Goal: Task Accomplishment & Management: Manage account settings

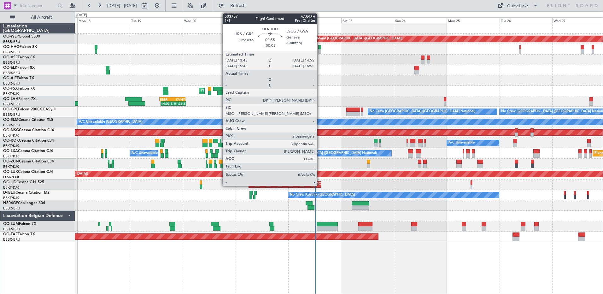
click at [320, 50] on div at bounding box center [319, 51] width 3 height 4
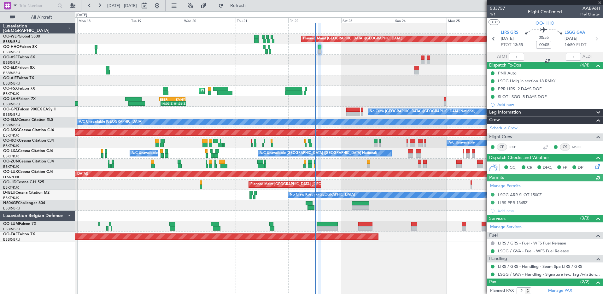
click at [482, 56] on div at bounding box center [516, 57] width 15 height 8
click at [482, 35] on span "LIRS GRS" at bounding box center [509, 33] width 17 height 6
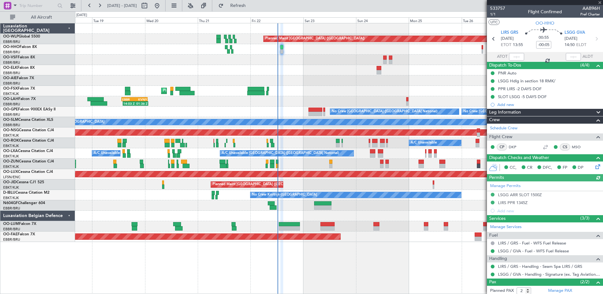
click at [351, 224] on div "Planned Maint Brussels (Brussels National) Planned Maint Brussels (Brussels Nat…" at bounding box center [339, 226] width 528 height 10
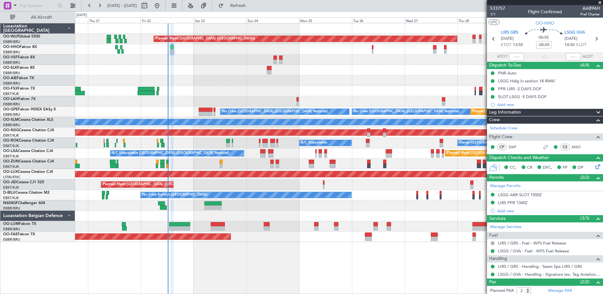
click at [237, 203] on div "Planned Maint Berlin (Brandenburg) Planned Maint London (Farnborough) Planned M…" at bounding box center [339, 132] width 528 height 219
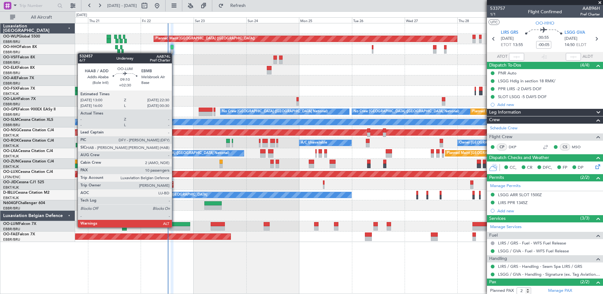
click at [175, 226] on div at bounding box center [179, 228] width 21 height 4
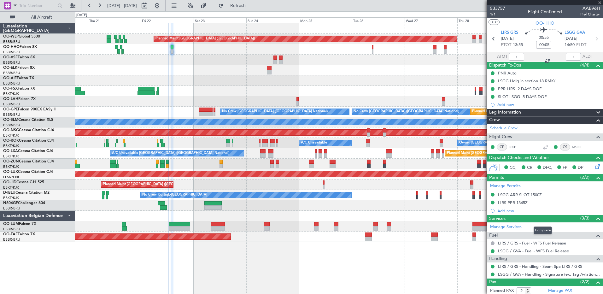
type input "+02:30"
type input "10"
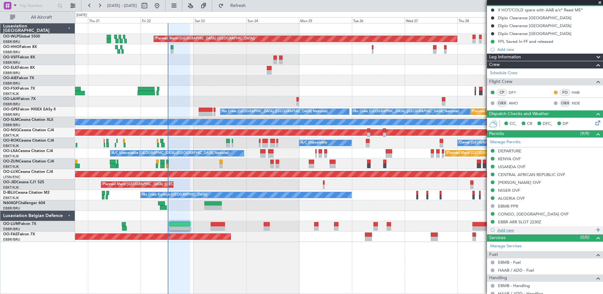
scroll to position [95, 0]
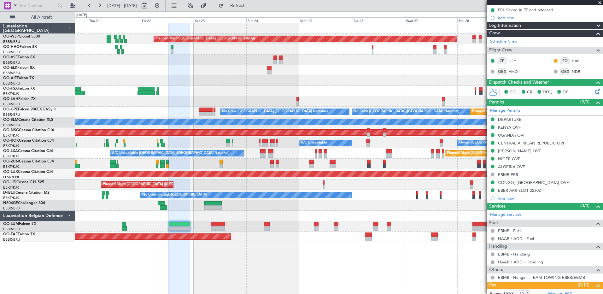
click at [156, 226] on div "Planned Maint Berlin (Brandenburg) Planned Maint London (Farnborough) Planned M…" at bounding box center [339, 158] width 528 height 271
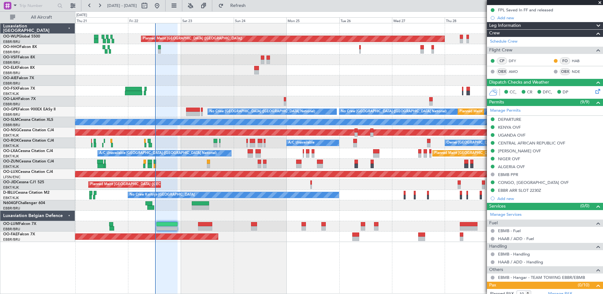
click at [203, 74] on div at bounding box center [339, 70] width 528 height 10
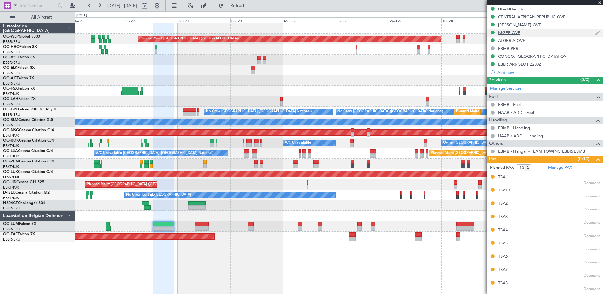
scroll to position [232, 0]
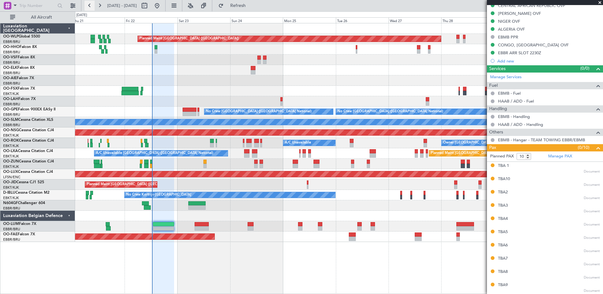
click at [91, 6] on button at bounding box center [90, 6] width 10 height 10
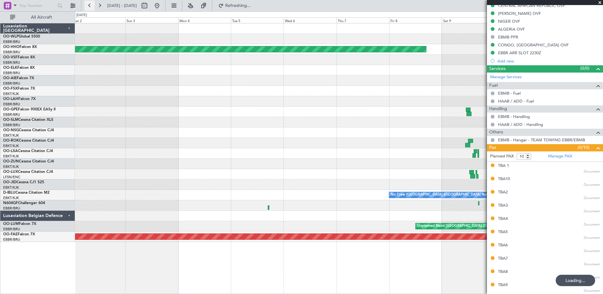
click at [91, 6] on button at bounding box center [90, 6] width 10 height 10
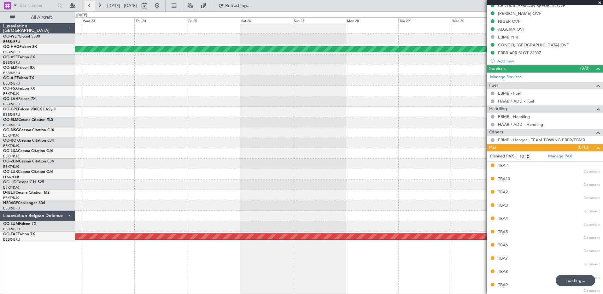
click at [91, 6] on button at bounding box center [90, 6] width 10 height 10
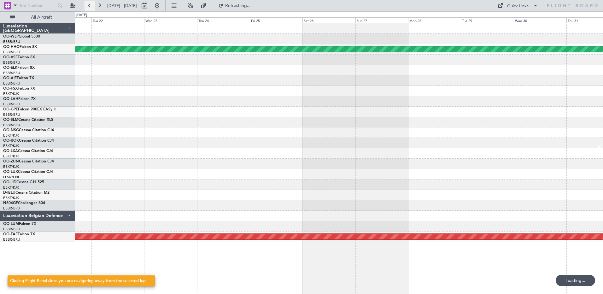
scroll to position [0, 0]
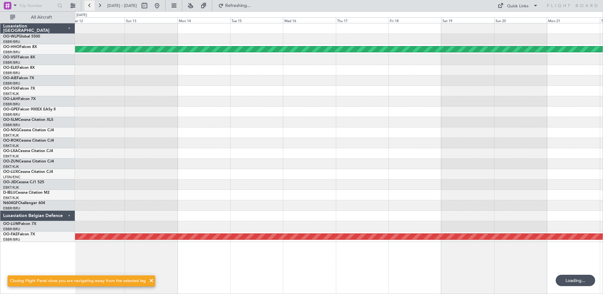
click at [91, 6] on button at bounding box center [90, 6] width 10 height 10
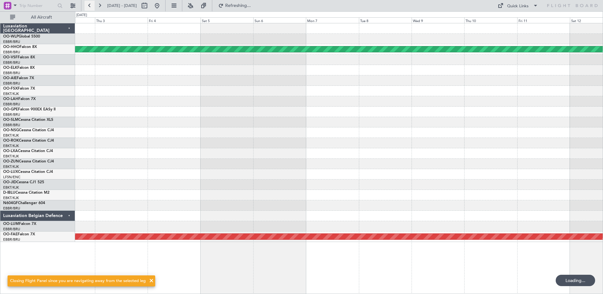
click at [91, 6] on button at bounding box center [90, 6] width 10 height 10
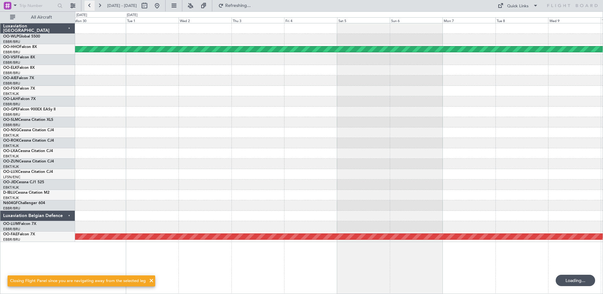
click at [91, 6] on button at bounding box center [90, 6] width 10 height 10
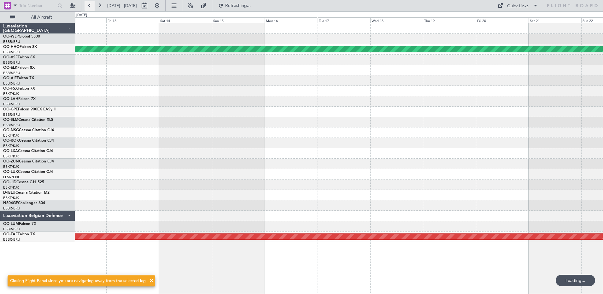
click at [91, 6] on button at bounding box center [90, 6] width 10 height 10
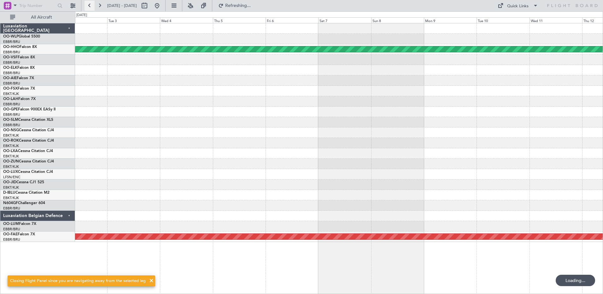
click at [91, 6] on button at bounding box center [90, 6] width 10 height 10
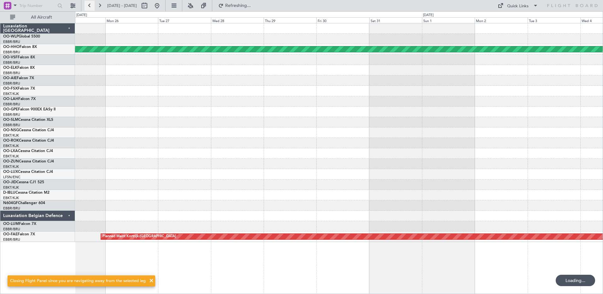
click at [91, 6] on button at bounding box center [90, 6] width 10 height 10
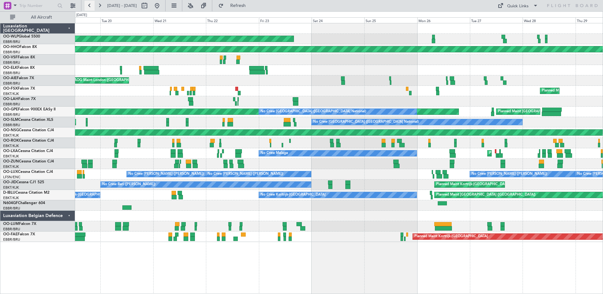
click at [91, 7] on button at bounding box center [90, 6] width 10 height 10
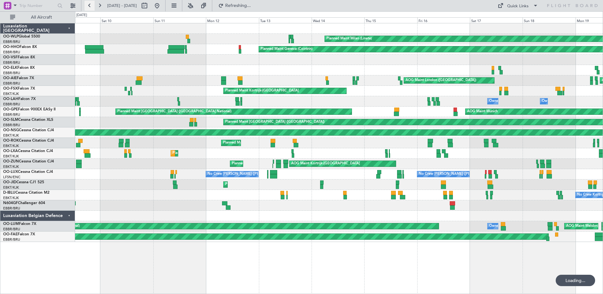
click at [91, 7] on button at bounding box center [90, 6] width 10 height 10
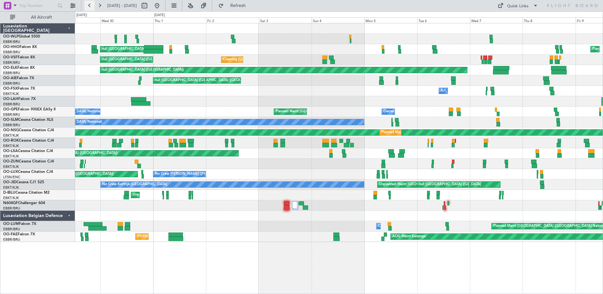
click at [91, 7] on button at bounding box center [90, 6] width 10 height 10
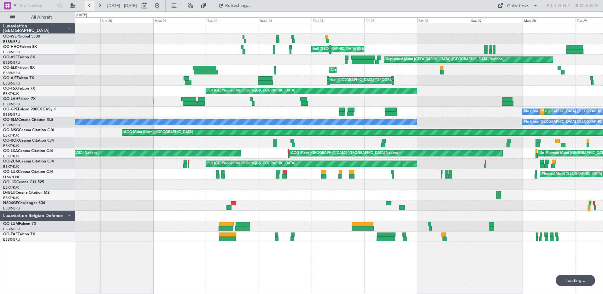
click at [91, 7] on button at bounding box center [90, 6] width 10 height 10
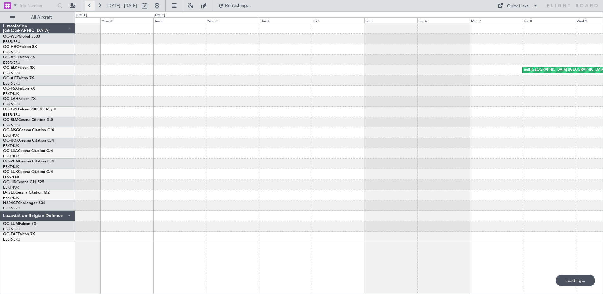
click at [91, 7] on button at bounding box center [90, 6] width 10 height 10
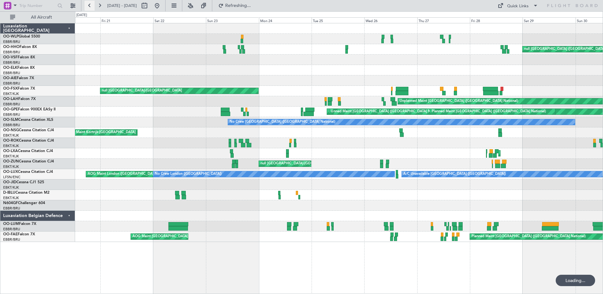
click at [91, 7] on button at bounding box center [90, 6] width 10 height 10
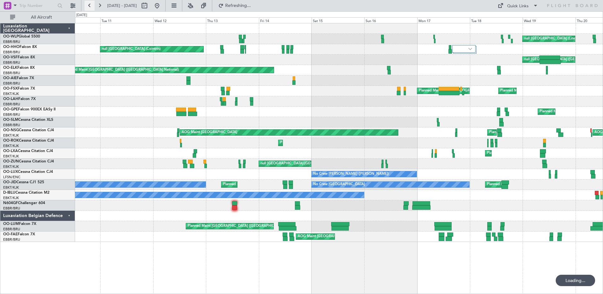
click at [91, 7] on button at bounding box center [90, 6] width 10 height 10
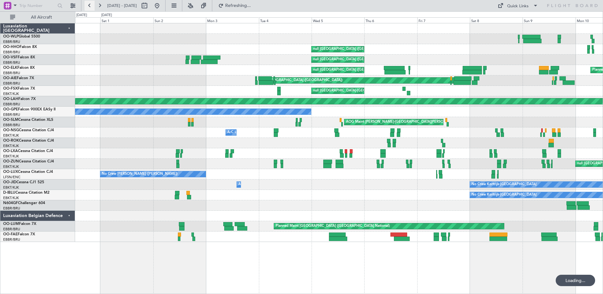
click at [91, 7] on button at bounding box center [90, 6] width 10 height 10
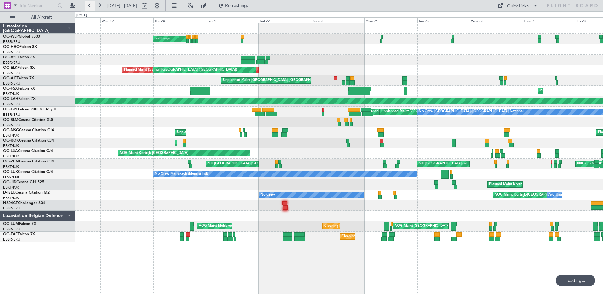
click at [91, 7] on button at bounding box center [90, 6] width 10 height 10
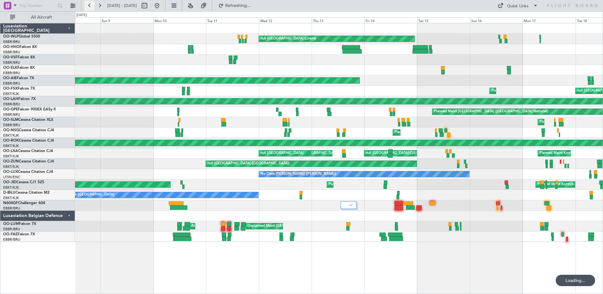
click at [91, 7] on button at bounding box center [90, 6] width 10 height 10
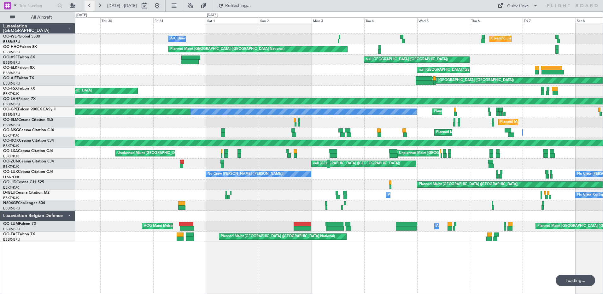
click at [91, 7] on button at bounding box center [90, 6] width 10 height 10
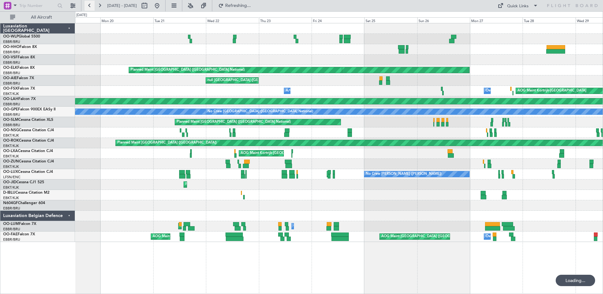
click at [91, 7] on button at bounding box center [90, 6] width 10 height 10
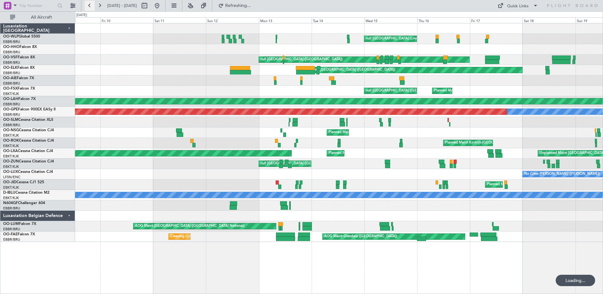
click at [91, 7] on button at bounding box center [90, 6] width 10 height 10
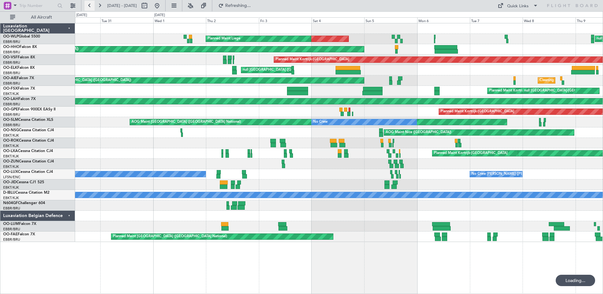
click at [91, 7] on button at bounding box center [90, 6] width 10 height 10
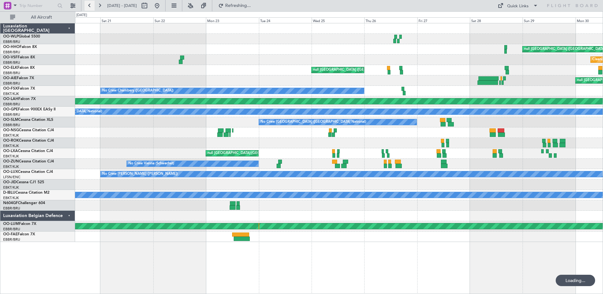
click at [91, 7] on button at bounding box center [90, 6] width 10 height 10
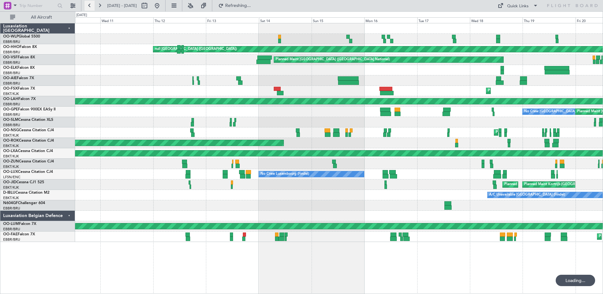
click at [91, 7] on button at bounding box center [90, 6] width 10 height 10
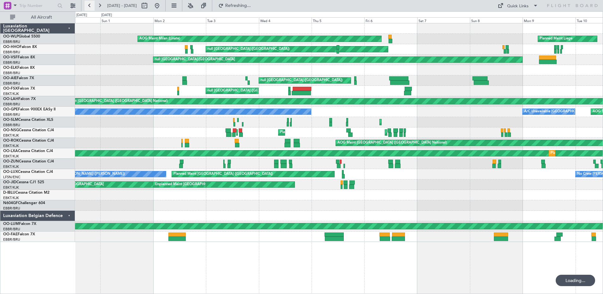
click at [91, 7] on button at bounding box center [90, 6] width 10 height 10
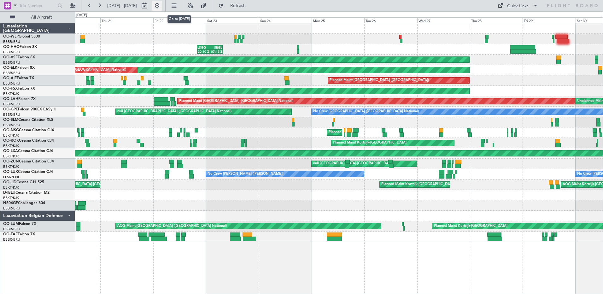
click at [162, 5] on button at bounding box center [157, 6] width 10 height 10
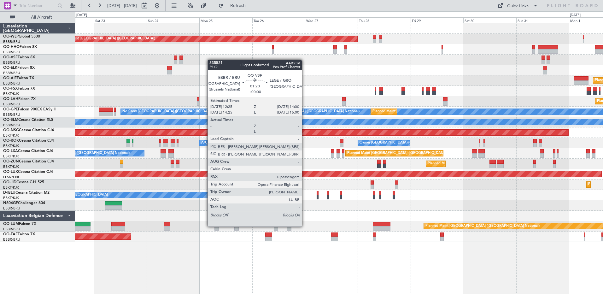
click at [206, 59] on div "Planned Maint Berlin (Brandenburg) Planned Maint London (Farnborough) Planned M…" at bounding box center [339, 132] width 528 height 219
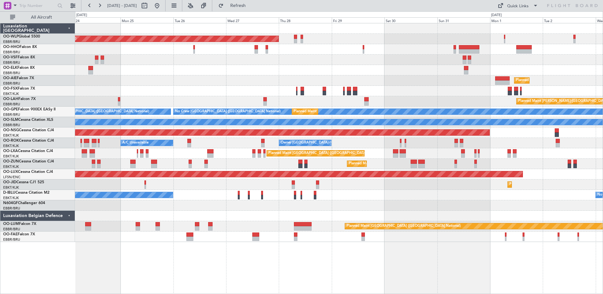
click at [156, 53] on div "Planned Maint Berlin (Brandenburg) Planned Maint London (Farnborough) Planned M…" at bounding box center [339, 132] width 528 height 219
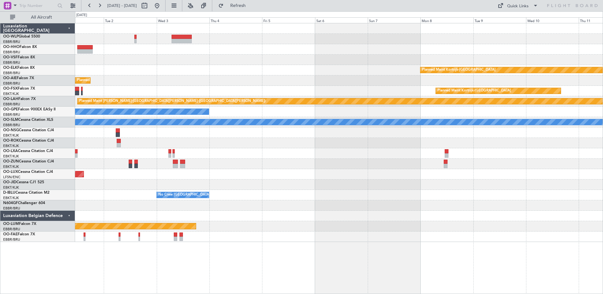
click at [139, 56] on div "Planned Maint Kortrijk-Wevelgem Planned Maint London (Farnborough) Planned Main…" at bounding box center [339, 132] width 528 height 219
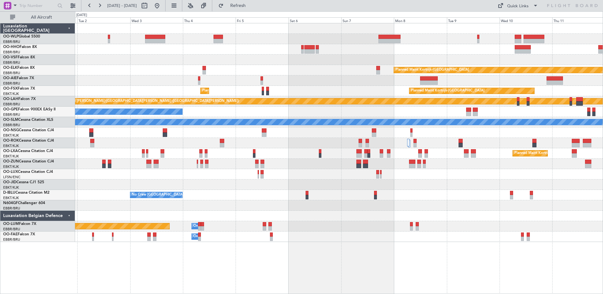
click at [391, 85] on div "Planned Maint Kortrijk-Wevelgem Planned Maint London (Farnborough) Planned Main…" at bounding box center [339, 132] width 528 height 219
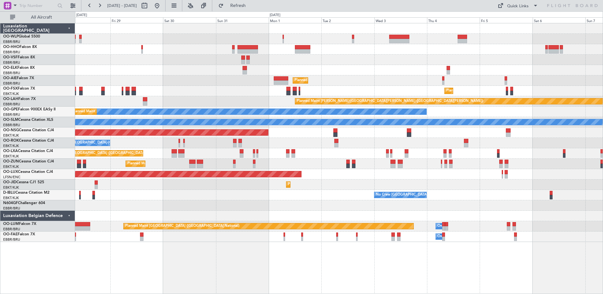
click at [379, 62] on div "Planned Maint Berlin (Brandenburg) Planned Maint Kortrijk-Wevelgem Planned Main…" at bounding box center [339, 132] width 528 height 219
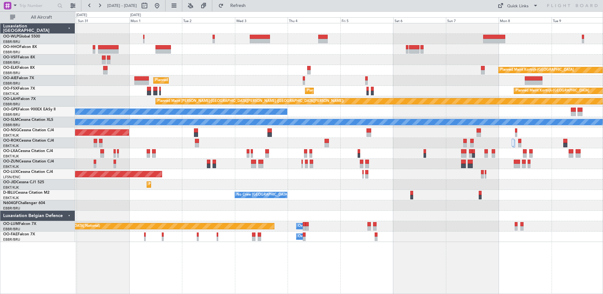
click at [274, 33] on div "Planned Maint Kortrijk-Wevelgem Planned Maint London (Farnborough) Planned Main…" at bounding box center [339, 132] width 528 height 219
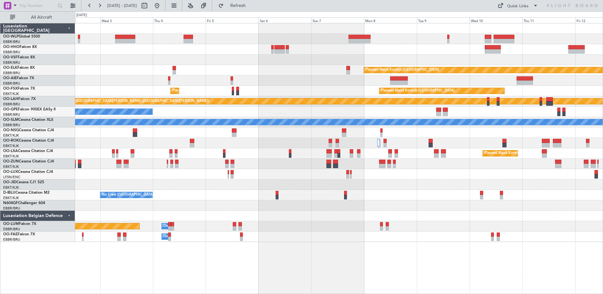
click at [314, 45] on div "Planned Maint Kortrijk-Wevelgem Planned Maint London (Farnborough) Planned Main…" at bounding box center [339, 132] width 528 height 219
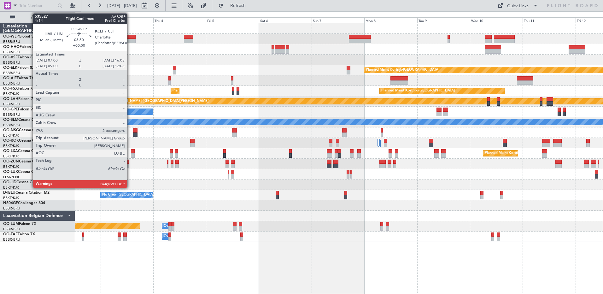
click at [130, 41] on div at bounding box center [125, 41] width 20 height 4
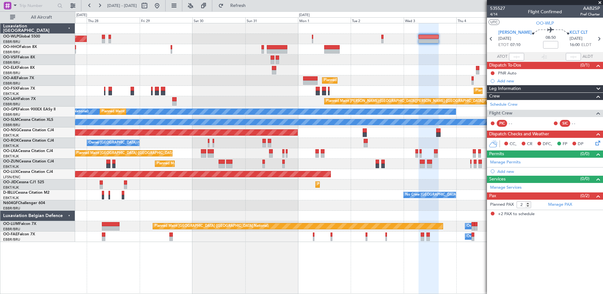
click at [413, 84] on div "Planned Maint Berlin (Brandenburg) Planned Maint Kortrijk-Wevelgem Planned Main…" at bounding box center [339, 132] width 528 height 219
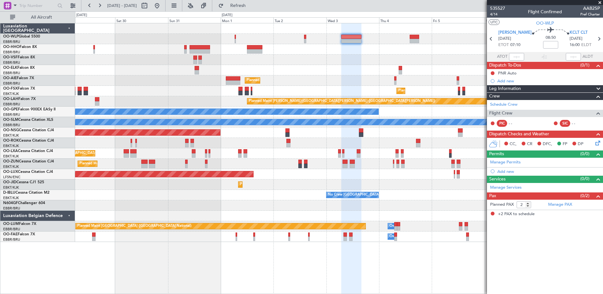
click at [86, 61] on div "Planned Maint Berlin (Brandenburg) Planned Maint Kortrijk-Wevelgem Planned Main…" at bounding box center [339, 132] width 528 height 219
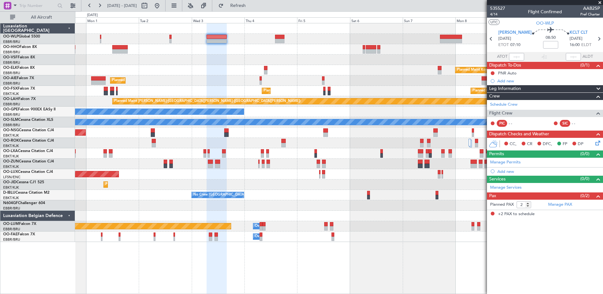
click at [232, 55] on div "Planned Maint Kortrijk-Wevelgem Planned Maint London (Farnborough) Planned Main…" at bounding box center [339, 132] width 528 height 219
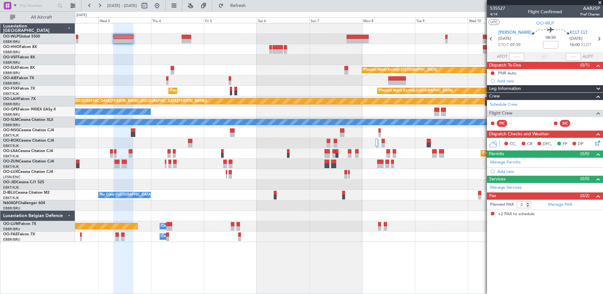
click at [214, 49] on div "Planned Maint Kortrijk-Wevelgem Planned Maint London (Farnborough) Planned Main…" at bounding box center [339, 132] width 528 height 219
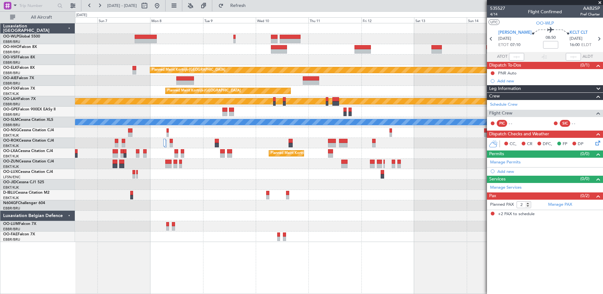
click at [197, 43] on div at bounding box center [339, 39] width 528 height 10
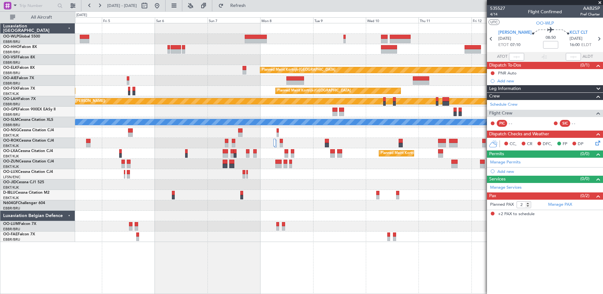
click at [271, 52] on div at bounding box center [339, 49] width 528 height 10
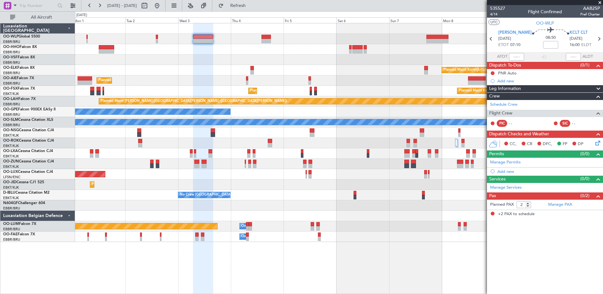
click at [375, 71] on div "Planned Maint Kortrijk-Wevelgem Planned Maint London (Farnborough) Planned Main…" at bounding box center [339, 132] width 528 height 219
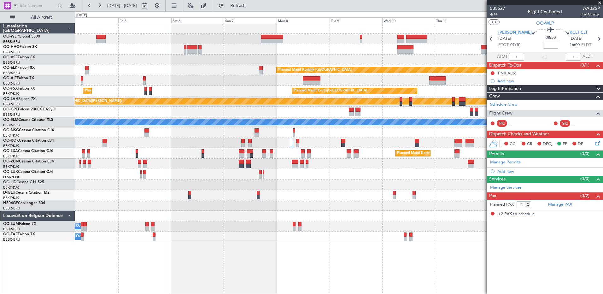
click at [146, 55] on div "Planned Maint Kortrijk-Wevelgem Planned Maint London (Farnborough) Planned Main…" at bounding box center [339, 132] width 528 height 219
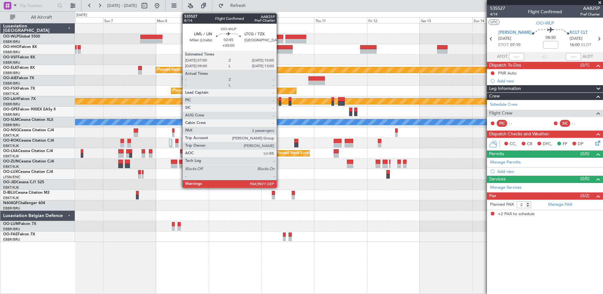
click at [279, 38] on div at bounding box center [280, 37] width 7 height 4
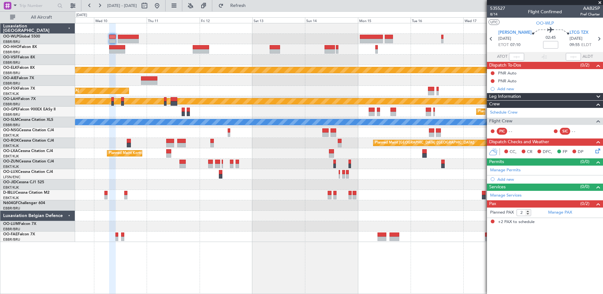
click at [220, 82] on div "Planned Maint Kortrijk-[GEOGRAPHIC_DATA] Planned Maint [GEOGRAPHIC_DATA]-[GEOGR…" at bounding box center [339, 132] width 528 height 219
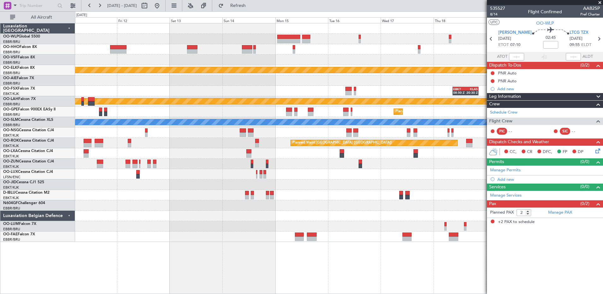
click at [254, 58] on div at bounding box center [339, 60] width 528 height 10
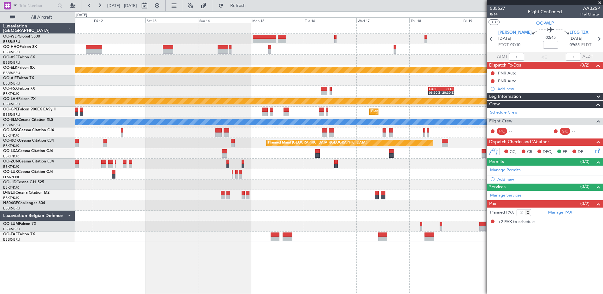
click at [291, 49] on div "Planned Maint Kortrijk-[GEOGRAPHIC_DATA] EBKT 08:50 Z KLAS 20:30 Z Planned Main…" at bounding box center [339, 132] width 528 height 219
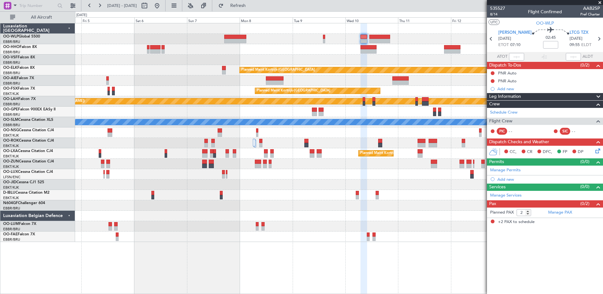
click at [422, 75] on div "Planned Maint Kortrijk-Wevelgem Planned Maint Kortrijk-Wevelgem Planned Maint K…" at bounding box center [339, 132] width 528 height 219
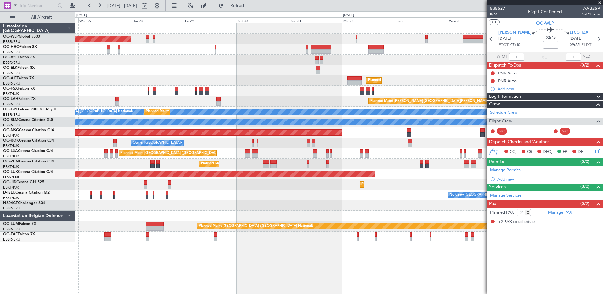
click at [603, 94] on html "04 Sep 2025 - 14 Sep 2025 Refresh Quick Links All Aircraft Planned Maint Berlin…" at bounding box center [301, 147] width 603 height 294
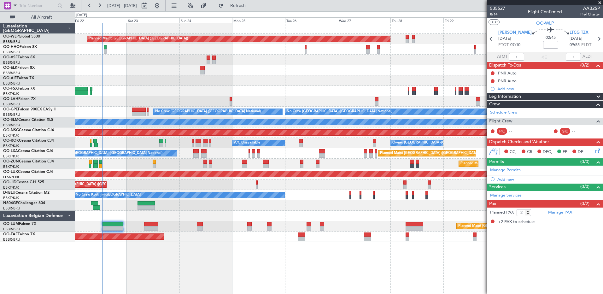
click at [246, 84] on div "Planned Maint [GEOGRAPHIC_DATA] ([GEOGRAPHIC_DATA])" at bounding box center [339, 80] width 528 height 10
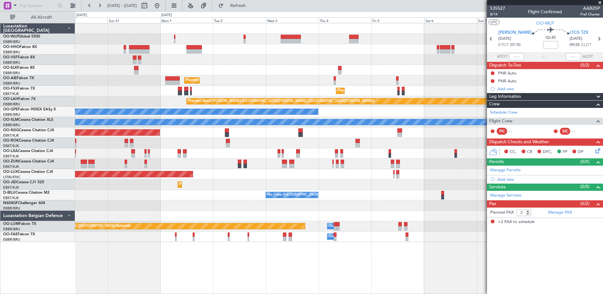
click at [184, 61] on div at bounding box center [339, 60] width 528 height 10
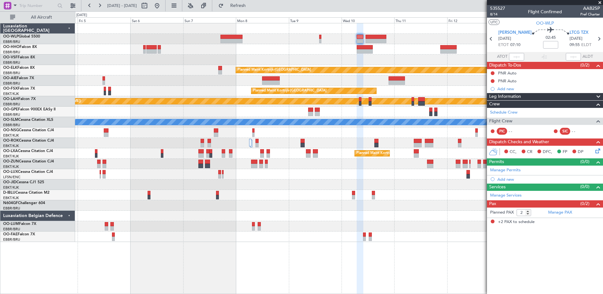
click at [99, 55] on div "Planned Maint Kortrijk-Wevelgem Planned Maint Kortrijk-Wevelgem Planned Maint K…" at bounding box center [339, 132] width 528 height 219
click at [543, 44] on mat-tooltip-component "Flight Time" at bounding box center [543, 49] width 29 height 17
click at [543, 41] on input at bounding box center [550, 45] width 15 height 8
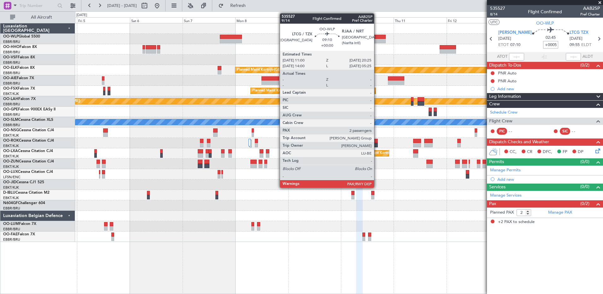
type input "+00:05"
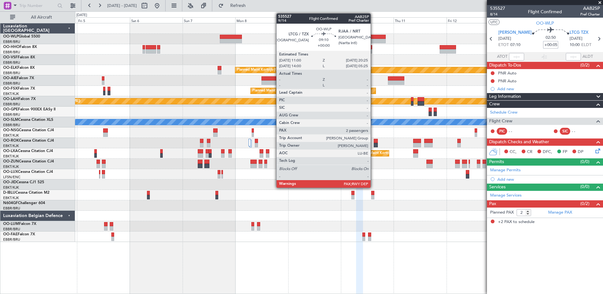
click at [373, 40] on div at bounding box center [375, 41] width 21 height 4
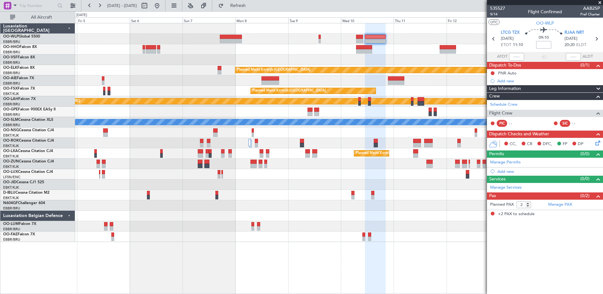
click at [542, 45] on input at bounding box center [543, 45] width 15 height 8
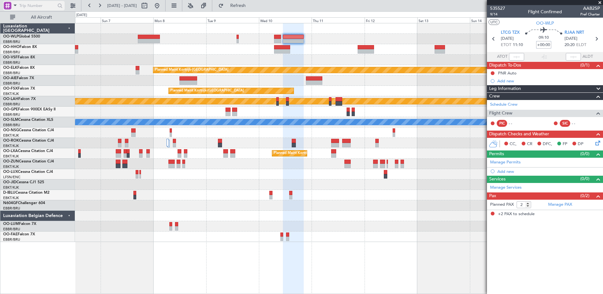
type input "+00:00"
click at [14, 2] on span at bounding box center [15, 5] width 8 height 8
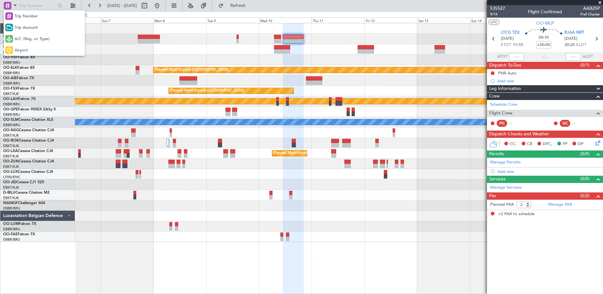
drag, startPoint x: 35, startPoint y: 52, endPoint x: 35, endPoint y: 21, distance: 31.5
click at [35, 51] on div "Airport" at bounding box center [44, 49] width 81 height 11
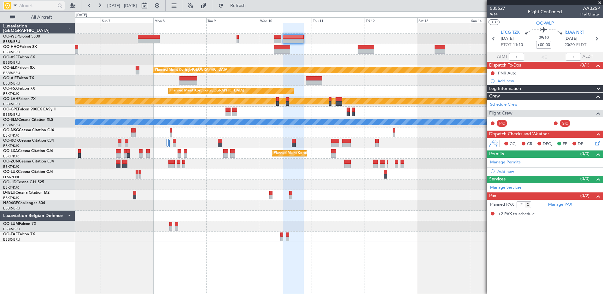
click at [38, 6] on input "text" at bounding box center [37, 5] width 36 height 9
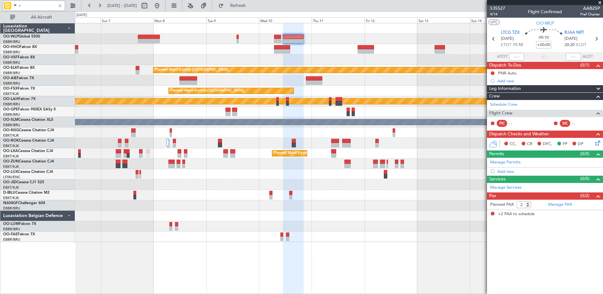
click at [32, 8] on input "r" at bounding box center [37, 5] width 36 height 9
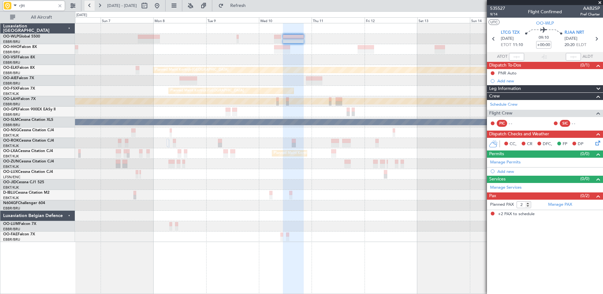
type input "rjtt"
click at [87, 6] on button at bounding box center [90, 6] width 10 height 10
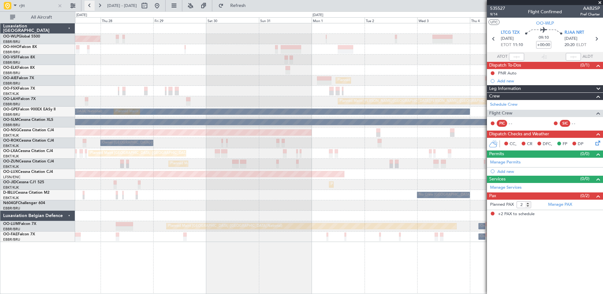
click at [87, 6] on button at bounding box center [90, 6] width 10 height 10
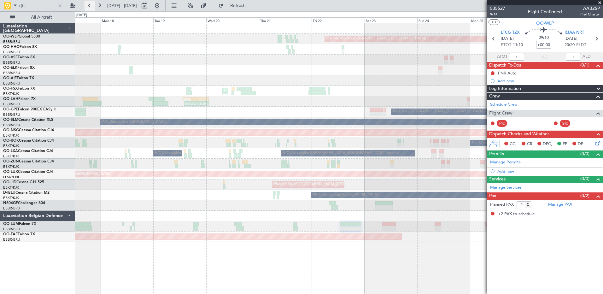
click at [87, 6] on button at bounding box center [90, 6] width 10 height 10
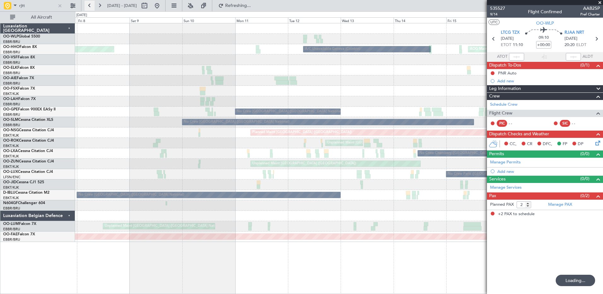
click at [87, 6] on button at bounding box center [90, 6] width 10 height 10
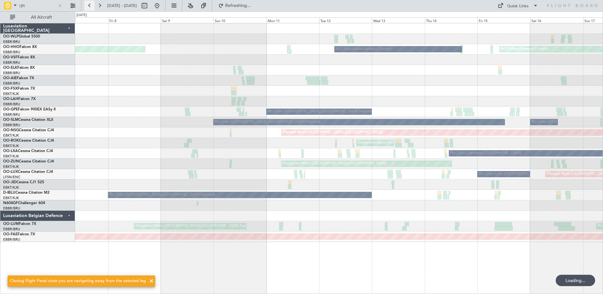
click at [87, 6] on button at bounding box center [90, 6] width 10 height 10
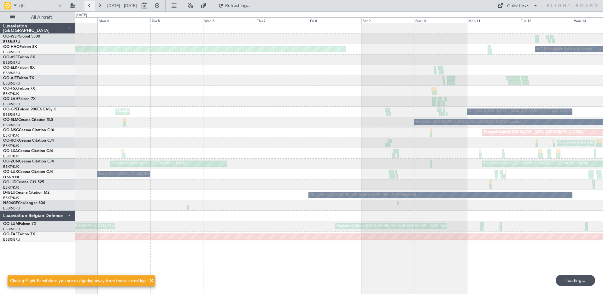
click at [87, 6] on button at bounding box center [90, 6] width 10 height 10
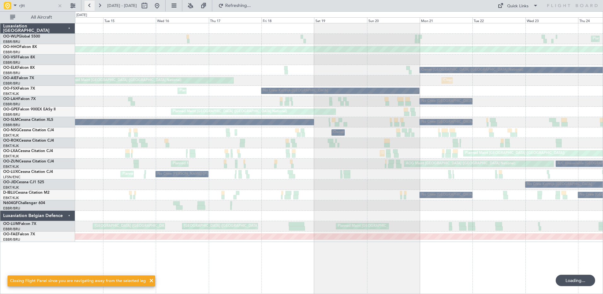
click at [87, 6] on button at bounding box center [90, 6] width 10 height 10
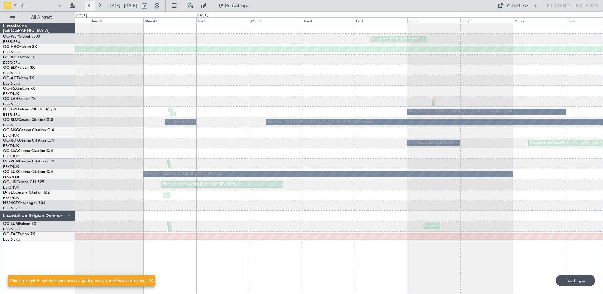
click at [87, 6] on button at bounding box center [90, 6] width 10 height 10
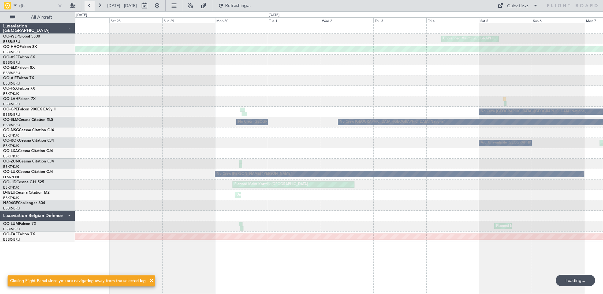
click at [87, 6] on button at bounding box center [90, 6] width 10 height 10
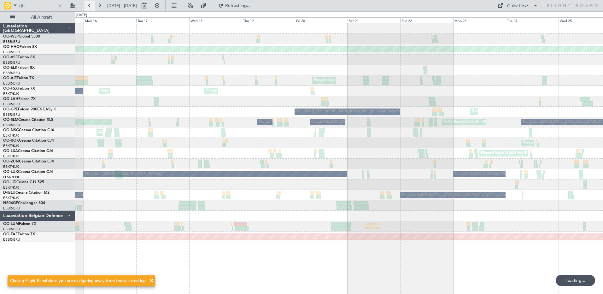
click at [87, 6] on button at bounding box center [90, 6] width 10 height 10
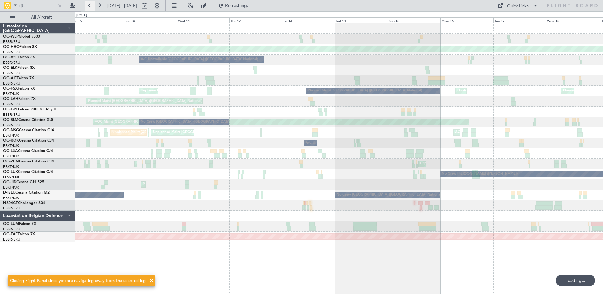
click at [87, 6] on button at bounding box center [90, 6] width 10 height 10
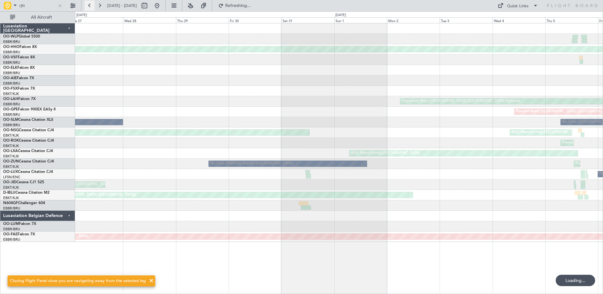
click at [87, 6] on button at bounding box center [90, 6] width 10 height 10
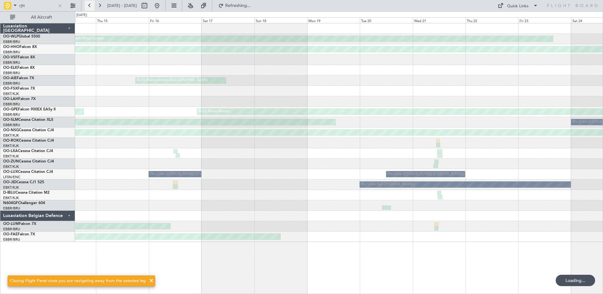
click at [87, 6] on button at bounding box center [90, 6] width 10 height 10
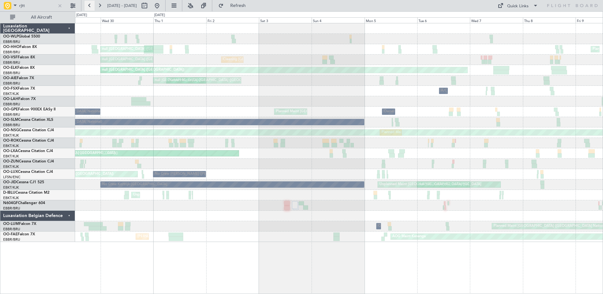
click at [90, 2] on button at bounding box center [90, 6] width 10 height 10
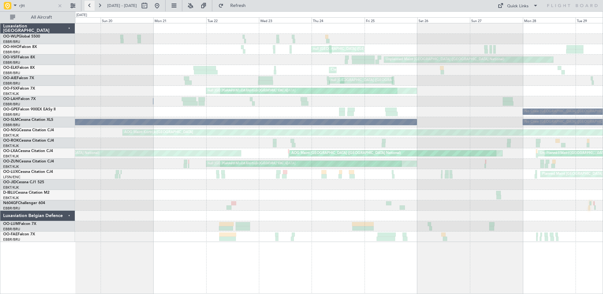
click at [90, 2] on button at bounding box center [90, 6] width 10 height 10
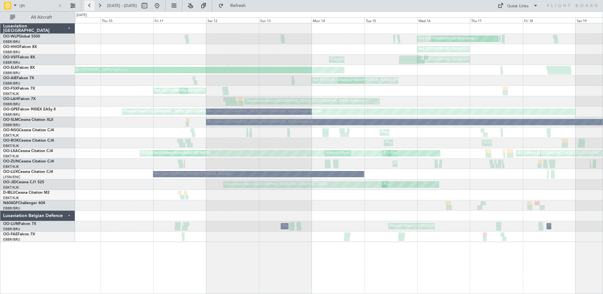
click at [90, 2] on button at bounding box center [90, 6] width 10 height 10
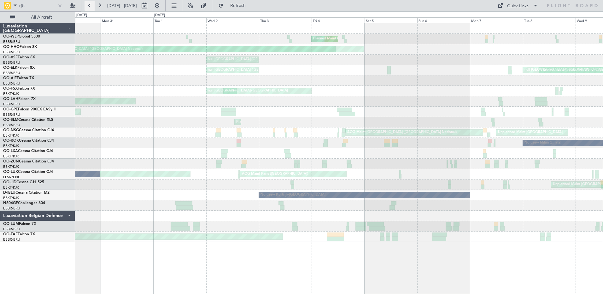
click at [90, 2] on button at bounding box center [90, 6] width 10 height 10
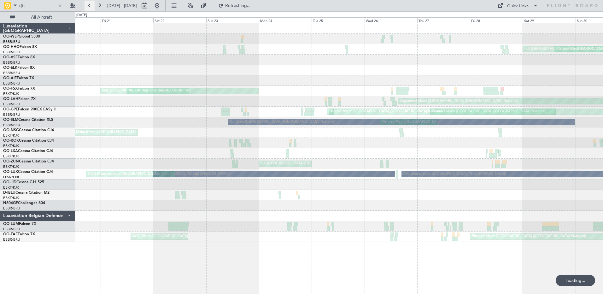
click at [90, 2] on button at bounding box center [90, 6] width 10 height 10
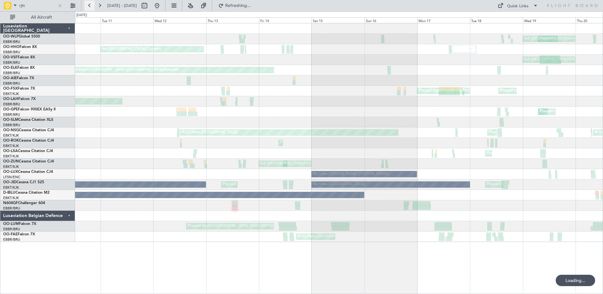
click at [90, 2] on button at bounding box center [90, 6] width 10 height 10
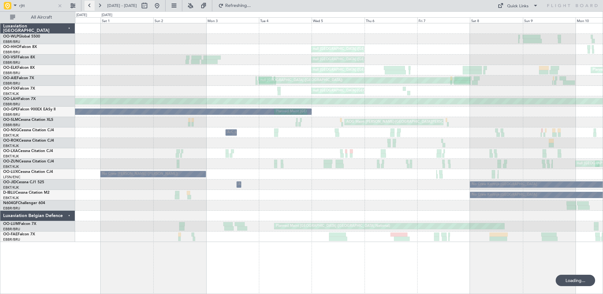
click at [90, 2] on button at bounding box center [90, 6] width 10 height 10
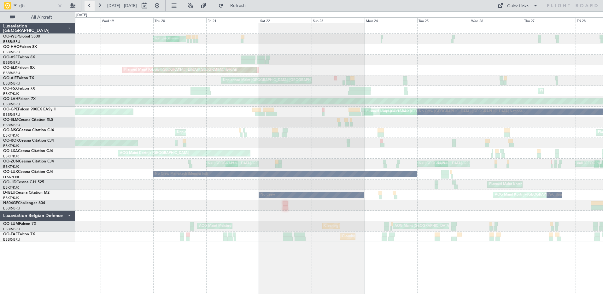
click at [90, 2] on button at bounding box center [90, 6] width 10 height 10
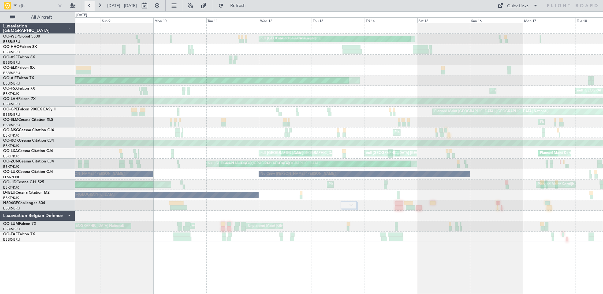
click at [90, 4] on button at bounding box center [90, 6] width 10 height 10
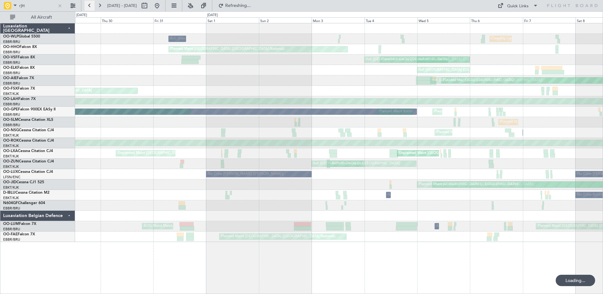
click at [90, 4] on button at bounding box center [90, 6] width 10 height 10
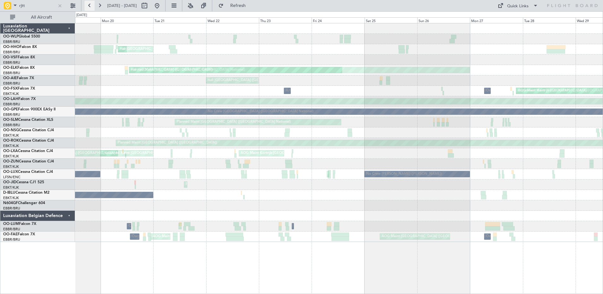
click at [92, 9] on button at bounding box center [90, 6] width 10 height 10
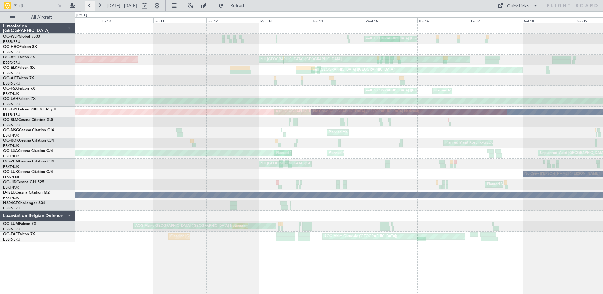
click at [92, 9] on button at bounding box center [90, 6] width 10 height 10
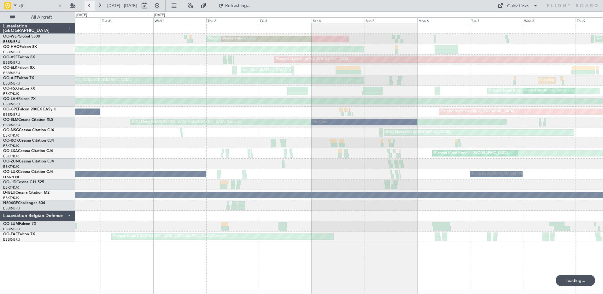
click at [92, 9] on button at bounding box center [90, 6] width 10 height 10
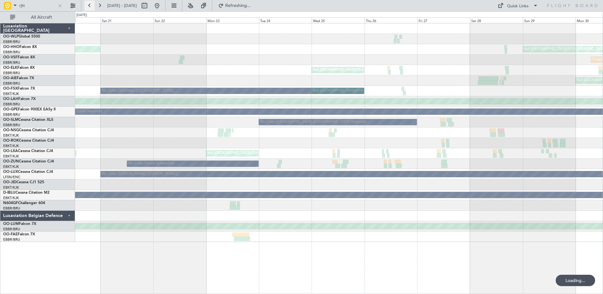
click at [92, 9] on button at bounding box center [90, 6] width 10 height 10
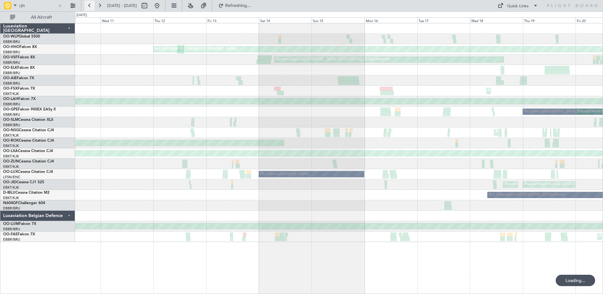
click at [92, 9] on button at bounding box center [90, 6] width 10 height 10
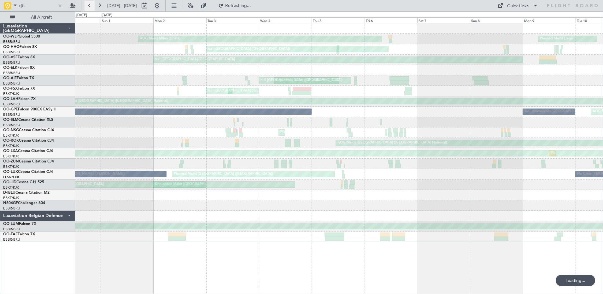
click at [92, 9] on button at bounding box center [90, 6] width 10 height 10
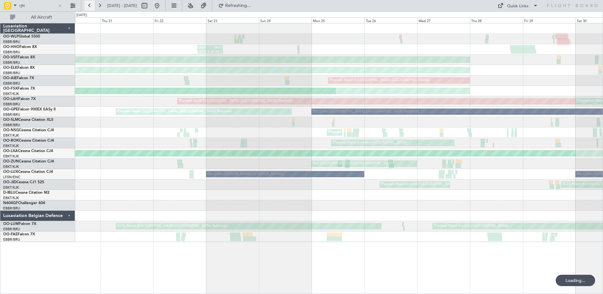
click at [92, 9] on button at bounding box center [90, 6] width 10 height 10
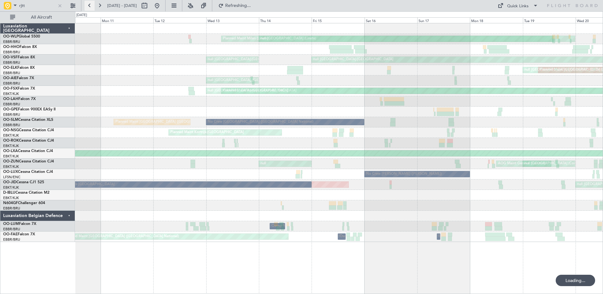
click at [92, 9] on button at bounding box center [90, 6] width 10 height 10
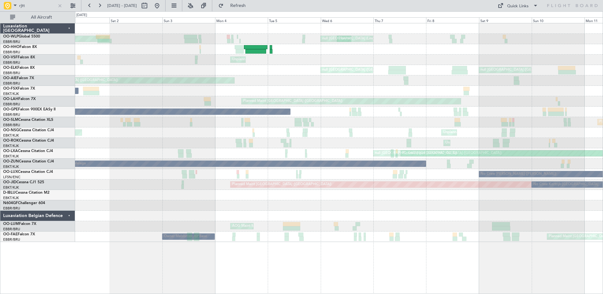
click at [274, 70] on div "null Brussels (Brussels National) null Brussels (Brussels National) null Brusse…" at bounding box center [339, 70] width 528 height 10
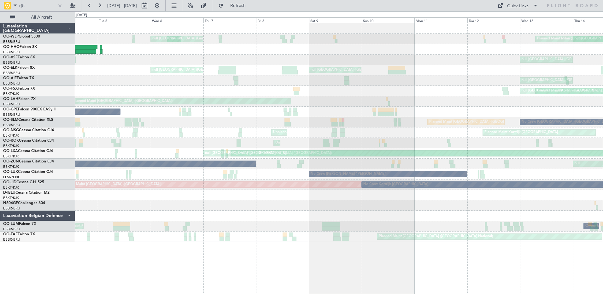
click at [126, 91] on div "Planned Maint Milan (Linate) null Milan (Linate) Planned Maint Milan (Linate) n…" at bounding box center [339, 132] width 528 height 219
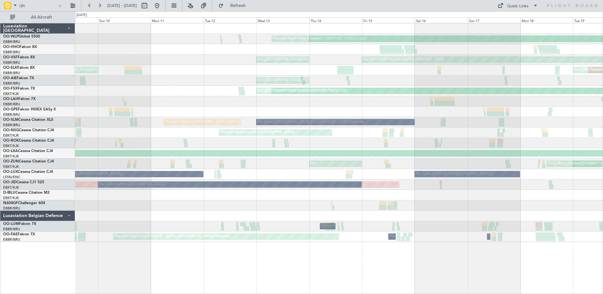
click at [160, 99] on div "Planned Maint Milan (Linate) null Milan (Linate) null Kortrijk-Wevelgem null Ko…" at bounding box center [339, 132] width 528 height 219
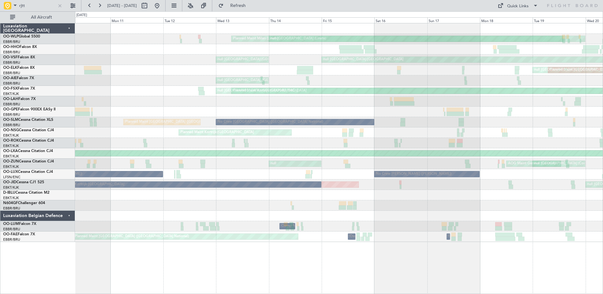
click at [374, 69] on div "Planned Maint Milan (Linate) null Milan (Linate) LSGG 20:00 Z SBGL 07:35 Z null…" at bounding box center [339, 132] width 528 height 219
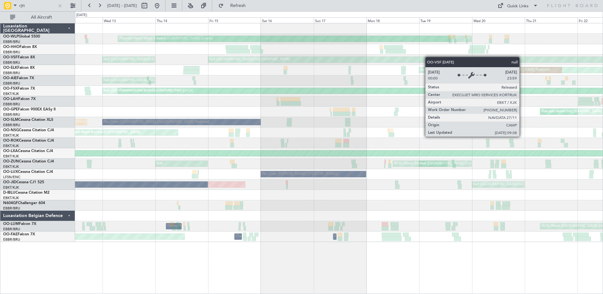
click at [342, 57] on div "Planned Maint Milan (Linate) null Milan (Linate) LSGG 20:00 Z SBGL 07:35 Z 20:1…" at bounding box center [339, 132] width 528 height 219
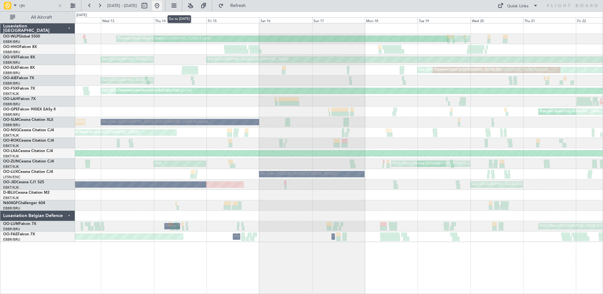
click at [162, 6] on button at bounding box center [157, 6] width 10 height 10
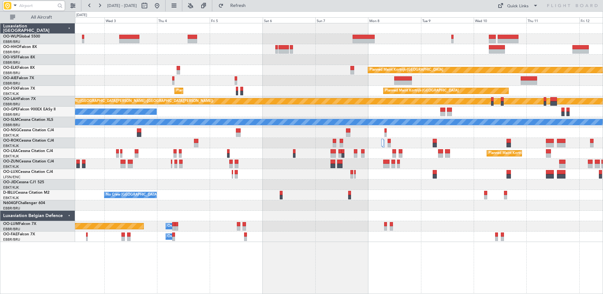
click at [404, 61] on div "Planned Maint Kortrijk-[GEOGRAPHIC_DATA] Planned Maint [GEOGRAPHIC_DATA] ([GEOG…" at bounding box center [339, 132] width 528 height 219
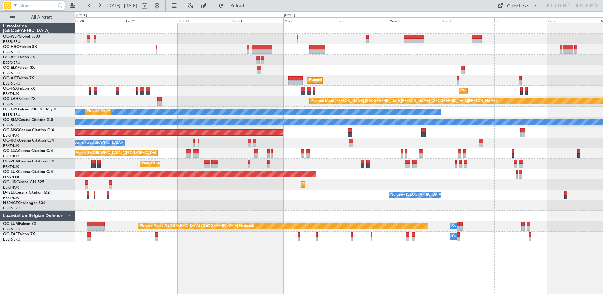
click at [393, 64] on div at bounding box center [339, 60] width 528 height 10
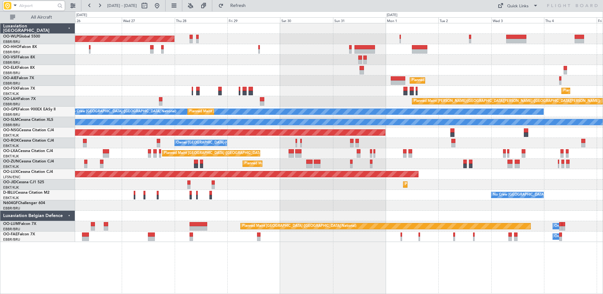
click at [456, 68] on div "Planned Maint [GEOGRAPHIC_DATA] ([GEOGRAPHIC_DATA]) Planned Maint [GEOGRAPHIC_D…" at bounding box center [339, 132] width 528 height 219
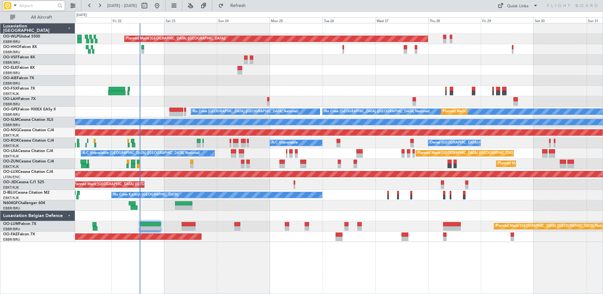
click at [355, 96] on div "Planned Maint [GEOGRAPHIC_DATA] ([GEOGRAPHIC_DATA]) Planned Maint [GEOGRAPHIC_D…" at bounding box center [339, 132] width 528 height 219
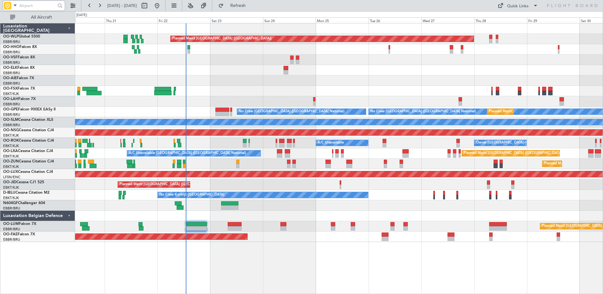
click at [357, 79] on div "Planned Maint [GEOGRAPHIC_DATA] ([GEOGRAPHIC_DATA])" at bounding box center [339, 80] width 528 height 10
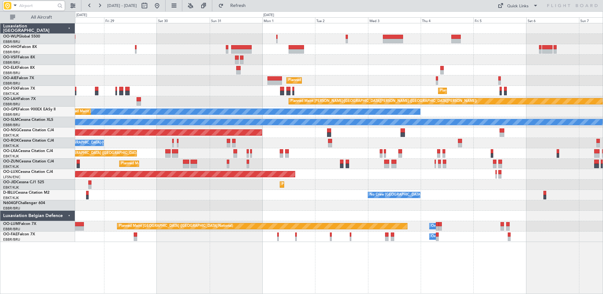
click at [205, 205] on div "Planned Maint [GEOGRAPHIC_DATA] ([GEOGRAPHIC_DATA]) Planned Maint [GEOGRAPHIC_D…" at bounding box center [339, 132] width 528 height 219
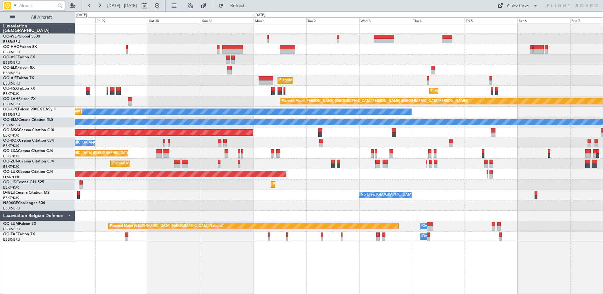
click at [266, 68] on div "Planned Maint [GEOGRAPHIC_DATA] ([GEOGRAPHIC_DATA]) Planned Maint [GEOGRAPHIC_D…" at bounding box center [339, 132] width 528 height 219
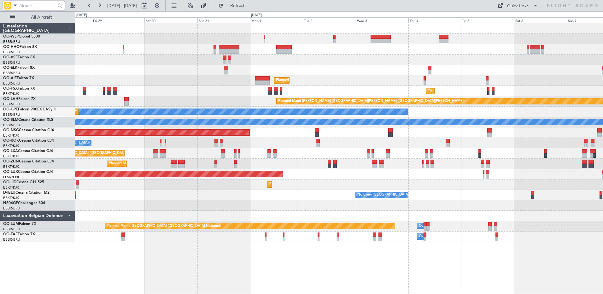
click at [425, 186] on div "Planned Maint Kortrijk-[GEOGRAPHIC_DATA]" at bounding box center [339, 184] width 528 height 10
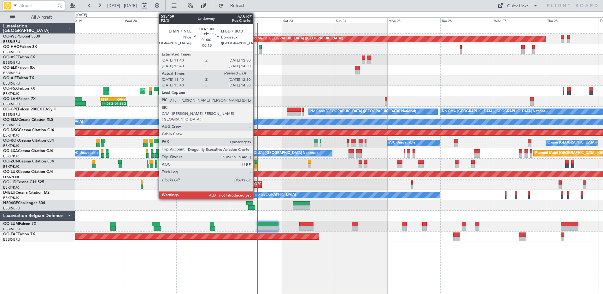
click at [256, 166] on div at bounding box center [256, 166] width 3 height 4
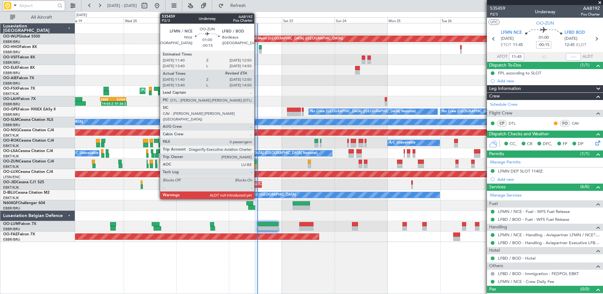
click at [257, 162] on div at bounding box center [256, 162] width 3 height 4
click at [255, 163] on div at bounding box center [256, 162] width 3 height 4
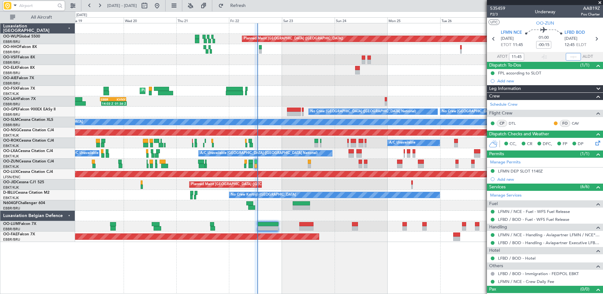
click at [566, 55] on input "text" at bounding box center [573, 57] width 15 height 8
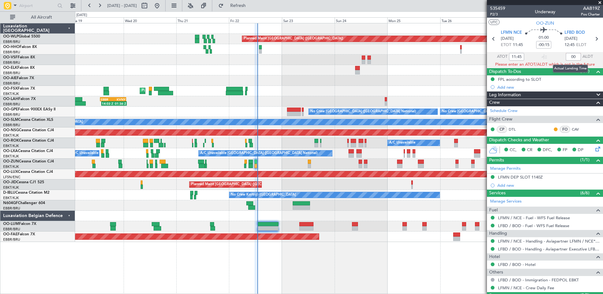
type input "0"
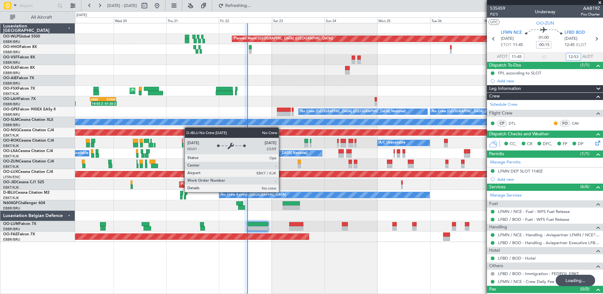
click at [361, 243] on div "Planned Maint Berlin (Brandenburg) AOG Maint Geneva (Cointrin) Planned Maint Ko…" at bounding box center [339, 158] width 528 height 271
type input "12:53"
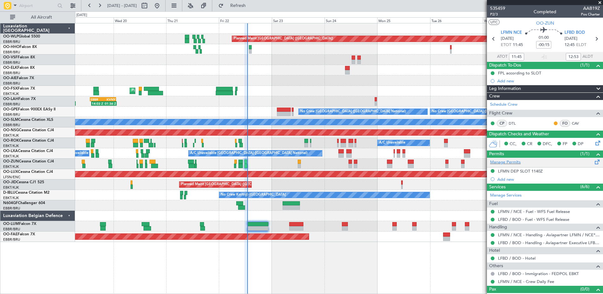
scroll to position [9, 0]
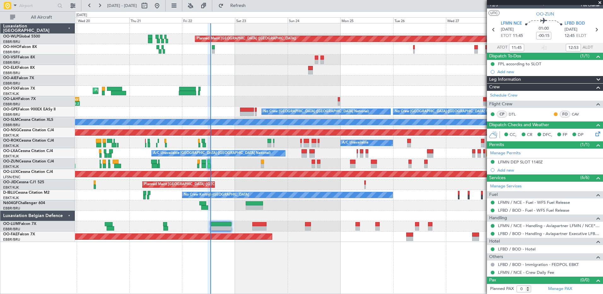
click at [264, 64] on div at bounding box center [339, 60] width 528 height 10
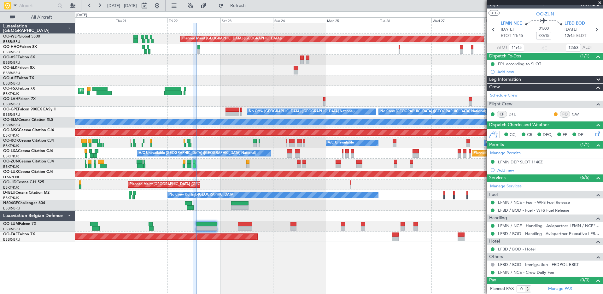
click at [363, 68] on div at bounding box center [339, 70] width 528 height 10
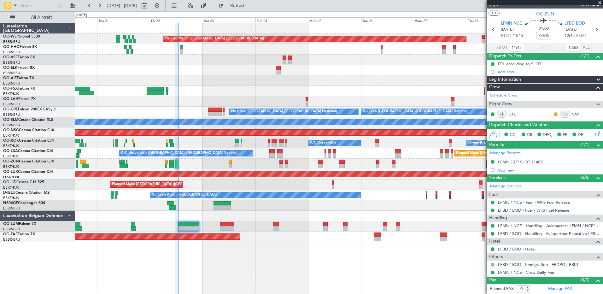
click at [369, 78] on div "Planned Maint Berlin (Brandenburg) Planned Maint London (Farnborough) Planned M…" at bounding box center [339, 132] width 528 height 219
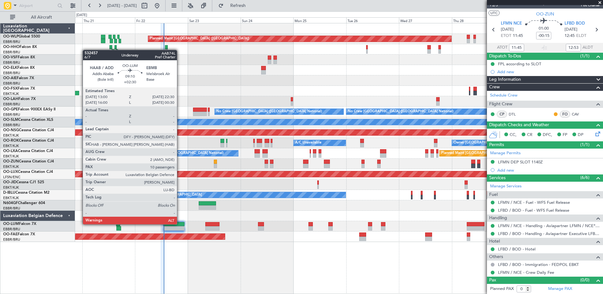
click at [180, 224] on div at bounding box center [173, 224] width 21 height 4
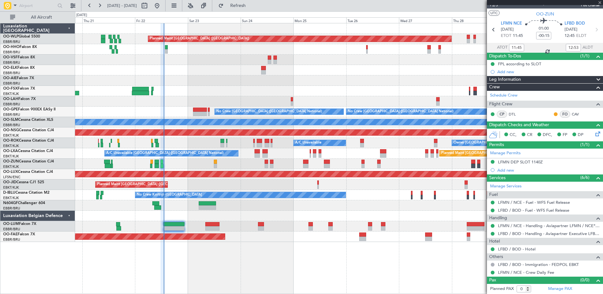
type input "+02:30"
type input "10"
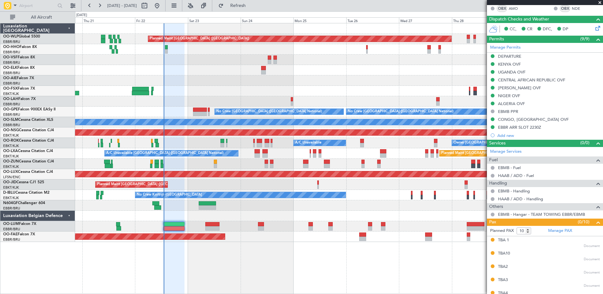
scroll to position [221, 0]
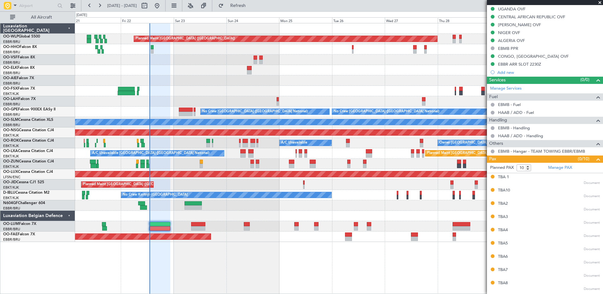
click at [225, 225] on div "Planned Maint [GEOGRAPHIC_DATA] ([GEOGRAPHIC_DATA] National)" at bounding box center [339, 226] width 528 height 10
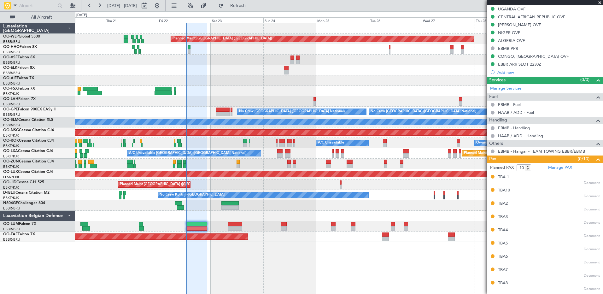
click at [233, 255] on div "Planned Maint Berlin (Brandenburg) Planned Maint London (Farnborough) Planned M…" at bounding box center [339, 158] width 528 height 271
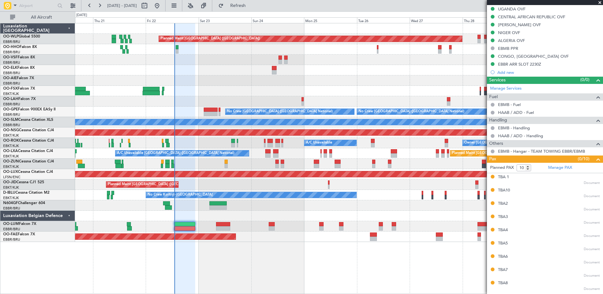
click at [236, 257] on div "Planned Maint Berlin (Brandenburg) Planned Maint London (Farnborough) Planned M…" at bounding box center [339, 158] width 528 height 271
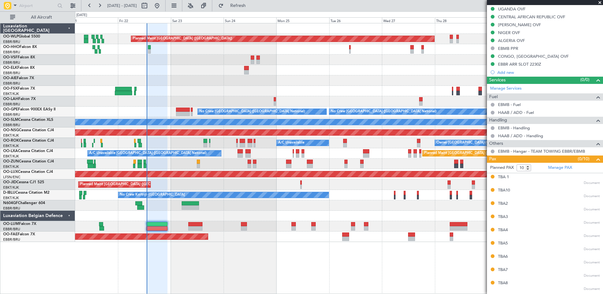
click at [239, 241] on div "Planned Maint Berlin (Brandenburg) Planned Maint London (Farnborough) Planned M…" at bounding box center [339, 158] width 528 height 271
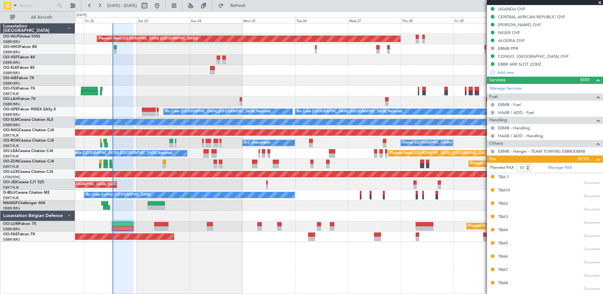
click at [179, 251] on div "Planned Maint Berlin (Brandenburg) Planned Maint London (Farnborough) Planned M…" at bounding box center [339, 158] width 528 height 271
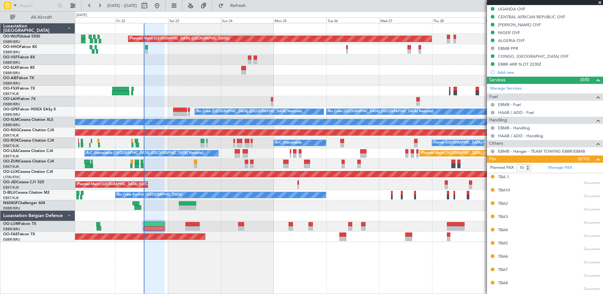
click at [228, 253] on div "Planned Maint Berlin (Brandenburg) Planned Maint London (Farnborough) Planned M…" at bounding box center [339, 158] width 528 height 271
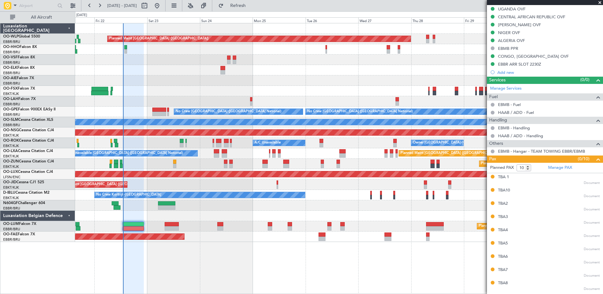
click at [258, 250] on div "Planned Maint Berlin (Brandenburg) Planned Maint London (Farnborough) Planned M…" at bounding box center [339, 158] width 528 height 271
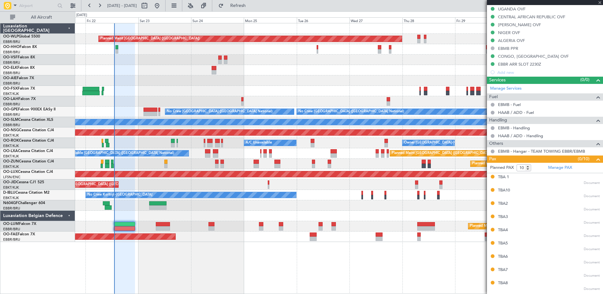
click at [251, 256] on div "Planned Maint Berlin (Brandenburg) Planned Maint London (Farnborough) Planned M…" at bounding box center [339, 158] width 528 height 271
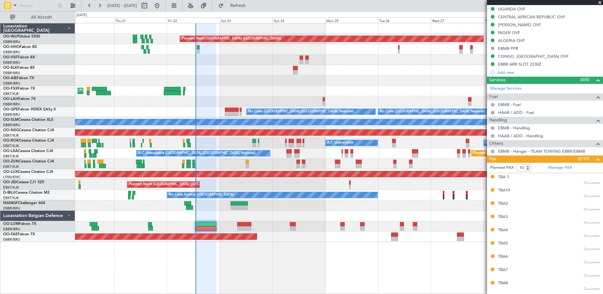
click at [370, 252] on div "Planned Maint Berlin (Brandenburg) Planned Maint London (Farnborough) Planned M…" at bounding box center [339, 158] width 528 height 271
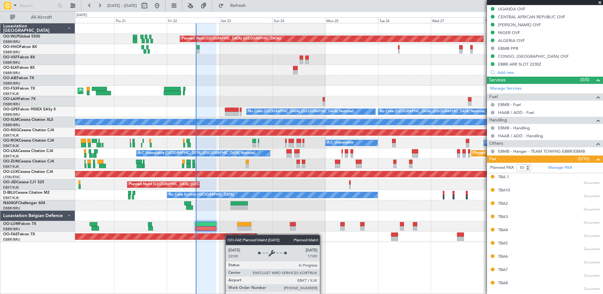
click at [347, 272] on div "Planned Maint Berlin (Brandenburg) Planned Maint London (Farnborough) Planned M…" at bounding box center [339, 158] width 528 height 271
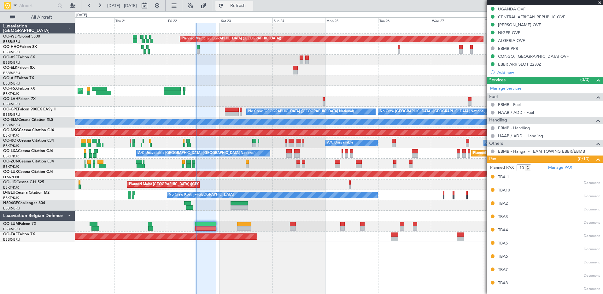
click at [251, 5] on span "Refresh" at bounding box center [238, 5] width 26 height 4
click at [256, 11] on fb-refresh-button "Refresh" at bounding box center [234, 5] width 44 height 11
click at [251, 5] on span "Refresh" at bounding box center [238, 5] width 26 height 4
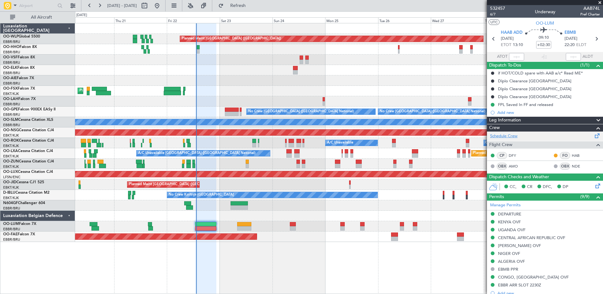
click at [508, 136] on link "Schedule Crew" at bounding box center [503, 136] width 27 height 6
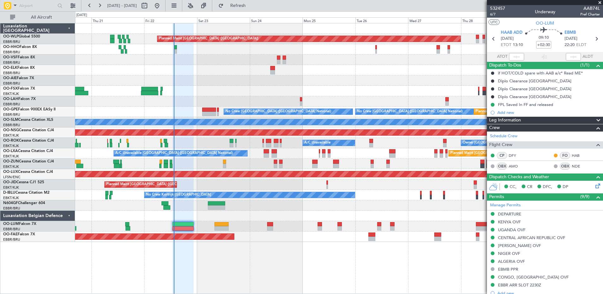
click at [267, 247] on div "Planned Maint Berlin (Brandenburg) Planned Maint London (Farnborough) Planned M…" at bounding box center [339, 158] width 528 height 271
click at [251, 8] on span "Refresh" at bounding box center [238, 5] width 26 height 4
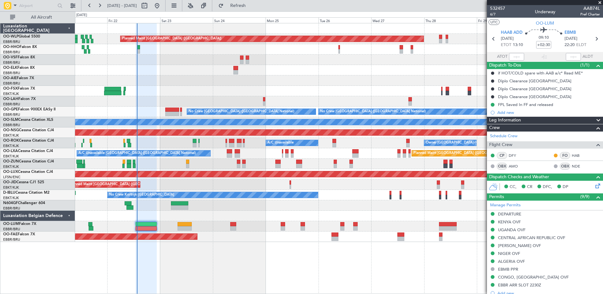
click at [236, 258] on div "Planned Maint Berlin (Brandenburg) Planned Maint London (Farnborough) Planned M…" at bounding box center [339, 158] width 528 height 271
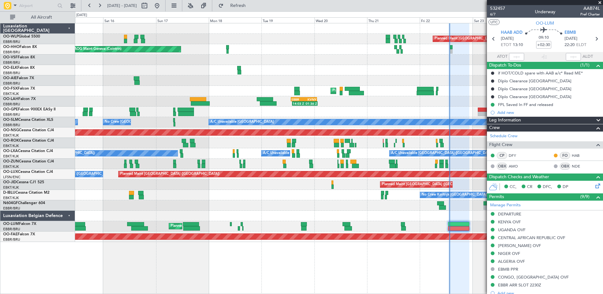
click at [436, 266] on div "Planned Maint Berlin (Brandenburg) AOG Maint Geneva (Cointrin) A/C Unavailable …" at bounding box center [339, 158] width 528 height 271
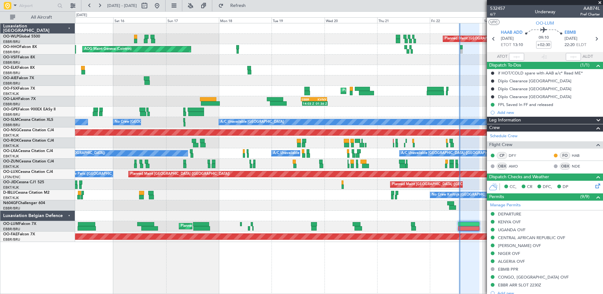
click at [404, 269] on div "Planned Maint Berlin (Brandenburg) AOG Maint Geneva (Cointrin) A/C Unavailable …" at bounding box center [339, 158] width 528 height 271
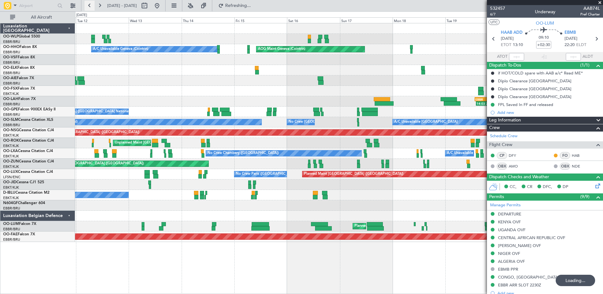
click at [92, 9] on button at bounding box center [90, 6] width 10 height 10
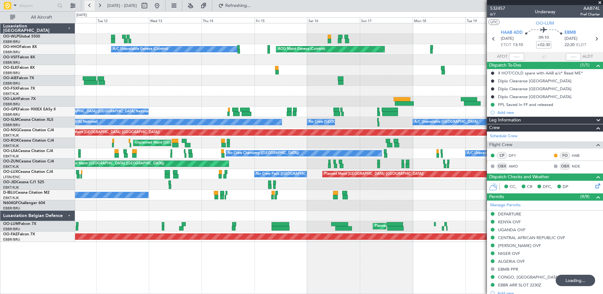
click at [92, 9] on button at bounding box center [90, 6] width 10 height 10
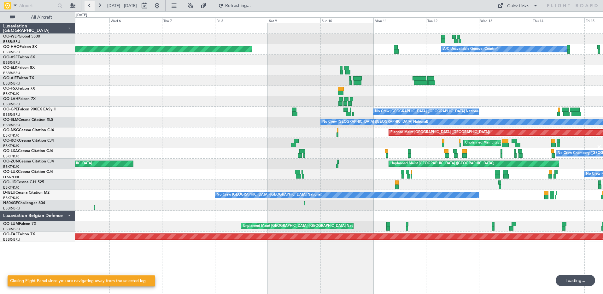
click at [92, 9] on button at bounding box center [90, 6] width 10 height 10
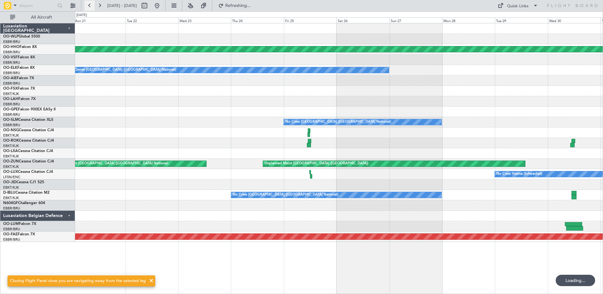
click at [92, 9] on button at bounding box center [90, 6] width 10 height 10
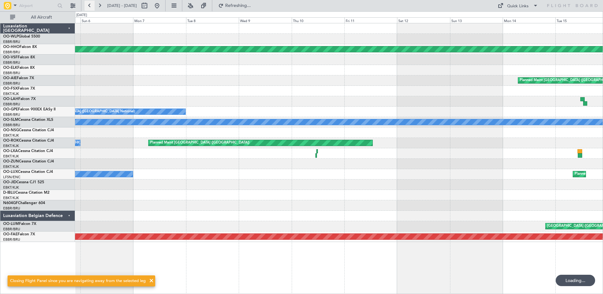
click at [92, 9] on button at bounding box center [90, 6] width 10 height 10
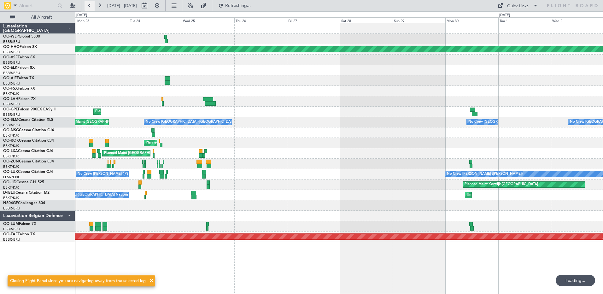
click at [92, 9] on button at bounding box center [90, 6] width 10 height 10
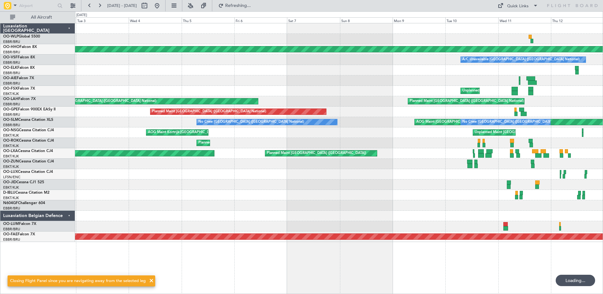
click at [92, 9] on button at bounding box center [90, 6] width 10 height 10
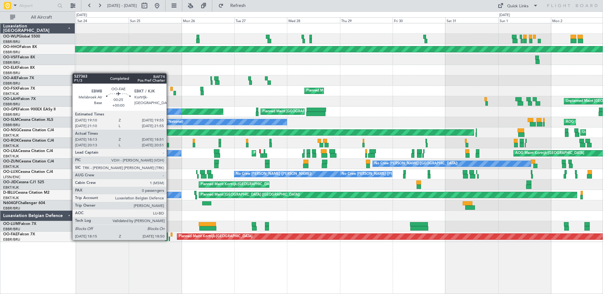
click at [169, 239] on div at bounding box center [170, 239] width 2 height 4
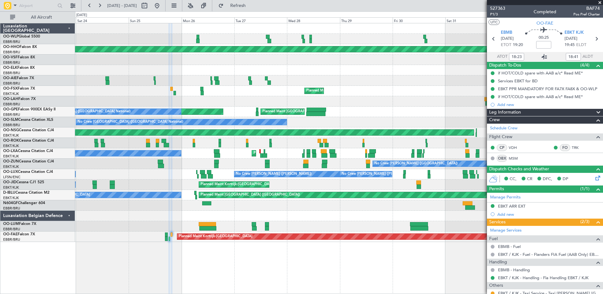
click at [541, 55] on icon at bounding box center [545, 57] width 8 height 8
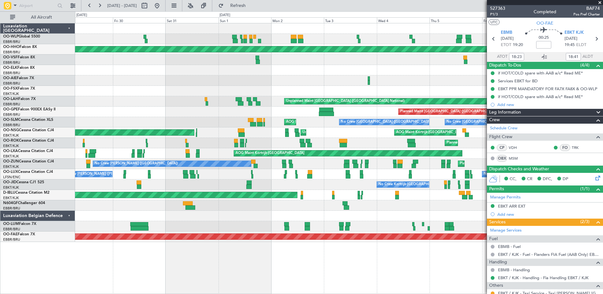
click at [76, 209] on div "Planned Maint Geneva (Cointrin) A/C Unavailable Brussels (Brussels National) Pl…" at bounding box center [339, 158] width 528 height 271
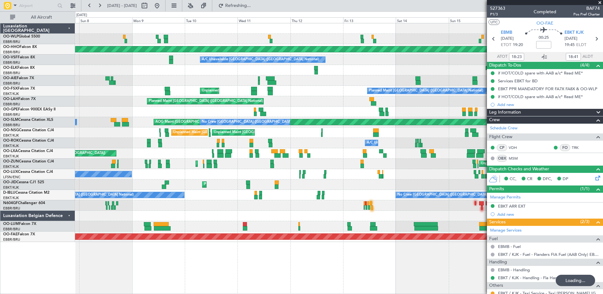
click at [183, 233] on div "Planned Maint Geneva (Cointrin) A/C Unavailable Brussels (Brussels National) Pl…" at bounding box center [339, 158] width 528 height 271
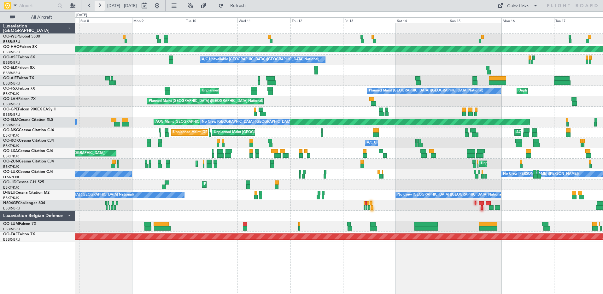
click at [99, 5] on button at bounding box center [100, 6] width 10 height 10
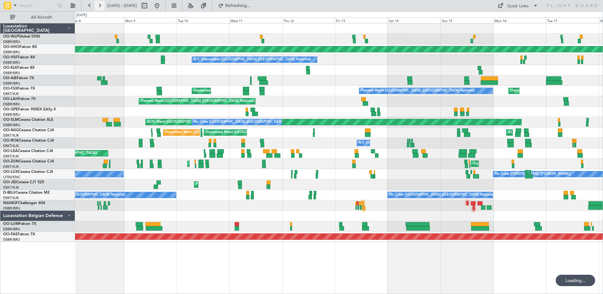
click at [99, 5] on button at bounding box center [100, 6] width 10 height 10
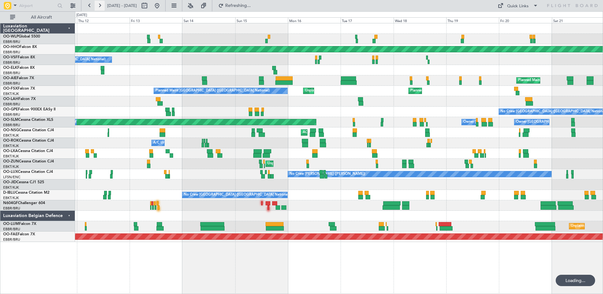
click at [99, 5] on button at bounding box center [100, 6] width 10 height 10
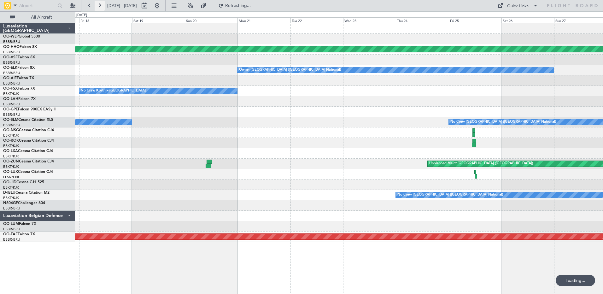
click at [99, 5] on button at bounding box center [100, 6] width 10 height 10
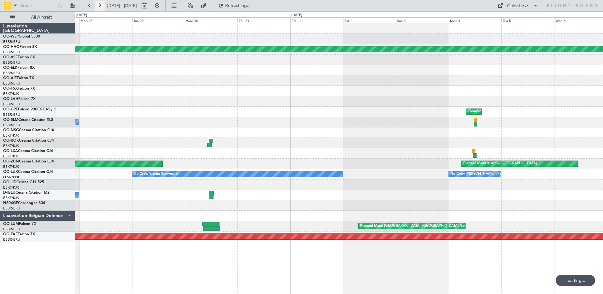
click at [99, 5] on button at bounding box center [100, 6] width 10 height 10
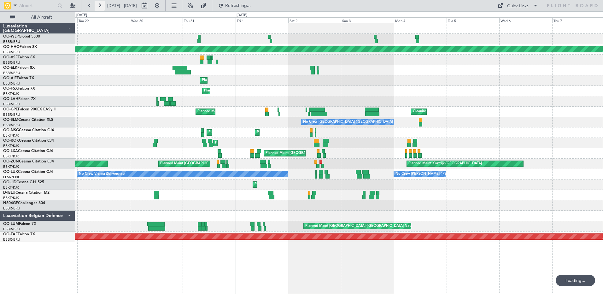
click at [99, 5] on button at bounding box center [100, 6] width 10 height 10
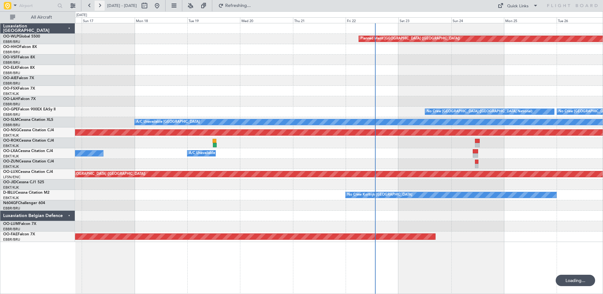
click at [99, 5] on button at bounding box center [100, 6] width 10 height 10
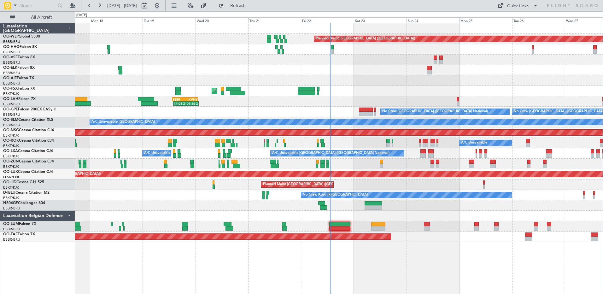
click at [332, 214] on div at bounding box center [339, 216] width 528 height 10
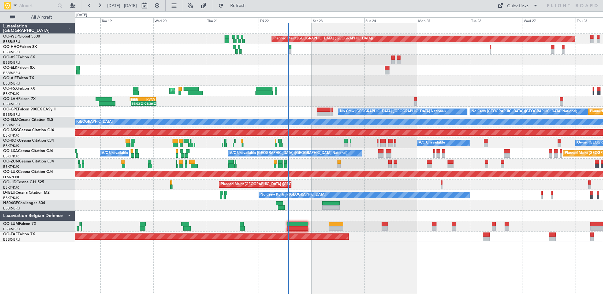
click at [376, 271] on div "Planned Maint Berlin (Brandenburg) AOG Maint Geneva (Cointrin) Planned Maint Ko…" at bounding box center [339, 158] width 528 height 271
click at [519, 7] on div "Quick Links" at bounding box center [517, 6] width 21 height 6
click at [521, 22] on button "Trip Builder" at bounding box center [518, 20] width 47 height 15
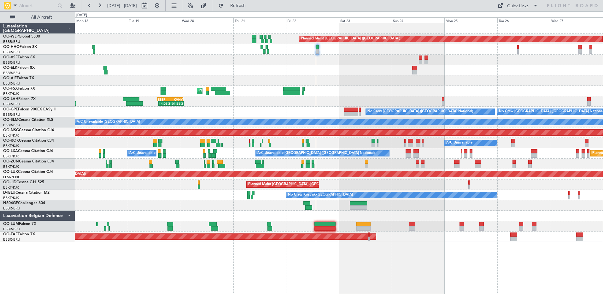
click at [356, 256] on div "Planned Maint Berlin (Brandenburg) AOG Maint Geneva (Cointrin) Planned Maint Ko…" at bounding box center [339, 158] width 528 height 271
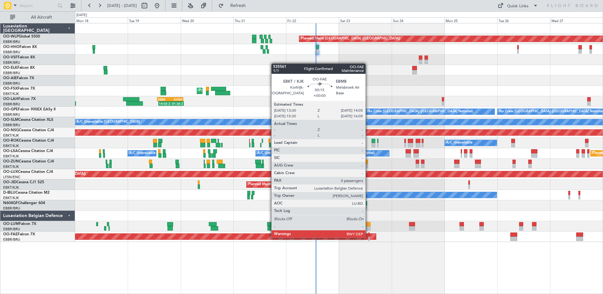
click at [368, 237] on div at bounding box center [369, 239] width 2 height 4
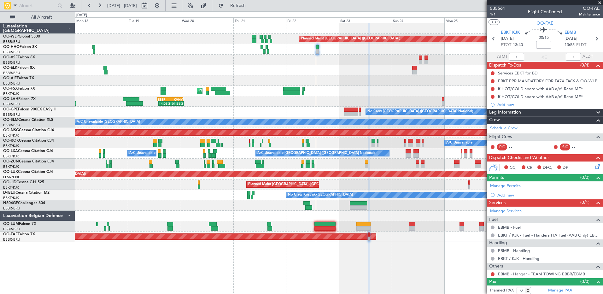
scroll to position [2, 0]
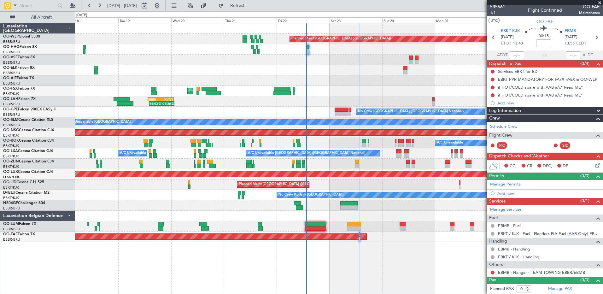
click at [402, 257] on div "Planned Maint Berlin (Brandenburg) AOG Maint Geneva (Cointrin) Planned Maint Ko…" at bounding box center [339, 158] width 528 height 271
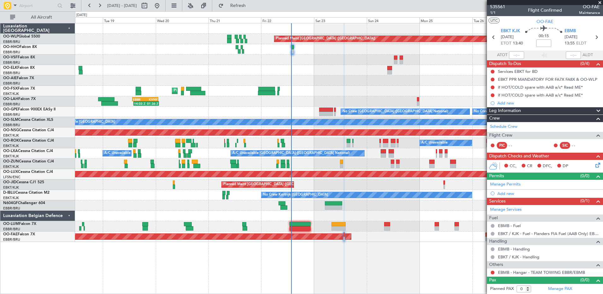
click at [347, 264] on div "Planned Maint Berlin (Brandenburg) AOG Maint Geneva (Cointrin) Planned Maint Ko…" at bounding box center [339, 158] width 528 height 271
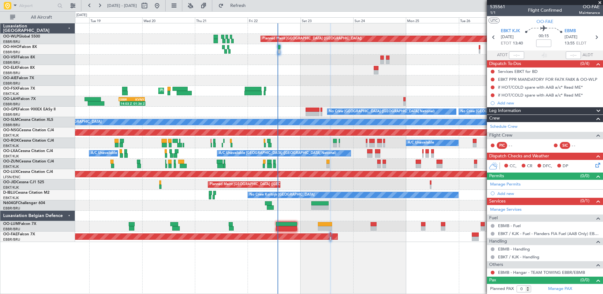
click at [385, 246] on div "Planned Maint Berlin (Brandenburg) AOG Maint Geneva (Cointrin) Planned Maint Ko…" at bounding box center [339, 158] width 528 height 271
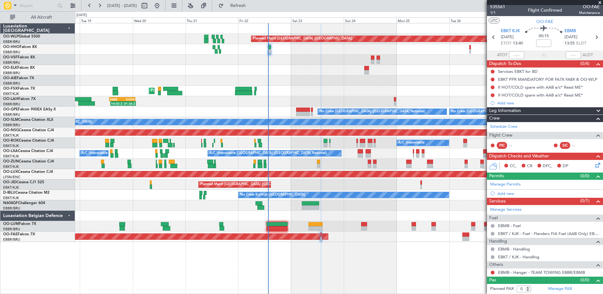
click at [335, 254] on div "Planned Maint Berlin (Brandenburg) AOG Maint Geneva (Cointrin) Planned Maint Ko…" at bounding box center [339, 158] width 528 height 271
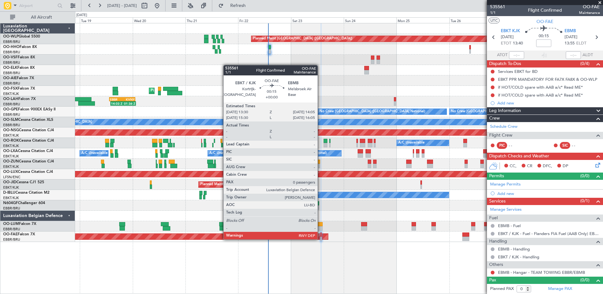
click at [320, 239] on div at bounding box center [321, 239] width 2 height 4
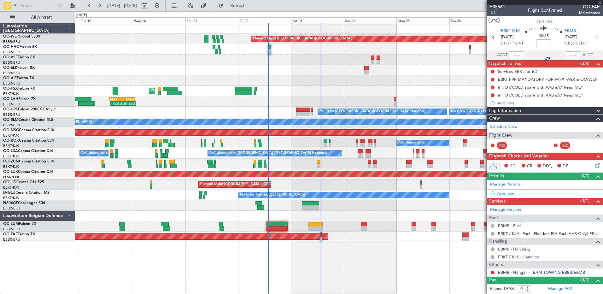
scroll to position [0, 0]
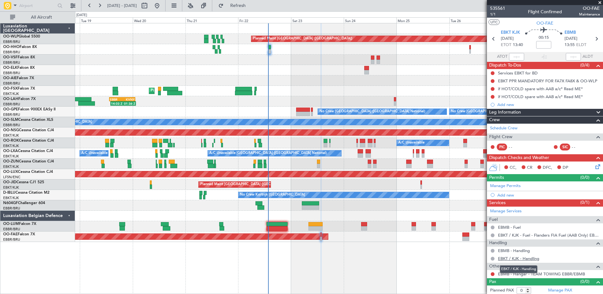
click at [523, 259] on link "EBKT / KJK - Handling" at bounding box center [518, 258] width 41 height 5
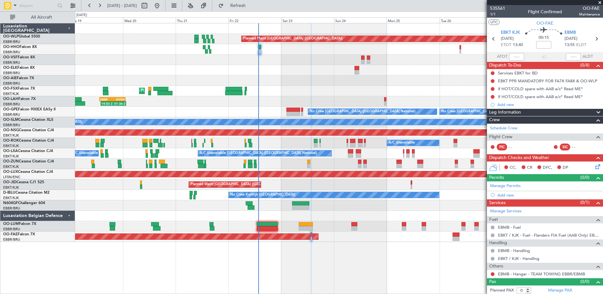
click at [290, 225] on div "Planned Maint Brussels (Brussels National) Planned Maint Brussels (Brussels Nat…" at bounding box center [339, 226] width 528 height 10
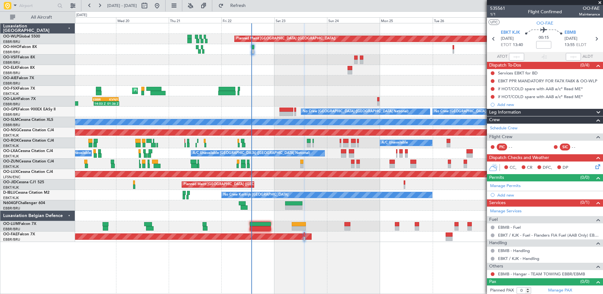
click at [346, 244] on div "Planned Maint Berlin (Brandenburg) AOG Maint Geneva (Cointrin) Planned Maint Ko…" at bounding box center [339, 158] width 528 height 271
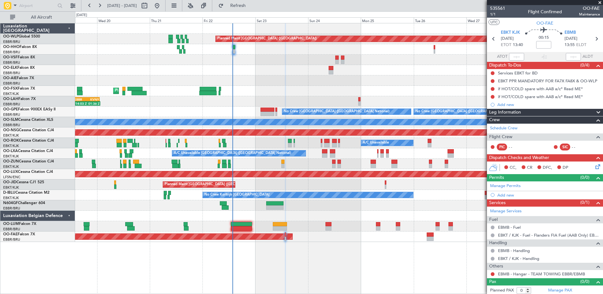
click at [330, 252] on div "Planned Maint Berlin (Brandenburg) AOG Maint Geneva (Cointrin) Planned Maint Ko…" at bounding box center [339, 158] width 528 height 271
click at [495, 15] on span "1/1" at bounding box center [497, 14] width 15 height 5
click at [253, 9] on button "Refresh" at bounding box center [234, 6] width 38 height 10
click at [523, 259] on link "EBKT / KJK - Handling - Fia Handling EBKT / KJK" at bounding box center [543, 258] width 91 height 5
click at [505, 128] on link "Schedule Crew" at bounding box center [503, 128] width 27 height 6
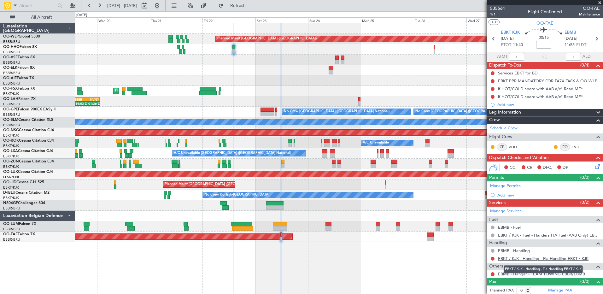
click at [551, 259] on link "EBKT / KJK - Handling - Fia Handling EBKT / KJK" at bounding box center [543, 258] width 91 height 5
click at [248, 8] on button "Refresh" at bounding box center [234, 6] width 38 height 10
click at [251, 7] on span "Refresh" at bounding box center [238, 5] width 26 height 4
click at [512, 75] on div "Services EBKT for BD" at bounding box center [518, 72] width 40 height 5
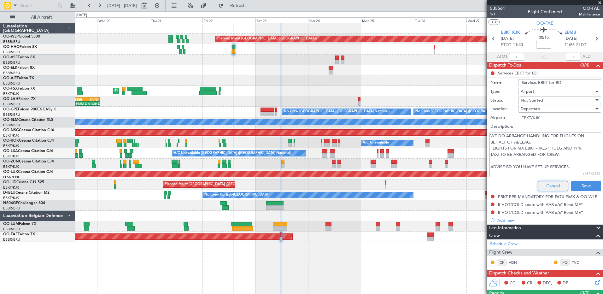
click at [556, 188] on button "Cancel" at bounding box center [553, 186] width 30 height 10
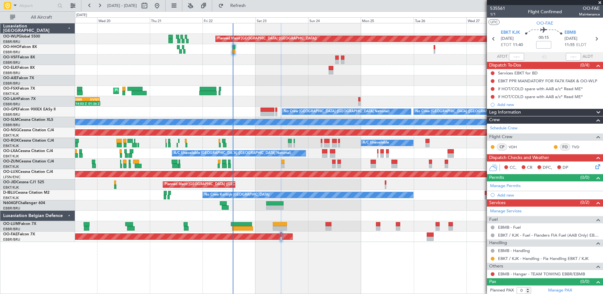
scroll to position [2, 0]
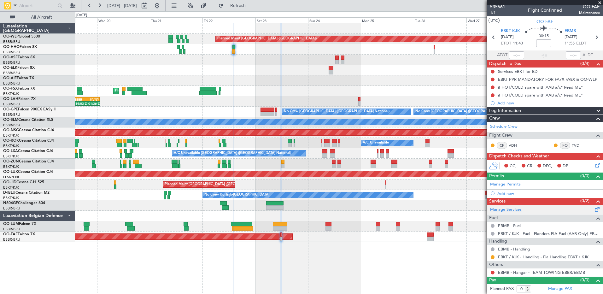
click at [513, 209] on link "Manage Services" at bounding box center [506, 210] width 32 height 6
click at [252, 11] on fb-refresh-button "Refresh" at bounding box center [234, 5] width 44 height 11
click at [493, 80] on button at bounding box center [493, 80] width 4 height 4
click at [493, 97] on span "In Progress" at bounding box center [495, 98] width 21 height 6
click at [493, 89] on div at bounding box center [492, 87] width 5 height 5
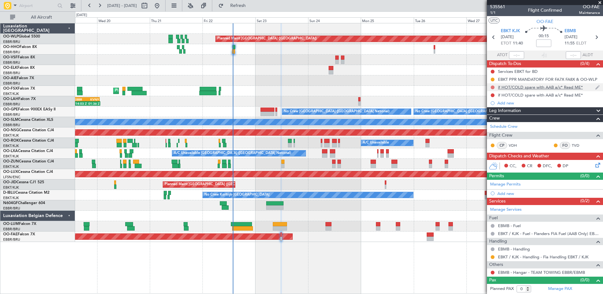
click at [493, 86] on button at bounding box center [493, 87] width 4 height 4
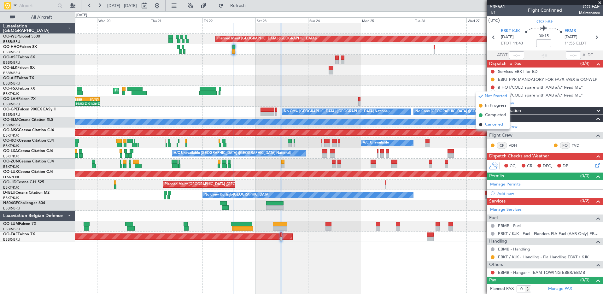
click at [494, 124] on span "Cancelled" at bounding box center [494, 124] width 18 height 6
click at [492, 94] on button at bounding box center [493, 95] width 4 height 4
click at [495, 133] on span "Cancelled" at bounding box center [494, 132] width 18 height 6
click at [492, 272] on button at bounding box center [493, 273] width 4 height 4
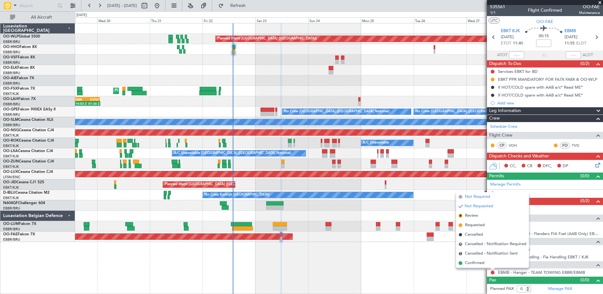
click at [471, 199] on span "Not Required" at bounding box center [477, 197] width 25 height 6
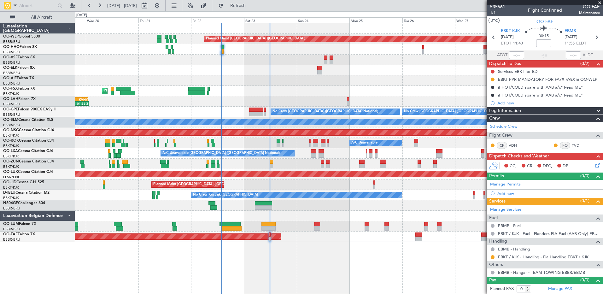
click at [334, 275] on div "Planned Maint Berlin (Brandenburg) AOG Maint Geneva (Cointrin) Planned Maint Ko…" at bounding box center [339, 158] width 528 height 271
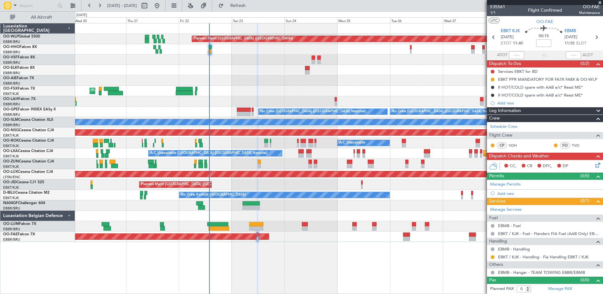
click at [327, 251] on div "Planned Maint Berlin (Brandenburg) Planned Maint London (Farnborough) Planned M…" at bounding box center [339, 158] width 528 height 271
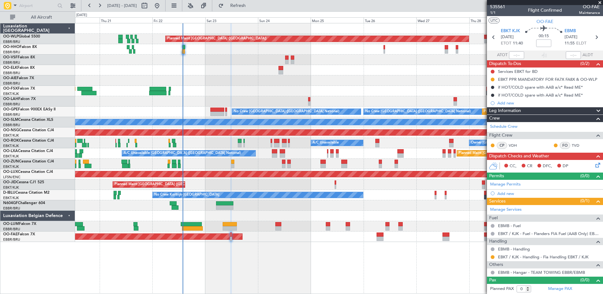
click at [261, 251] on div "Planned Maint Berlin (Brandenburg) Planned Maint London (Farnborough) Planned M…" at bounding box center [339, 158] width 528 height 271
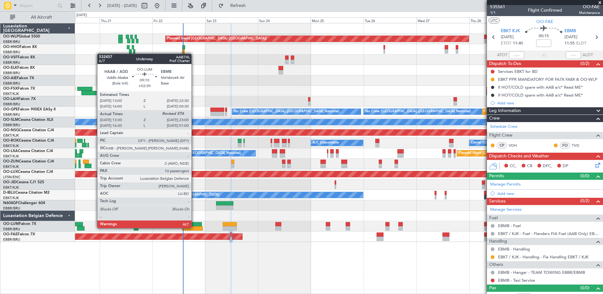
click at [194, 227] on div at bounding box center [192, 228] width 21 height 4
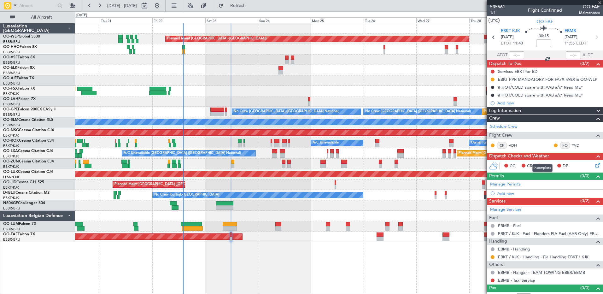
type input "+02:30"
type input "13:40"
type input "10"
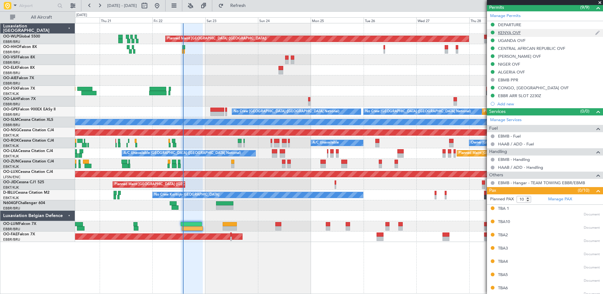
scroll to position [0, 0]
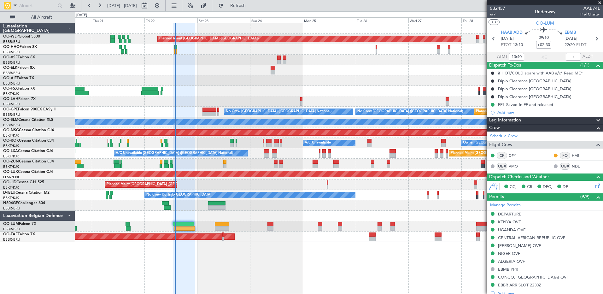
click at [188, 217] on div at bounding box center [339, 216] width 528 height 10
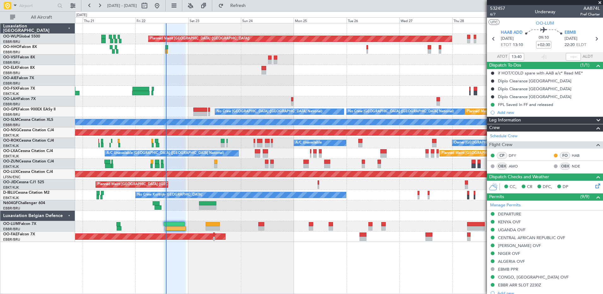
click at [182, 212] on div "Planned Maint Berlin (Brandenburg) Planned Maint London (Farnborough) Planned M…" at bounding box center [339, 132] width 528 height 219
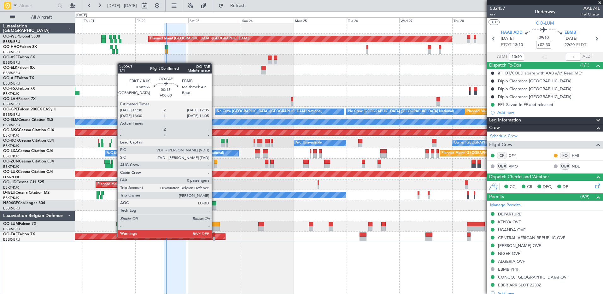
click at [214, 237] on div at bounding box center [214, 239] width 2 height 4
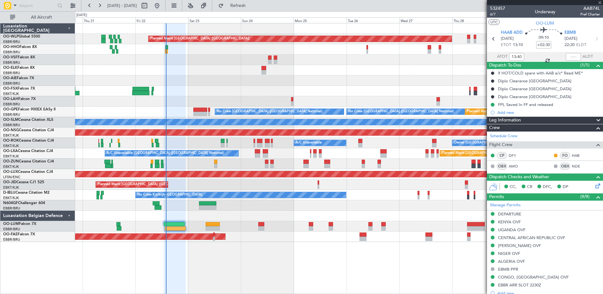
type input "0"
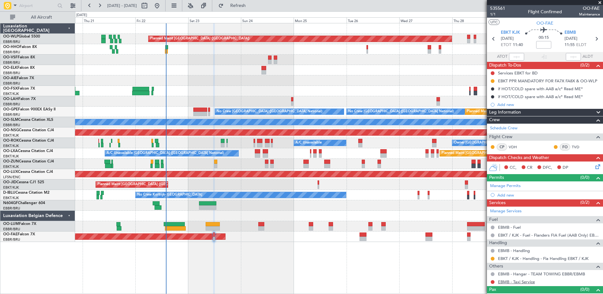
click at [514, 284] on link "EBMB - Taxi Service" at bounding box center [516, 281] width 37 height 5
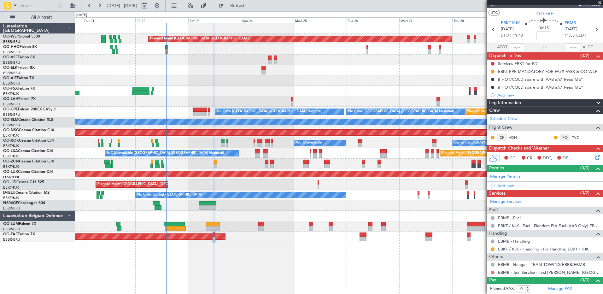
click at [492, 272] on button at bounding box center [493, 273] width 4 height 4
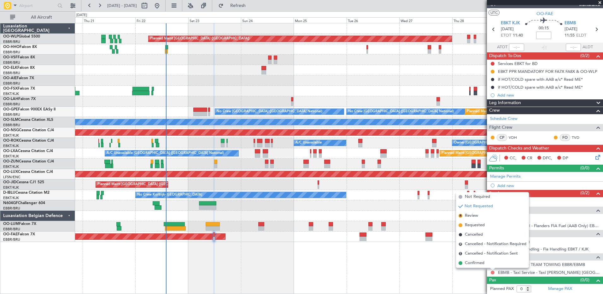
click at [492, 273] on button at bounding box center [493, 273] width 4 height 4
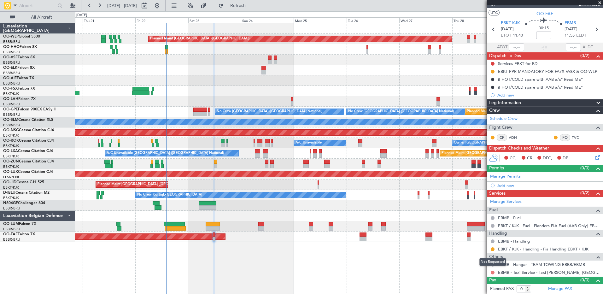
click at [492, 273] on button at bounding box center [493, 273] width 4 height 4
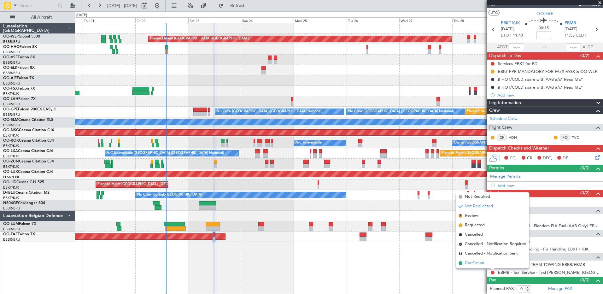
click at [481, 265] on span "Confirmed" at bounding box center [475, 263] width 20 height 6
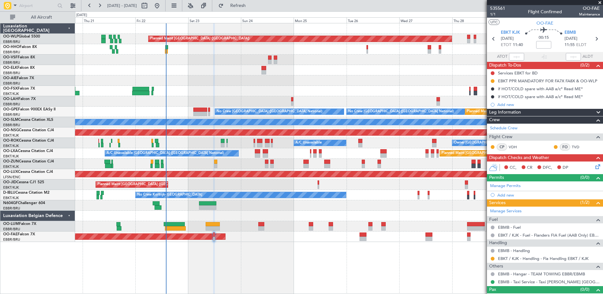
scroll to position [9, 0]
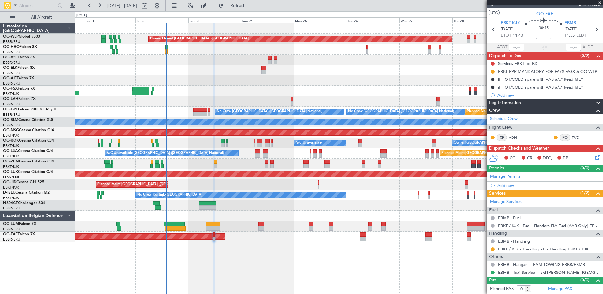
click at [594, 158] on icon at bounding box center [596, 156] width 5 height 5
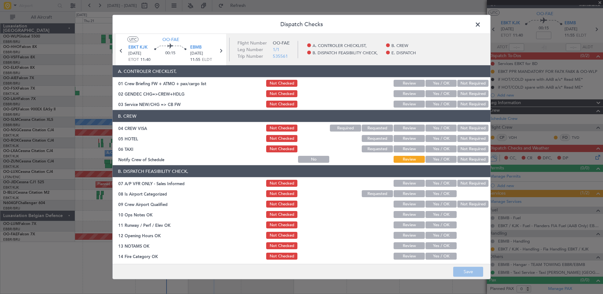
click at [435, 156] on button "Yes / OK" at bounding box center [441, 159] width 31 height 7
click at [472, 150] on button "Not Required" at bounding box center [472, 148] width 31 height 7
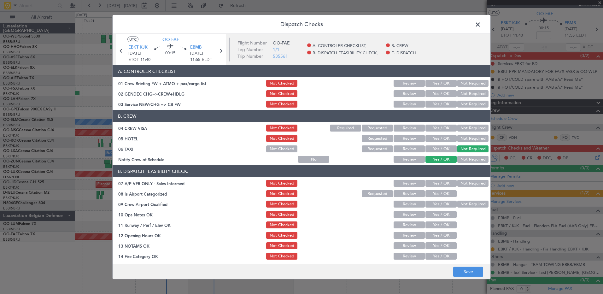
click at [469, 139] on div "Not Required" at bounding box center [472, 138] width 32 height 9
click at [467, 138] on button "Not Required" at bounding box center [472, 138] width 31 height 7
click at [468, 128] on button "Not Required" at bounding box center [472, 128] width 31 height 7
click at [432, 105] on button "Yes / OK" at bounding box center [441, 104] width 31 height 7
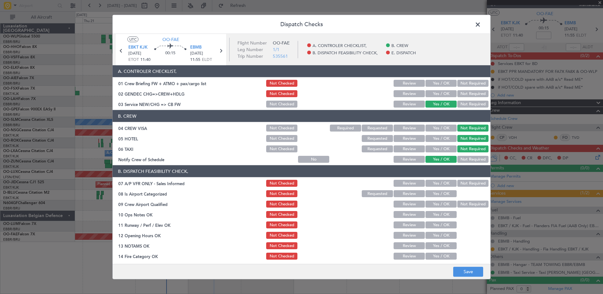
click at [465, 181] on button "Not Required" at bounding box center [472, 183] width 31 height 7
click at [448, 191] on button "Yes / OK" at bounding box center [441, 193] width 31 height 7
drag, startPoint x: 459, startPoint y: 199, endPoint x: 460, endPoint y: 203, distance: 3.8
click at [459, 200] on section "B. DISPATCH FEASIBILITY CHECK, 07 A/P VFR ONLY - Sales Informed Not Checked Rev…" at bounding box center [302, 233] width 378 height 137
click at [460, 203] on button "Not Required" at bounding box center [472, 204] width 31 height 7
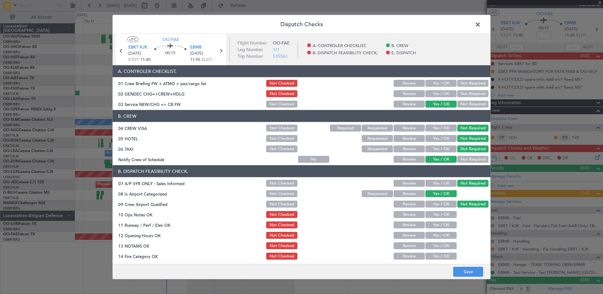
click at [439, 214] on button "Yes / OK" at bounding box center [441, 214] width 31 height 7
drag, startPoint x: 439, startPoint y: 226, endPoint x: 441, endPoint y: 233, distance: 6.6
click at [439, 227] on button "Yes / OK" at bounding box center [441, 224] width 31 height 7
drag, startPoint x: 441, startPoint y: 234, endPoint x: 440, endPoint y: 242, distance: 8.3
click at [441, 234] on button "Yes / OK" at bounding box center [441, 235] width 31 height 7
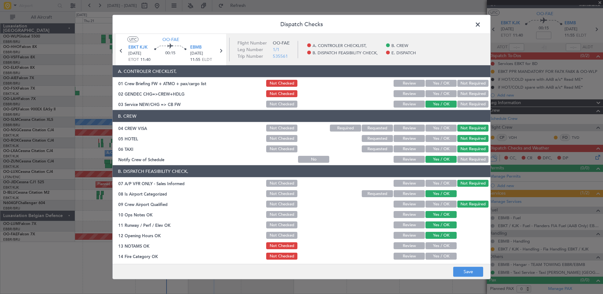
drag, startPoint x: 440, startPoint y: 244, endPoint x: 440, endPoint y: 249, distance: 4.5
click at [440, 247] on button "Yes / OK" at bounding box center [441, 245] width 31 height 7
click at [439, 255] on button "Yes / OK" at bounding box center [441, 256] width 31 height 7
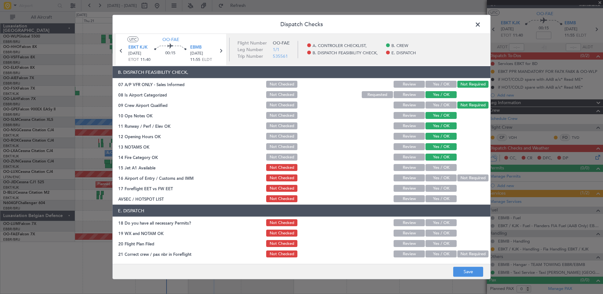
click at [442, 165] on button "Yes / OK" at bounding box center [441, 167] width 31 height 7
click at [465, 179] on button "Not Required" at bounding box center [472, 177] width 31 height 7
click at [448, 184] on div "Yes / OK" at bounding box center [441, 188] width 32 height 9
click at [447, 187] on button "Yes / OK" at bounding box center [441, 188] width 31 height 7
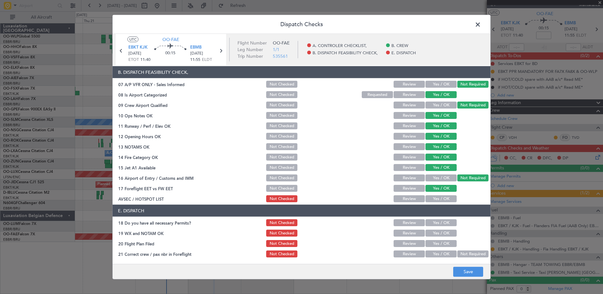
drag, startPoint x: 443, startPoint y: 193, endPoint x: 443, endPoint y: 198, distance: 5.1
click at [443, 197] on section "B. DISPATCH FEASIBILITY CHECK, 07 A/P VFR ONLY - Sales Informed Not Checked Rev…" at bounding box center [302, 134] width 378 height 137
click at [443, 199] on button "Yes / OK" at bounding box center [441, 198] width 31 height 7
click at [444, 225] on button "Yes / OK" at bounding box center [441, 222] width 31 height 7
drag, startPoint x: 443, startPoint y: 240, endPoint x: 443, endPoint y: 236, distance: 3.8
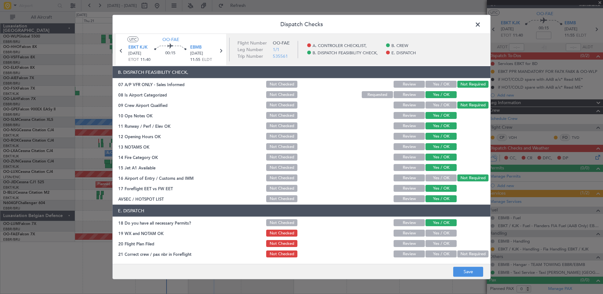
click at [443, 239] on div "Yes / OK" at bounding box center [441, 243] width 32 height 9
click at [444, 234] on button "Yes / OK" at bounding box center [441, 233] width 31 height 7
click at [290, 224] on button "Not Checked" at bounding box center [281, 222] width 31 height 7
click at [285, 233] on button "Not Checked" at bounding box center [281, 233] width 31 height 7
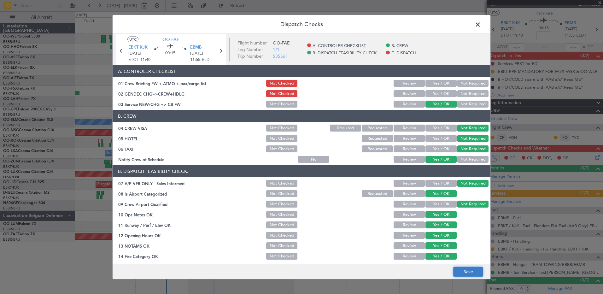
click at [464, 272] on button "Save" at bounding box center [468, 272] width 30 height 10
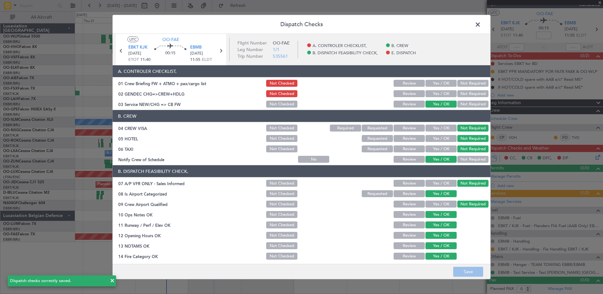
click at [481, 24] on span at bounding box center [481, 26] width 0 height 13
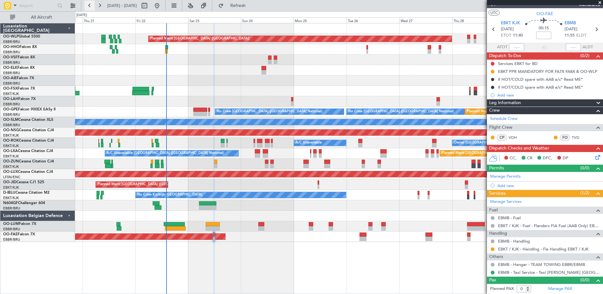
click at [90, 2] on button at bounding box center [90, 6] width 10 height 10
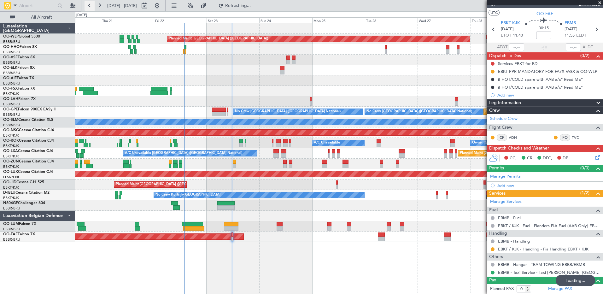
click at [90, 2] on button at bounding box center [90, 6] width 10 height 10
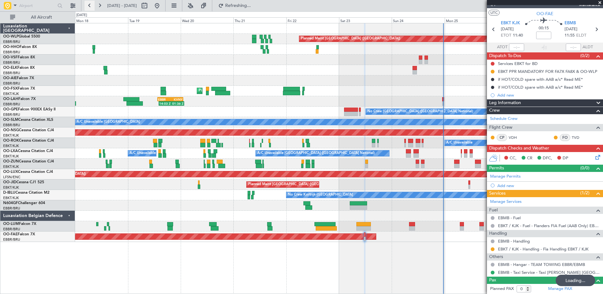
click at [90, 2] on button at bounding box center [90, 6] width 10 height 10
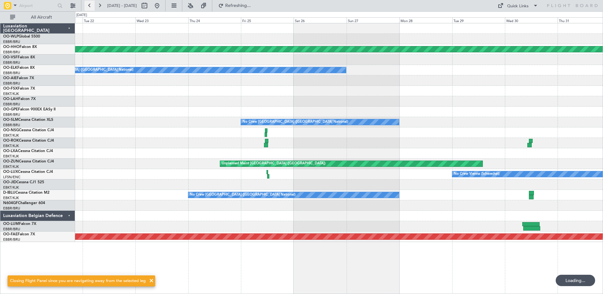
click at [90, 2] on button at bounding box center [90, 6] width 10 height 10
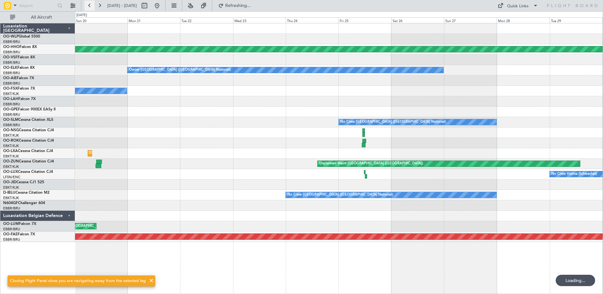
click at [90, 2] on button at bounding box center [90, 6] width 10 height 10
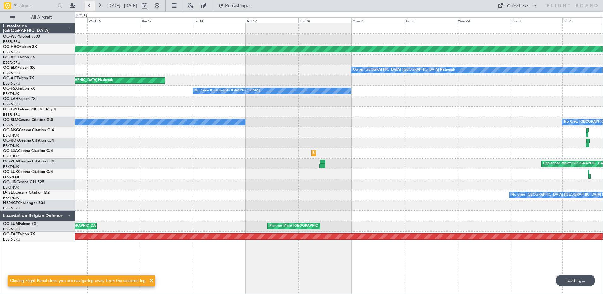
click at [90, 2] on button at bounding box center [90, 6] width 10 height 10
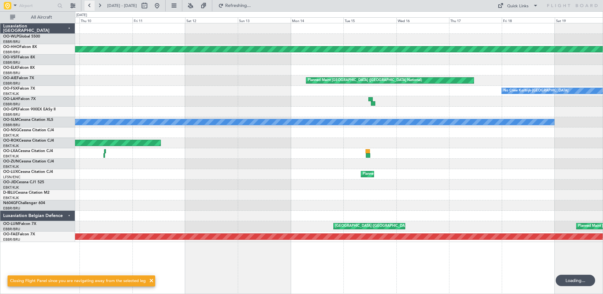
click at [90, 3] on button at bounding box center [90, 6] width 10 height 10
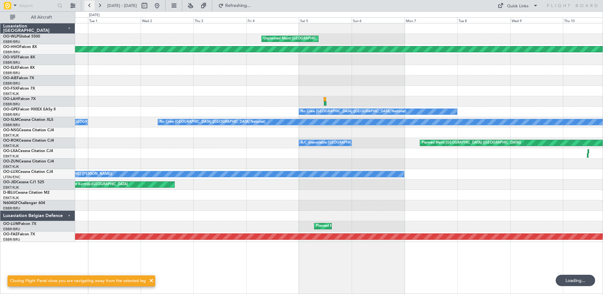
click at [89, 3] on button at bounding box center [90, 6] width 10 height 10
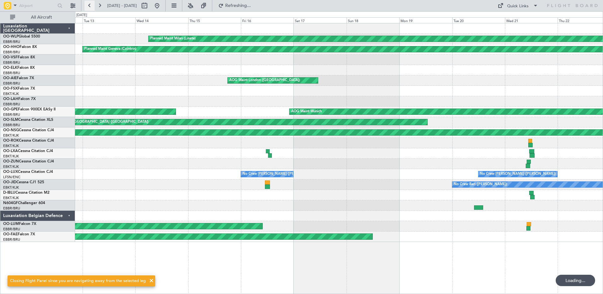
click at [89, 3] on button at bounding box center [90, 6] width 10 height 10
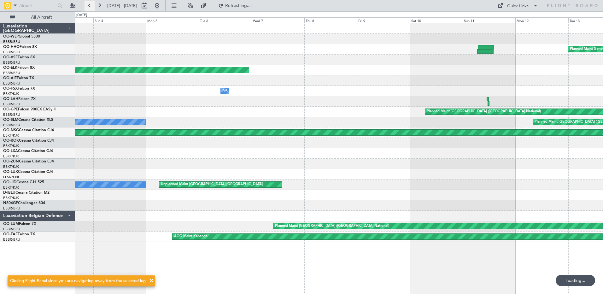
click at [89, 2] on button at bounding box center [90, 6] width 10 height 10
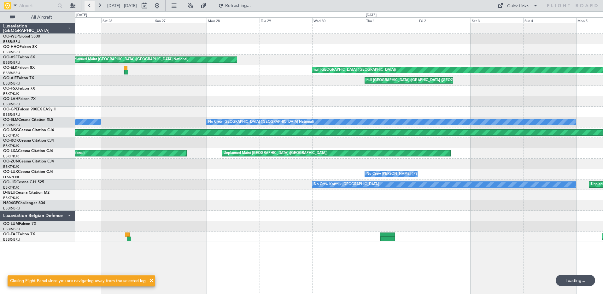
click at [89, 2] on button at bounding box center [90, 6] width 10 height 10
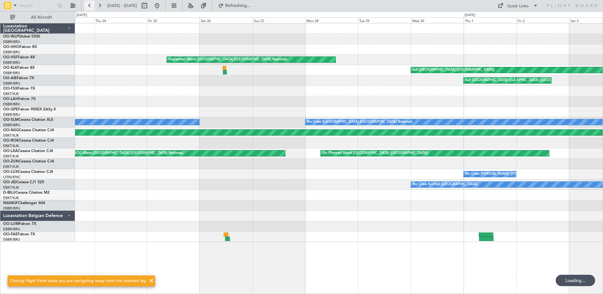
click at [89, 2] on button at bounding box center [90, 6] width 10 height 10
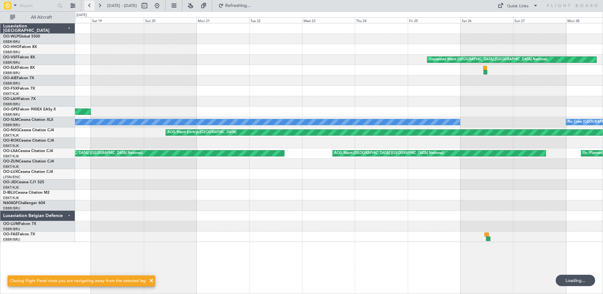
click at [89, 2] on button at bounding box center [90, 6] width 10 height 10
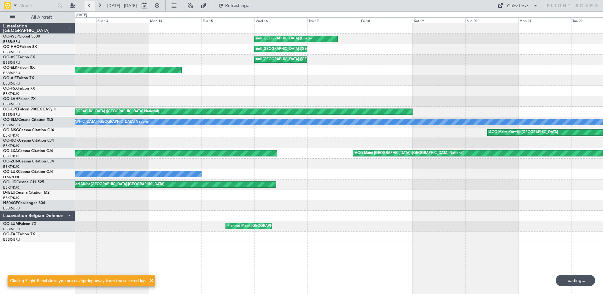
click at [89, 2] on button at bounding box center [90, 6] width 10 height 10
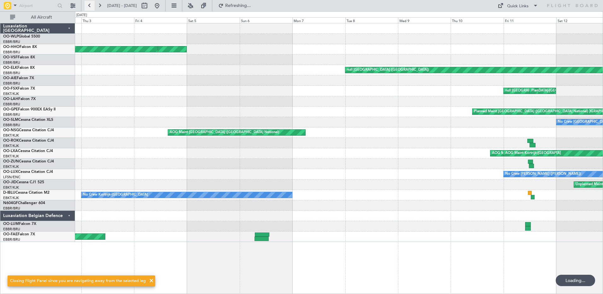
click at [89, 2] on button at bounding box center [90, 6] width 10 height 10
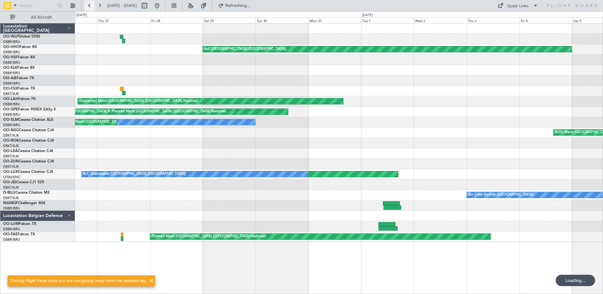
click at [89, 2] on button at bounding box center [90, 6] width 10 height 10
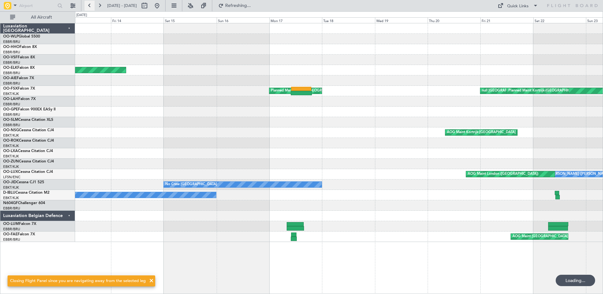
click at [89, 2] on button at bounding box center [90, 6] width 10 height 10
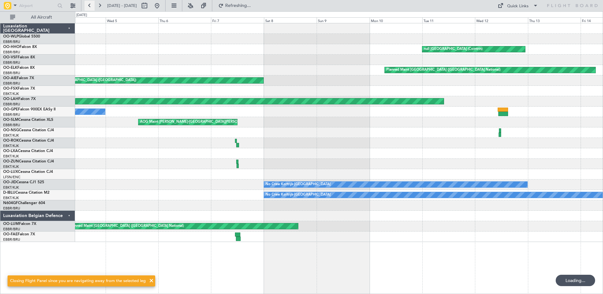
click at [89, 2] on button at bounding box center [90, 6] width 10 height 10
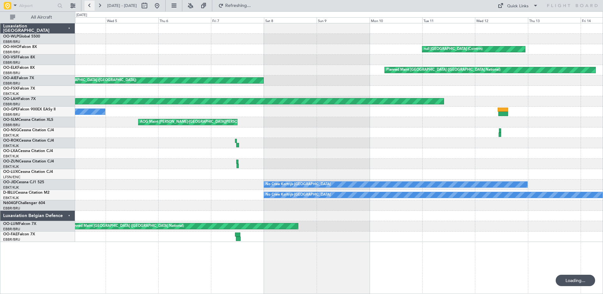
click at [89, 2] on button at bounding box center [90, 6] width 10 height 10
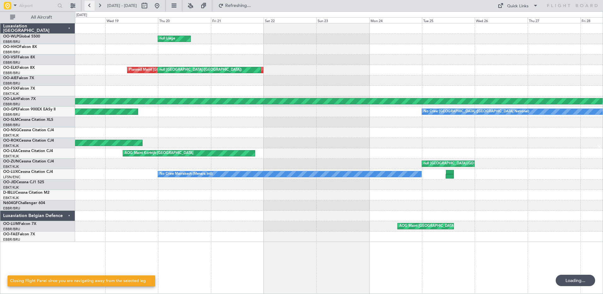
click at [89, 2] on button at bounding box center [90, 6] width 10 height 10
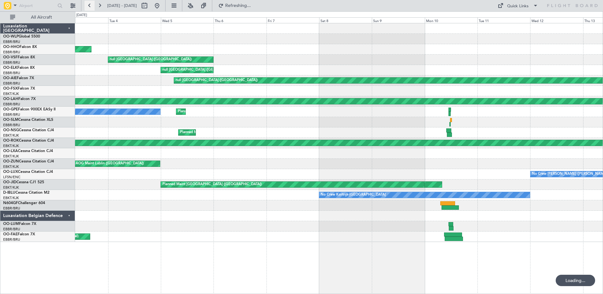
click at [89, 2] on button at bounding box center [90, 6] width 10 height 10
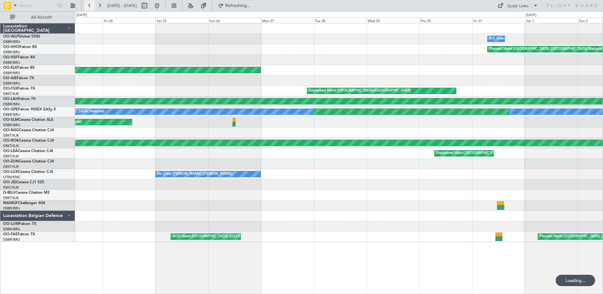
click at [89, 2] on button at bounding box center [90, 6] width 10 height 10
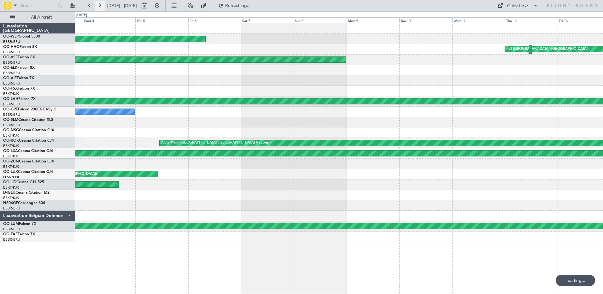
click at [96, 6] on button at bounding box center [100, 6] width 10 height 10
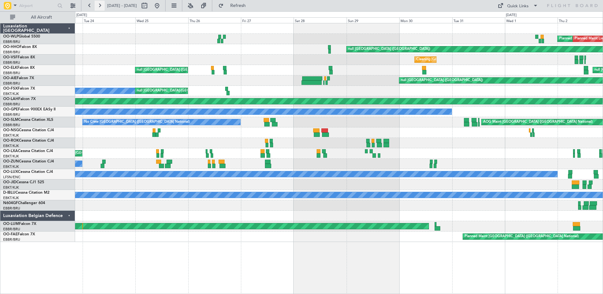
click at [96, 6] on button at bounding box center [100, 6] width 10 height 10
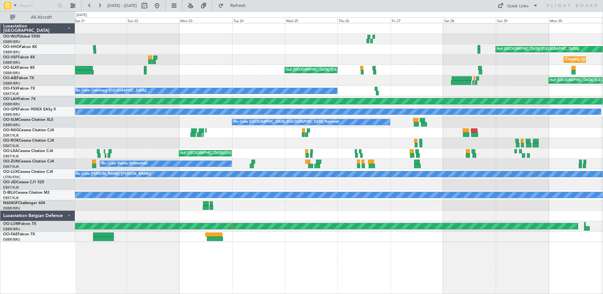
click at [242, 165] on div "Planned Maint Liege Planned Maint Liege null [GEOGRAPHIC_DATA] ([GEOGRAPHIC_DAT…" at bounding box center [339, 132] width 528 height 219
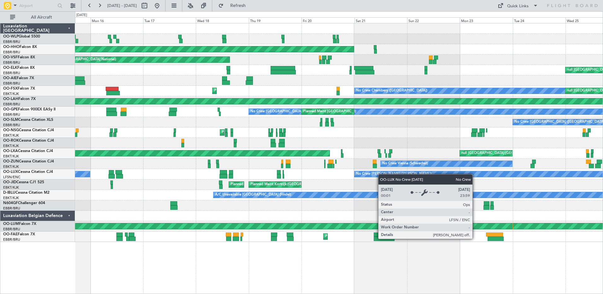
click at [397, 176] on div "null [GEOGRAPHIC_DATA] ([GEOGRAPHIC_DATA]) Planned Maint [GEOGRAPHIC_DATA] ([GE…" at bounding box center [339, 132] width 528 height 219
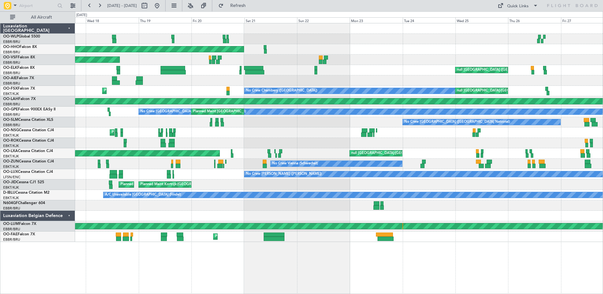
click at [411, 144] on div "null Brussels (Brussels National) null Brussels (Brussels National) Planned Mai…" at bounding box center [339, 132] width 528 height 219
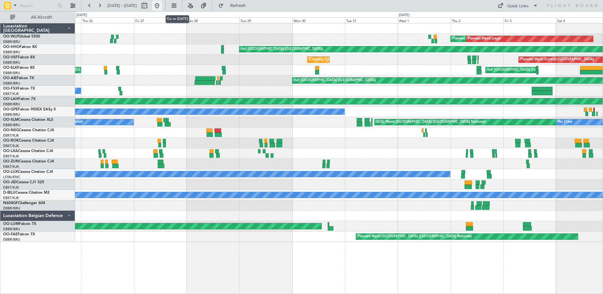
click at [162, 7] on button at bounding box center [157, 6] width 10 height 10
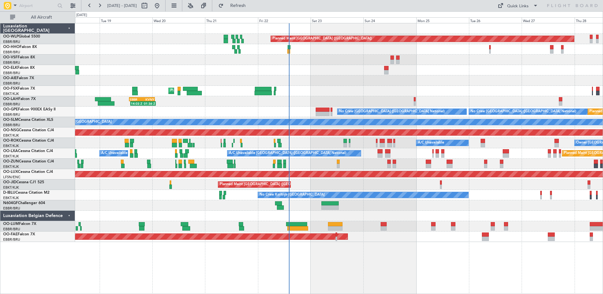
click at [414, 224] on div "Planned Maint Berlin (Brandenburg) AOG Maint Geneva (Cointrin) Planned Maint Ko…" at bounding box center [339, 132] width 528 height 219
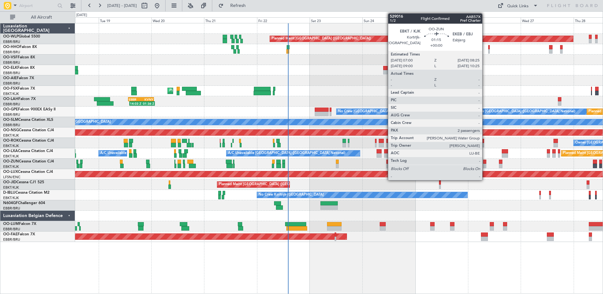
click at [485, 165] on div at bounding box center [484, 166] width 3 height 4
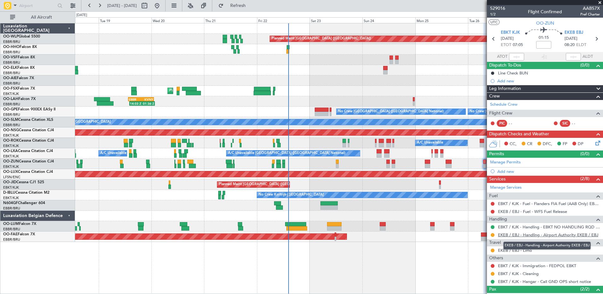
click at [526, 234] on link "EKEB / EBJ - Handling - Airport Authority EKEB / EBJ" at bounding box center [548, 234] width 100 height 5
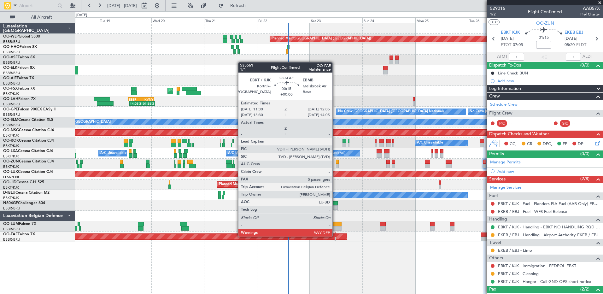
click at [335, 236] on div at bounding box center [336, 234] width 2 height 4
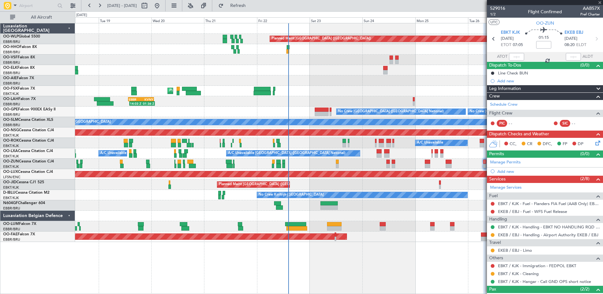
type input "0"
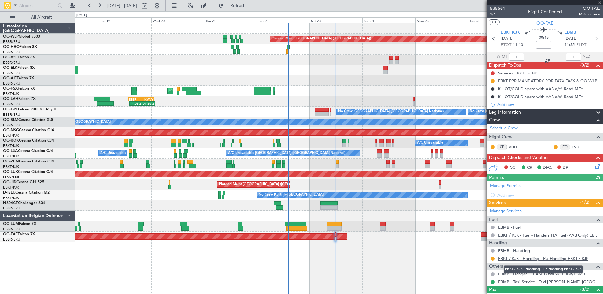
click at [542, 260] on link "EBKT / KJK - Handling - Fia Handling EBKT / KJK" at bounding box center [543, 258] width 91 height 5
click at [493, 257] on button at bounding box center [493, 259] width 4 height 4
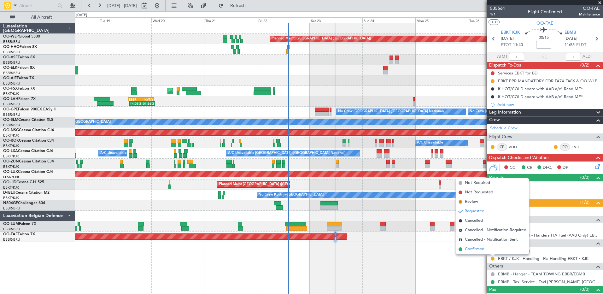
click at [462, 250] on span at bounding box center [461, 249] width 4 height 4
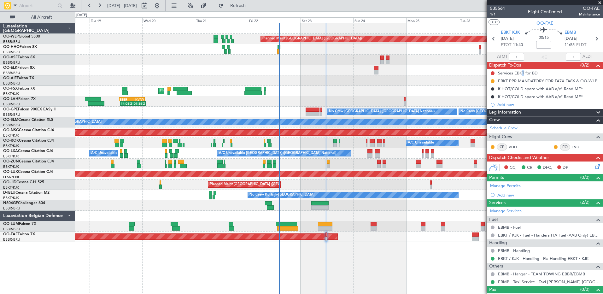
click at [521, 73] on div "Services EBKT for BD" at bounding box center [518, 72] width 40 height 5
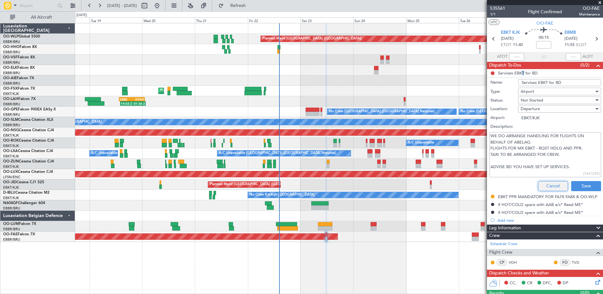
click at [550, 187] on button "Cancel" at bounding box center [553, 186] width 30 height 10
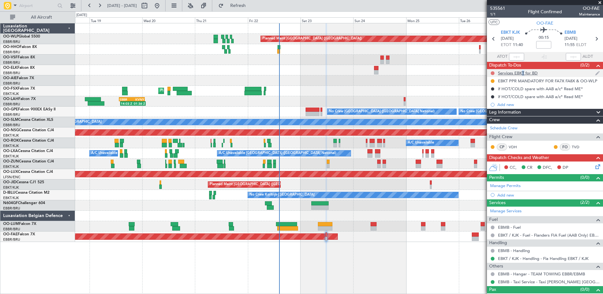
click at [492, 74] on button at bounding box center [493, 73] width 4 height 4
click at [492, 100] on span "Completed" at bounding box center [495, 101] width 21 height 6
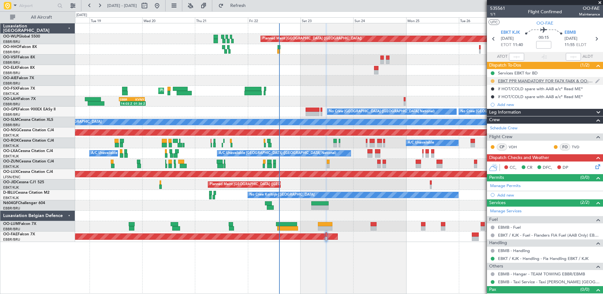
click at [493, 80] on button at bounding box center [493, 81] width 4 height 4
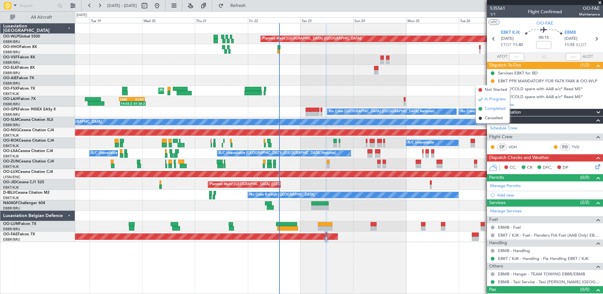
click at [493, 107] on span "Completed" at bounding box center [495, 109] width 21 height 6
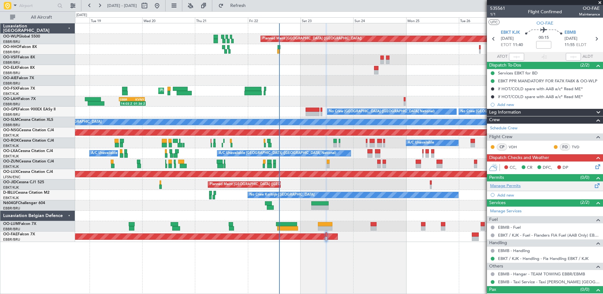
click at [510, 186] on link "Manage Permits" at bounding box center [505, 186] width 31 height 6
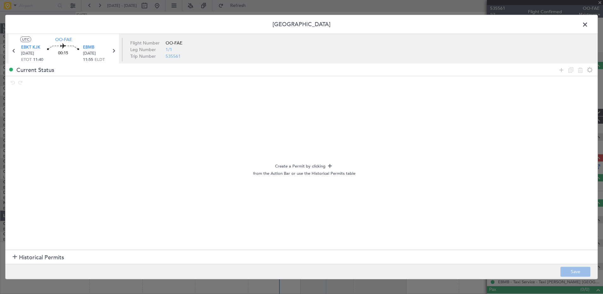
click at [15, 256] on div at bounding box center [15, 257] width 4 height 4
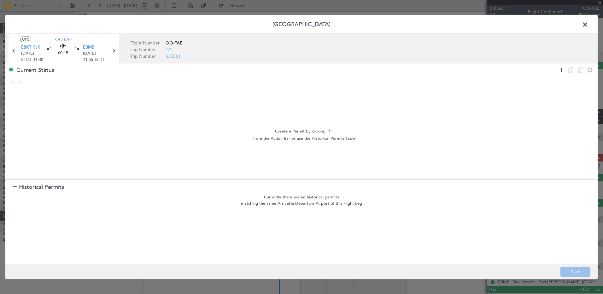
click at [561, 69] on icon at bounding box center [562, 70] width 8 height 8
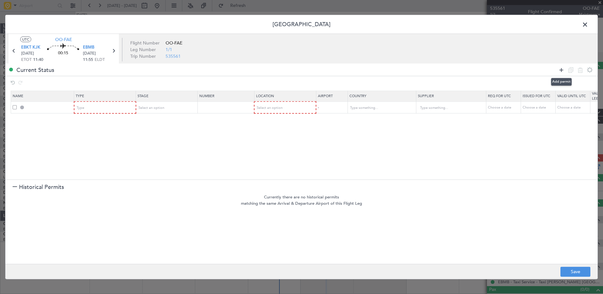
click at [561, 69] on icon at bounding box center [562, 70] width 8 height 8
click at [99, 104] on div "Type" at bounding box center [103, 107] width 52 height 9
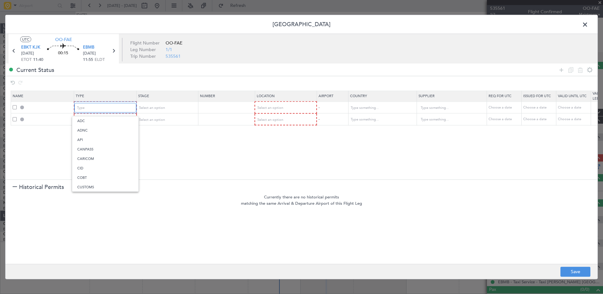
scroll to position [189, 0]
click at [100, 166] on span "Slot" at bounding box center [105, 168] width 56 height 9
click at [103, 122] on div "Type" at bounding box center [103, 119] width 52 height 9
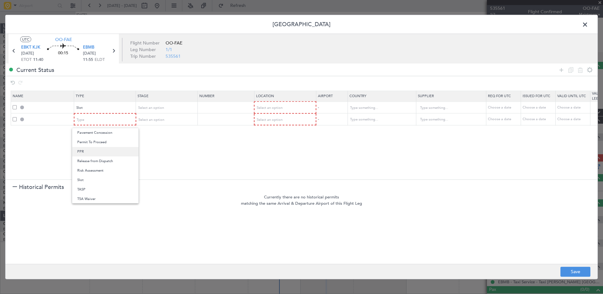
click at [94, 153] on span "PPR" at bounding box center [105, 151] width 56 height 9
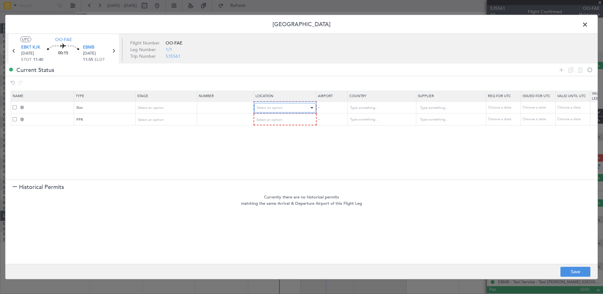
click at [285, 106] on div "Select an option" at bounding box center [283, 107] width 52 height 9
click at [283, 138] on span "Arrival" at bounding box center [285, 139] width 56 height 9
click at [286, 120] on div "Select an option" at bounding box center [283, 119] width 52 height 9
click at [288, 133] on span "Departure" at bounding box center [285, 132] width 56 height 9
click at [495, 107] on div "Choose a date" at bounding box center [503, 107] width 33 height 5
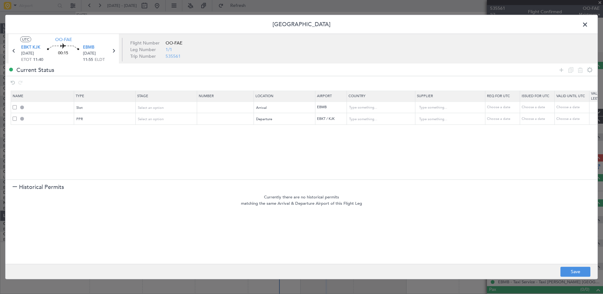
select select "8"
select select "2025"
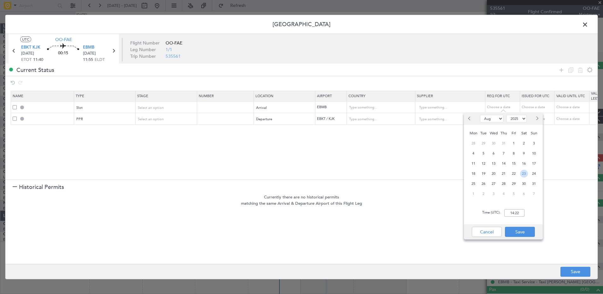
click at [527, 173] on span "23" at bounding box center [524, 174] width 8 height 8
click at [512, 211] on input "00:00" at bounding box center [514, 213] width 20 height 8
type input "13:30"
click at [522, 230] on button "Save" at bounding box center [520, 232] width 30 height 10
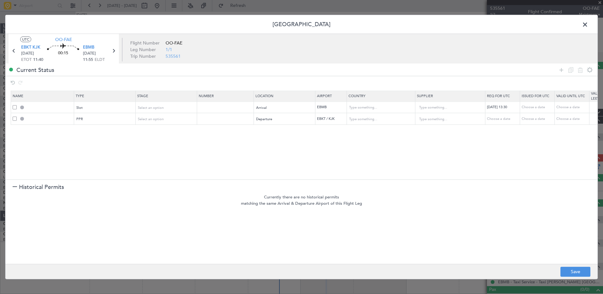
click at [500, 107] on div "23/08/2025 13:30" at bounding box center [503, 107] width 33 height 5
select select "8"
select select "2025"
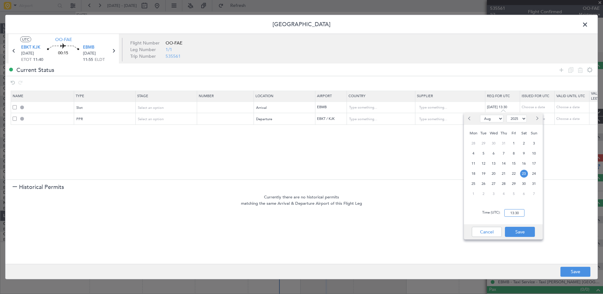
click at [514, 212] on input "13:30" at bounding box center [514, 213] width 20 height 8
type input "12:05"
click at [524, 233] on button "Save" at bounding box center [520, 232] width 30 height 10
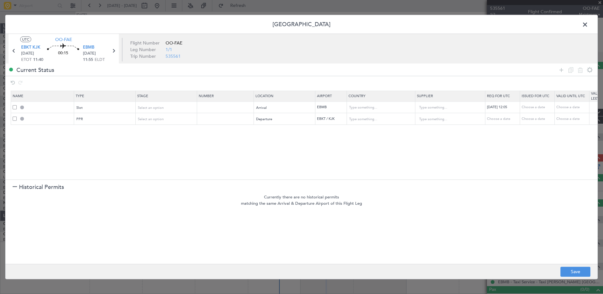
click at [501, 120] on div "Choose a date" at bounding box center [503, 118] width 33 height 5
select select "8"
select select "2025"
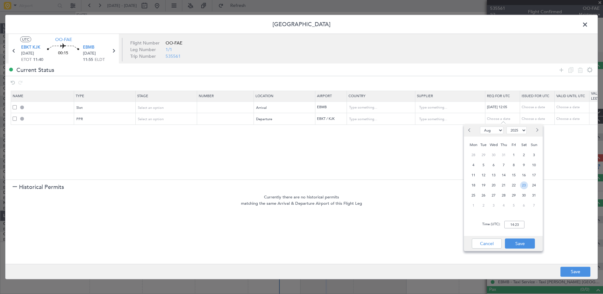
click at [525, 184] on span "23" at bounding box center [524, 185] width 8 height 8
click at [513, 227] on input "00:00" at bounding box center [514, 225] width 20 height 8
type input "13:30"
click at [518, 242] on button "Save" at bounding box center [520, 243] width 30 height 10
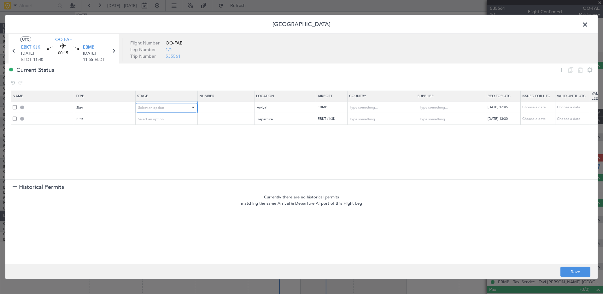
click at [176, 109] on div "Select an option" at bounding box center [164, 107] width 52 height 9
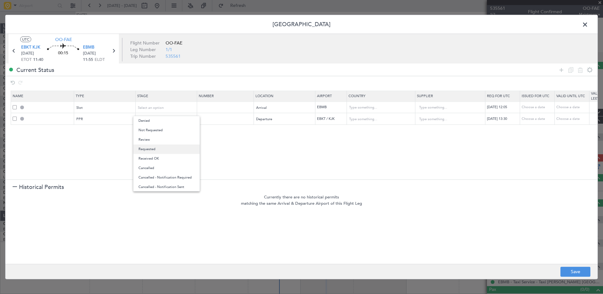
click at [165, 149] on span "Requested" at bounding box center [166, 148] width 56 height 9
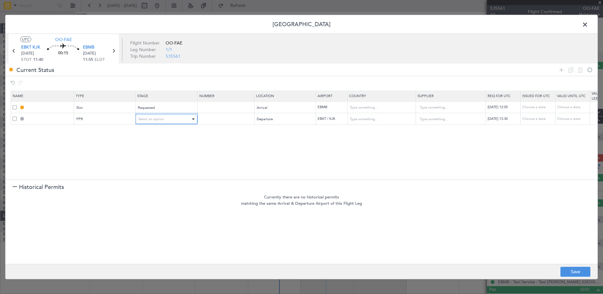
click at [166, 120] on div "Select an option" at bounding box center [164, 119] width 52 height 9
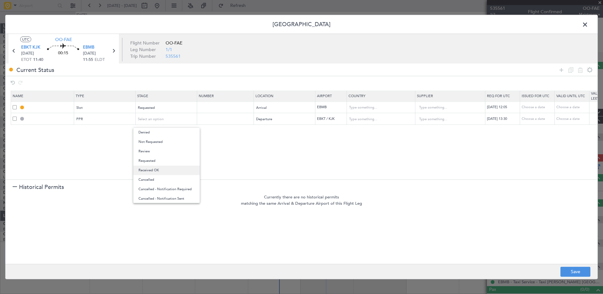
click at [163, 169] on span "Received OK" at bounding box center [166, 170] width 56 height 9
click at [209, 118] on input "text" at bounding box center [226, 118] width 55 height 5
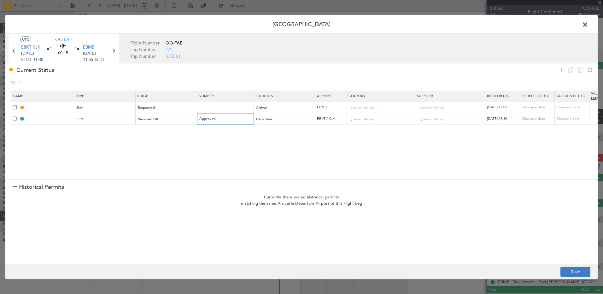
type input "Approved"
click at [573, 268] on button "Save" at bounding box center [576, 272] width 30 height 10
type input "EBMB ARR SLOT 1205Z"
type input "[GEOGRAPHIC_DATA]"
type input "NNN"
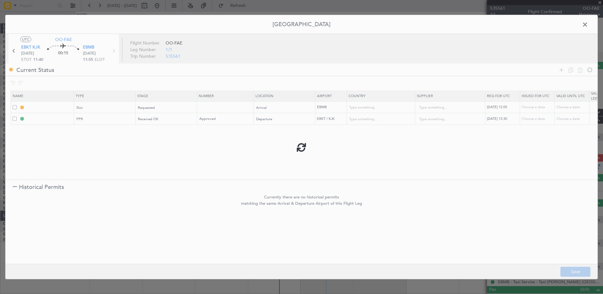
type input "EBKT PPR 1330Z"
type input "[GEOGRAPHIC_DATA]"
type input "NNN"
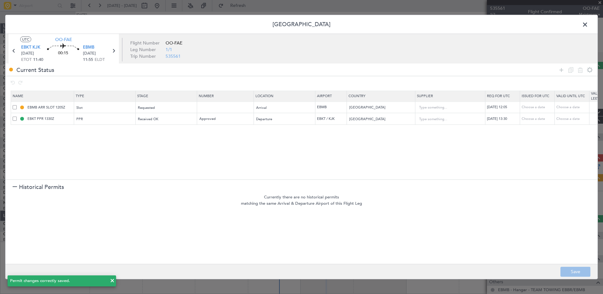
click at [588, 24] on span at bounding box center [588, 26] width 0 height 13
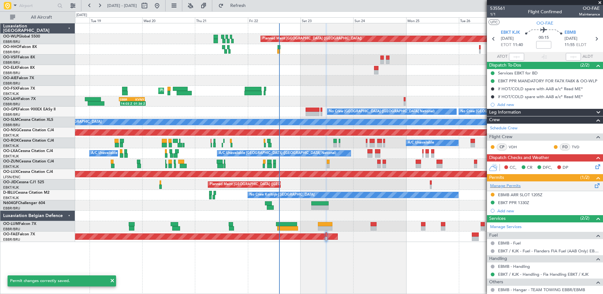
scroll to position [25, 0]
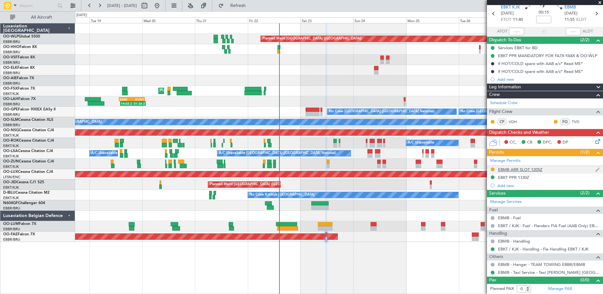
click at [512, 169] on div "EBMB ARR SLOT 1205Z" at bounding box center [520, 169] width 44 height 5
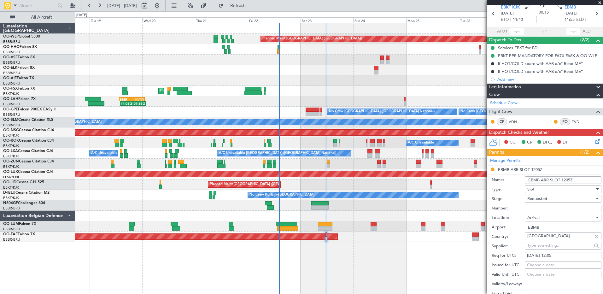
click at [533, 179] on input "EBMB ARR SLOT 1205Z" at bounding box center [563, 180] width 77 height 8
click at [532, 179] on input "EBMB ARR SLOT 1205Z" at bounding box center [563, 180] width 77 height 8
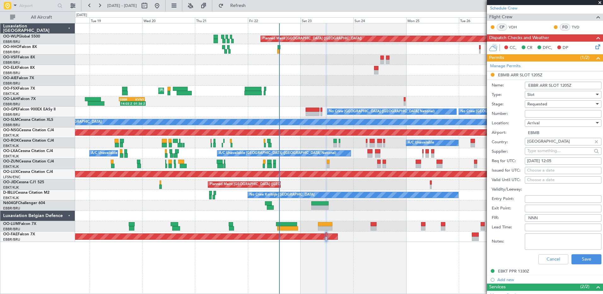
scroll to position [151, 0]
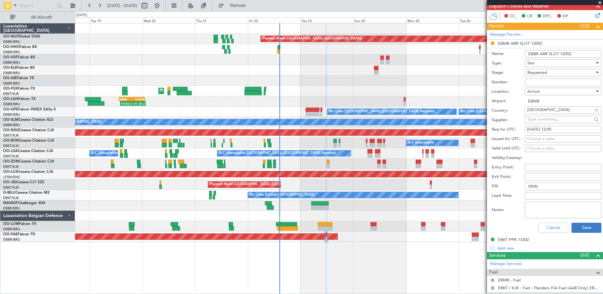
type input "EBBR ARR SLOT 1205Z"
click at [577, 227] on button "Save" at bounding box center [587, 228] width 30 height 10
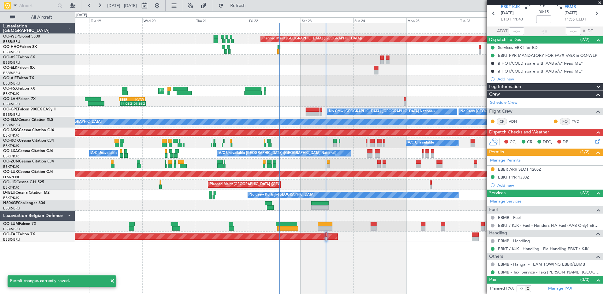
scroll to position [25, 0]
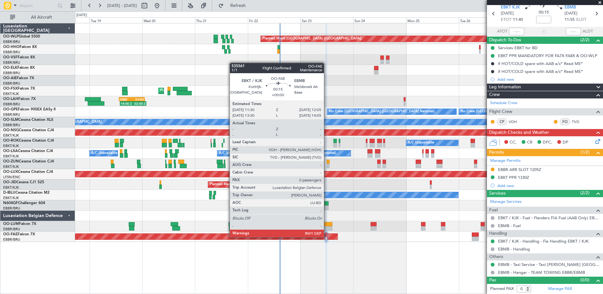
click at [327, 237] on div at bounding box center [327, 239] width 2 height 4
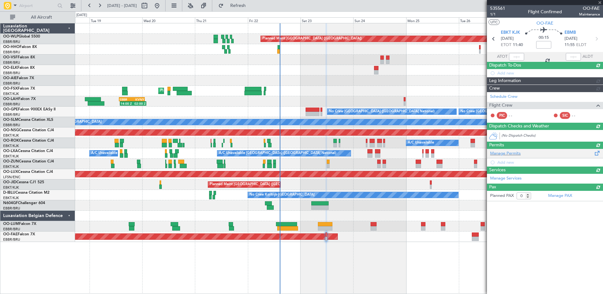
scroll to position [0, 0]
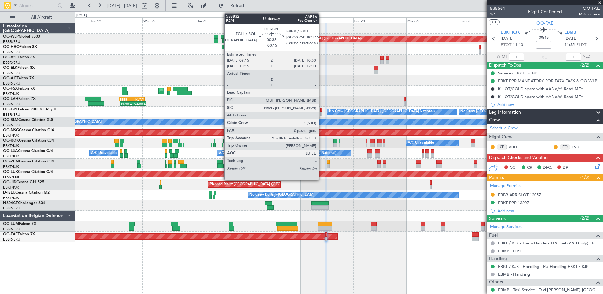
click at [321, 110] on div at bounding box center [321, 110] width 2 height 4
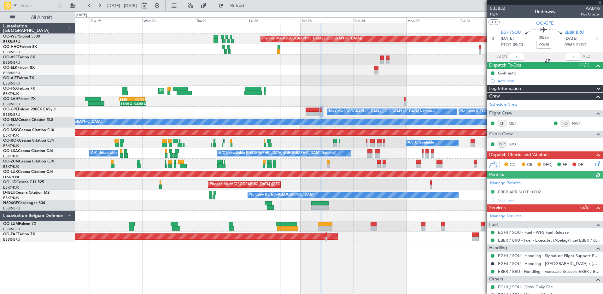
click at [521, 192] on div "Manage Permits EBBR ARR SLOT 1000Z Add new" at bounding box center [545, 192] width 116 height 26
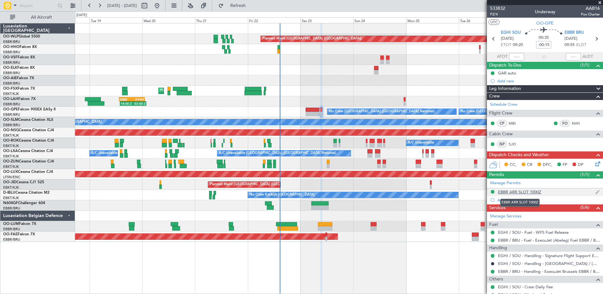
click at [511, 194] on div "EBBR ARR SLOT 1000Z" at bounding box center [519, 191] width 43 height 5
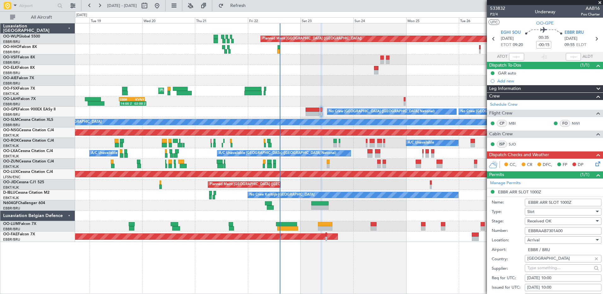
drag, startPoint x: 567, startPoint y: 231, endPoint x: 509, endPoint y: 230, distance: 57.7
click at [509, 230] on div "Number: EBBRAAB7301A00" at bounding box center [547, 230] width 110 height 9
click at [594, 164] on icon at bounding box center [596, 162] width 5 height 5
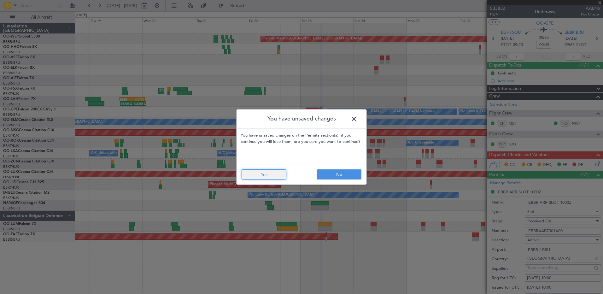
click at [267, 177] on button "Yes" at bounding box center [264, 174] width 45 height 10
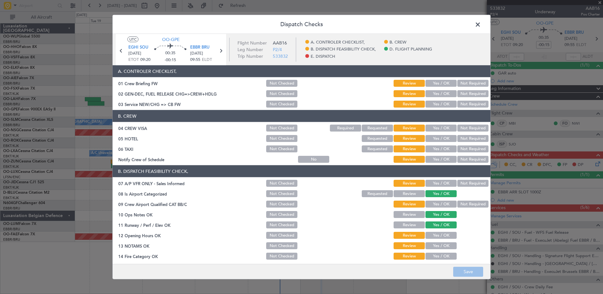
click at [439, 163] on div "Yes / OK" at bounding box center [441, 159] width 32 height 9
click at [438, 157] on button "Yes / OK" at bounding box center [441, 159] width 31 height 7
click at [457, 148] on button "Not Required" at bounding box center [472, 148] width 31 height 7
click at [464, 136] on button "Not Required" at bounding box center [472, 138] width 31 height 7
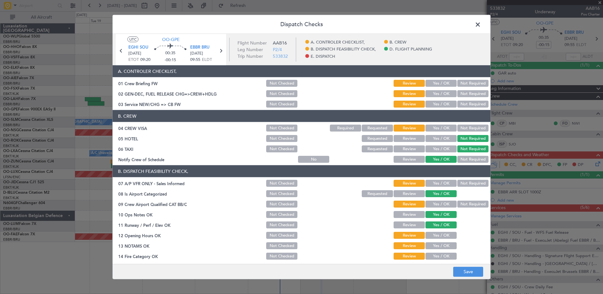
click at [465, 129] on button "Not Required" at bounding box center [472, 128] width 31 height 7
click at [437, 103] on button "Yes / OK" at bounding box center [441, 104] width 31 height 7
click at [467, 183] on button "Not Required" at bounding box center [472, 183] width 31 height 7
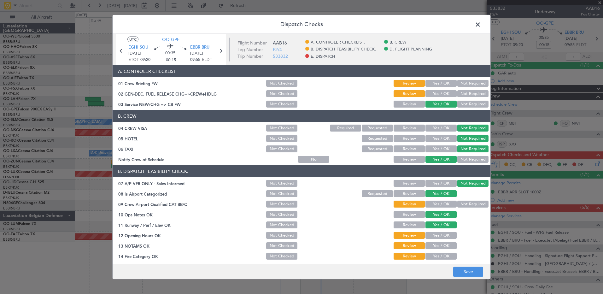
click at [466, 204] on button "Not Required" at bounding box center [472, 204] width 31 height 7
click at [438, 233] on button "Yes / OK" at bounding box center [441, 235] width 31 height 7
click at [439, 247] on button "Yes / OK" at bounding box center [441, 245] width 31 height 7
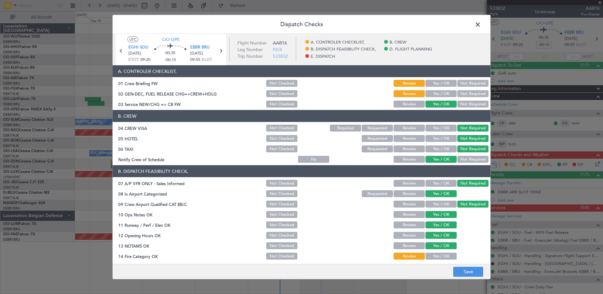
click at [440, 257] on button "Yes / OK" at bounding box center [441, 256] width 31 height 7
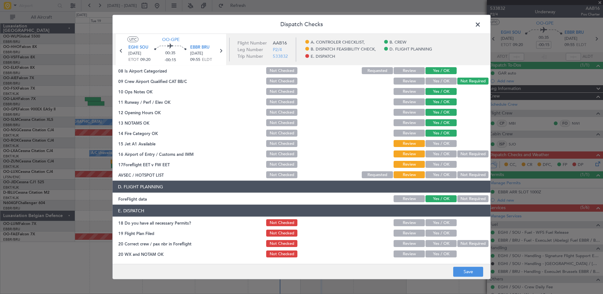
drag, startPoint x: 442, startPoint y: 143, endPoint x: 444, endPoint y: 145, distance: 3.4
click at [442, 143] on button "Yes / OK" at bounding box center [441, 143] width 31 height 7
click at [458, 155] on button "Not Required" at bounding box center [472, 153] width 31 height 7
click at [437, 155] on button "Yes / OK" at bounding box center [441, 153] width 31 height 7
click at [437, 165] on button "Yes / OK" at bounding box center [441, 164] width 31 height 7
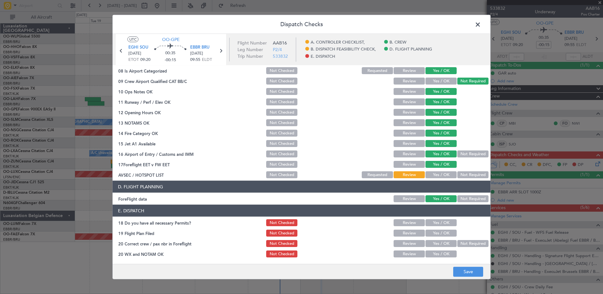
click at [460, 174] on button "Not Required" at bounding box center [472, 174] width 31 height 7
click at [441, 225] on button "Yes / OK" at bounding box center [441, 222] width 31 height 7
drag, startPoint x: 441, startPoint y: 231, endPoint x: 441, endPoint y: 238, distance: 7.6
click at [441, 232] on button "Yes / OK" at bounding box center [441, 233] width 31 height 7
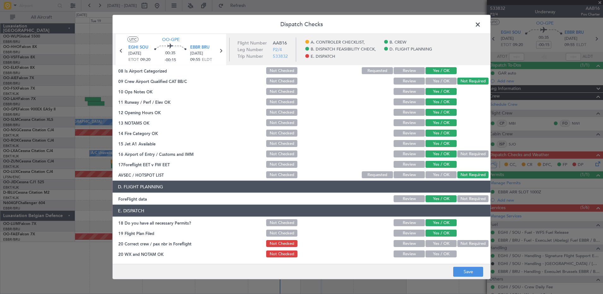
click at [441, 241] on button "Yes / OK" at bounding box center [441, 243] width 31 height 7
click at [441, 254] on button "Yes / OK" at bounding box center [441, 253] width 31 height 7
click at [473, 277] on button "Save" at bounding box center [468, 272] width 30 height 10
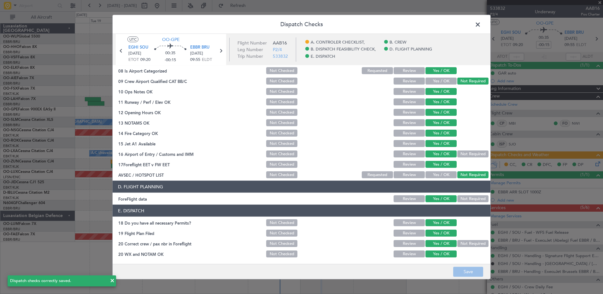
click at [481, 24] on span at bounding box center [481, 26] width 0 height 13
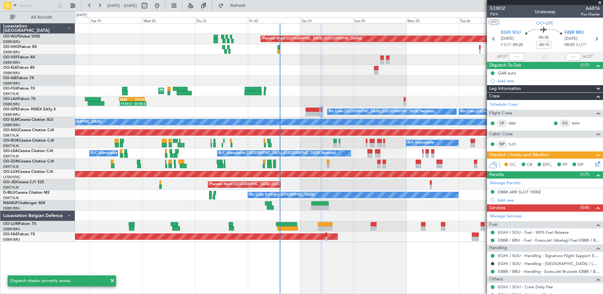
scroll to position [30, 0]
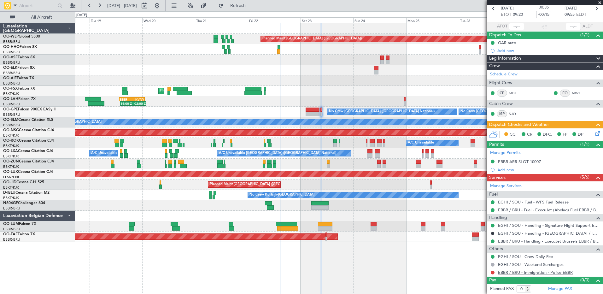
click at [564, 272] on link "EBBR / BRU - Immigration - Police EBBR" at bounding box center [535, 272] width 75 height 5
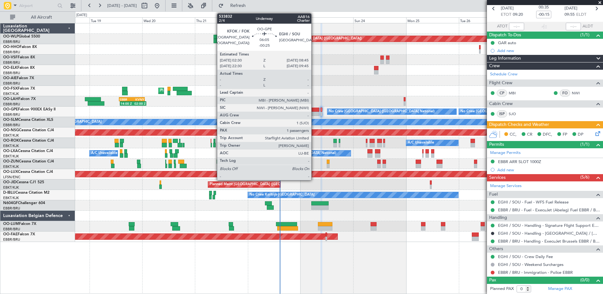
click at [314, 111] on div at bounding box center [313, 110] width 14 height 4
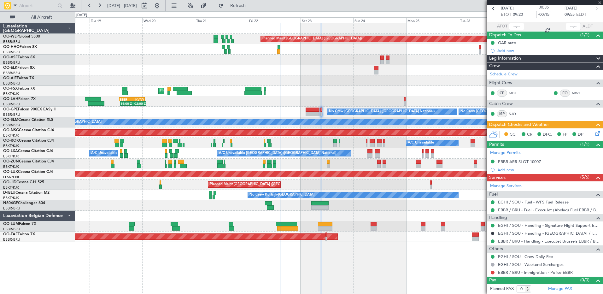
type input "-00:25"
type input "1"
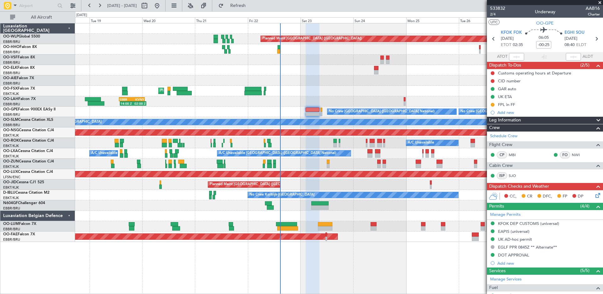
scroll to position [100, 0]
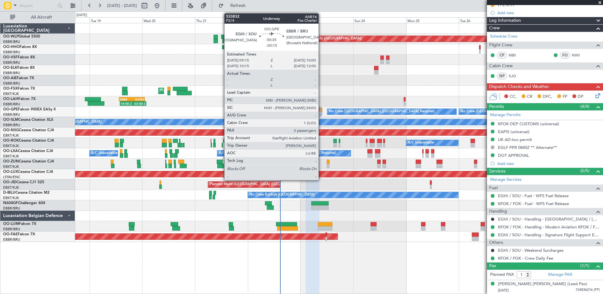
click at [321, 109] on div at bounding box center [321, 110] width 2 height 4
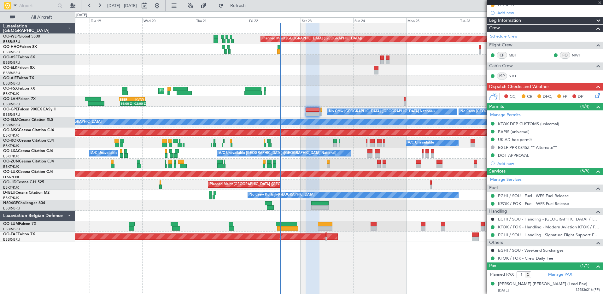
type input "-00:15"
type input "0"
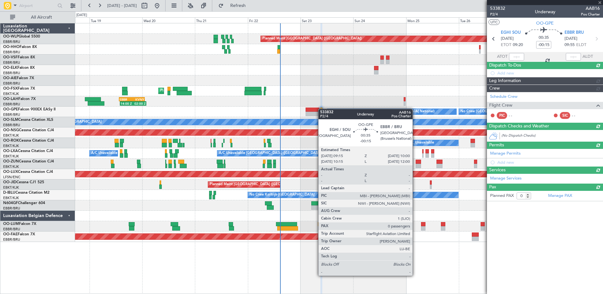
scroll to position [0, 0]
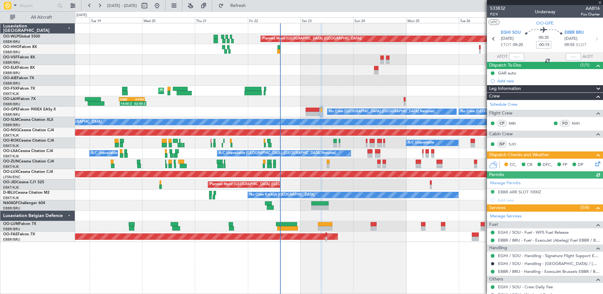
click at [594, 163] on icon at bounding box center [596, 162] width 5 height 5
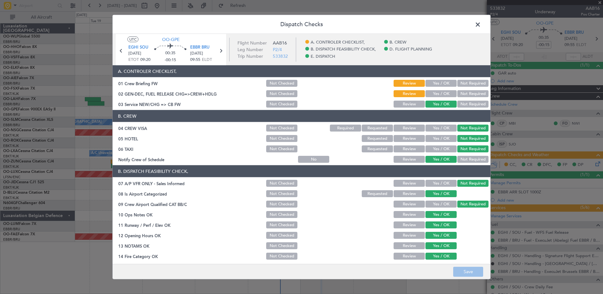
click at [481, 23] on span at bounding box center [481, 26] width 0 height 13
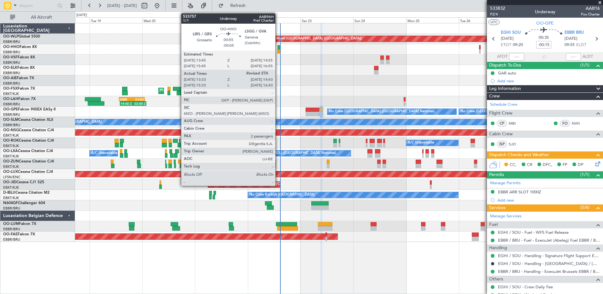
click at [278, 49] on div at bounding box center [278, 51] width 3 height 4
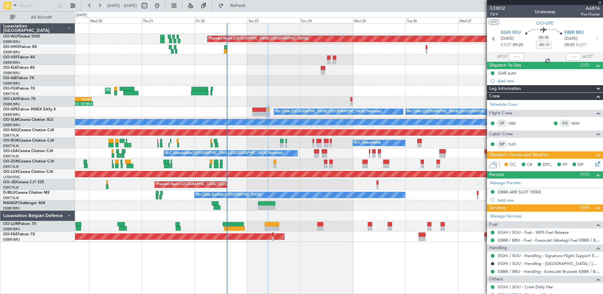
click at [300, 62] on div at bounding box center [339, 60] width 528 height 10
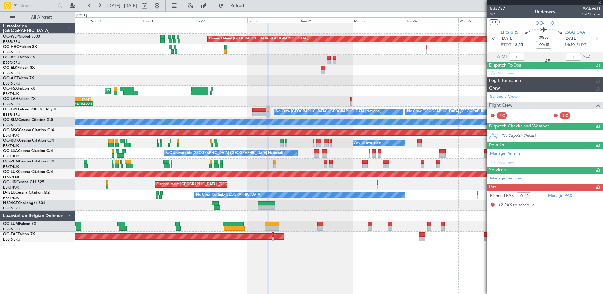
type input "-00:05"
type input "13:43"
type input "2"
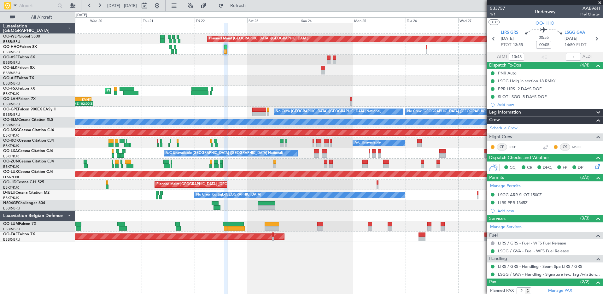
click at [570, 56] on mat-tooltip-component "Estimated Landing Time" at bounding box center [574, 56] width 50 height 17
click at [566, 56] on input "text" at bounding box center [573, 57] width 15 height 8
type input "14:38"
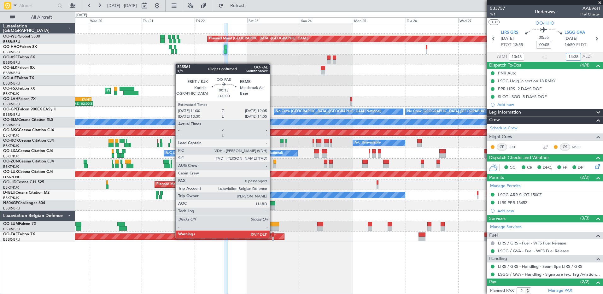
click at [273, 238] on div at bounding box center [273, 239] width 2 height 4
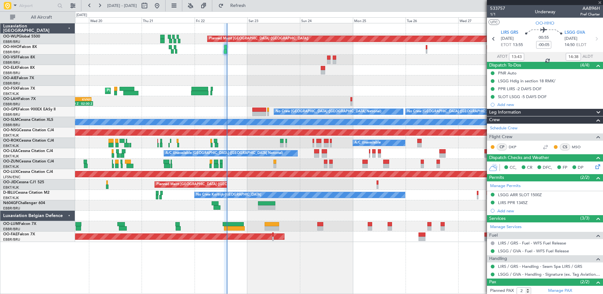
type input "0"
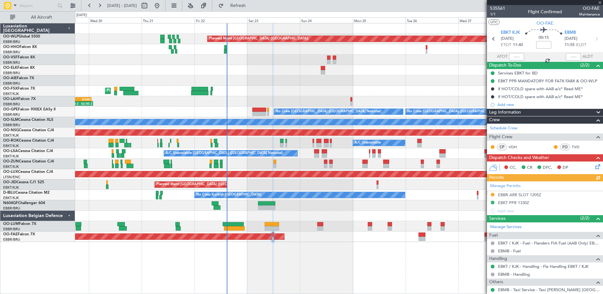
click at [523, 196] on div "Manage Permits EBBR ARR SLOT 1205Z EBKT PPR 1330Z Add new" at bounding box center [545, 197] width 116 height 33
click at [514, 197] on div "EBBR ARR SLOT 1205Z" at bounding box center [519, 194] width 43 height 5
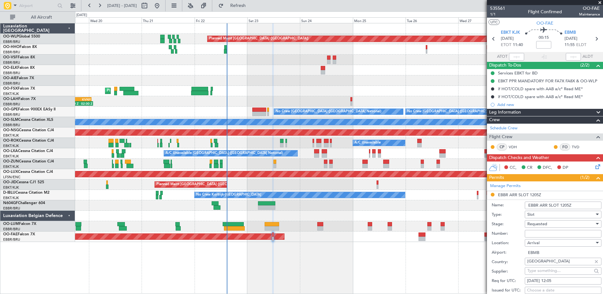
click at [546, 234] on input "Number:" at bounding box center [563, 234] width 77 height 8
paste input "EBBRAAB7308A"
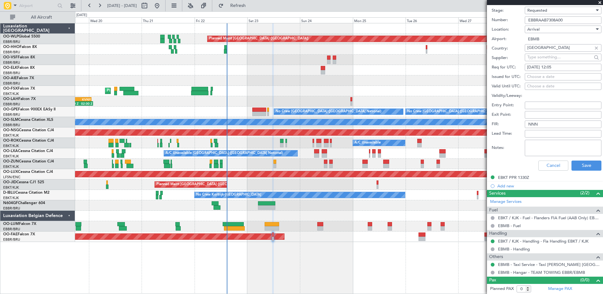
scroll to position [119, 0]
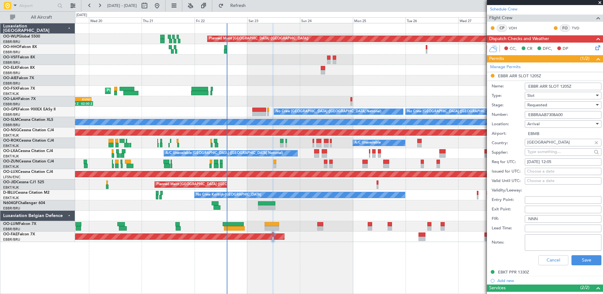
type input "EBBRAAB7308A00"
click at [538, 103] on span "Requested" at bounding box center [537, 105] width 20 height 6
click at [544, 156] on span "Received OK" at bounding box center [561, 152] width 66 height 9
click at [581, 257] on button "Save" at bounding box center [587, 260] width 30 height 10
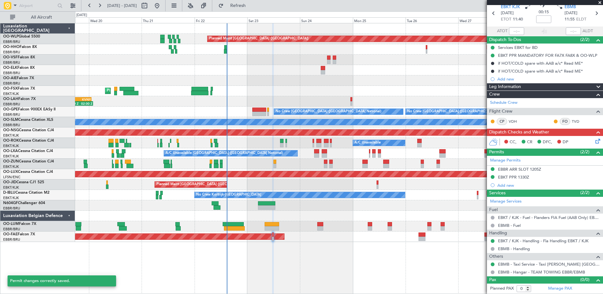
scroll to position [25, 0]
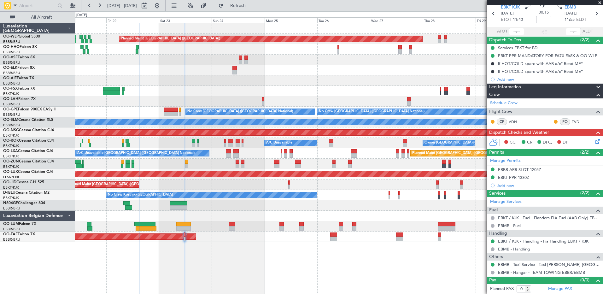
click at [185, 77] on div "Planned Maint Berlin (Brandenburg) Planned Maint London (Farnborough) Planned M…" at bounding box center [339, 132] width 528 height 219
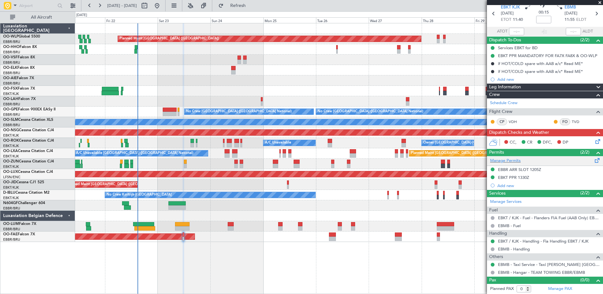
scroll to position [0, 0]
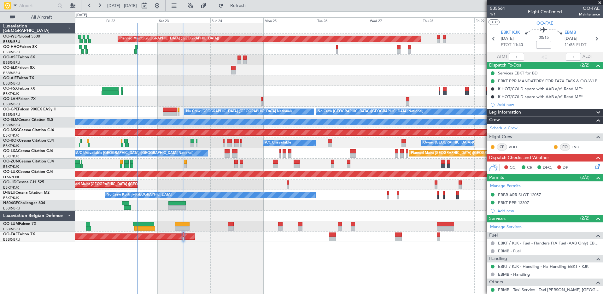
scroll to position [25, 0]
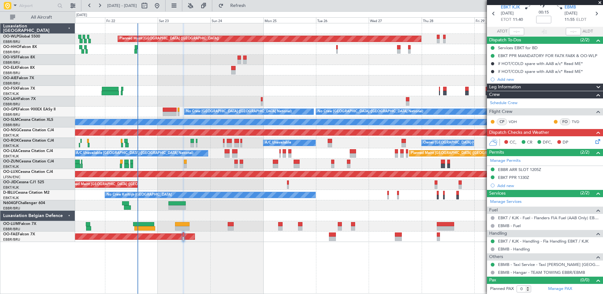
click at [594, 141] on icon at bounding box center [596, 140] width 5 height 5
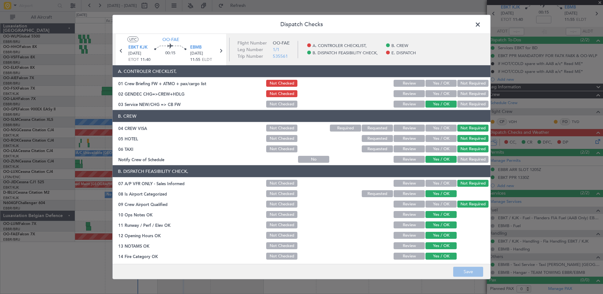
scroll to position [99, 0]
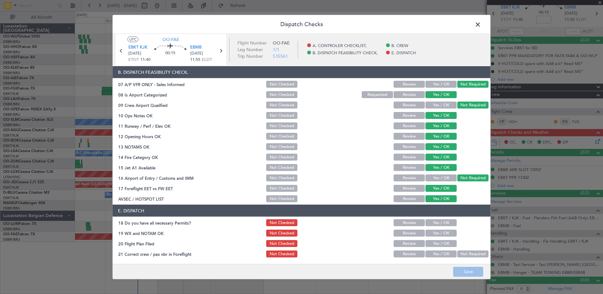
click at [438, 253] on button "Yes / OK" at bounding box center [441, 253] width 31 height 7
drag, startPoint x: 438, startPoint y: 244, endPoint x: 439, endPoint y: 240, distance: 3.8
click at [438, 244] on button "Yes / OK" at bounding box center [441, 243] width 31 height 7
click at [440, 235] on button "Yes / OK" at bounding box center [441, 233] width 31 height 7
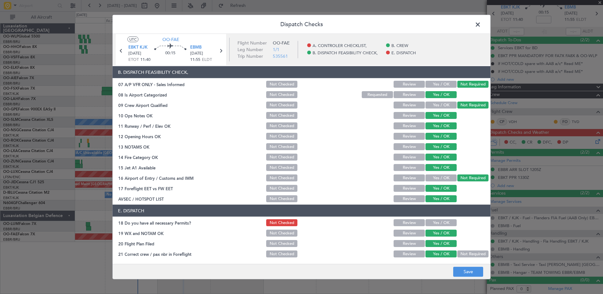
click at [440, 224] on button "Yes / OK" at bounding box center [441, 222] width 31 height 7
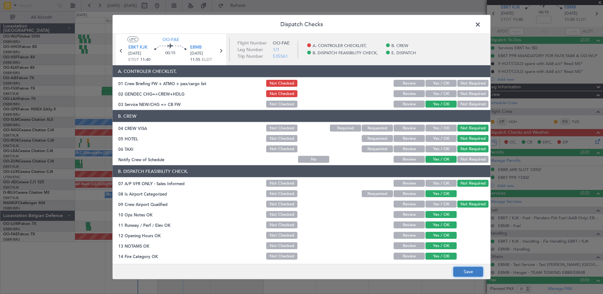
click at [473, 271] on button "Save" at bounding box center [468, 272] width 30 height 10
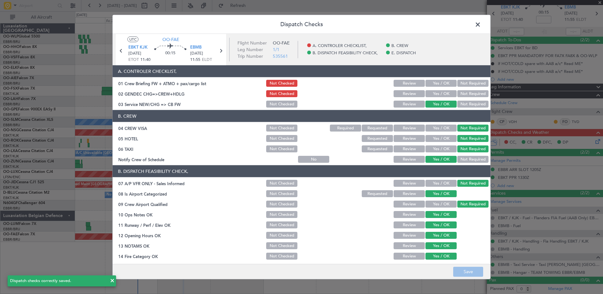
click at [481, 24] on span at bounding box center [481, 26] width 0 height 13
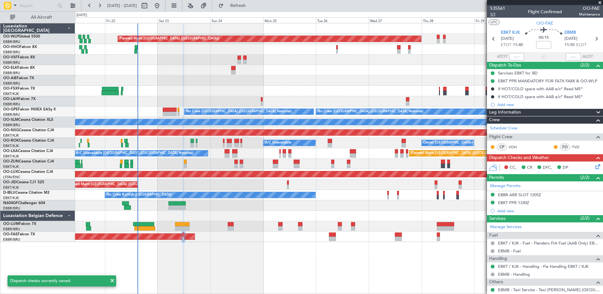
click at [493, 14] on span "1/1" at bounding box center [497, 14] width 15 height 5
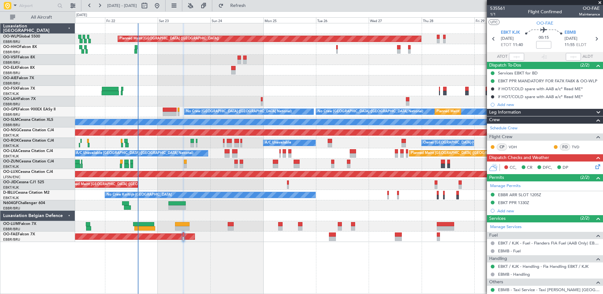
scroll to position [25, 0]
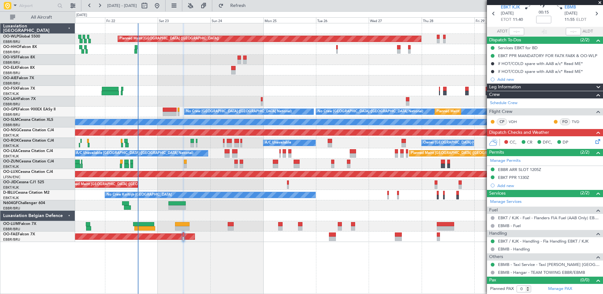
click at [594, 141] on icon at bounding box center [596, 140] width 5 height 5
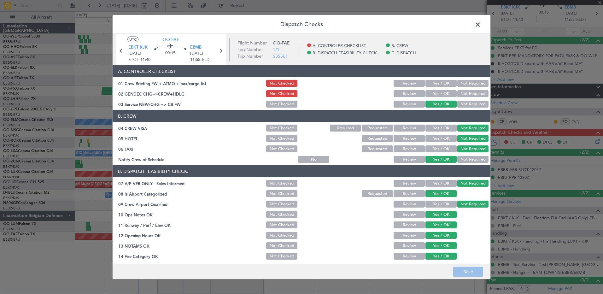
drag, startPoint x: 433, startPoint y: 96, endPoint x: 436, endPoint y: 92, distance: 4.5
click at [434, 95] on button "Yes / OK" at bounding box center [441, 93] width 31 height 7
click at [435, 86] on button "Yes / OK" at bounding box center [441, 83] width 31 height 7
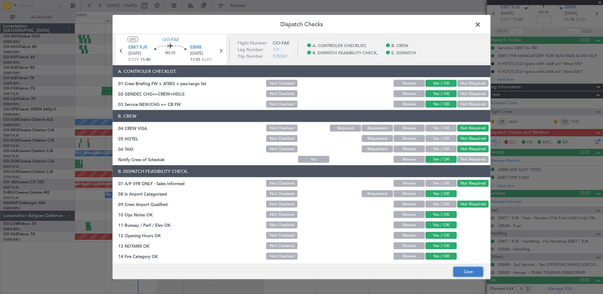
click at [467, 270] on button "Save" at bounding box center [468, 272] width 30 height 10
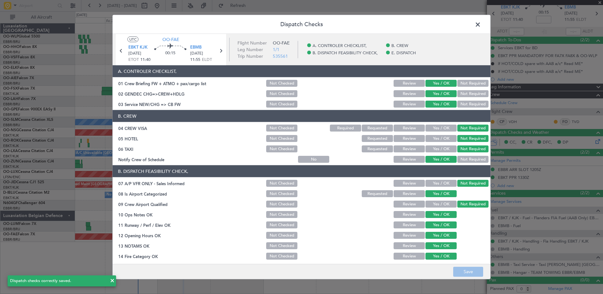
click at [481, 24] on span at bounding box center [481, 26] width 0 height 13
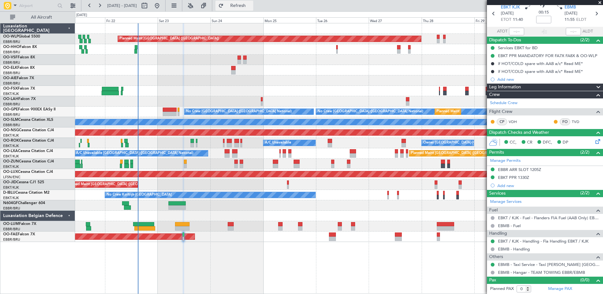
click at [250, 4] on span "Refresh" at bounding box center [238, 5] width 26 height 4
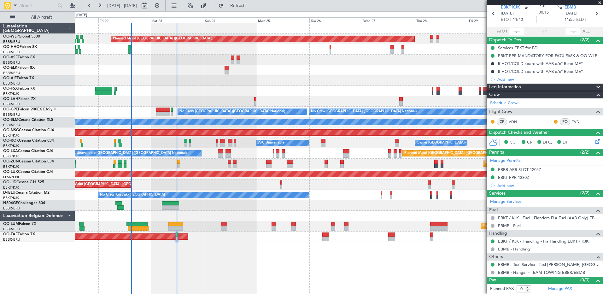
click at [189, 252] on div "Planned Maint Berlin (Brandenburg) Planned Maint London (Farnborough) Planned M…" at bounding box center [339, 158] width 528 height 271
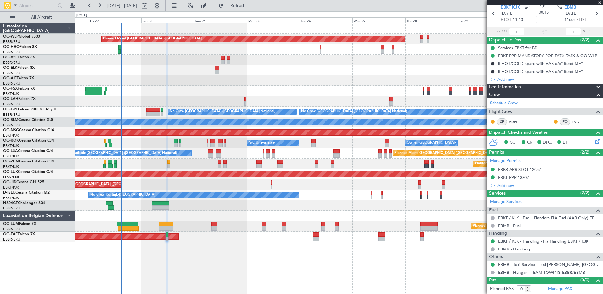
click at [205, 245] on div "Planned Maint Berlin (Brandenburg) Planned Maint London (Farnborough) Planned M…" at bounding box center [339, 158] width 528 height 271
click at [247, 7] on span "Refresh" at bounding box center [238, 5] width 26 height 4
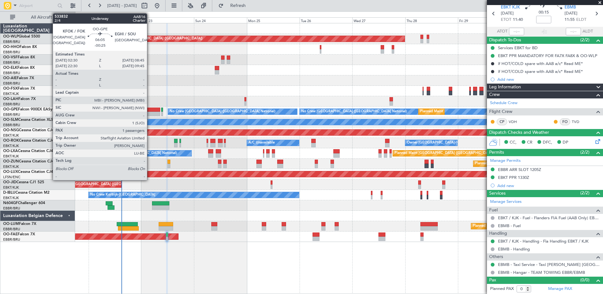
click at [150, 111] on div at bounding box center [153, 110] width 14 height 4
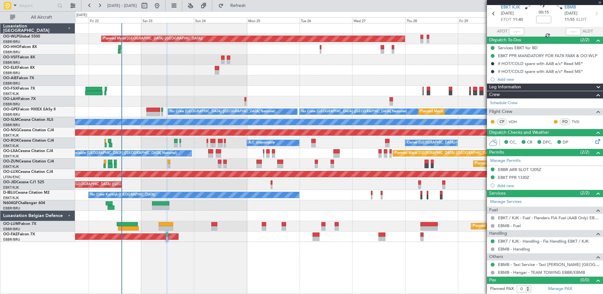
type input "-00:25"
type input "1"
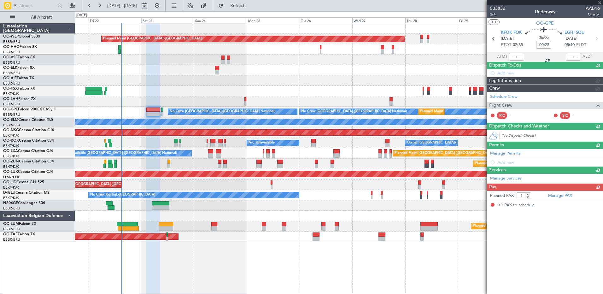
scroll to position [0, 0]
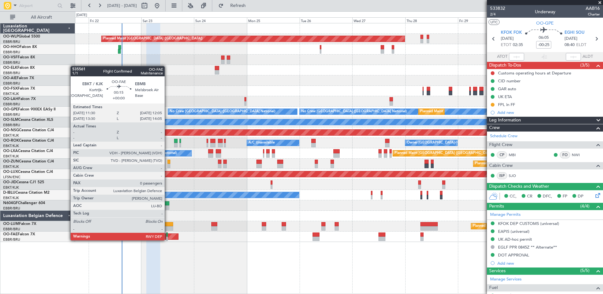
click at [167, 240] on div at bounding box center [167, 239] width 2 height 4
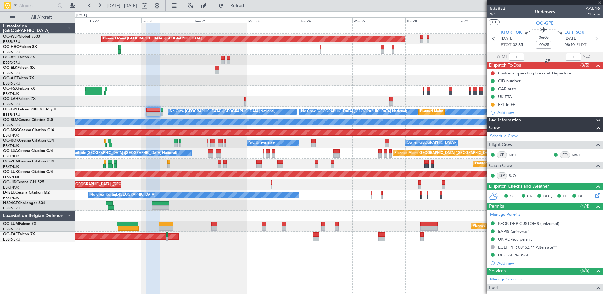
type input "0"
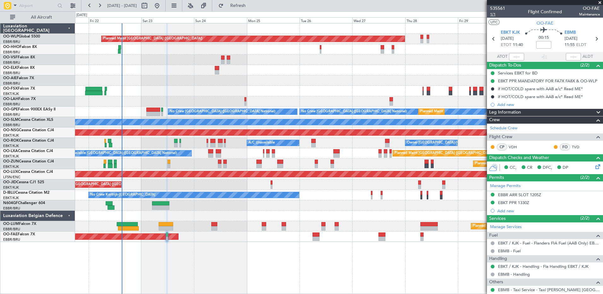
click at [492, 15] on span "1/1" at bounding box center [497, 14] width 15 height 5
click at [567, 265] on link "EBKT / KJK - Handling - Fia Handling EBKT / KJK" at bounding box center [543, 266] width 91 height 5
click at [251, 7] on span "Refresh" at bounding box center [238, 5] width 26 height 4
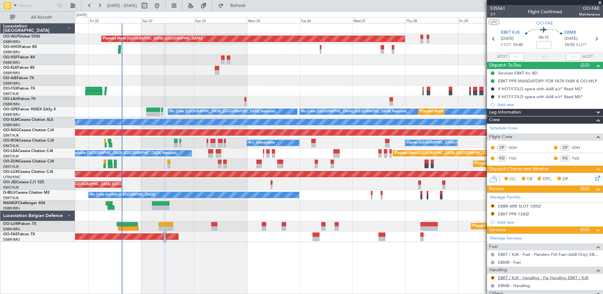
click at [525, 276] on link "EBKT / KJK - Handling - Fia Handling EBKT / KJK" at bounding box center [543, 277] width 91 height 5
click at [492, 214] on button "R" at bounding box center [493, 214] width 4 height 4
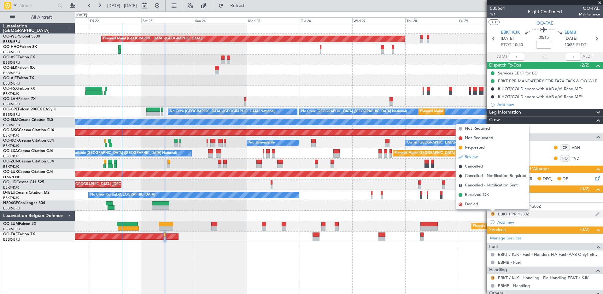
click at [527, 222] on mat-tooltip-component "EBKT PPR 1330Z" at bounding box center [514, 224] width 38 height 17
click at [523, 215] on div "EBKT PPR 1330Z" at bounding box center [513, 213] width 31 height 5
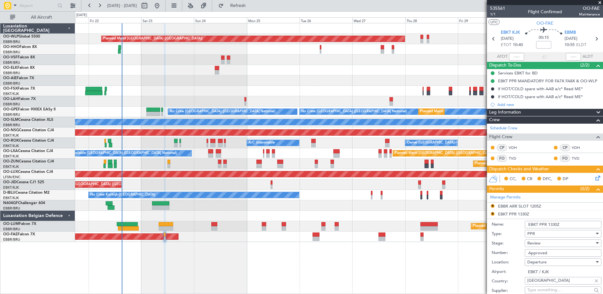
scroll to position [126, 0]
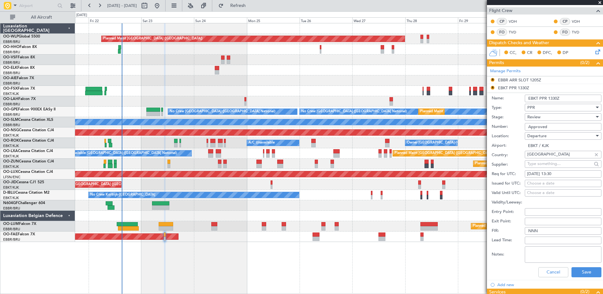
click at [556, 172] on div "23/08/2025 13:30" at bounding box center [563, 174] width 72 height 6
select select "8"
select select "2025"
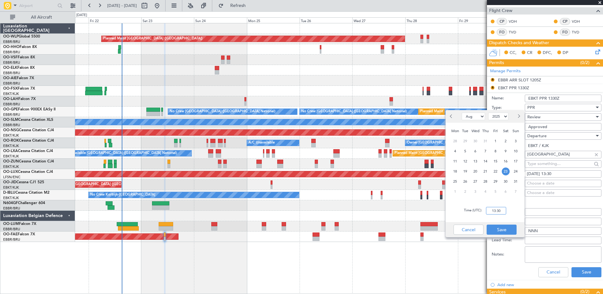
click at [491, 211] on input "13:30" at bounding box center [496, 211] width 20 height 8
type input "12:30"
click at [511, 231] on button "Save" at bounding box center [502, 230] width 30 height 10
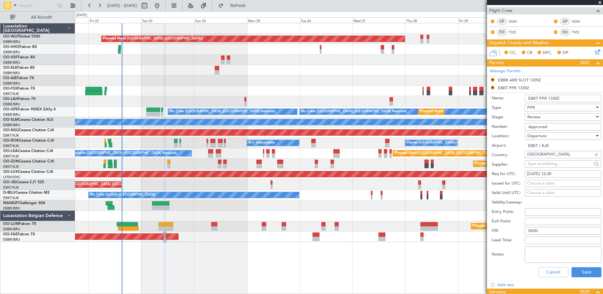
click at [572, 117] on div "Review" at bounding box center [560, 116] width 67 height 9
click at [555, 161] on span "Requested" at bounding box center [561, 157] width 66 height 9
click at [582, 271] on button "Save" at bounding box center [587, 272] width 30 height 10
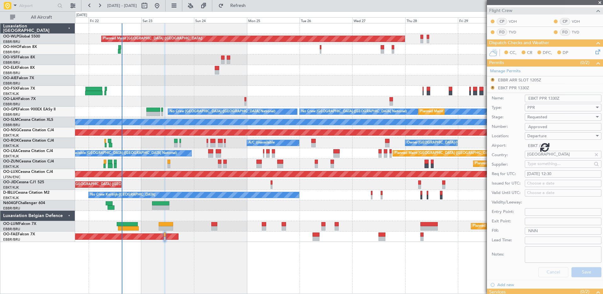
scroll to position [37, 0]
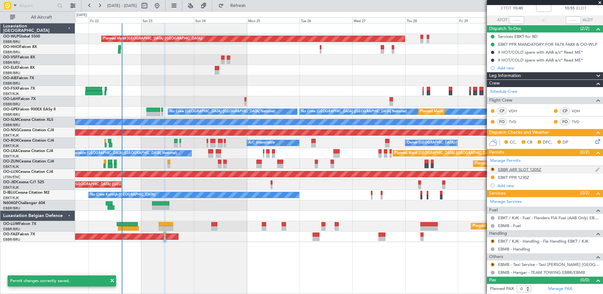
click at [530, 170] on div "EBBR ARR SLOT 1205Z" at bounding box center [519, 169] width 43 height 5
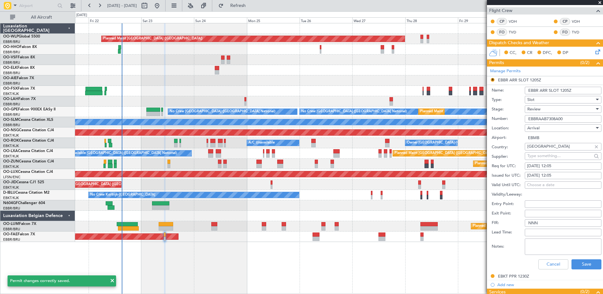
click at [553, 106] on div "Review" at bounding box center [560, 108] width 67 height 9
click at [552, 152] on span "Requested" at bounding box center [561, 149] width 66 height 9
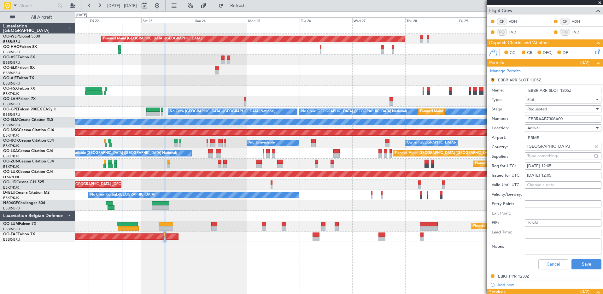
click at [556, 164] on div "23/08/2025 12:05" at bounding box center [563, 166] width 72 height 6
select select "8"
select select "2025"
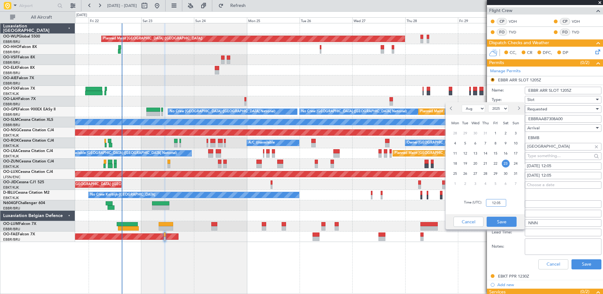
click at [495, 202] on input "12:05" at bounding box center [496, 203] width 20 height 8
type input "11:05"
click at [499, 219] on button "Save" at bounding box center [502, 222] width 30 height 10
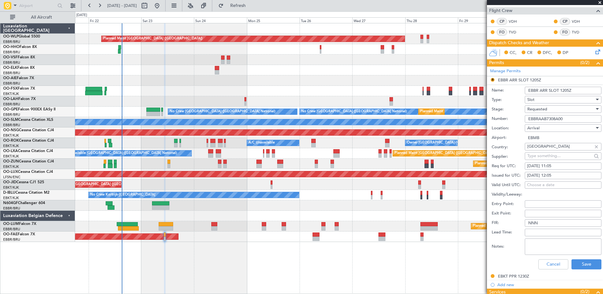
click at [557, 176] on div "23/08/2025 12:05" at bounding box center [563, 176] width 72 height 6
select select "8"
select select "2025"
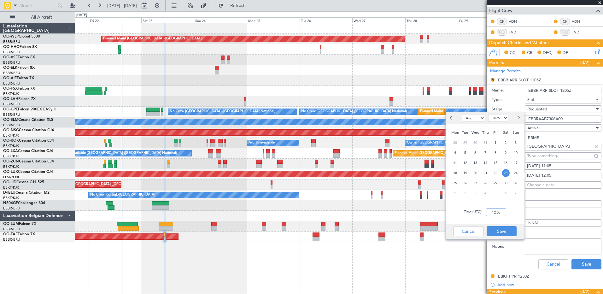
click at [494, 213] on input "12:05" at bounding box center [496, 213] width 20 height 8
type input "11:05"
click at [496, 232] on button "Save" at bounding box center [502, 231] width 30 height 10
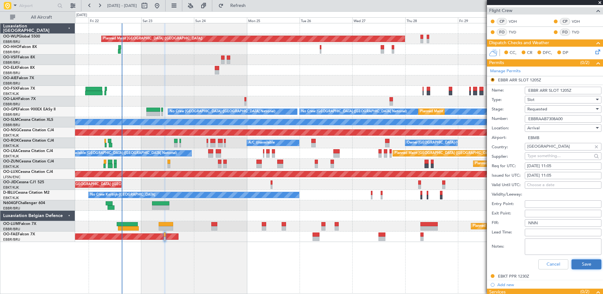
click at [581, 266] on button "Save" at bounding box center [587, 264] width 30 height 10
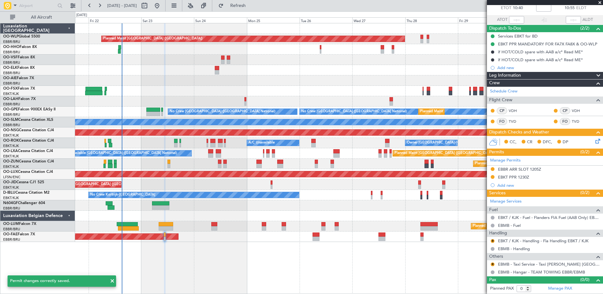
scroll to position [37, 0]
click at [493, 242] on button "R" at bounding box center [493, 241] width 4 height 4
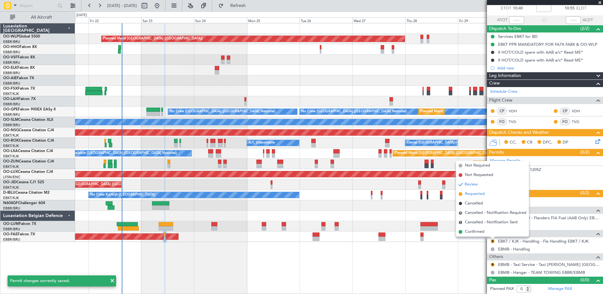
click at [469, 195] on span "Requested" at bounding box center [475, 194] width 20 height 6
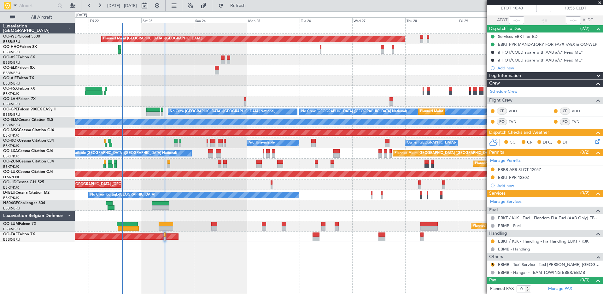
click at [594, 139] on icon at bounding box center [596, 140] width 5 height 5
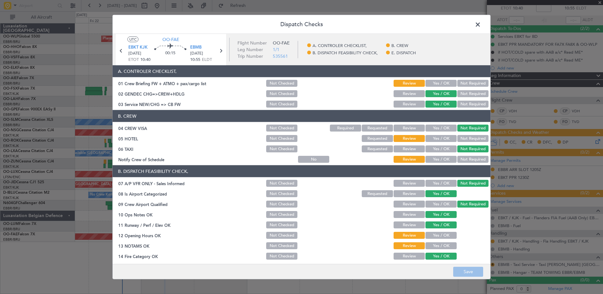
click at [438, 159] on button "Yes / OK" at bounding box center [441, 159] width 31 height 7
click at [477, 134] on div "Not Required" at bounding box center [472, 138] width 32 height 9
click at [474, 140] on button "Not Required" at bounding box center [472, 138] width 31 height 7
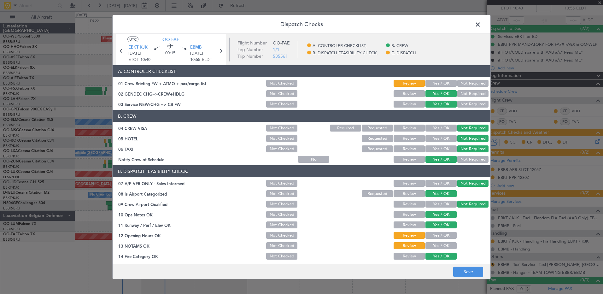
click at [438, 237] on button "Yes / OK" at bounding box center [441, 235] width 31 height 7
click at [438, 245] on button "Yes / OK" at bounding box center [441, 245] width 31 height 7
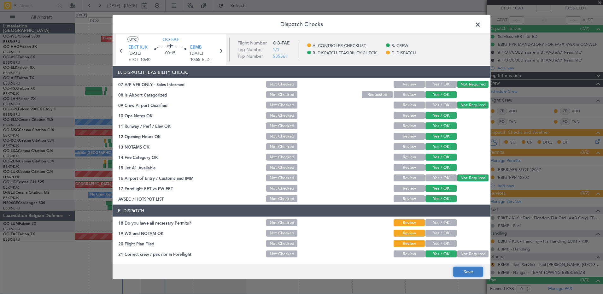
click at [470, 271] on button "Save" at bounding box center [468, 272] width 30 height 10
click at [435, 239] on div "Yes / OK" at bounding box center [441, 243] width 32 height 9
click at [437, 241] on button "Yes / OK" at bounding box center [441, 243] width 31 height 7
click at [436, 231] on button "Yes / OK" at bounding box center [441, 233] width 31 height 7
click at [436, 223] on button "Yes / OK" at bounding box center [441, 222] width 31 height 7
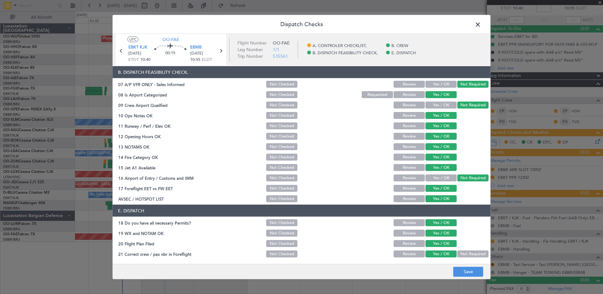
scroll to position [0, 0]
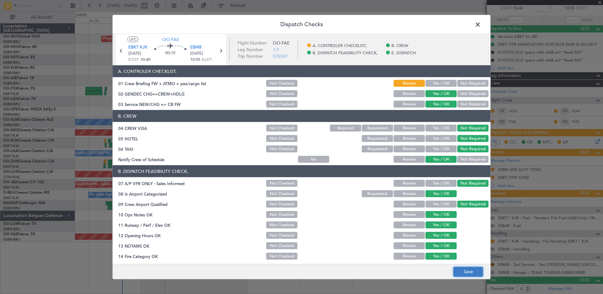
click at [473, 273] on button "Save" at bounding box center [468, 272] width 30 height 10
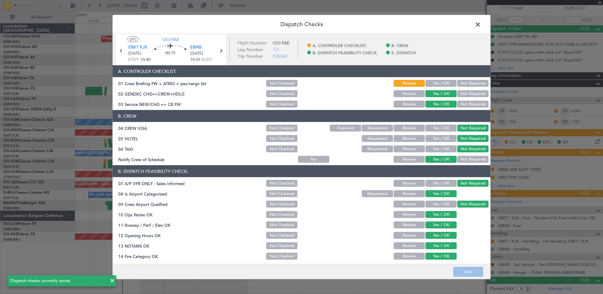
click at [481, 23] on span at bounding box center [481, 26] width 0 height 13
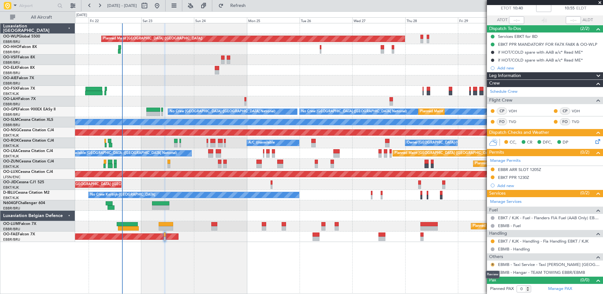
click at [494, 265] on button "R" at bounding box center [493, 265] width 4 height 4
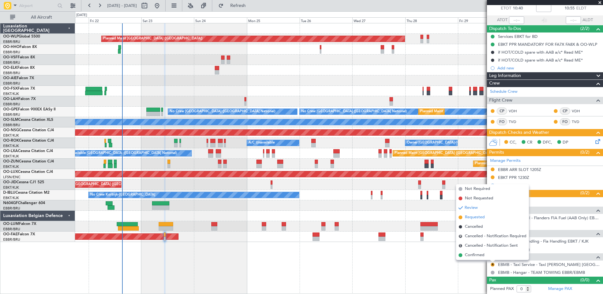
click at [479, 217] on span "Requested" at bounding box center [475, 217] width 20 height 6
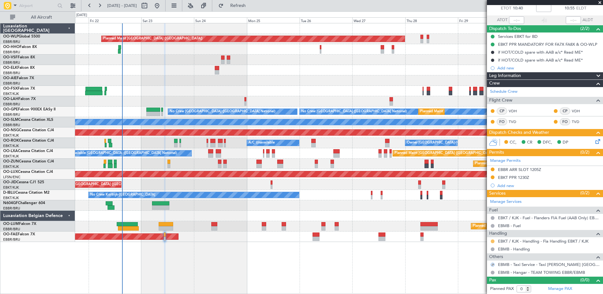
click at [492, 242] on button at bounding box center [493, 241] width 4 height 4
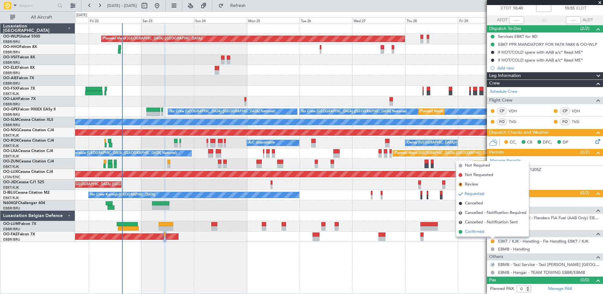
click at [476, 230] on span "Confirmed" at bounding box center [475, 232] width 20 height 6
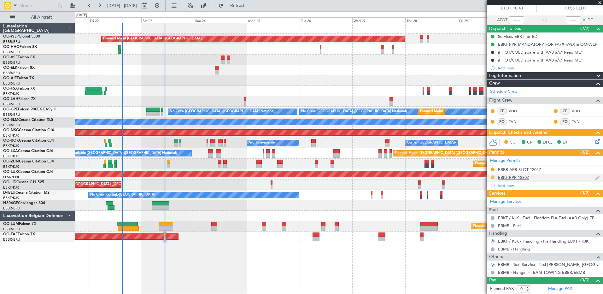
click at [493, 179] on mat-tooltip-component "Requested" at bounding box center [493, 187] width 28 height 17
click at [493, 178] on button at bounding box center [493, 177] width 4 height 4
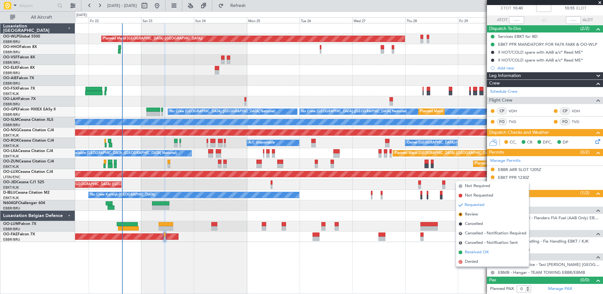
click at [477, 254] on span "Received OK" at bounding box center [477, 252] width 24 height 6
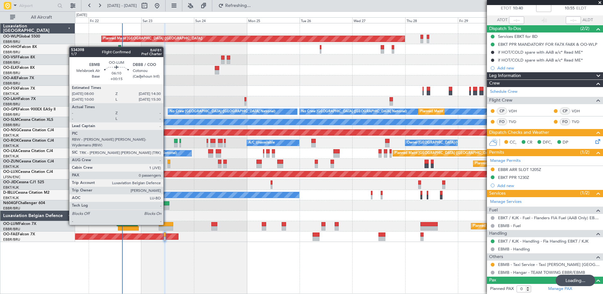
click at [166, 224] on div at bounding box center [166, 224] width 15 height 4
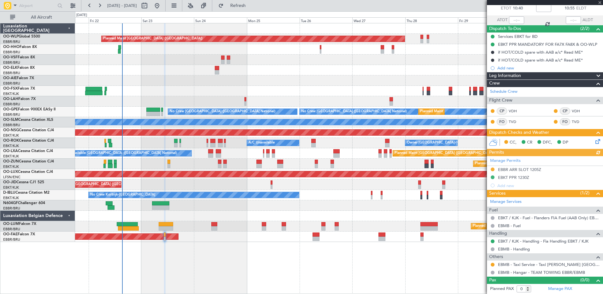
type input "+00:15"
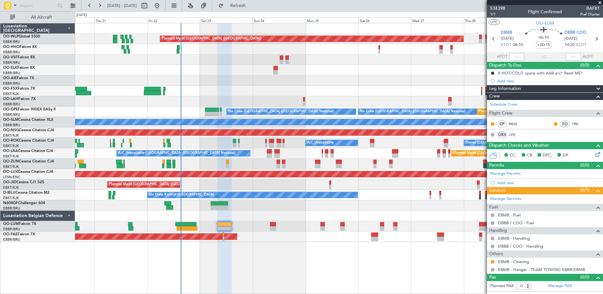
click at [240, 264] on div "Planned Maint Berlin (Brandenburg) Planned Maint London (Farnborough) Planned M…" at bounding box center [339, 158] width 528 height 271
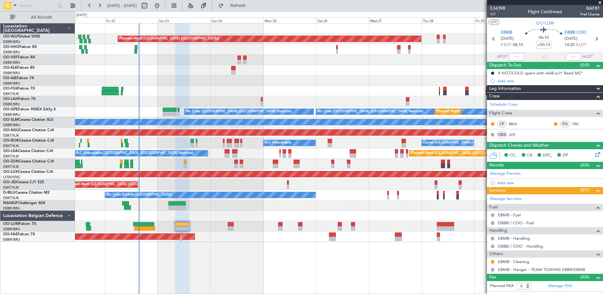
click at [272, 259] on div "Planned Maint Berlin (Brandenburg) Planned Maint London (Farnborough) Planned M…" at bounding box center [339, 158] width 528 height 271
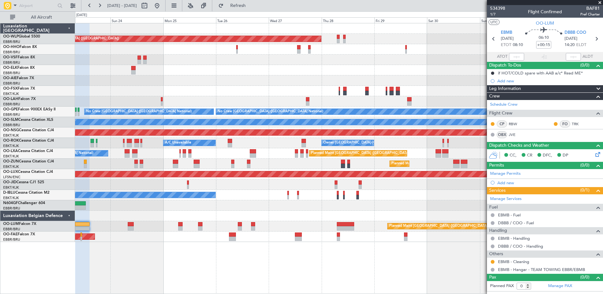
click at [293, 270] on div "Planned Maint Berlin (Brandenburg) Planned Maint London (Farnborough) Planned M…" at bounding box center [339, 158] width 528 height 271
click at [91, 3] on button at bounding box center [90, 6] width 10 height 10
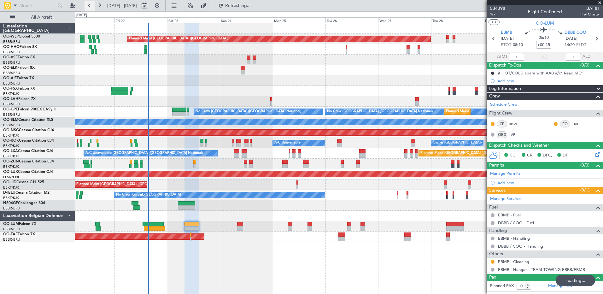
click at [91, 3] on button at bounding box center [90, 6] width 10 height 10
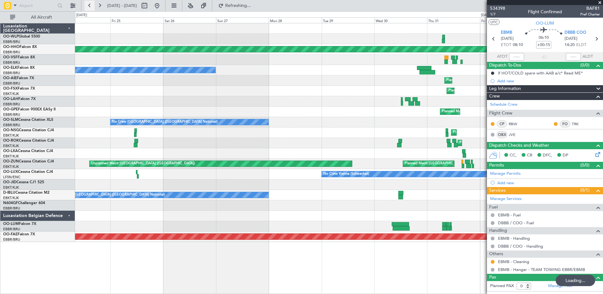
click at [91, 3] on button at bounding box center [90, 6] width 10 height 10
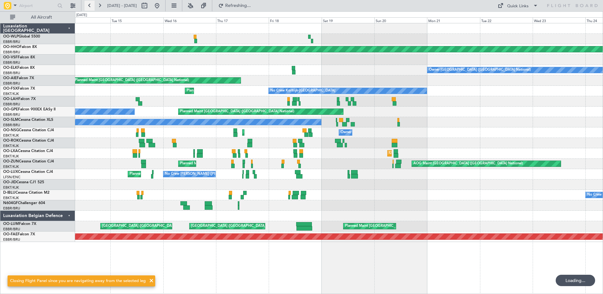
click at [91, 3] on button at bounding box center [90, 6] width 10 height 10
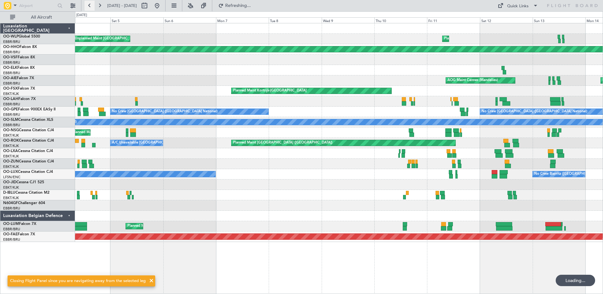
click at [91, 3] on button at bounding box center [90, 6] width 10 height 10
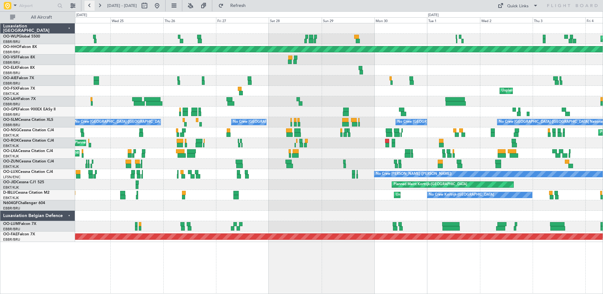
click at [90, 6] on button at bounding box center [90, 6] width 10 height 10
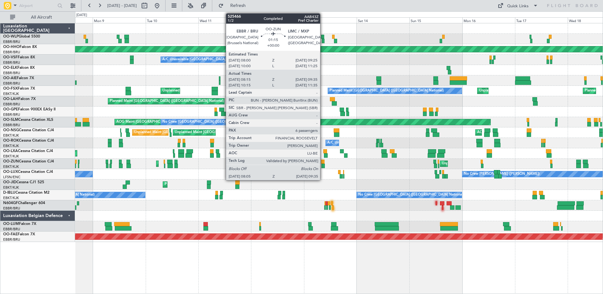
click at [323, 166] on div at bounding box center [322, 166] width 3 height 4
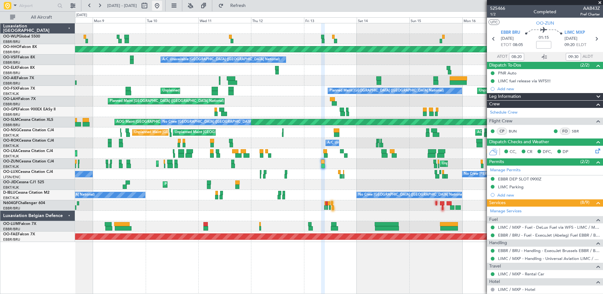
click at [162, 5] on button at bounding box center [157, 6] width 10 height 10
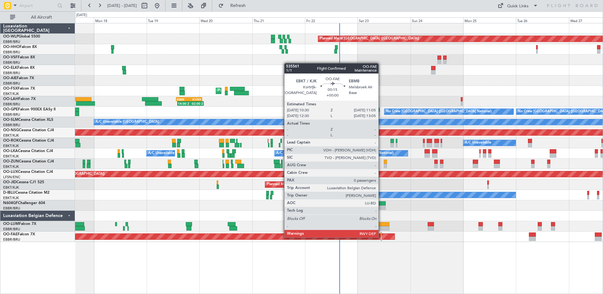
click at [381, 237] on div at bounding box center [382, 239] width 2 height 4
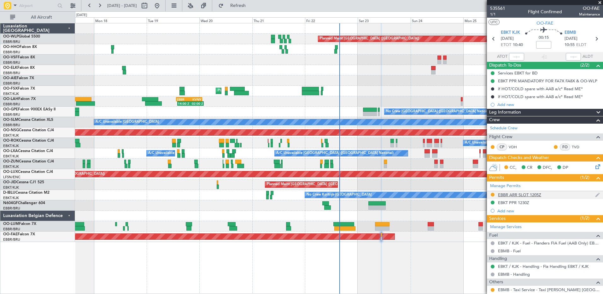
click at [518, 196] on div "EBBR ARR SLOT 1205Z" at bounding box center [519, 194] width 43 height 5
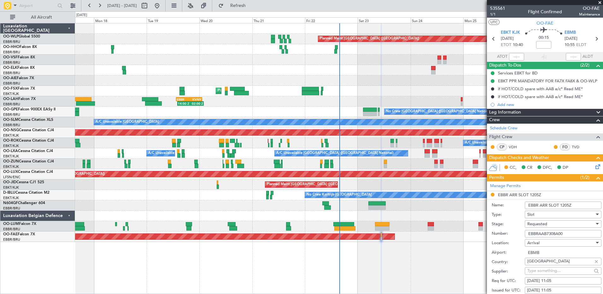
click at [555, 222] on div "Requested" at bounding box center [560, 223] width 67 height 9
click at [549, 277] on span "Received OK" at bounding box center [561, 274] width 66 height 9
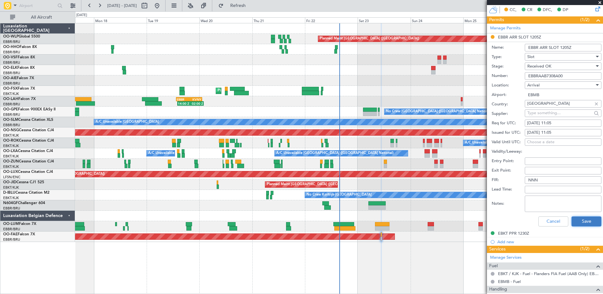
click at [587, 219] on button "Save" at bounding box center [587, 221] width 30 height 10
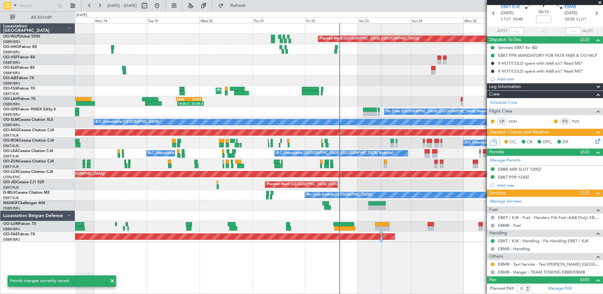
scroll to position [25, 0]
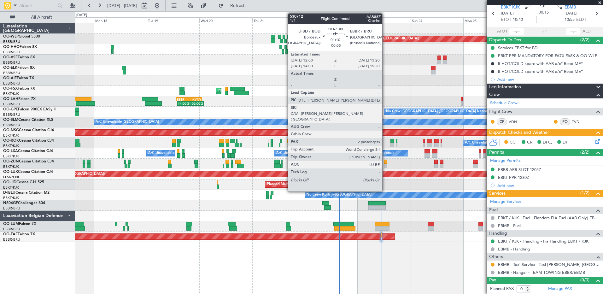
click at [385, 165] on div at bounding box center [385, 166] width 3 height 4
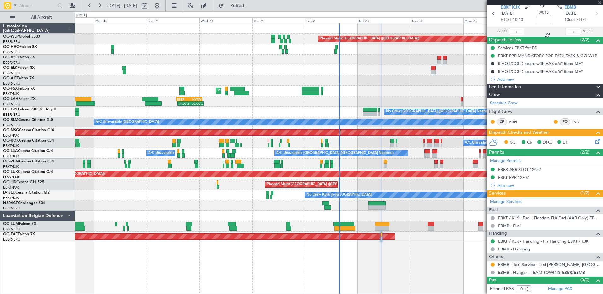
type input "-00:05"
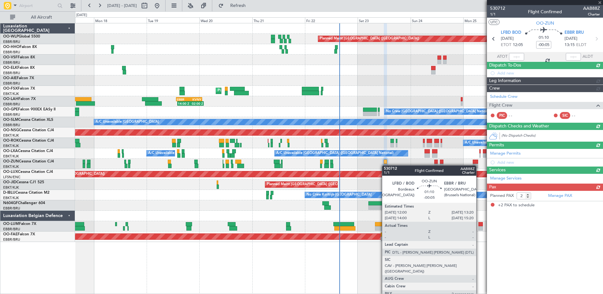
scroll to position [0, 0]
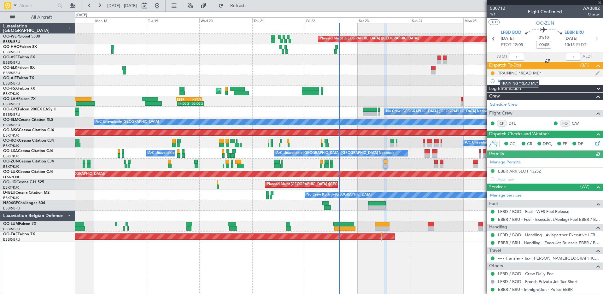
click at [525, 75] on div "TRAINING *READ ME*" at bounding box center [519, 72] width 43 height 5
click at [524, 70] on div "TRAINING *READ ME*" at bounding box center [519, 72] width 43 height 5
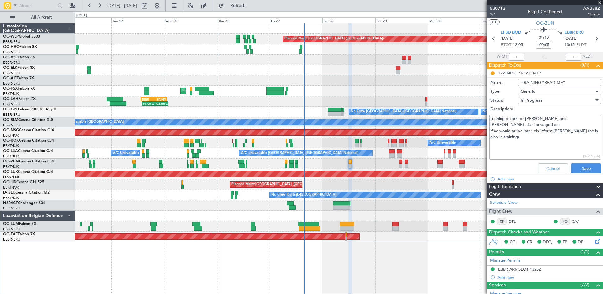
click at [374, 86] on div "Planned Maint Berlin (Brandenburg) AOG Maint Geneva (Cointrin) Planned Maint Ko…" at bounding box center [339, 132] width 528 height 219
click at [600, 2] on span at bounding box center [600, 3] width 6 height 6
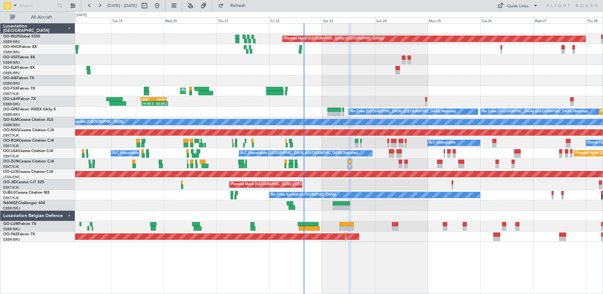
type input "0"
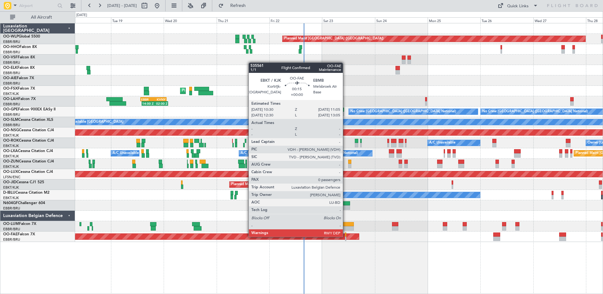
click at [346, 236] on div at bounding box center [346, 234] width 2 height 4
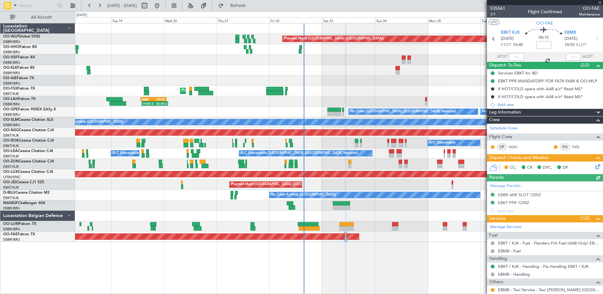
scroll to position [25, 0]
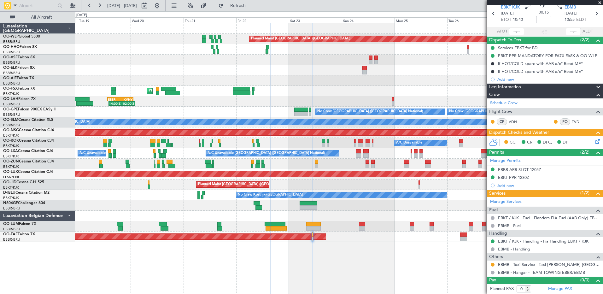
click at [189, 157] on div "Planned Maint Brussels (Brussels National) A/C Unavailable Brussels (Brussels N…" at bounding box center [339, 153] width 528 height 10
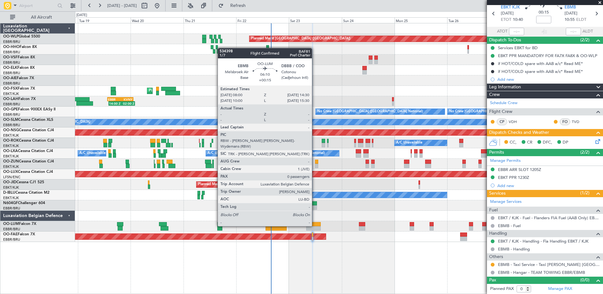
click at [315, 226] on div at bounding box center [313, 224] width 15 height 4
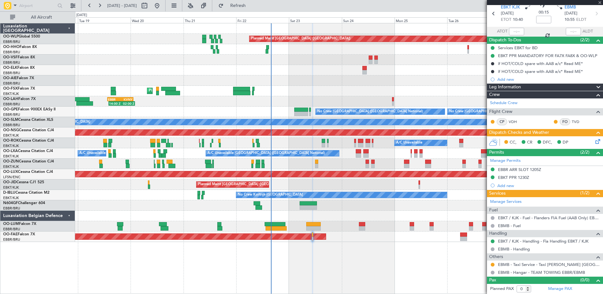
type input "+00:15"
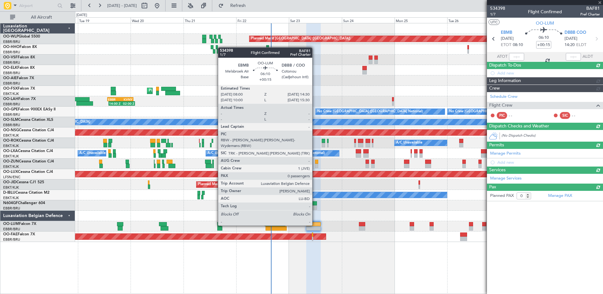
scroll to position [0, 0]
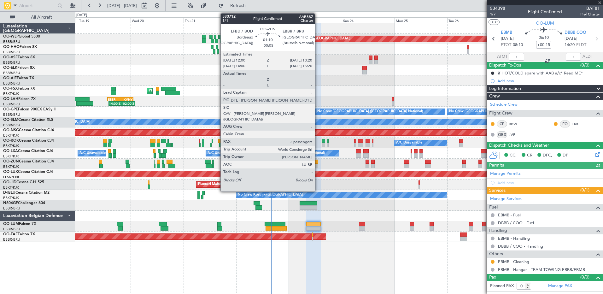
click at [318, 164] on div at bounding box center [316, 166] width 3 height 4
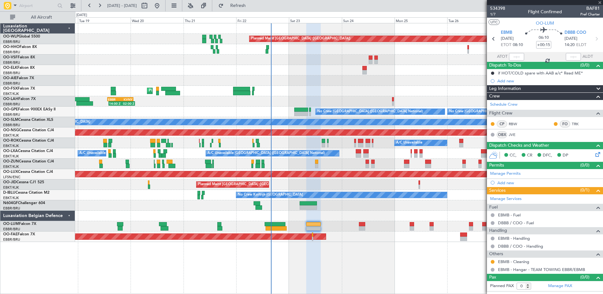
type input "-00:05"
type input "2"
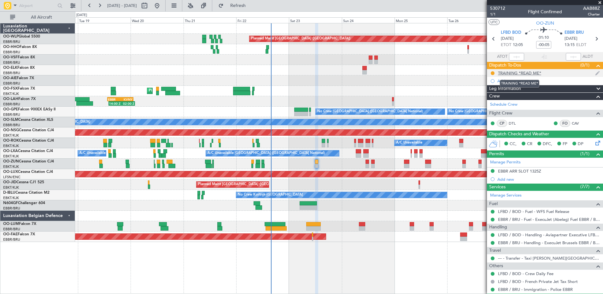
click at [526, 74] on div "TRAINING *READ ME*" at bounding box center [519, 72] width 43 height 5
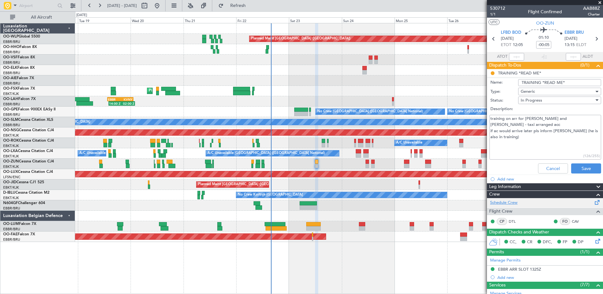
click at [511, 201] on link "Schedule Crew" at bounding box center [503, 203] width 27 height 6
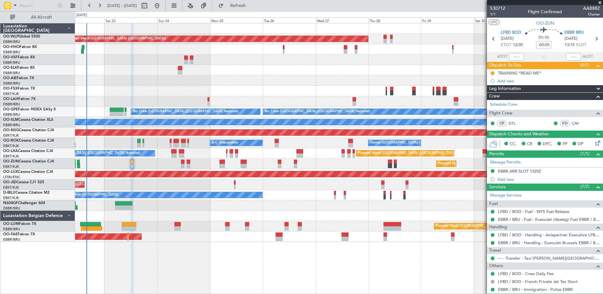
scroll to position [45, 0]
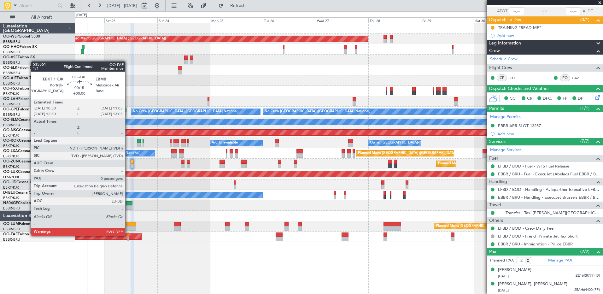
click at [128, 235] on div at bounding box center [128, 234] width 2 height 4
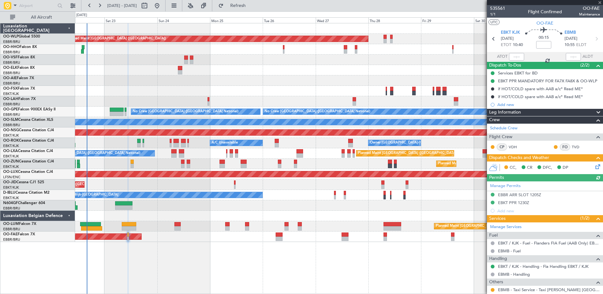
scroll to position [25, 0]
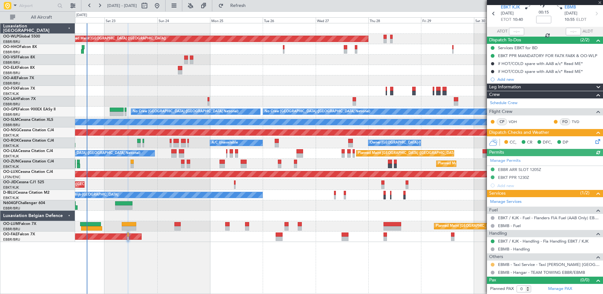
click at [491, 265] on button at bounding box center [493, 265] width 4 height 4
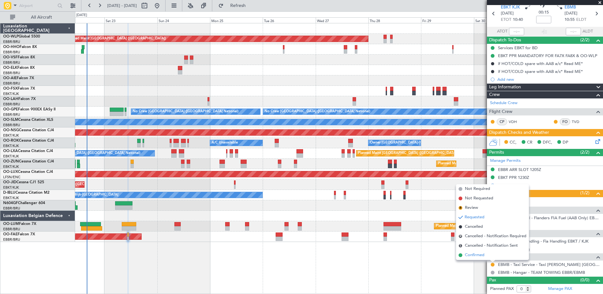
click at [479, 256] on span "Confirmed" at bounding box center [475, 255] width 20 height 6
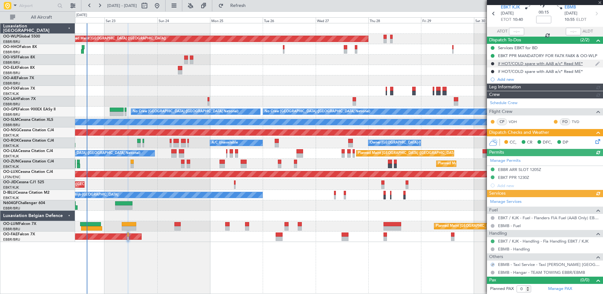
scroll to position [0, 0]
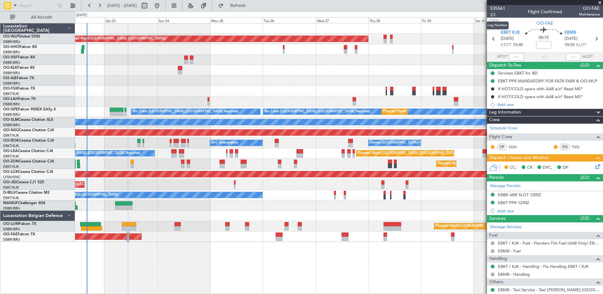
click at [493, 13] on span "1/1" at bounding box center [497, 14] width 15 height 5
click at [519, 242] on link "EBKT / KJK - Fuel - Flanders FIA Fuel (AAB Only) EBKT / KJK" at bounding box center [549, 242] width 102 height 5
click at [251, 8] on span "Refresh" at bounding box center [238, 5] width 26 height 4
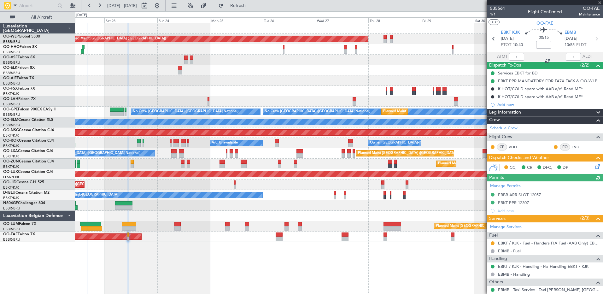
click at [594, 167] on icon at bounding box center [596, 165] width 5 height 5
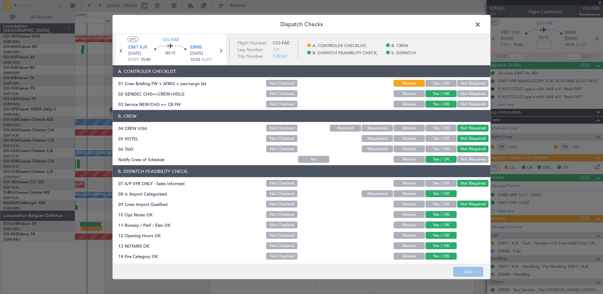
click at [437, 85] on button "Yes / OK" at bounding box center [441, 83] width 31 height 7
click at [475, 275] on button "Save" at bounding box center [468, 272] width 30 height 10
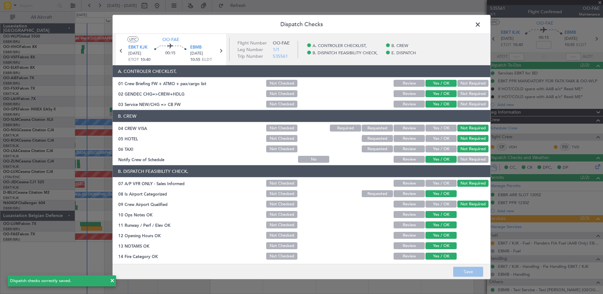
click at [481, 25] on span at bounding box center [481, 26] width 0 height 13
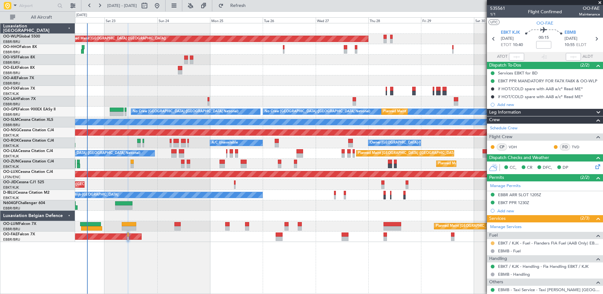
click at [493, 242] on button at bounding box center [493, 243] width 4 height 4
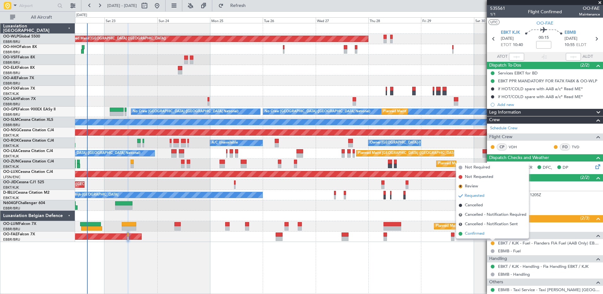
click at [476, 234] on span "Confirmed" at bounding box center [475, 234] width 20 height 6
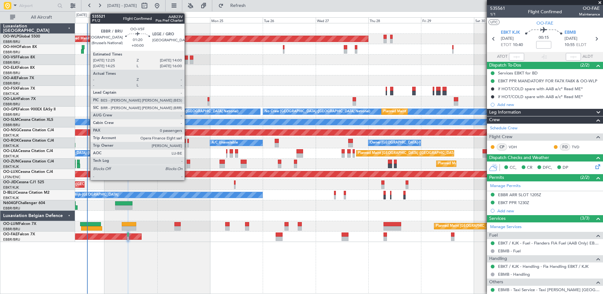
click at [187, 59] on div at bounding box center [186, 58] width 4 height 4
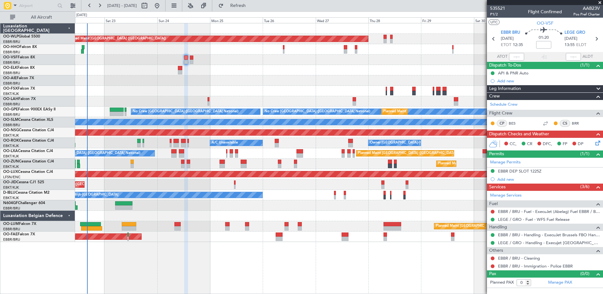
click at [491, 209] on div at bounding box center [492, 211] width 5 height 5
click at [491, 212] on button at bounding box center [493, 212] width 4 height 4
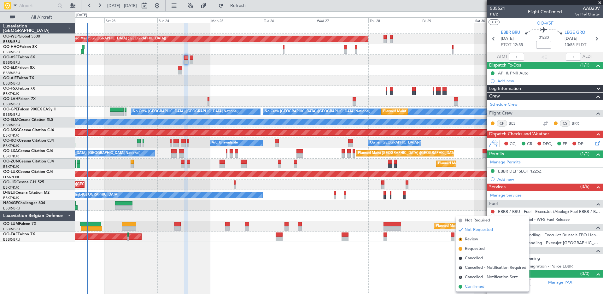
click at [478, 289] on span "Confirmed" at bounding box center [475, 287] width 20 height 6
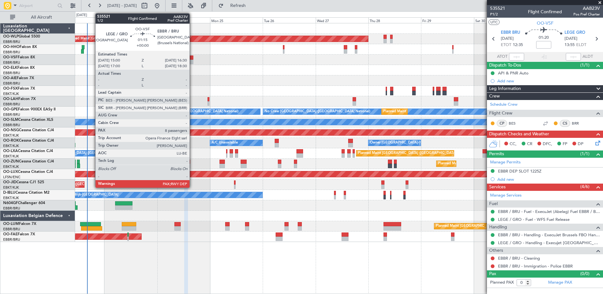
click at [192, 60] on div at bounding box center [191, 62] width 3 height 4
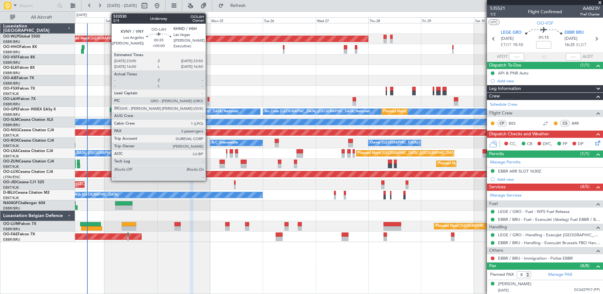
click at [209, 100] on div at bounding box center [209, 99] width 2 height 4
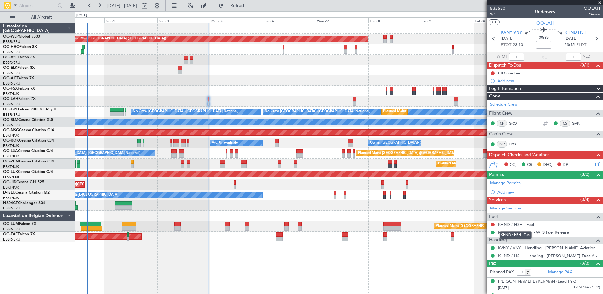
click at [523, 225] on link "KHND / HSH - Fuel" at bounding box center [516, 224] width 36 height 5
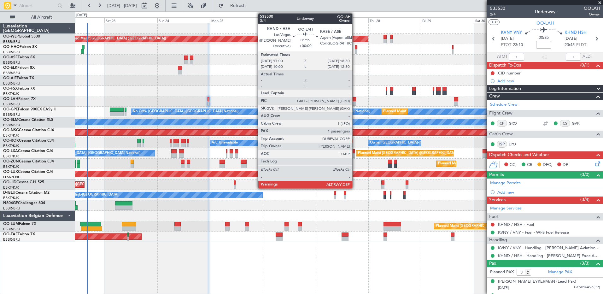
click at [355, 101] on div at bounding box center [354, 99] width 3 height 4
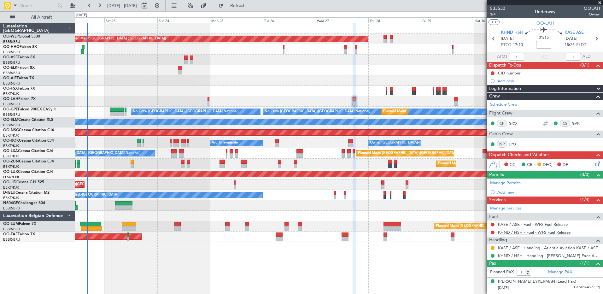
click at [510, 232] on link "KHND / HSH - Fuel - WFS Fuel Release" at bounding box center [534, 232] width 73 height 5
click at [251, 6] on span "Refresh" at bounding box center [238, 5] width 26 height 4
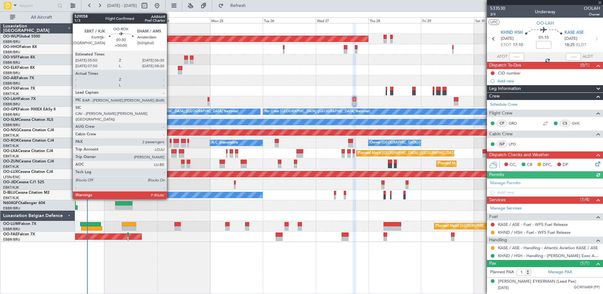
click at [170, 146] on div at bounding box center [171, 145] width 2 height 4
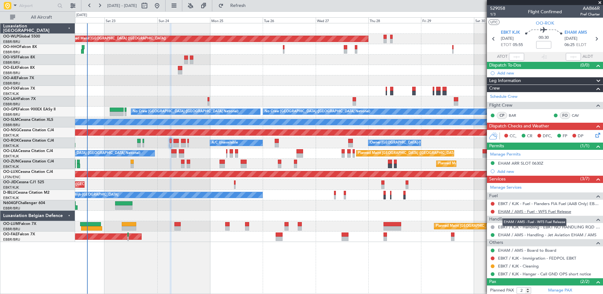
click at [561, 211] on link "EHAM / AMS - Fuel - WFS Fuel Release" at bounding box center [534, 211] width 73 height 5
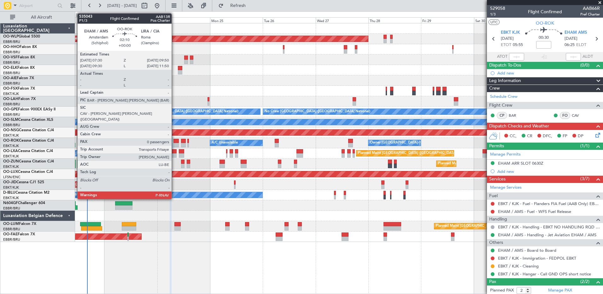
click at [174, 142] on div at bounding box center [175, 141] width 5 height 4
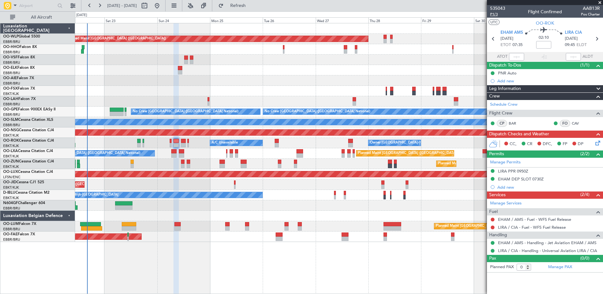
click at [495, 15] on span "P1/3" at bounding box center [497, 14] width 15 height 5
click at [524, 221] on link "EHAM / AMS - Fuel - WFS Fuel Release" at bounding box center [534, 219] width 73 height 5
click at [251, 7] on span "Refresh" at bounding box center [238, 5] width 26 height 4
click at [519, 226] on link "LIRA / CIA - Fuel - WFS Fuel Release" at bounding box center [532, 227] width 68 height 5
click at [253, 9] on button "Refresh" at bounding box center [234, 6] width 38 height 10
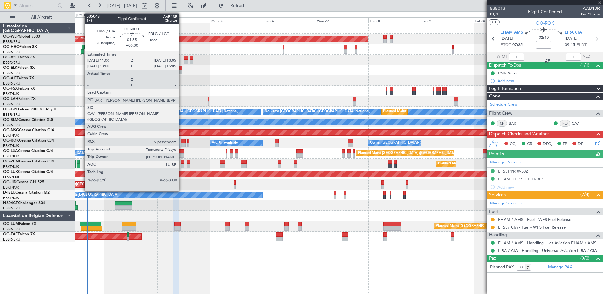
click at [182, 142] on div at bounding box center [183, 141] width 5 height 4
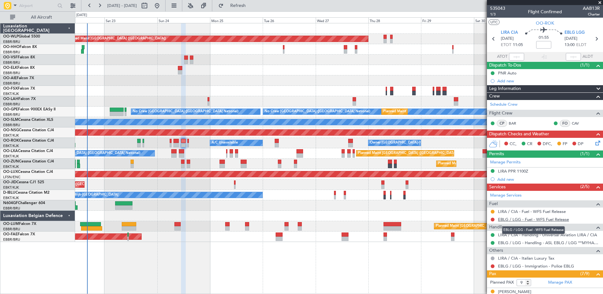
click at [547, 221] on link "EBLG / LGG - Fuel - WFS Fuel Release" at bounding box center [533, 219] width 71 height 5
click at [253, 9] on button "Refresh" at bounding box center [234, 6] width 38 height 10
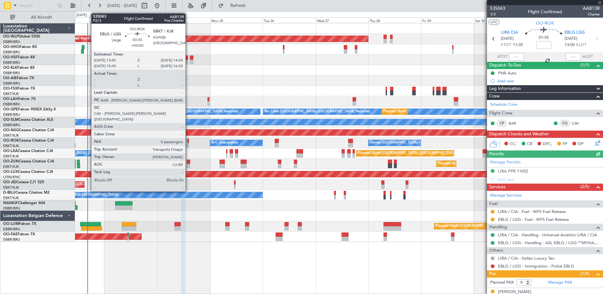
click at [188, 144] on div at bounding box center [188, 145] width 2 height 4
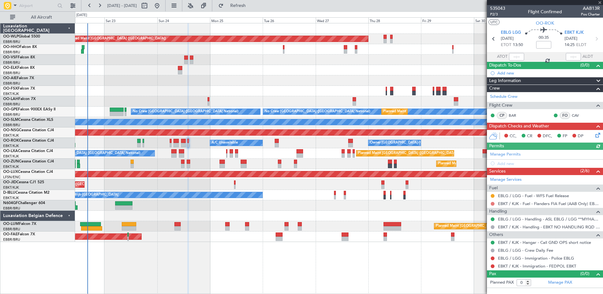
click at [493, 204] on button at bounding box center [493, 204] width 4 height 4
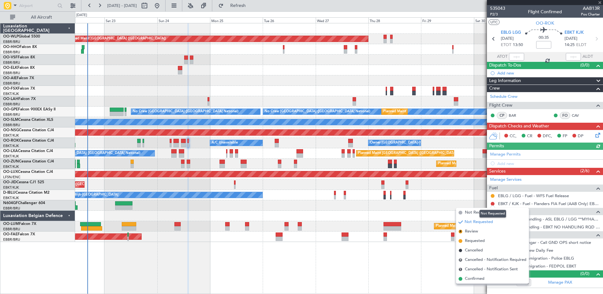
click at [483, 210] on div "Not Requested" at bounding box center [492, 214] width 27 height 8
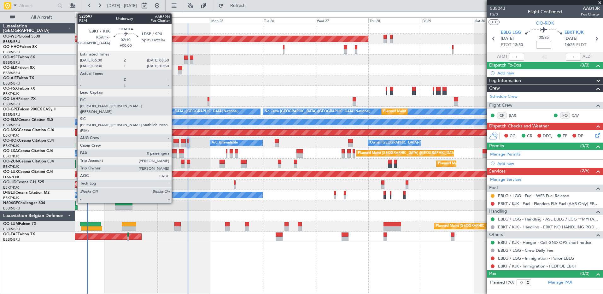
click at [174, 155] on div at bounding box center [173, 155] width 5 height 4
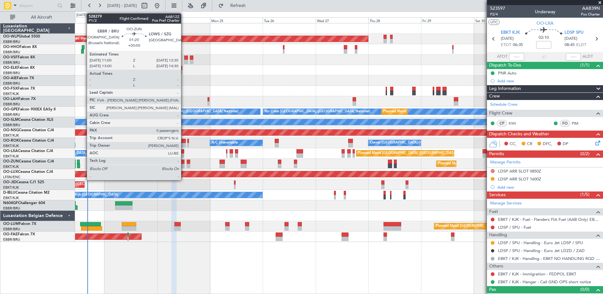
click at [184, 164] on div at bounding box center [182, 166] width 3 height 4
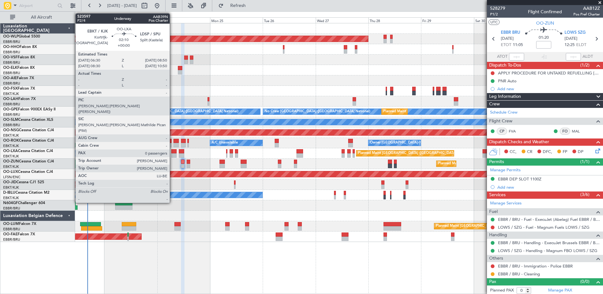
click at [173, 151] on div at bounding box center [173, 151] width 5 height 4
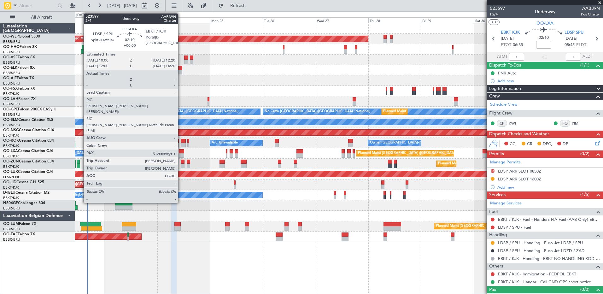
click at [181, 153] on div at bounding box center [181, 155] width 5 height 4
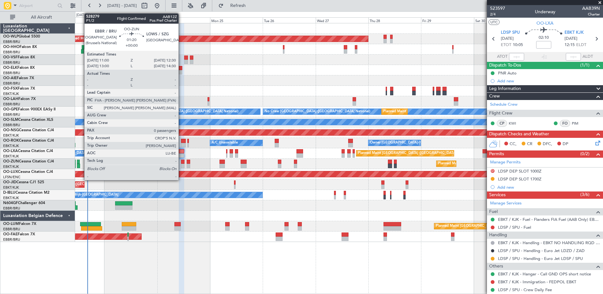
click at [182, 162] on div at bounding box center [182, 162] width 3 height 4
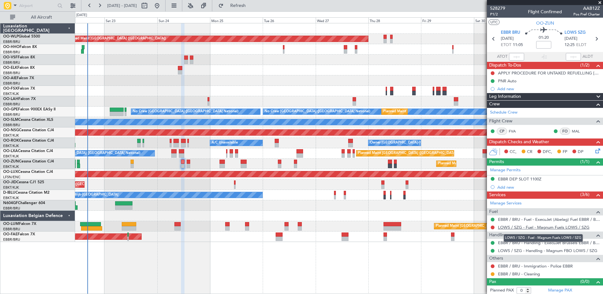
click at [517, 229] on link "LOWS / SZG - Fuel - Magnum Fuels LOWS / SZG" at bounding box center [543, 227] width 91 height 5
click at [594, 40] on icon at bounding box center [596, 39] width 8 height 8
type input "6"
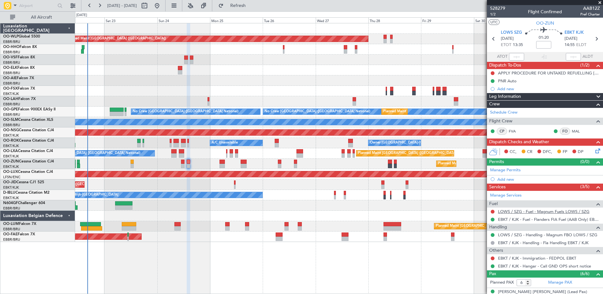
click at [514, 213] on link "LOWS / SZG - Fuel - Magnum Fuels LOWS / SZG" at bounding box center [543, 211] width 91 height 5
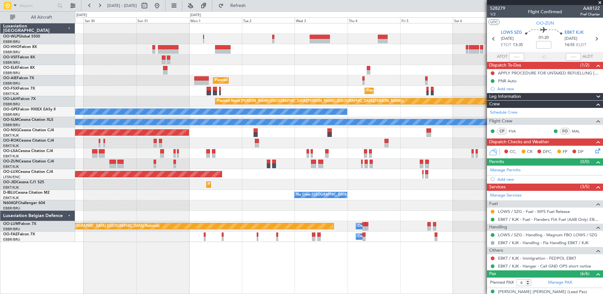
click at [75, 69] on div "Planned Maint [GEOGRAPHIC_DATA] ([GEOGRAPHIC_DATA]) Planned Maint [GEOGRAPHIC_D…" at bounding box center [339, 132] width 528 height 219
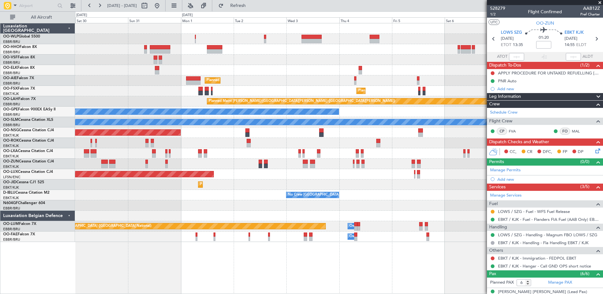
click at [98, 85] on div "Planned Maint [GEOGRAPHIC_DATA] ([GEOGRAPHIC_DATA]) Planned Maint [GEOGRAPHIC_D…" at bounding box center [339, 132] width 528 height 219
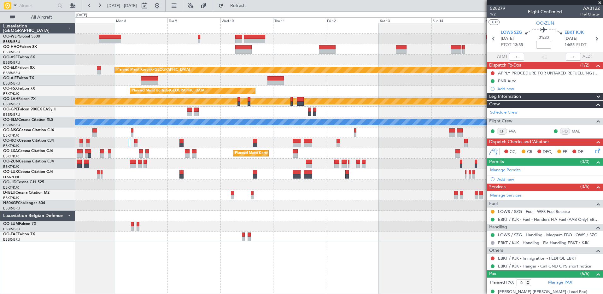
click at [123, 60] on div "Planned Maint Kortrijk-[GEOGRAPHIC_DATA] Planned Maint [GEOGRAPHIC_DATA]-[GEOGR…" at bounding box center [339, 132] width 528 height 219
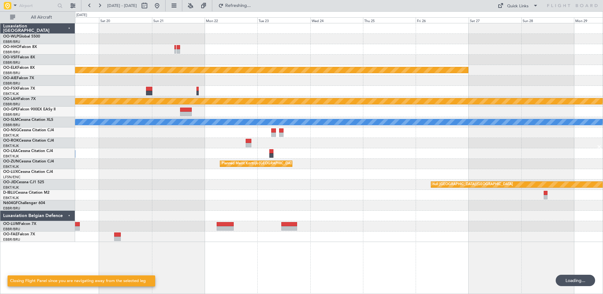
click at [81, 61] on div "Planned Maint Kortrijk-[GEOGRAPHIC_DATA] EBKT 08:50 Z KLAS 20:30 Z Planned [GEO…" at bounding box center [339, 132] width 528 height 219
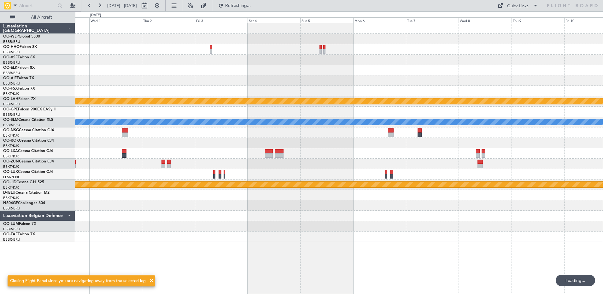
click at [66, 73] on div "Planned Maint [PERSON_NAME]-[GEOGRAPHIC_DATA][PERSON_NAME] ([GEOGRAPHIC_DATA][P…" at bounding box center [301, 152] width 603 height 283
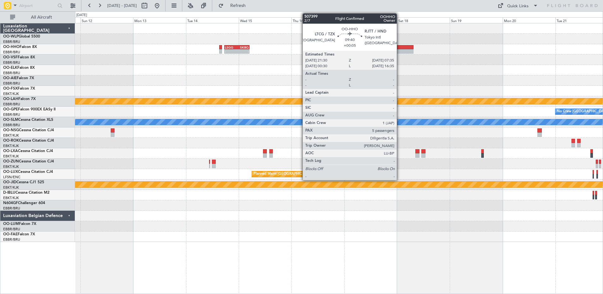
click at [400, 45] on div at bounding box center [402, 47] width 22 height 4
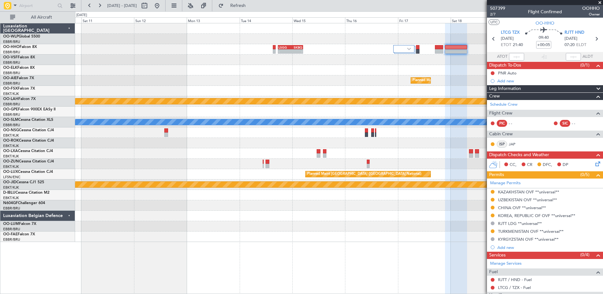
click at [446, 96] on div "- - LSGG 17:30 Z SKBQ 05:00 Z Planned Maint [GEOGRAPHIC_DATA] ([GEOGRAPHIC_DATA…" at bounding box center [339, 132] width 528 height 219
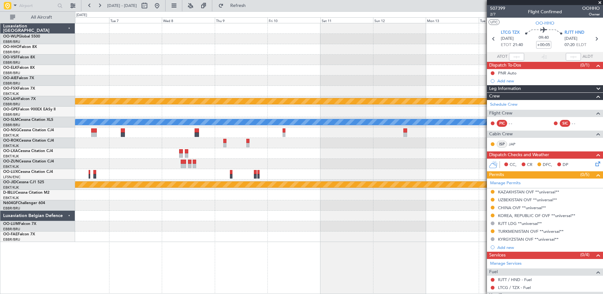
click at [475, 93] on div at bounding box center [339, 91] width 528 height 10
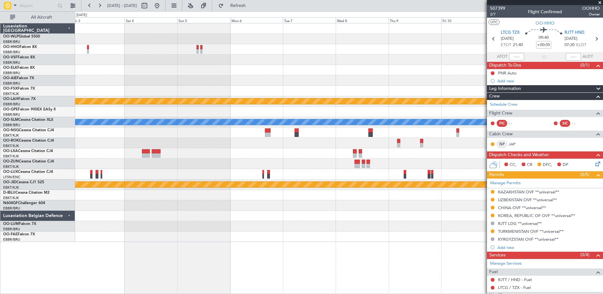
click at [478, 91] on div at bounding box center [339, 91] width 528 height 10
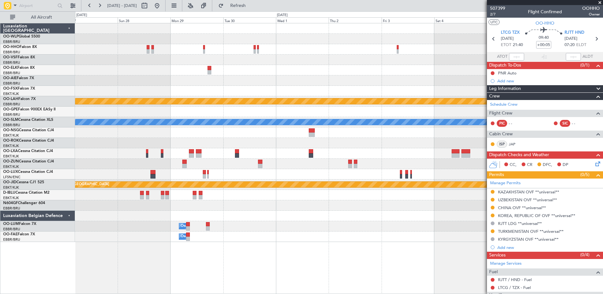
click at [497, 86] on fb-app "[DATE] - [DATE] Refresh Quick Links All Aircraft Planned Maint [GEOGRAPHIC_DATA…" at bounding box center [301, 149] width 603 height 289
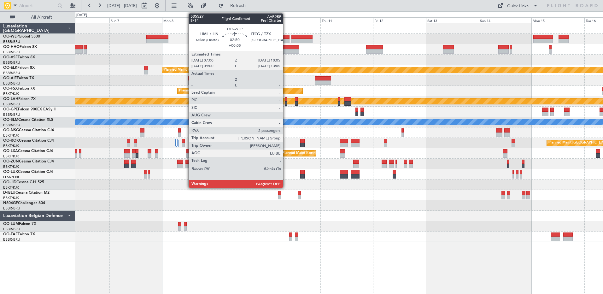
click at [286, 38] on div at bounding box center [286, 37] width 7 height 4
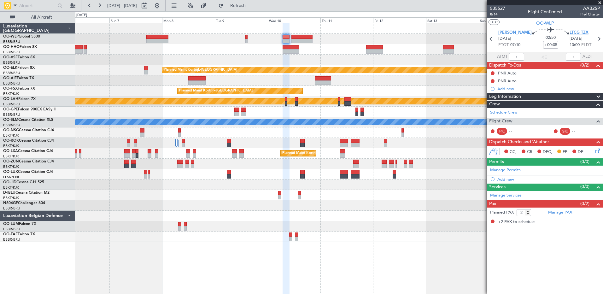
click at [571, 32] on span "LTCG TZX" at bounding box center [579, 33] width 19 height 6
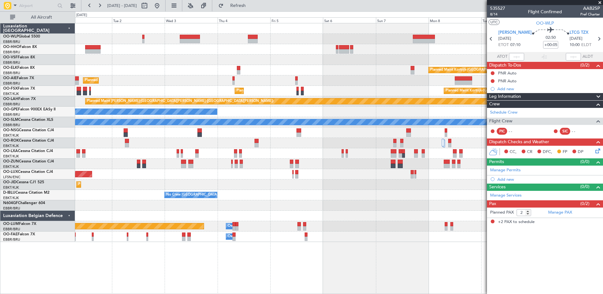
click at [447, 105] on div "Planned Maint Kortrijk-[GEOGRAPHIC_DATA] Planned Maint [GEOGRAPHIC_DATA] ([GEOG…" at bounding box center [339, 132] width 528 height 219
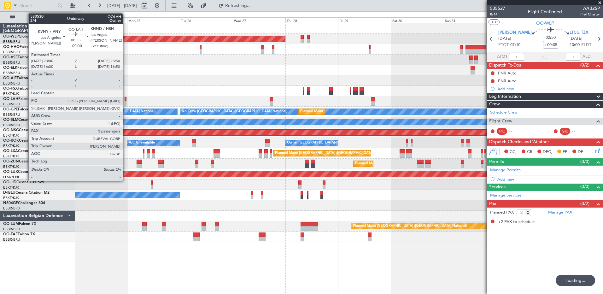
click at [126, 100] on div at bounding box center [126, 99] width 2 height 4
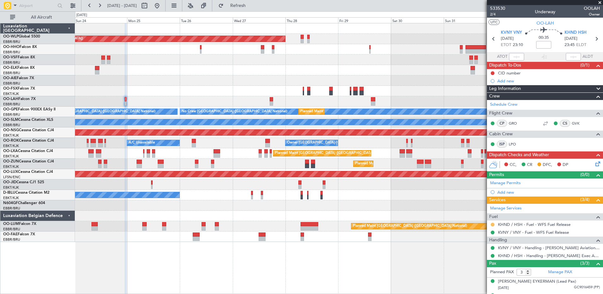
click at [492, 223] on button at bounding box center [493, 225] width 4 height 4
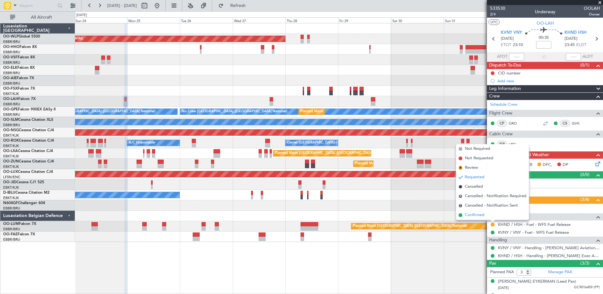
click at [477, 214] on span "Confirmed" at bounding box center [475, 215] width 20 height 6
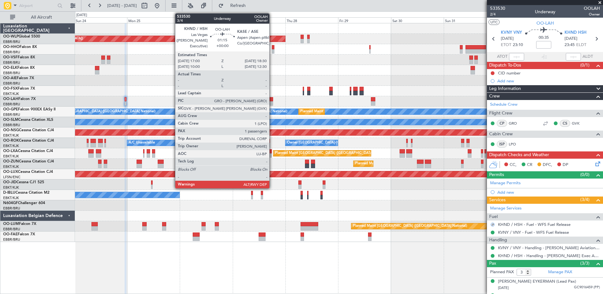
click at [272, 100] on div at bounding box center [271, 99] width 3 height 4
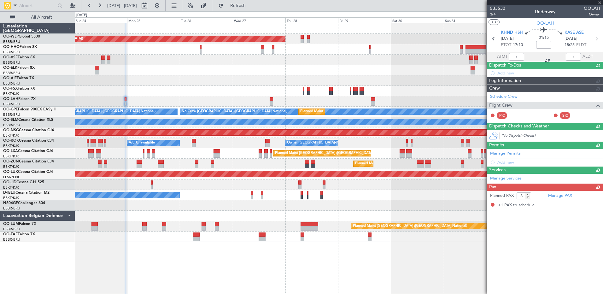
type input "1"
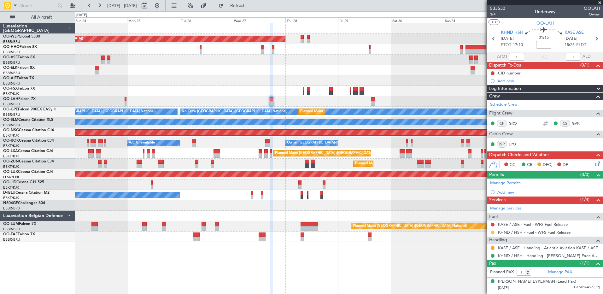
click at [493, 232] on button at bounding box center [493, 233] width 4 height 4
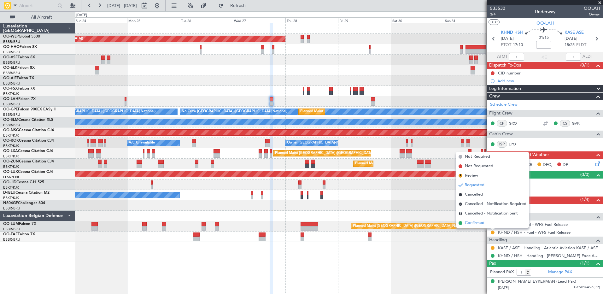
click at [476, 221] on span "Confirmed" at bounding box center [475, 223] width 20 height 6
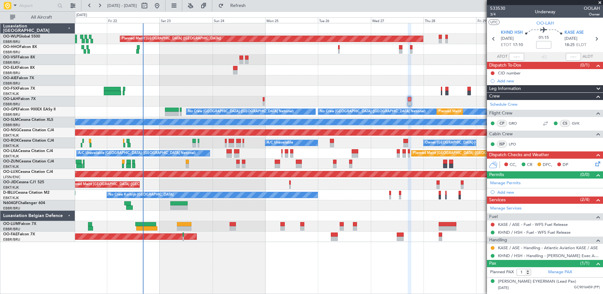
click at [501, 196] on fb-app "[DATE] - [DATE] Refresh Quick Links All Aircraft Planned Maint [GEOGRAPHIC_DATA…" at bounding box center [301, 149] width 603 height 289
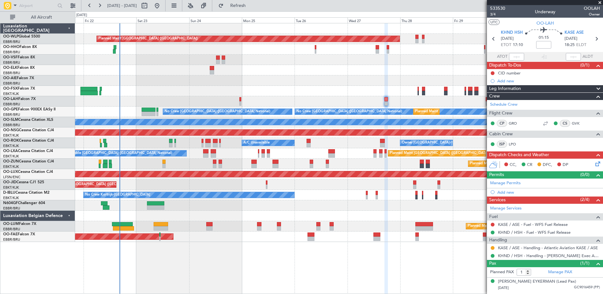
click at [235, 165] on div "Planned Maint Kortrijk-[GEOGRAPHIC_DATA]" at bounding box center [339, 164] width 528 height 10
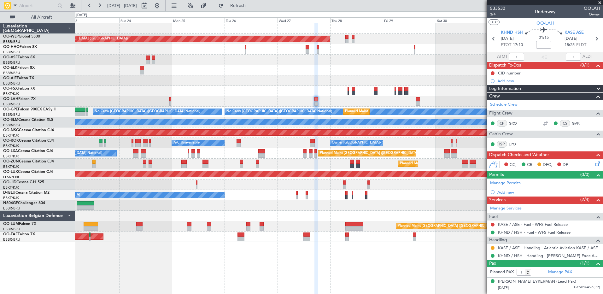
click at [253, 117] on div "Planned Maint [GEOGRAPHIC_DATA] ([GEOGRAPHIC_DATA]) Planned Maint [GEOGRAPHIC_D…" at bounding box center [339, 132] width 528 height 219
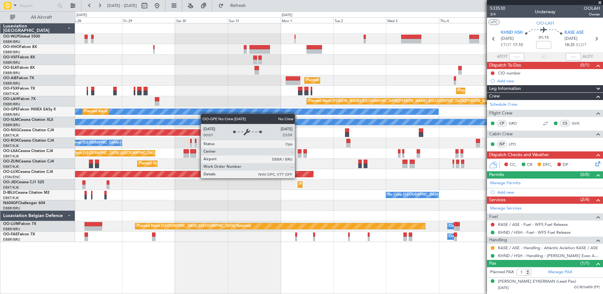
click at [145, 114] on div "No Crew [GEOGRAPHIC_DATA] ([GEOGRAPHIC_DATA] National)" at bounding box center [201, 112] width 474 height 6
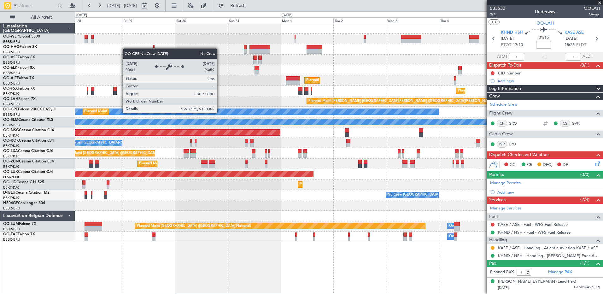
click at [220, 113] on div "No Crew [GEOGRAPHIC_DATA] ([GEOGRAPHIC_DATA] National)" at bounding box center [201, 112] width 474 height 6
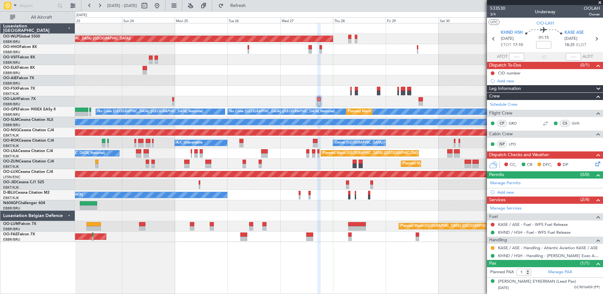
click at [438, 107] on div "Planned Maint [GEOGRAPHIC_DATA] ([GEOGRAPHIC_DATA]) Planned Maint [GEOGRAPHIC_D…" at bounding box center [339, 132] width 528 height 219
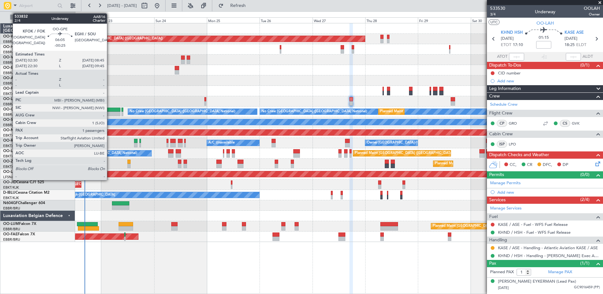
click at [110, 109] on div at bounding box center [114, 110] width 14 height 4
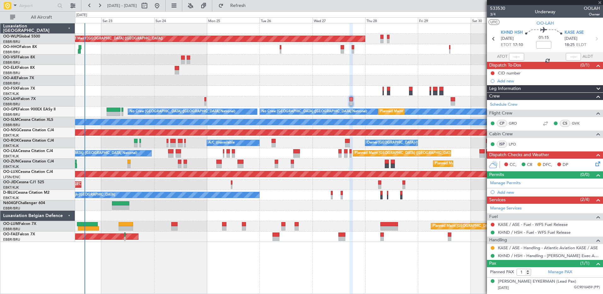
type input "-00:25"
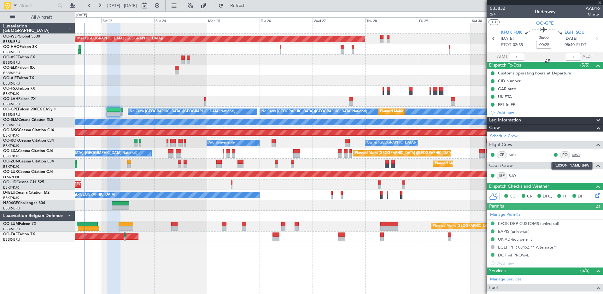
click at [572, 155] on link "NWI" at bounding box center [579, 155] width 14 height 6
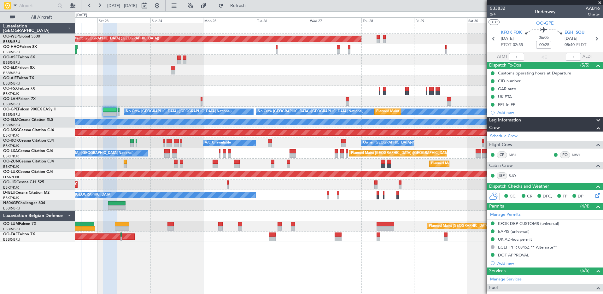
click at [291, 92] on div "Planned Maint Kortrijk-[GEOGRAPHIC_DATA]" at bounding box center [339, 91] width 528 height 10
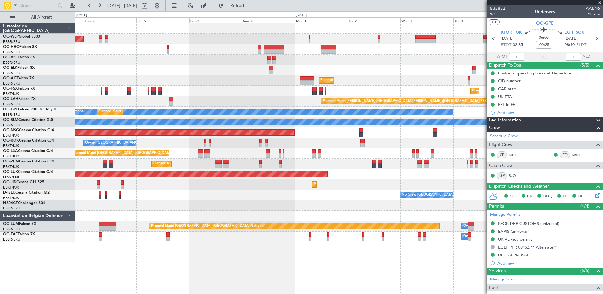
click at [163, 96] on div "Planned Maint [GEOGRAPHIC_DATA] ([GEOGRAPHIC_DATA]) Planned Maint [GEOGRAPHIC_D…" at bounding box center [339, 132] width 528 height 219
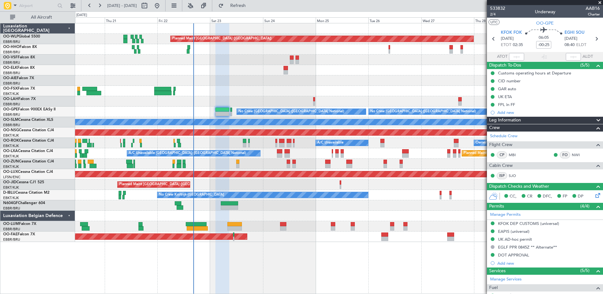
click at [436, 196] on div "Planned Maint [GEOGRAPHIC_DATA] ([GEOGRAPHIC_DATA]) Planned Maint [GEOGRAPHIC_D…" at bounding box center [339, 132] width 528 height 219
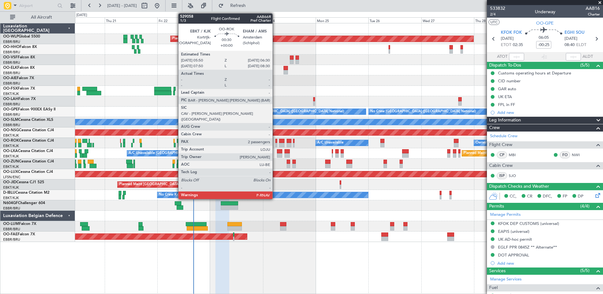
click at [275, 145] on div at bounding box center [276, 145] width 2 height 4
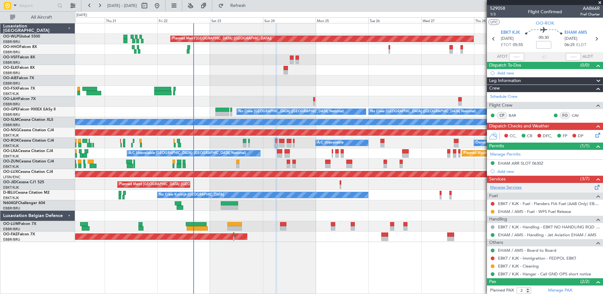
click at [519, 189] on link "Manage Services" at bounding box center [506, 188] width 32 height 6
click at [250, 6] on span "Refresh" at bounding box center [238, 5] width 26 height 4
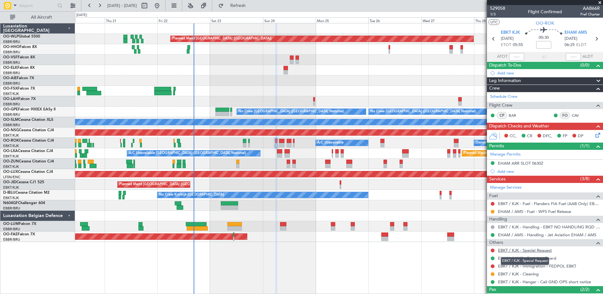
click at [539, 252] on link "EBKT / KJK - Special Request" at bounding box center [525, 250] width 54 height 5
click at [532, 250] on link "EBKT / KJK - Special Request" at bounding box center [525, 250] width 54 height 5
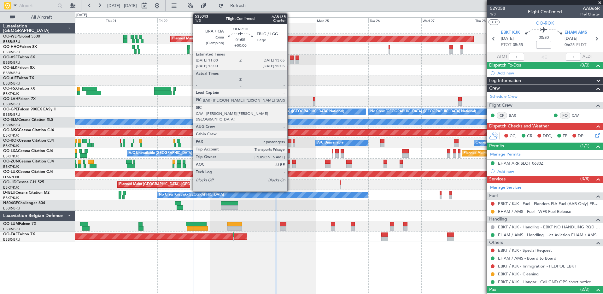
click at [290, 142] on div at bounding box center [289, 141] width 5 height 4
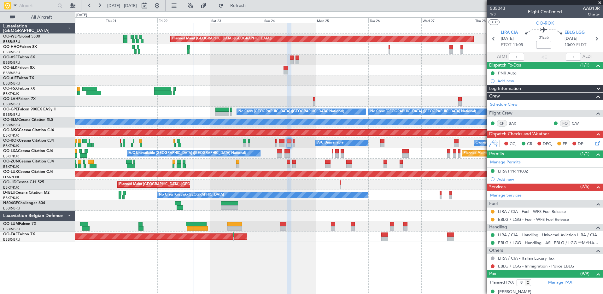
click at [490, 211] on div at bounding box center [492, 211] width 5 height 5
click at [494, 211] on button at bounding box center [493, 212] width 4 height 4
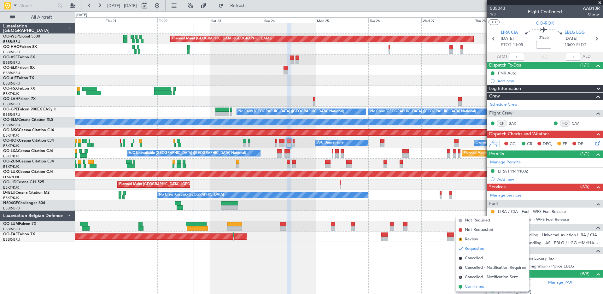
click at [473, 284] on span "Confirmed" at bounding box center [475, 287] width 20 height 6
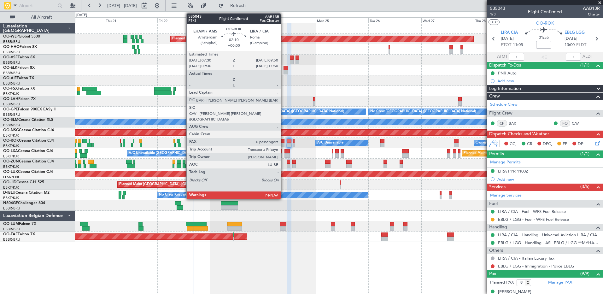
click at [284, 144] on div at bounding box center [281, 145] width 5 height 4
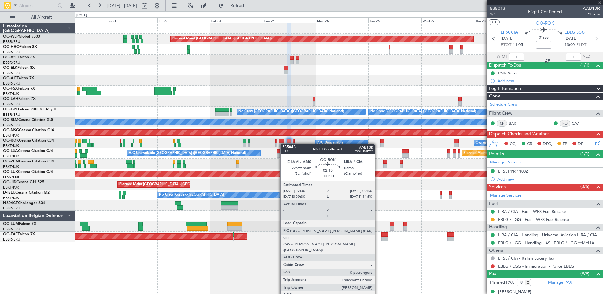
type input "0"
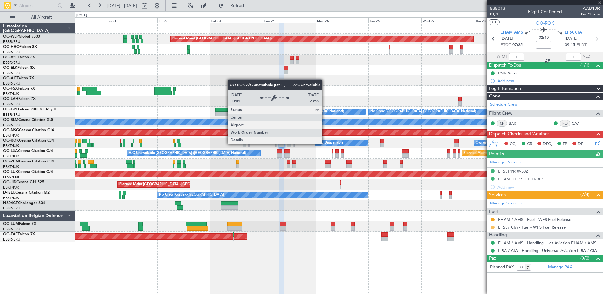
click at [492, 227] on button at bounding box center [493, 228] width 4 height 4
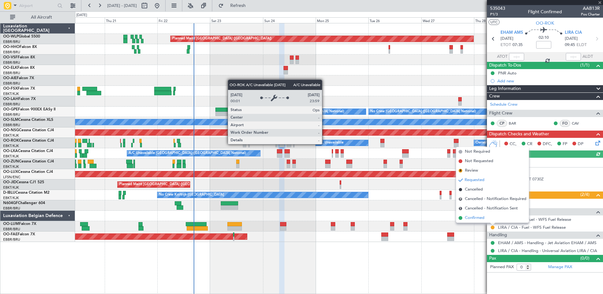
click at [473, 216] on span "Confirmed" at bounding box center [475, 218] width 20 height 6
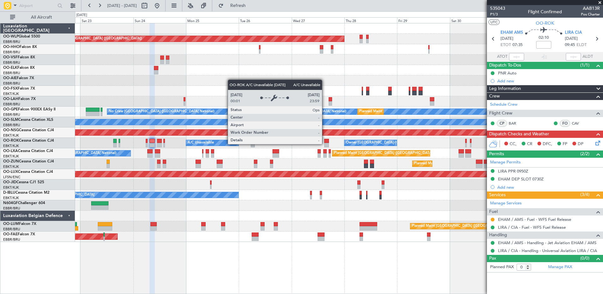
click at [258, 98] on div "Planned Maint Berlin (Brandenburg) Planned Maint London (Farnborough) Planned M…" at bounding box center [339, 132] width 528 height 219
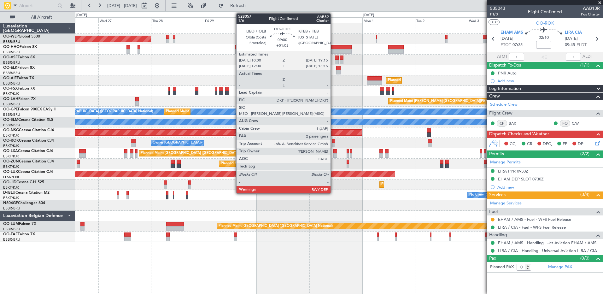
click at [333, 47] on div at bounding box center [341, 47] width 21 height 4
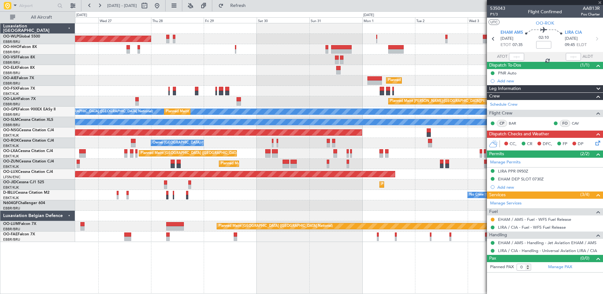
type input "+01:05"
type input "2"
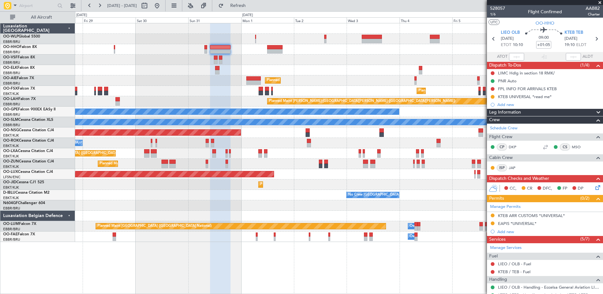
click at [302, 55] on div "Planned Maint Berlin (Brandenburg) Planned Maint Kortrijk-Wevelgem Planned Main…" at bounding box center [339, 132] width 528 height 219
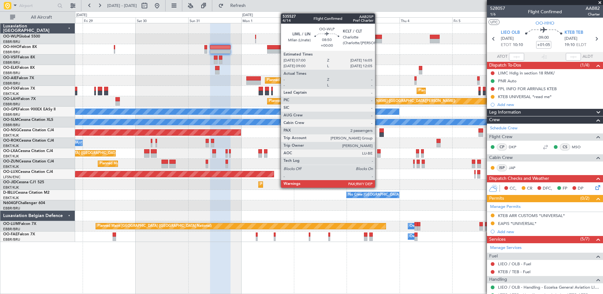
click at [379, 35] on div at bounding box center [372, 37] width 20 height 4
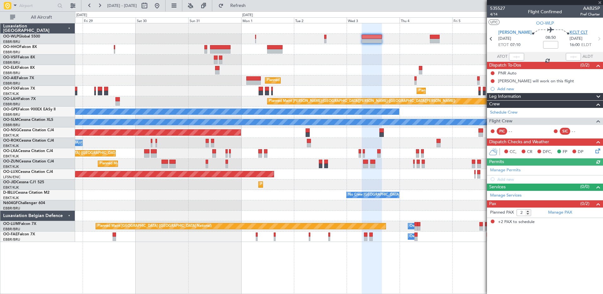
click at [574, 33] on span "KCLT CLT" at bounding box center [579, 33] width 18 height 6
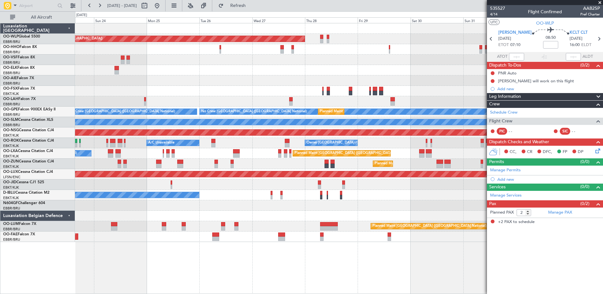
click at [405, 197] on div "No Crew Kortrijk-Wevelgem No Crew Brussels (Brussels National)" at bounding box center [339, 195] width 528 height 10
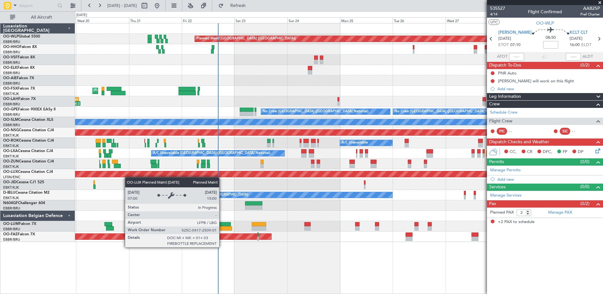
click at [315, 175] on div "Planned Maint [GEOGRAPHIC_DATA] ([GEOGRAPHIC_DATA])" at bounding box center [339, 174] width 528 height 10
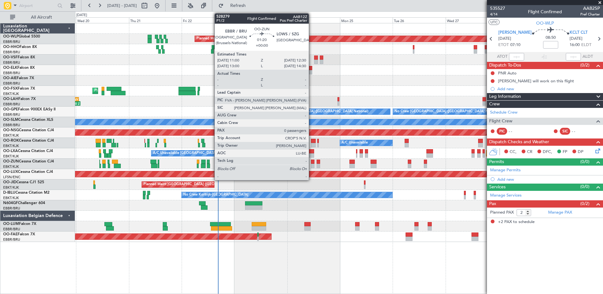
click at [312, 164] on div at bounding box center [312, 166] width 3 height 4
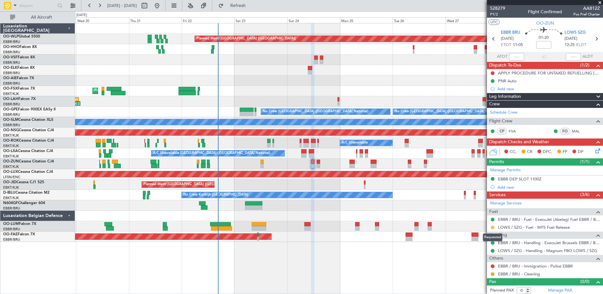
click at [493, 227] on button at bounding box center [493, 228] width 4 height 4
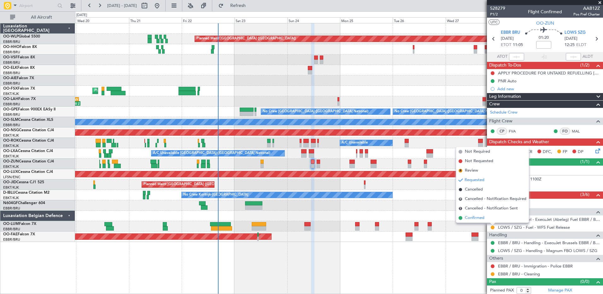
click at [472, 218] on span "Confirmed" at bounding box center [475, 218] width 20 height 6
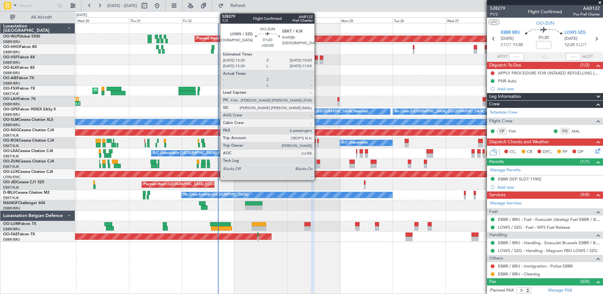
click at [317, 163] on div at bounding box center [318, 162] width 3 height 4
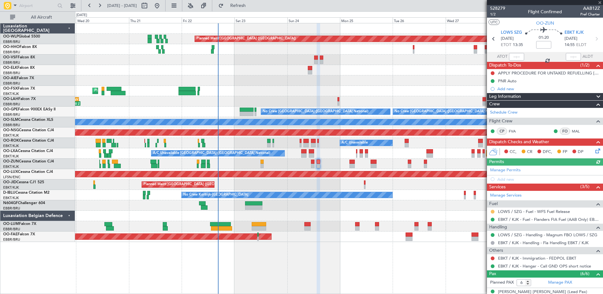
click at [491, 211] on button at bounding box center [493, 212] width 4 height 4
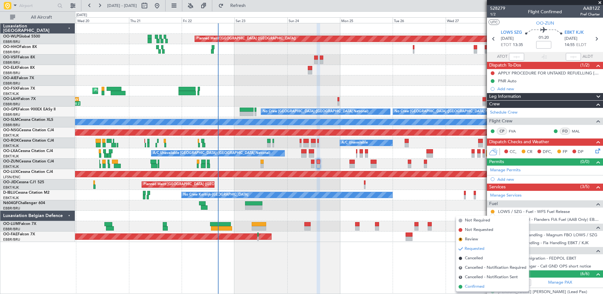
click at [471, 285] on span "Confirmed" at bounding box center [475, 287] width 20 height 6
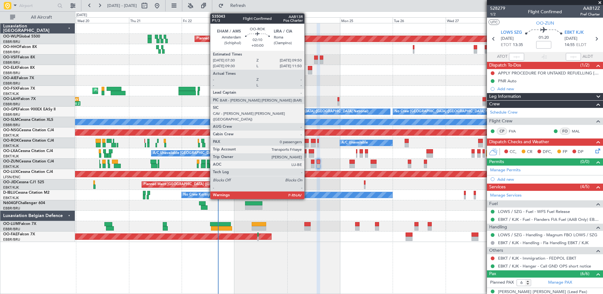
click at [307, 143] on div at bounding box center [305, 141] width 5 height 4
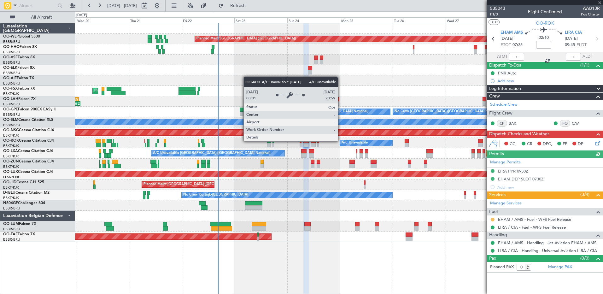
click at [493, 220] on button at bounding box center [493, 220] width 4 height 4
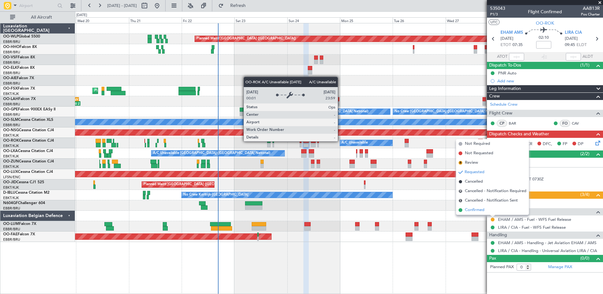
click at [475, 211] on span "Confirmed" at bounding box center [475, 210] width 20 height 6
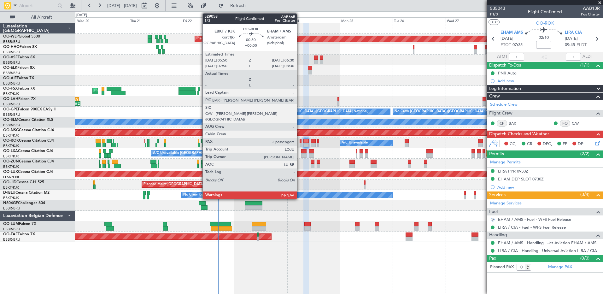
click at [300, 141] on div at bounding box center [301, 141] width 2 height 4
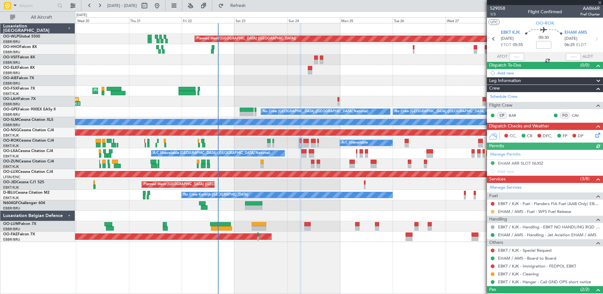
click at [492, 213] on button at bounding box center [493, 212] width 4 height 4
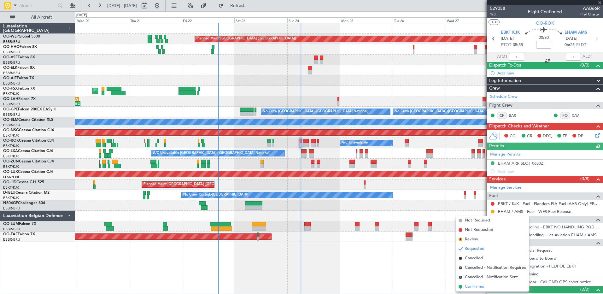
click at [476, 285] on span "Confirmed" at bounding box center [475, 287] width 20 height 6
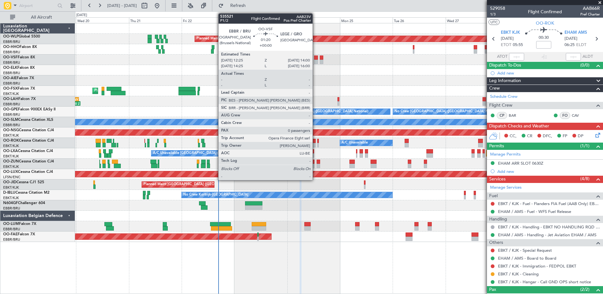
click at [315, 61] on div at bounding box center [316, 62] width 4 height 4
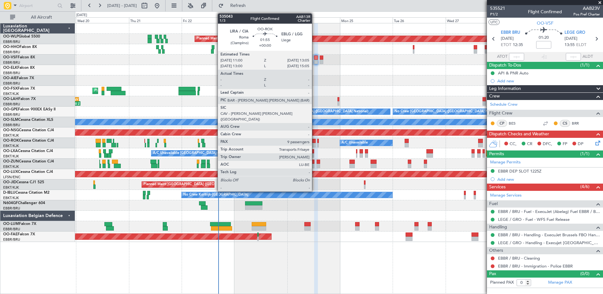
click at [315, 141] on div at bounding box center [313, 141] width 5 height 4
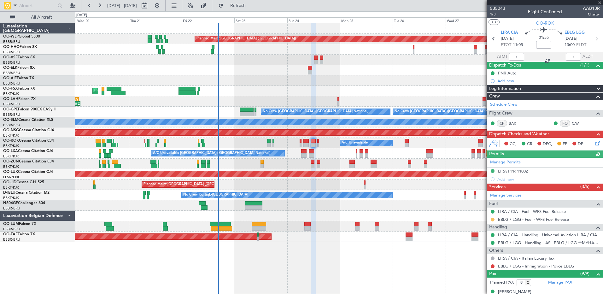
click at [492, 218] on button at bounding box center [493, 220] width 4 height 4
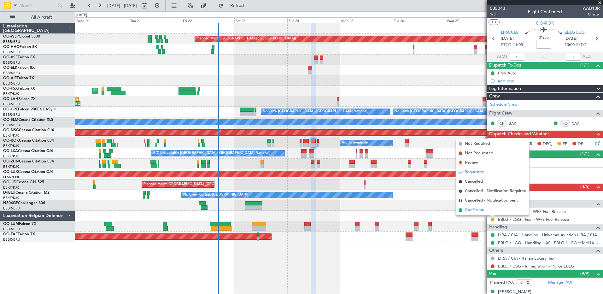
click at [475, 210] on span "Confirmed" at bounding box center [475, 210] width 20 height 6
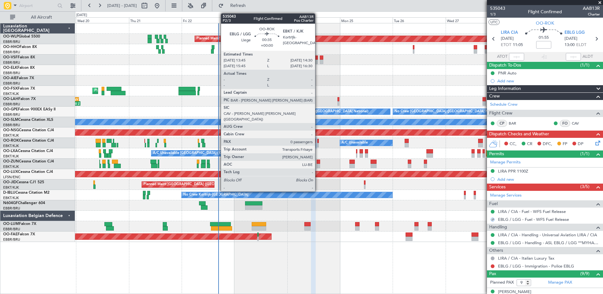
click at [318, 142] on div at bounding box center [318, 141] width 2 height 4
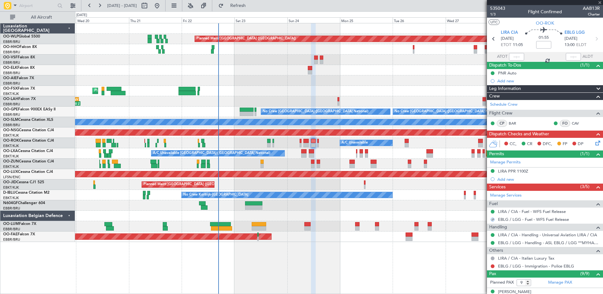
type input "0"
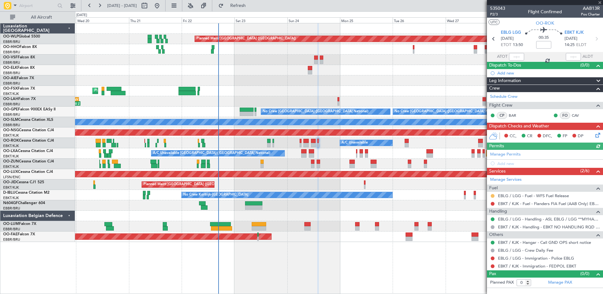
click at [492, 195] on button at bounding box center [493, 196] width 4 height 4
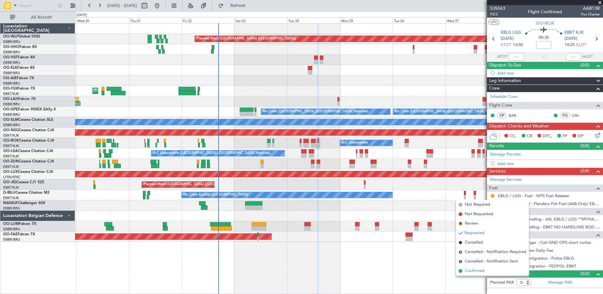
click at [479, 272] on span "Confirmed" at bounding box center [475, 271] width 20 height 6
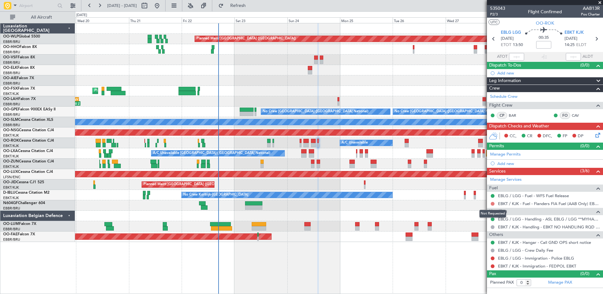
click at [494, 204] on button at bounding box center [493, 204] width 4 height 4
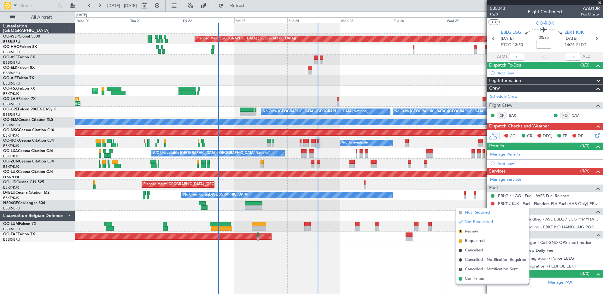
click at [488, 214] on span "Not Required" at bounding box center [477, 212] width 25 height 6
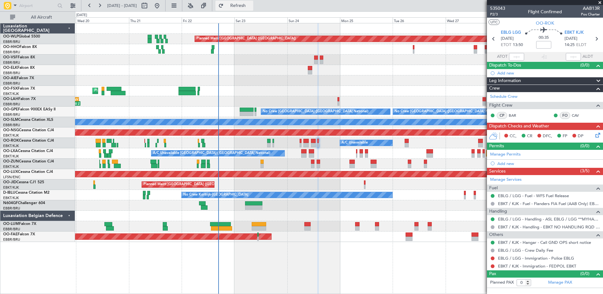
click at [253, 9] on button "Refresh" at bounding box center [234, 6] width 38 height 10
click at [208, 72] on div at bounding box center [339, 70] width 528 height 10
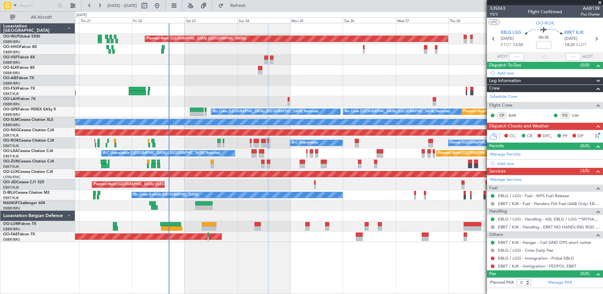
click at [338, 92] on div "Planned Maint Berlin (Brandenburg) Planned Maint London (Farnborough) Planned M…" at bounding box center [339, 132] width 528 height 219
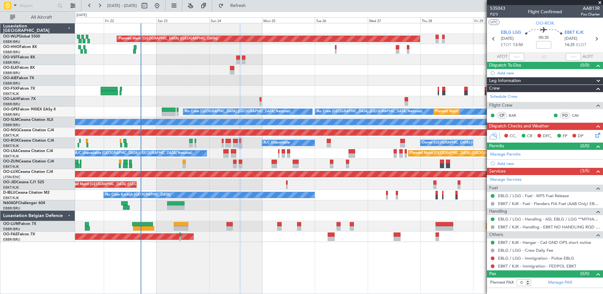
click at [352, 195] on div "No Crew Kortrijk-[GEOGRAPHIC_DATA]" at bounding box center [339, 195] width 528 height 10
click at [169, 97] on div "Planned Maint Berlin (Brandenburg) Planned Maint London (Farnborough) Planned M…" at bounding box center [339, 132] width 528 height 219
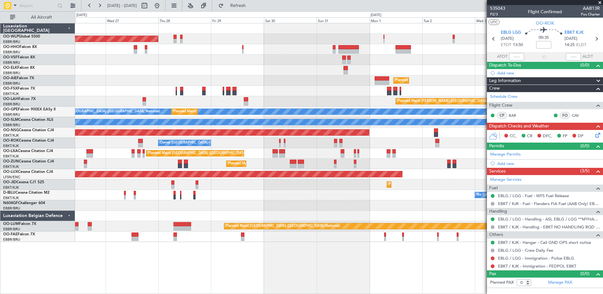
click at [219, 97] on div "Planned Maint [PERSON_NAME]-[GEOGRAPHIC_DATA][PERSON_NAME] ([GEOGRAPHIC_DATA][P…" at bounding box center [339, 101] width 528 height 10
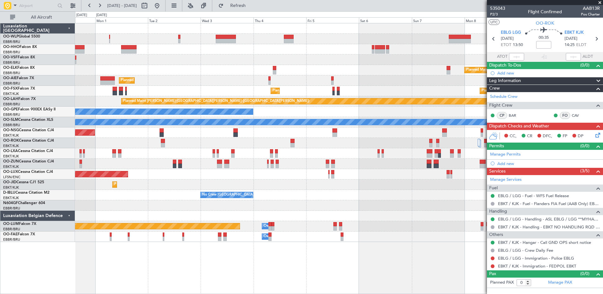
click at [126, 123] on div "Planned Maint Kortrijk-Wevelgem Planned Maint London (Farnborough) Planned Main…" at bounding box center [339, 132] width 528 height 219
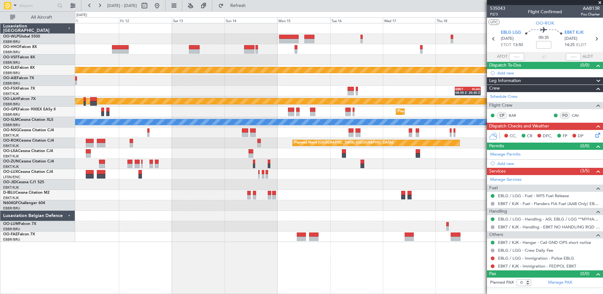
click at [161, 184] on div at bounding box center [339, 184] width 528 height 10
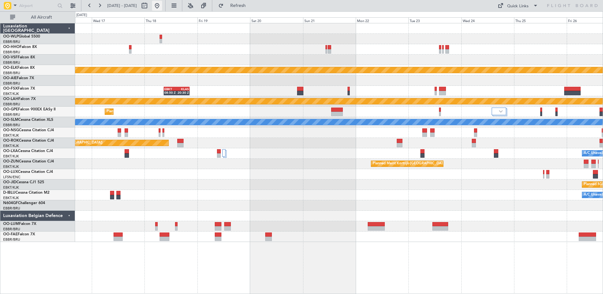
click at [162, 6] on button at bounding box center [157, 6] width 10 height 10
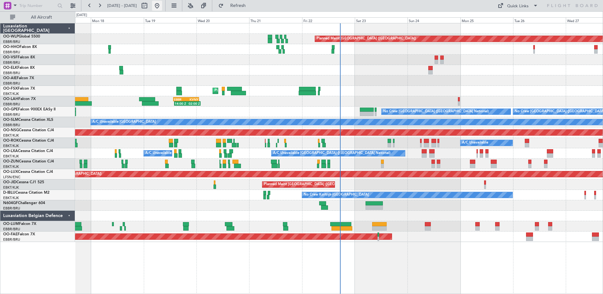
click at [162, 7] on button at bounding box center [157, 6] width 10 height 10
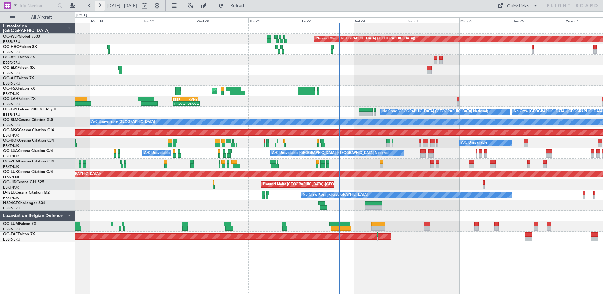
click at [100, 7] on button at bounding box center [100, 6] width 10 height 10
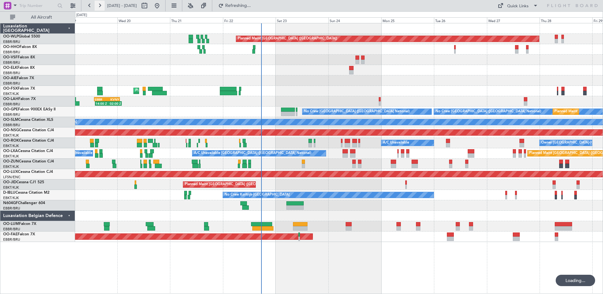
click at [100, 7] on button at bounding box center [100, 6] width 10 height 10
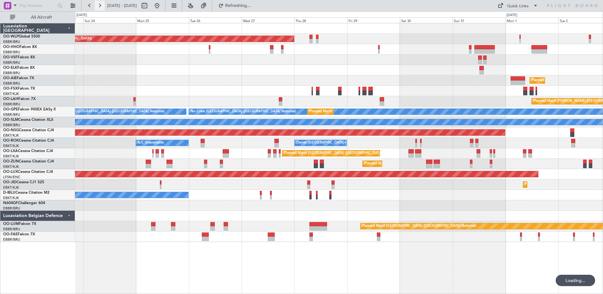
click at [100, 7] on button at bounding box center [100, 6] width 10 height 10
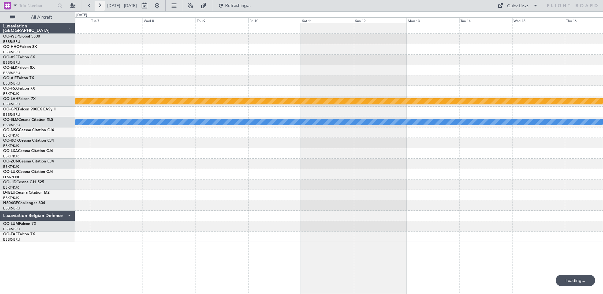
click at [100, 7] on button at bounding box center [100, 6] width 10 height 10
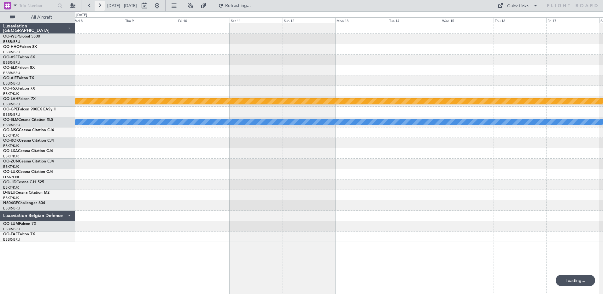
click at [100, 7] on button at bounding box center [100, 6] width 10 height 10
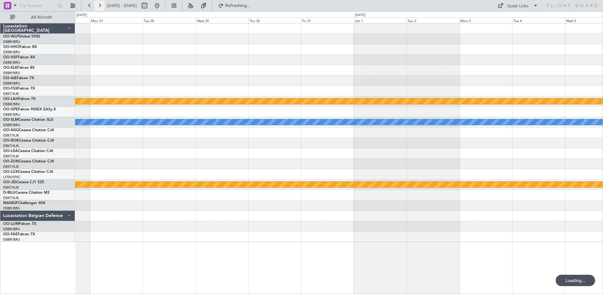
click at [99, 5] on button at bounding box center [100, 6] width 10 height 10
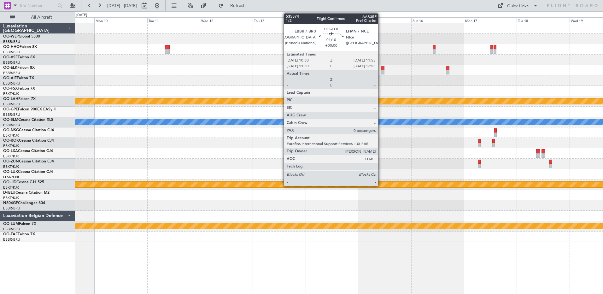
click at [381, 71] on div at bounding box center [382, 72] width 3 height 4
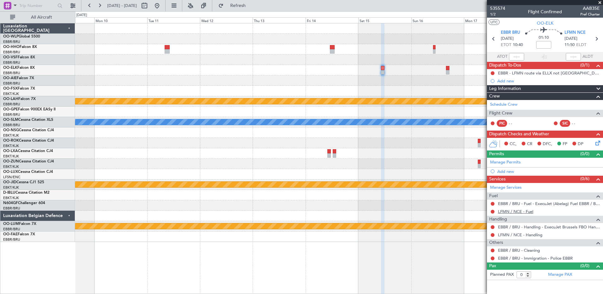
click at [516, 211] on link "LFMN / NCE - Fuel" at bounding box center [515, 211] width 35 height 5
click at [251, 6] on span "Refresh" at bounding box center [238, 5] width 26 height 4
click at [521, 233] on link "LFMN / NCE - Handling" at bounding box center [520, 234] width 44 height 5
click at [247, 5] on span "Refresh" at bounding box center [238, 5] width 26 height 4
click at [493, 203] on button at bounding box center [493, 204] width 4 height 4
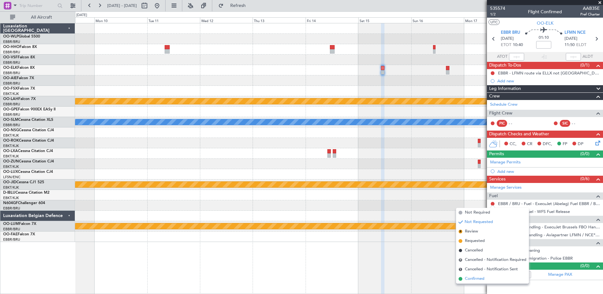
click at [481, 278] on span "Confirmed" at bounding box center [475, 279] width 20 height 6
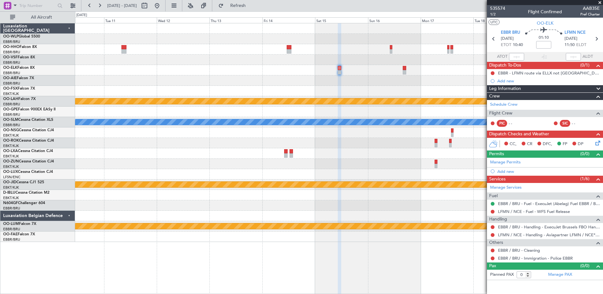
click at [388, 95] on div at bounding box center [339, 91] width 528 height 10
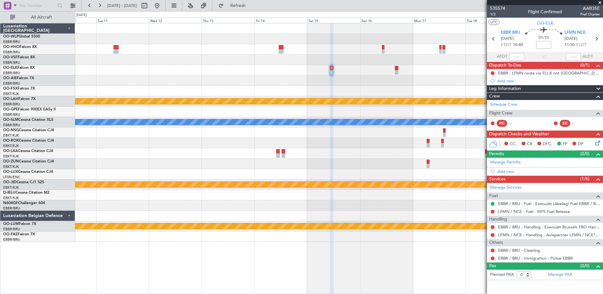
click at [229, 236] on div at bounding box center [339, 237] width 528 height 10
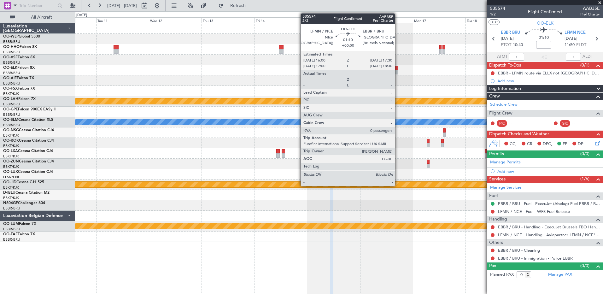
click at [398, 71] on div at bounding box center [396, 72] width 3 height 4
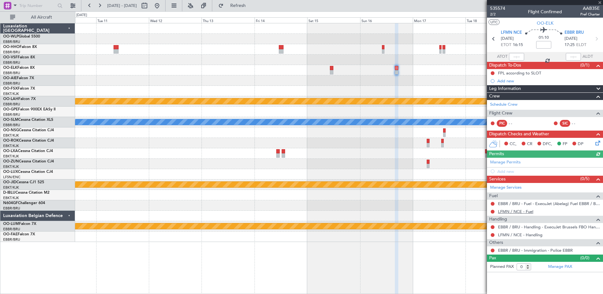
click at [514, 210] on link "LFMN / NCE - Fuel" at bounding box center [515, 211] width 35 height 5
click at [538, 43] on input at bounding box center [543, 45] width 15 height 8
type input "+00:10"
click at [595, 143] on icon at bounding box center [596, 141] width 5 height 5
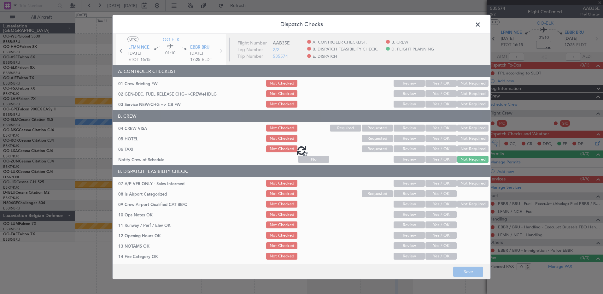
click at [435, 158] on div at bounding box center [302, 150] width 378 height 232
type input "+00:10"
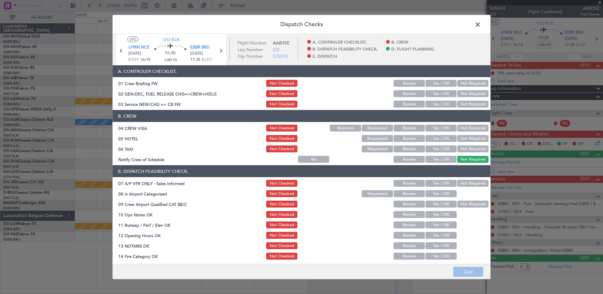
click at [307, 159] on button "No" at bounding box center [313, 159] width 31 height 7
click at [476, 160] on button "Not Required" at bounding box center [472, 159] width 31 height 7
click at [468, 147] on button "Not Required" at bounding box center [472, 148] width 31 height 7
click at [468, 138] on button "Not Required" at bounding box center [472, 138] width 31 height 7
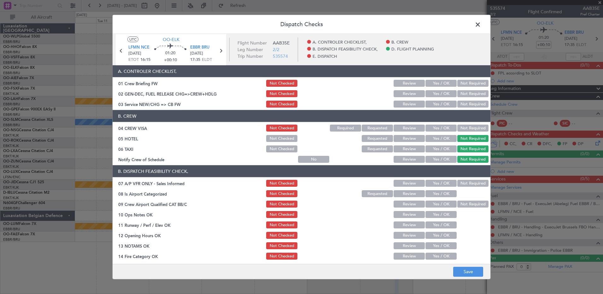
click at [469, 127] on button "Not Required" at bounding box center [472, 128] width 31 height 7
click at [441, 104] on button "Yes / OK" at bounding box center [441, 104] width 31 height 7
click at [470, 183] on button "Not Required" at bounding box center [472, 183] width 31 height 7
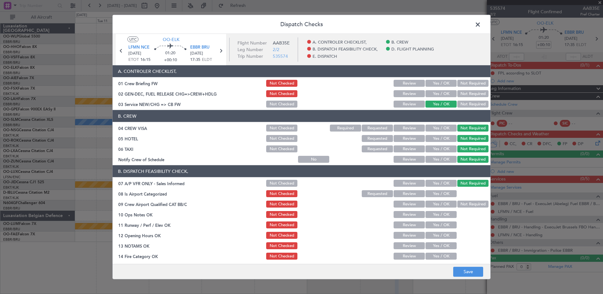
click at [443, 191] on button "Yes / OK" at bounding box center [441, 193] width 31 height 7
click at [467, 207] on button "Not Required" at bounding box center [472, 204] width 31 height 7
click at [436, 210] on div "Yes / OK" at bounding box center [441, 214] width 32 height 9
click at [440, 216] on button "Yes / OK" at bounding box center [441, 214] width 31 height 7
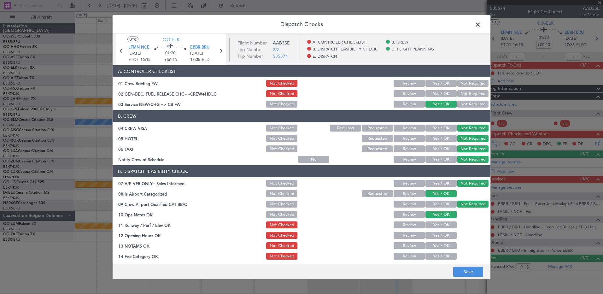
click at [445, 225] on button "Yes / OK" at bounding box center [441, 224] width 31 height 7
click at [443, 235] on button "Yes / OK" at bounding box center [441, 235] width 31 height 7
click at [445, 247] on button "Yes / OK" at bounding box center [441, 245] width 31 height 7
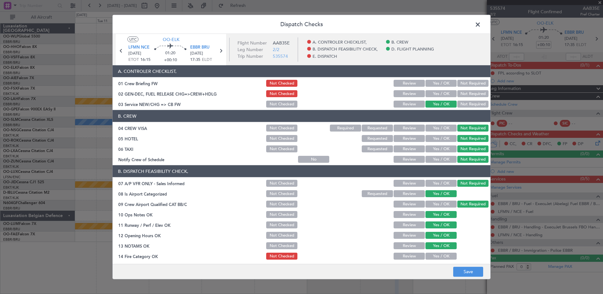
click at [446, 255] on button "Yes / OK" at bounding box center [441, 256] width 31 height 7
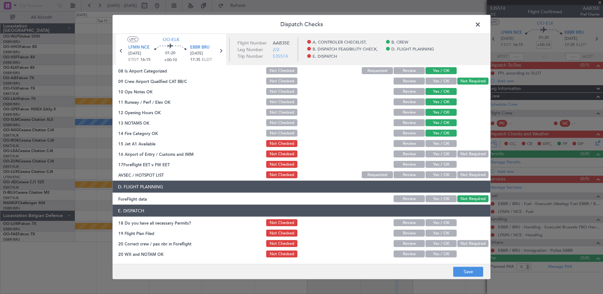
click at [438, 143] on button "Yes / OK" at bounding box center [441, 143] width 31 height 7
click at [448, 152] on button "Yes / OK" at bounding box center [441, 153] width 31 height 7
click at [444, 165] on button "Yes / OK" at bounding box center [441, 164] width 31 height 7
click at [462, 176] on button "Not Required" at bounding box center [472, 174] width 31 height 7
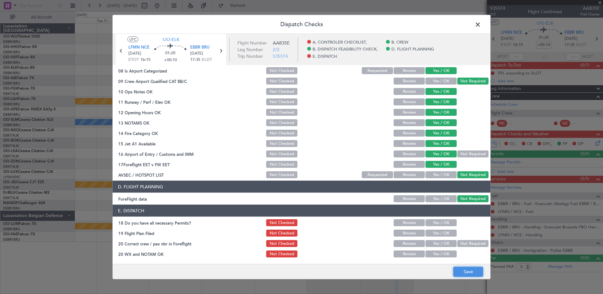
click at [473, 273] on button "Save" at bounding box center [468, 272] width 30 height 10
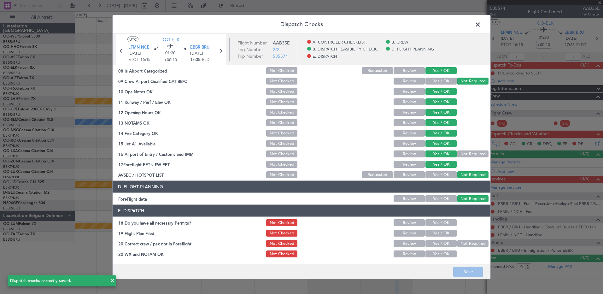
click at [481, 25] on span at bounding box center [481, 26] width 0 height 13
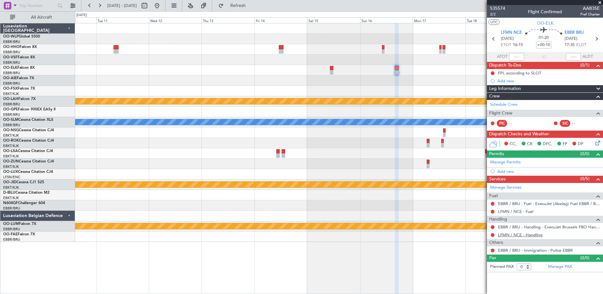
click at [514, 232] on link "LFMN / NCE - Handling" at bounding box center [520, 234] width 44 height 5
click at [251, 8] on span "Refresh" at bounding box center [238, 5] width 26 height 4
click at [504, 161] on link "Manage Permits" at bounding box center [505, 162] width 31 height 6
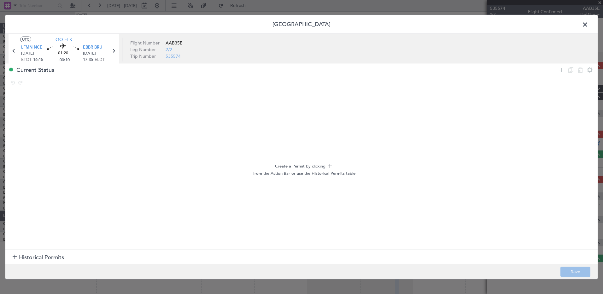
click at [19, 258] on h1 "Historical Permits" at bounding box center [38, 257] width 51 height 9
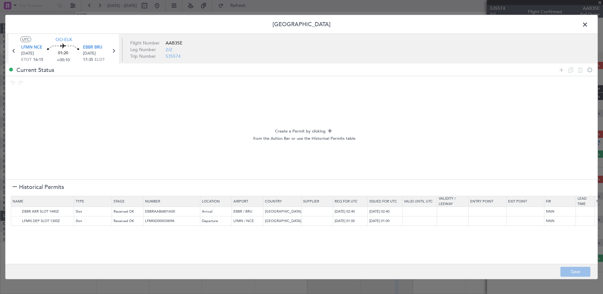
click at [17, 206] on th "Name" at bounding box center [42, 201] width 63 height 11
click at [15, 210] on img at bounding box center [17, 212] width 8 height 8
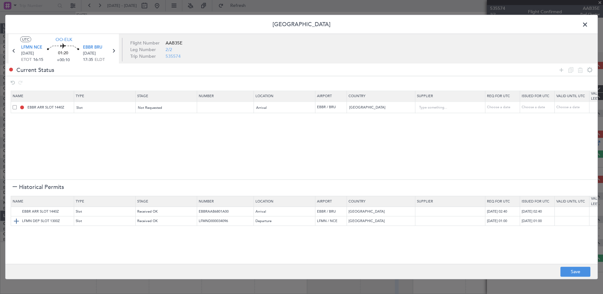
click at [16, 221] on img at bounding box center [17, 221] width 8 height 8
click at [505, 118] on div "Choose a date" at bounding box center [503, 118] width 33 height 5
select select "8"
select select "2025"
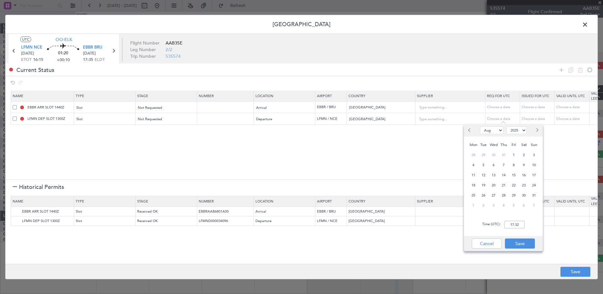
click at [533, 131] on div at bounding box center [535, 130] width 15 height 10
click at [536, 129] on span "Next month" at bounding box center [537, 130] width 4 height 4
click at [537, 129] on span "Next month" at bounding box center [537, 130] width 4 height 4
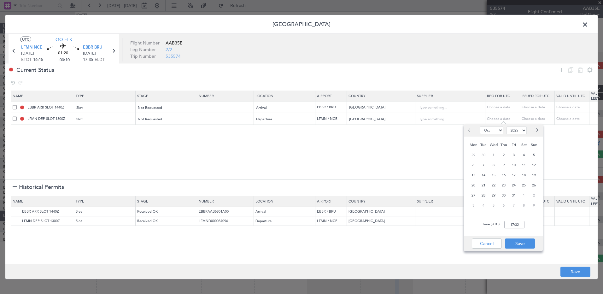
select select "11"
click at [533, 174] on span "16" at bounding box center [534, 175] width 8 height 8
click at [515, 223] on input "00:00" at bounding box center [514, 225] width 20 height 8
type input "16:00"
click at [528, 249] on div "Cancel Save" at bounding box center [503, 243] width 79 height 15
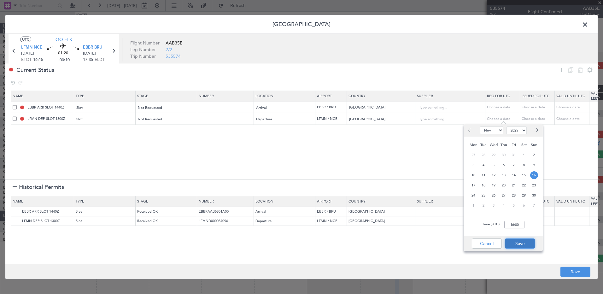
click at [527, 244] on button "Save" at bounding box center [520, 243] width 30 height 10
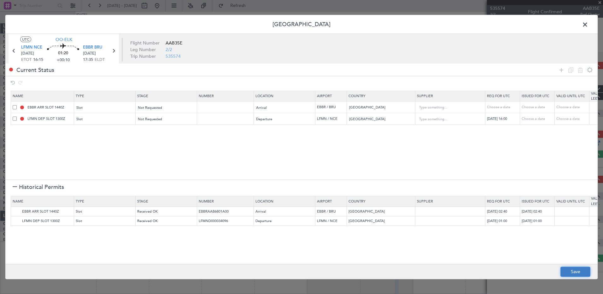
click at [570, 270] on button "Save" at bounding box center [576, 272] width 30 height 10
type input "EBBR ARR SLOT"
type input "NNN"
type input "LFMN DEP SLOT 1600Z"
type input "NNN"
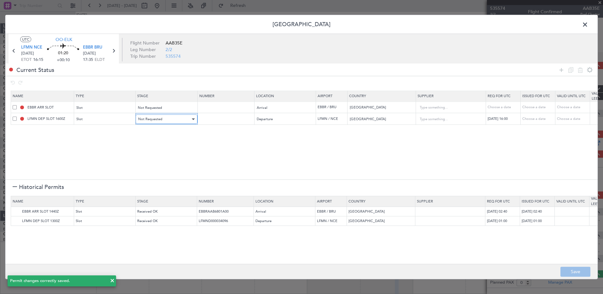
click at [159, 119] on span "Not Requested" at bounding box center [150, 119] width 24 height 5
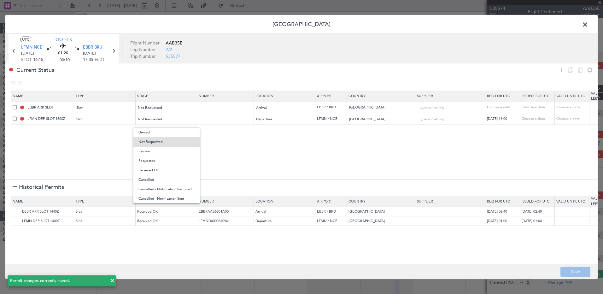
click at [153, 160] on span "Requested" at bounding box center [166, 160] width 56 height 9
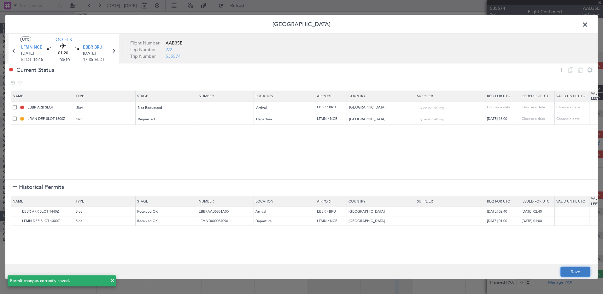
click at [580, 270] on button "Save" at bounding box center [576, 272] width 30 height 10
click at [588, 26] on span at bounding box center [588, 26] width 0 height 13
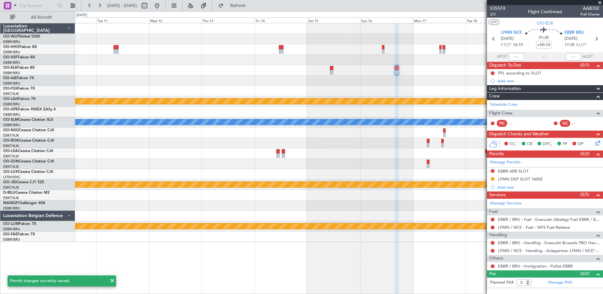
click at [495, 251] on div at bounding box center [492, 250] width 5 height 5
click at [493, 251] on button at bounding box center [493, 251] width 4 height 4
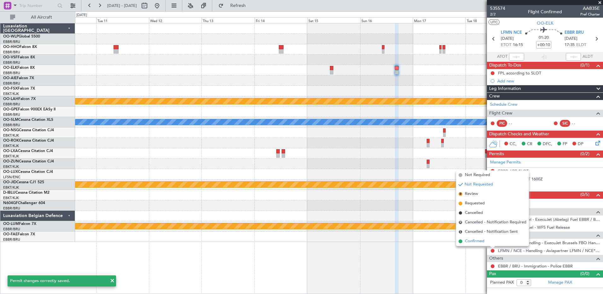
click at [478, 240] on span "Confirmed" at bounding box center [475, 241] width 20 height 6
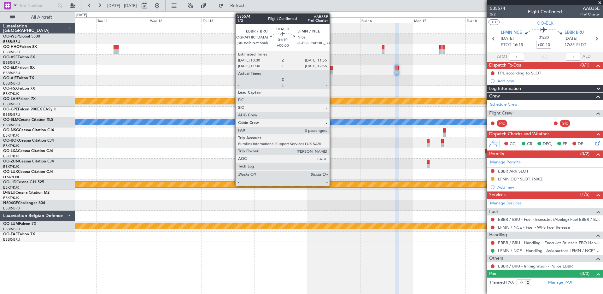
click at [332, 71] on div at bounding box center [331, 72] width 3 height 4
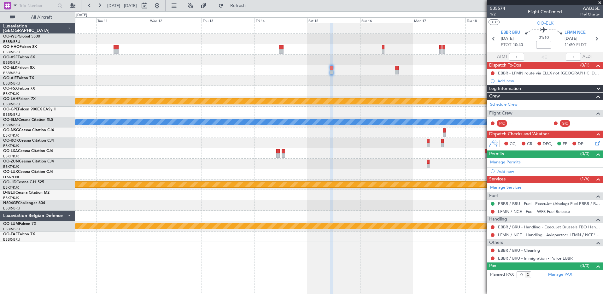
click at [492, 232] on div at bounding box center [492, 234] width 5 height 5
click at [492, 234] on button at bounding box center [493, 235] width 4 height 4
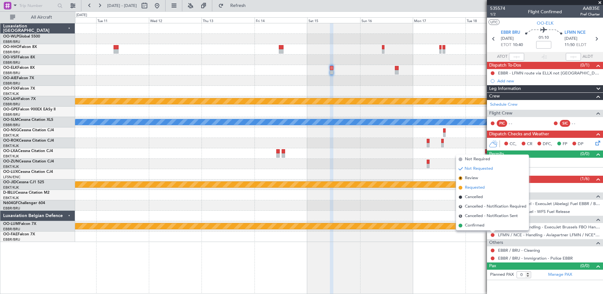
click at [475, 187] on span "Requested" at bounding box center [475, 188] width 20 height 6
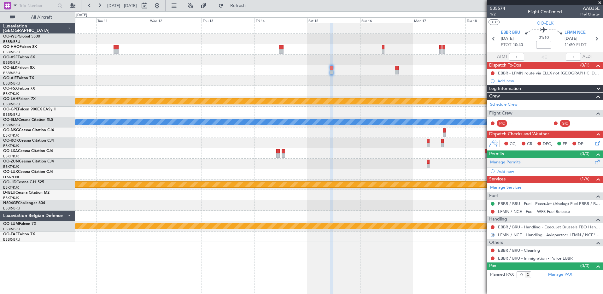
click at [512, 162] on link "Manage Permits" at bounding box center [505, 162] width 31 height 6
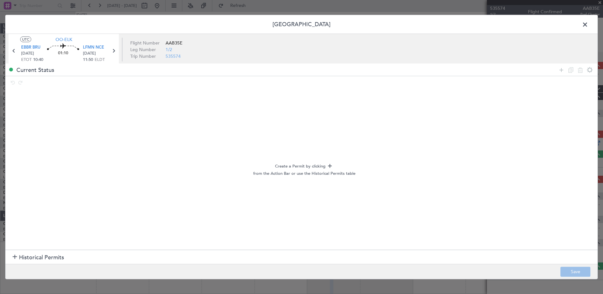
click at [9, 256] on section "Historical Permits" at bounding box center [301, 257] width 592 height 15
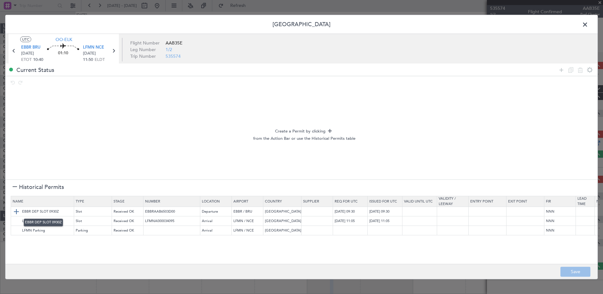
click at [16, 212] on img at bounding box center [17, 212] width 8 height 8
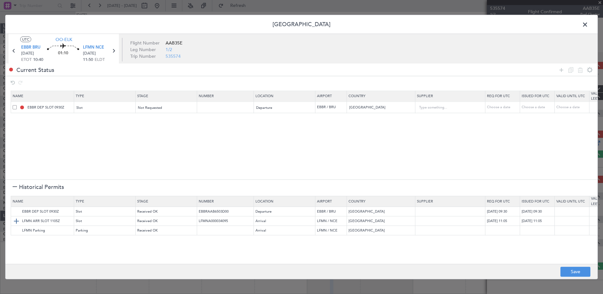
click at [18, 219] on img at bounding box center [17, 221] width 8 height 8
click at [500, 106] on div "Choose a date" at bounding box center [503, 107] width 33 height 5
select select "8"
select select "2025"
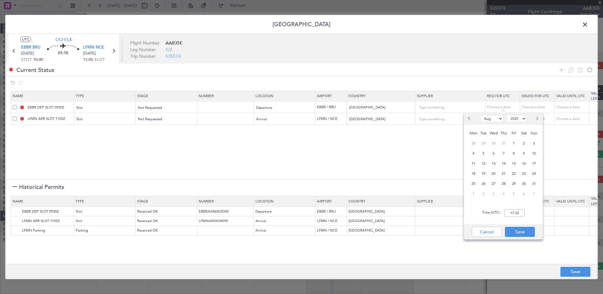
click at [537, 119] on span "Next month" at bounding box center [537, 118] width 4 height 4
select select "11"
click at [524, 164] on span "15" at bounding box center [524, 164] width 8 height 8
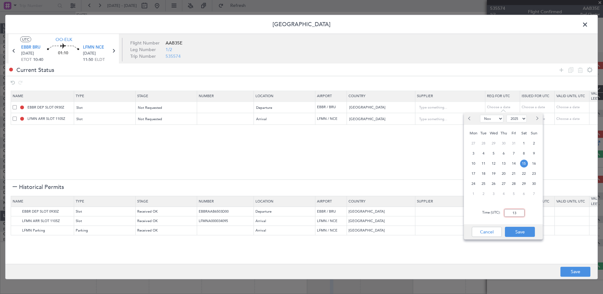
type input "1"
type input "10:30"
click at [519, 232] on button "Save" at bounding box center [520, 232] width 30 height 10
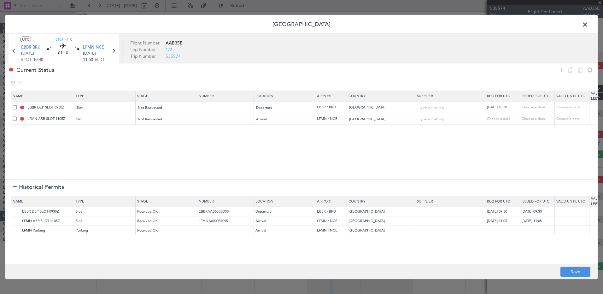
click at [495, 116] on div "Choose a date" at bounding box center [503, 118] width 33 height 5
select select "8"
select select "2025"
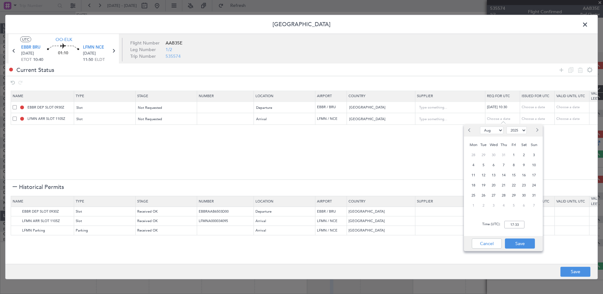
click at [537, 131] on span "Next month" at bounding box center [537, 130] width 4 height 4
select select "11"
click at [525, 170] on div "8" at bounding box center [524, 165] width 10 height 10
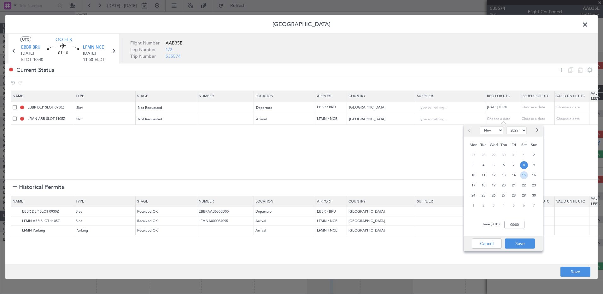
click at [525, 174] on span "15" at bounding box center [524, 175] width 8 height 8
click at [513, 223] on input "00:00" at bounding box center [514, 225] width 20 height 8
type input "11:55"
click at [528, 245] on button "Save" at bounding box center [520, 243] width 30 height 10
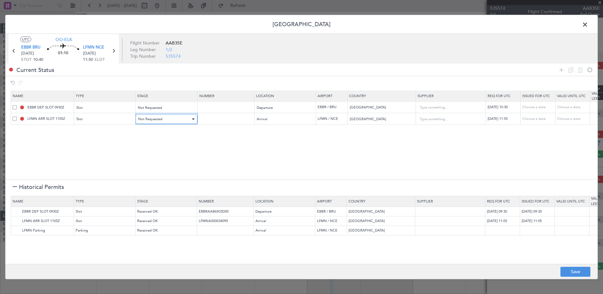
click at [173, 119] on div "Not Requested" at bounding box center [164, 119] width 52 height 9
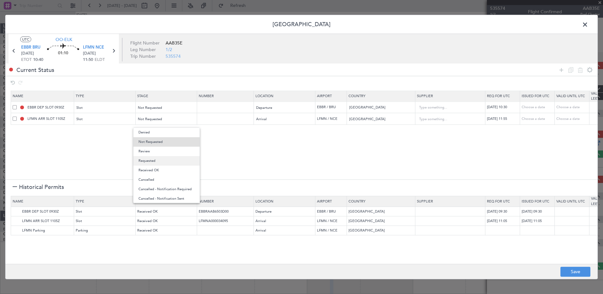
click at [166, 162] on span "Requested" at bounding box center [166, 160] width 56 height 9
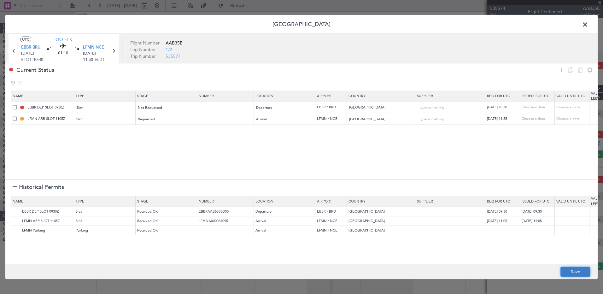
click at [572, 272] on button "Save" at bounding box center [576, 272] width 30 height 10
type input "EBBR DEP SLOT 1030Z"
type input "NNN"
type input "LFMN ARR SLOT 1155Z"
type input "NNN"
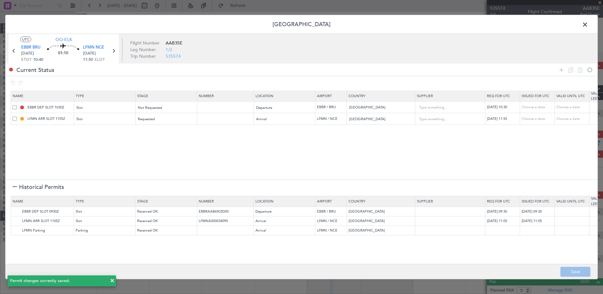
click at [588, 25] on span at bounding box center [588, 26] width 0 height 13
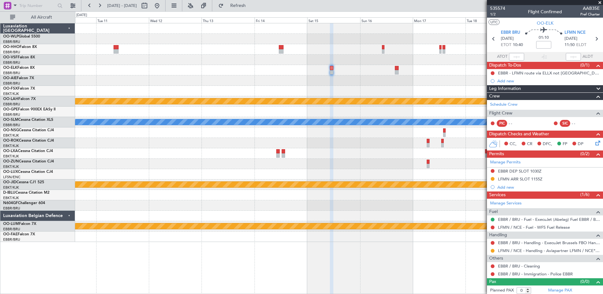
click at [594, 144] on icon at bounding box center [596, 141] width 5 height 5
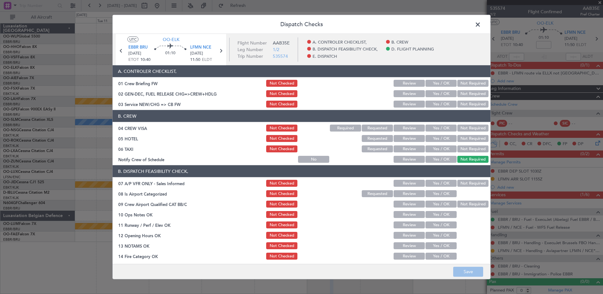
click at [444, 157] on button "Yes / OK" at bounding box center [441, 159] width 31 height 7
click at [470, 147] on button "Not Required" at bounding box center [472, 148] width 31 height 7
click at [472, 134] on div "Not Required" at bounding box center [472, 138] width 32 height 9
click at [469, 129] on button "Not Required" at bounding box center [472, 128] width 31 height 7
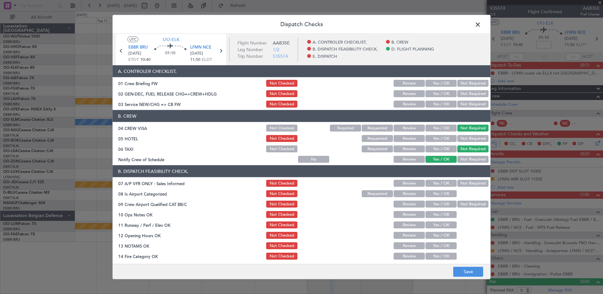
click at [466, 135] on div "Not Required" at bounding box center [472, 138] width 32 height 9
click at [464, 140] on button "Not Required" at bounding box center [472, 138] width 31 height 7
click at [465, 159] on button "Not Required" at bounding box center [472, 159] width 31 height 7
click at [432, 103] on button "Yes / OK" at bounding box center [441, 104] width 31 height 7
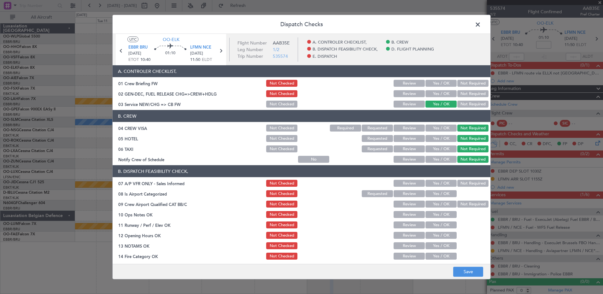
click at [465, 183] on button "Not Required" at bounding box center [472, 183] width 31 height 7
click at [443, 190] on button "Yes / OK" at bounding box center [441, 193] width 31 height 7
click at [464, 202] on button "Not Required" at bounding box center [472, 204] width 31 height 7
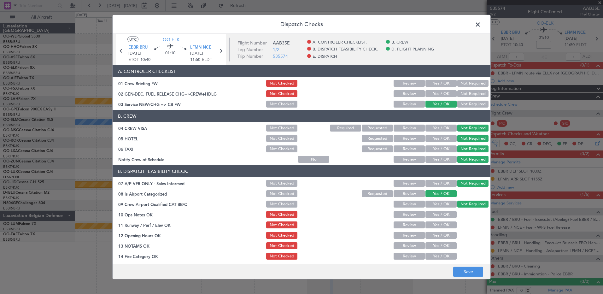
drag, startPoint x: 446, startPoint y: 215, endPoint x: 446, endPoint y: 225, distance: 9.8
click at [446, 215] on button "Yes / OK" at bounding box center [441, 214] width 31 height 7
click at [446, 226] on button "Yes / OK" at bounding box center [441, 224] width 31 height 7
drag, startPoint x: 443, startPoint y: 234, endPoint x: 446, endPoint y: 243, distance: 9.3
click at [444, 238] on button "Yes / OK" at bounding box center [441, 235] width 31 height 7
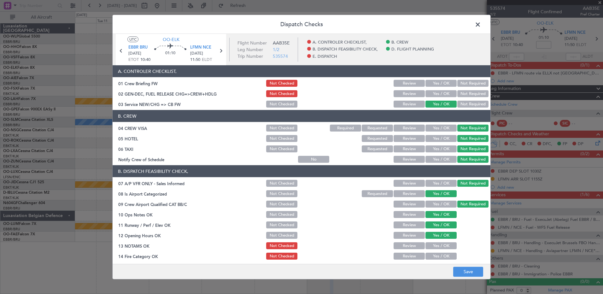
drag, startPoint x: 447, startPoint y: 245, endPoint x: 447, endPoint y: 251, distance: 5.4
click at [447, 246] on button "Yes / OK" at bounding box center [441, 245] width 31 height 7
click at [445, 255] on button "Yes / OK" at bounding box center [441, 256] width 31 height 7
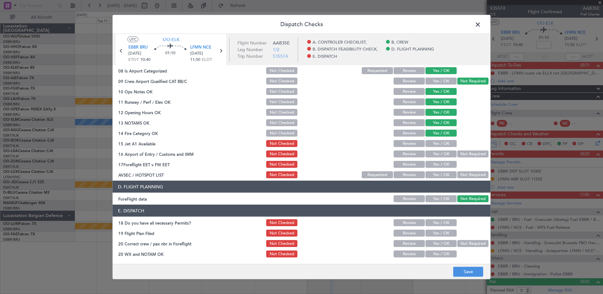
click at [441, 140] on button "Yes / OK" at bounding box center [441, 143] width 31 height 7
drag, startPoint x: 461, startPoint y: 153, endPoint x: 449, endPoint y: 162, distance: 15.1
click at [461, 154] on button "Not Required" at bounding box center [472, 153] width 31 height 7
click at [446, 165] on button "Yes / OK" at bounding box center [441, 164] width 31 height 7
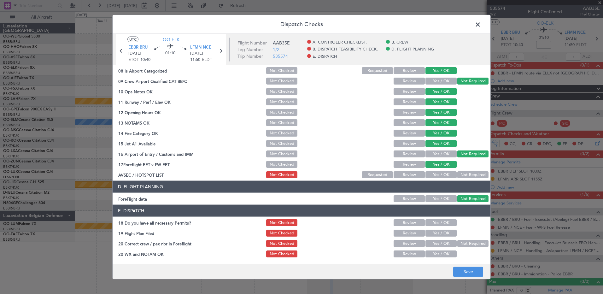
click at [460, 176] on button "Not Required" at bounding box center [472, 174] width 31 height 7
click at [466, 270] on button "Save" at bounding box center [468, 272] width 30 height 10
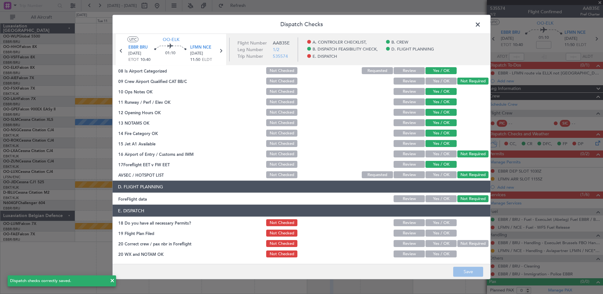
click at [481, 25] on span at bounding box center [481, 26] width 0 height 13
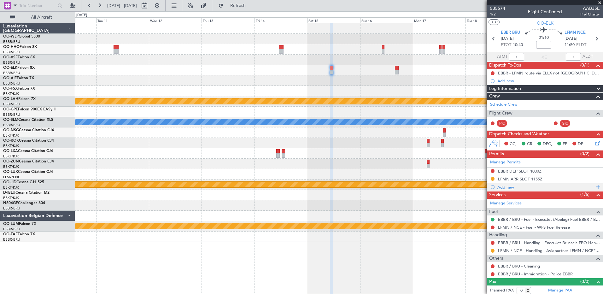
scroll to position [2, 0]
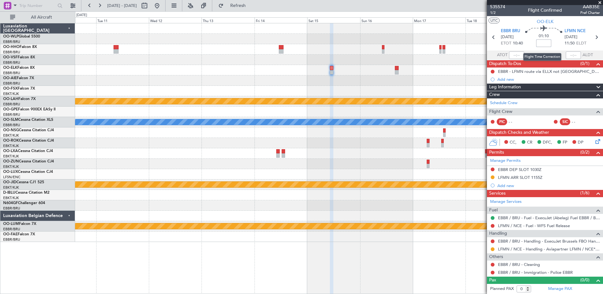
click at [538, 42] on input at bounding box center [543, 43] width 15 height 8
type input "+00:10"
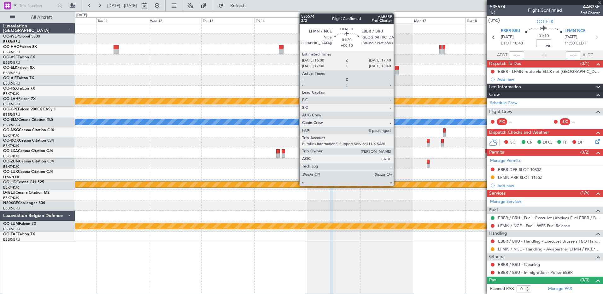
click at [397, 70] on div at bounding box center [397, 72] width 4 height 4
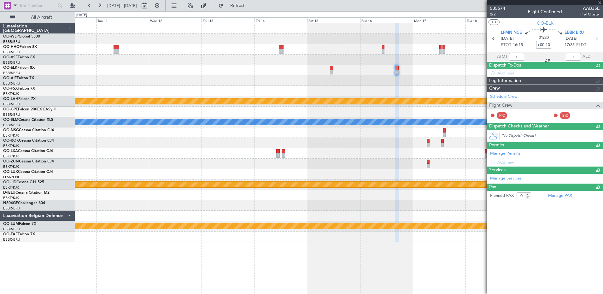
scroll to position [0, 0]
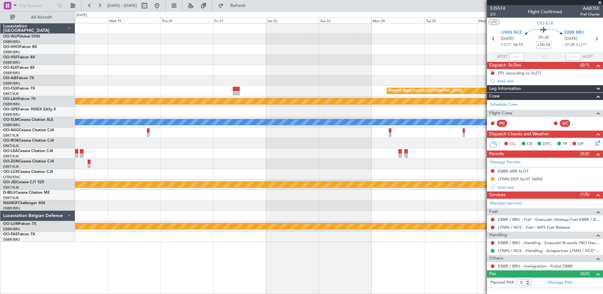
click at [132, 76] on div "Planned Maint Kortrijk-Wevelgem Planned Maint Alton-st Louis (St Louis Regl) A/…" at bounding box center [339, 132] width 528 height 219
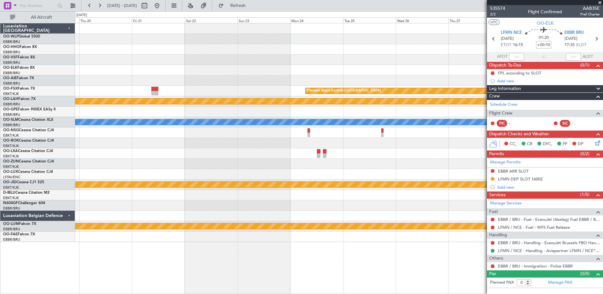
click at [113, 59] on div at bounding box center [339, 60] width 528 height 10
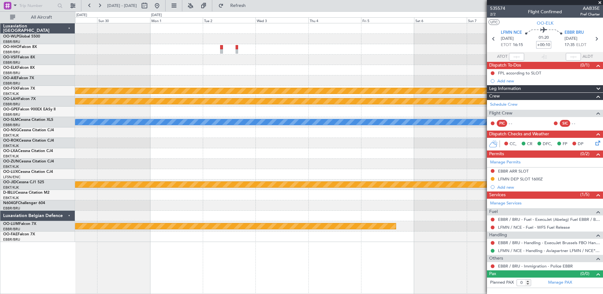
click at [93, 71] on div "Planned Maint Kortrijk-Wevelgem Planned Maint Alton-st Louis (St Louis Regl) A/…" at bounding box center [339, 132] width 528 height 219
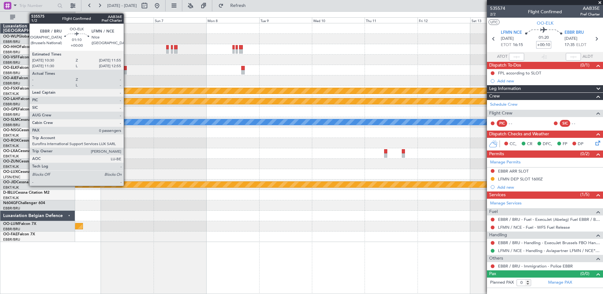
click at [126, 72] on div at bounding box center [125, 72] width 3 height 4
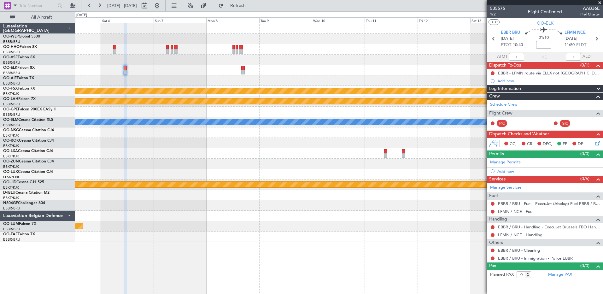
click at [541, 44] on input at bounding box center [543, 45] width 15 height 8
type input "+00:10"
click at [523, 235] on link "LFMN / NCE - Handling" at bounding box center [520, 234] width 44 height 5
click at [491, 202] on div at bounding box center [492, 203] width 5 height 5
click at [492, 203] on button at bounding box center [493, 204] width 4 height 4
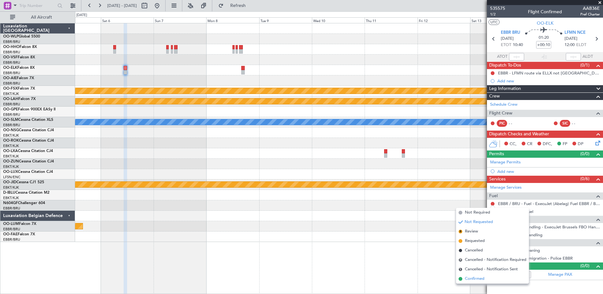
click at [478, 279] on span "Confirmed" at bounding box center [475, 279] width 20 height 6
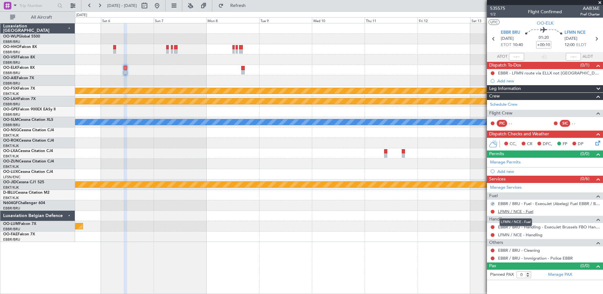
click at [517, 211] on link "LFMN / NCE - Fuel" at bounding box center [515, 211] width 35 height 5
click at [251, 8] on span "Refresh" at bounding box center [238, 5] width 26 height 4
click at [599, 143] on icon at bounding box center [596, 141] width 5 height 5
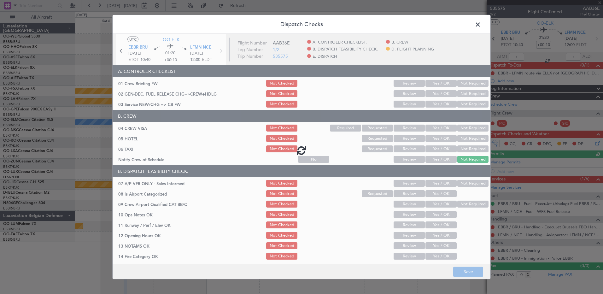
click at [444, 160] on div at bounding box center [302, 150] width 378 height 232
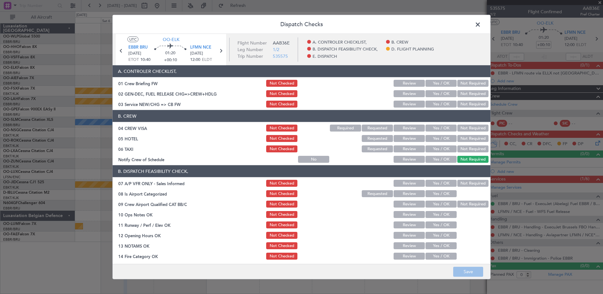
click at [438, 159] on button "Yes / OK" at bounding box center [441, 159] width 31 height 7
drag, startPoint x: 469, startPoint y: 150, endPoint x: 470, endPoint y: 143, distance: 7.4
click at [470, 149] on button "Not Required" at bounding box center [472, 148] width 31 height 7
click at [470, 140] on button "Not Required" at bounding box center [472, 138] width 31 height 7
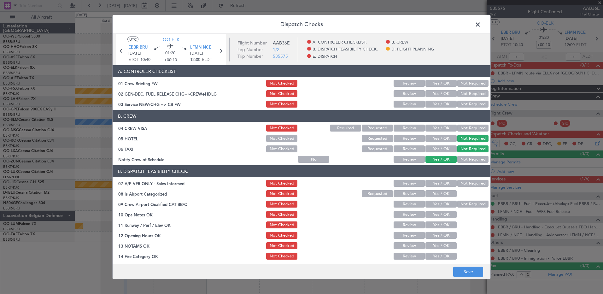
drag, startPoint x: 468, startPoint y: 130, endPoint x: 467, endPoint y: 126, distance: 3.6
click at [468, 129] on button "Not Required" at bounding box center [472, 128] width 31 height 7
click at [445, 105] on button "Yes / OK" at bounding box center [441, 104] width 31 height 7
drag, startPoint x: 472, startPoint y: 182, endPoint x: 467, endPoint y: 183, distance: 5.3
click at [469, 182] on button "Not Required" at bounding box center [472, 183] width 31 height 7
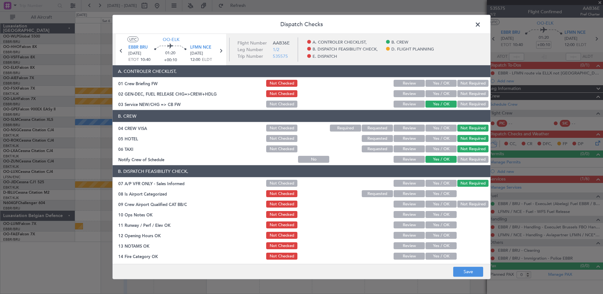
click at [437, 194] on button "Yes / OK" at bounding box center [441, 193] width 31 height 7
click at [469, 202] on button "Not Required" at bounding box center [472, 204] width 31 height 7
click at [435, 215] on button "Yes / OK" at bounding box center [441, 214] width 31 height 7
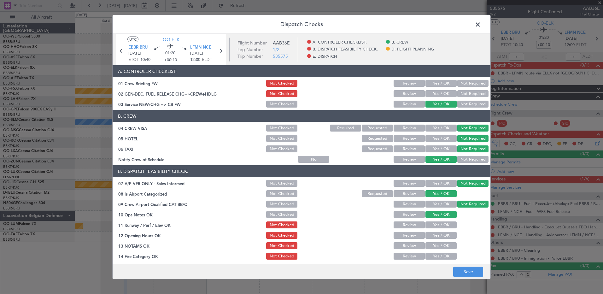
click at [440, 223] on button "Yes / OK" at bounding box center [441, 224] width 31 height 7
click at [443, 236] on button "Yes / OK" at bounding box center [441, 235] width 31 height 7
drag, startPoint x: 444, startPoint y: 244, endPoint x: 443, endPoint y: 252, distance: 7.6
click at [444, 245] on button "Yes / OK" at bounding box center [441, 245] width 31 height 7
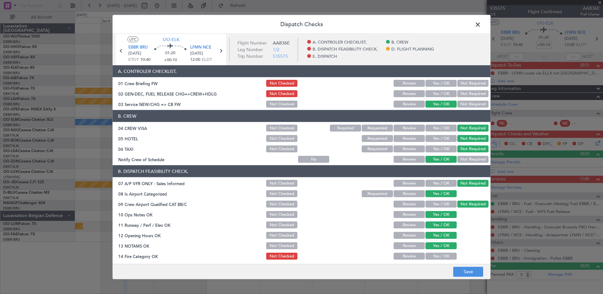
click at [443, 255] on button "Yes / OK" at bounding box center [441, 256] width 31 height 7
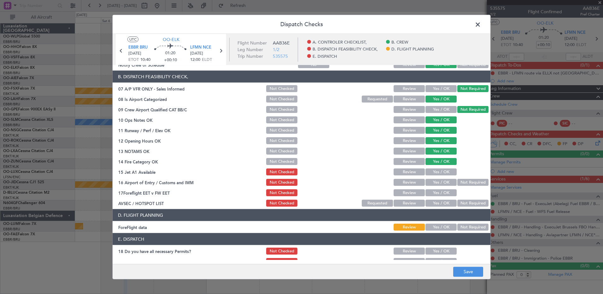
click at [442, 171] on button "Yes / OK" at bounding box center [441, 171] width 31 height 7
click at [457, 180] on button "Not Required" at bounding box center [472, 182] width 31 height 7
drag, startPoint x: 440, startPoint y: 192, endPoint x: 459, endPoint y: 205, distance: 22.2
click at [440, 193] on button "Yes / OK" at bounding box center [441, 192] width 31 height 7
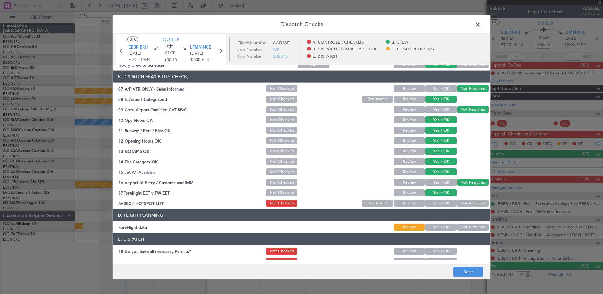
click at [467, 203] on button "Not Required" at bounding box center [472, 203] width 31 height 7
click at [472, 273] on button "Save" at bounding box center [468, 272] width 30 height 10
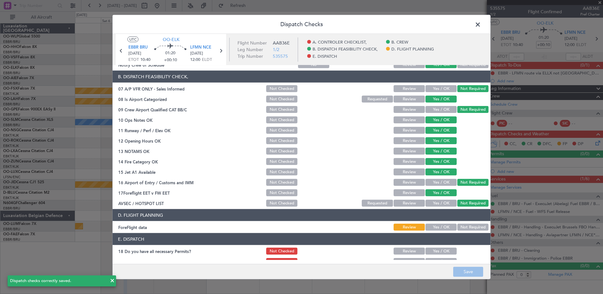
click at [481, 26] on span at bounding box center [481, 26] width 0 height 13
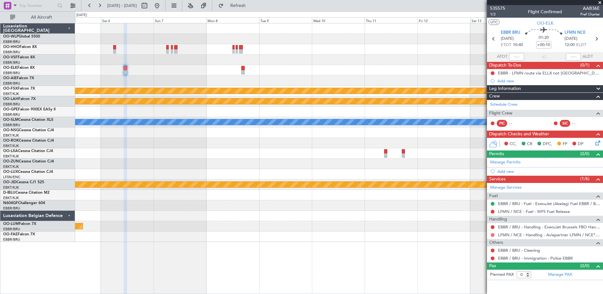
click at [491, 235] on button at bounding box center [493, 235] width 4 height 4
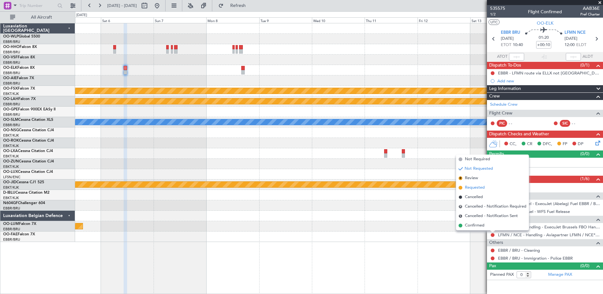
click at [476, 188] on span "Requested" at bounding box center [475, 188] width 20 height 6
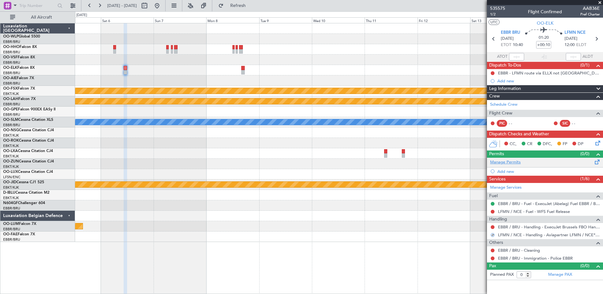
click at [512, 162] on link "Manage Permits" at bounding box center [505, 162] width 31 height 6
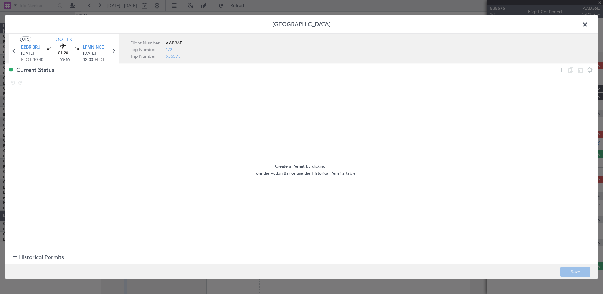
click at [35, 258] on span "Historical Permits" at bounding box center [41, 257] width 45 height 9
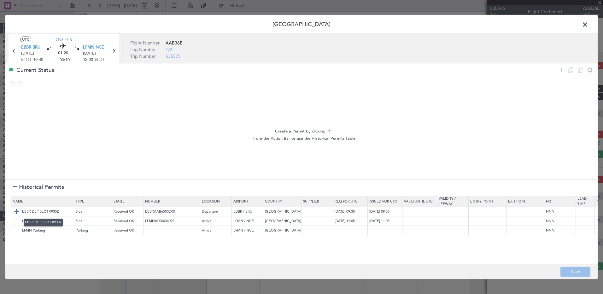
click at [16, 210] on img at bounding box center [17, 212] width 8 height 8
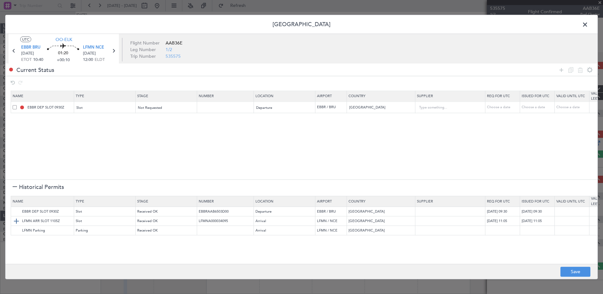
click at [18, 217] on img at bounding box center [17, 221] width 8 height 8
click at [498, 106] on div "Choose a date" at bounding box center [503, 107] width 33 height 5
select select "8"
select select "2025"
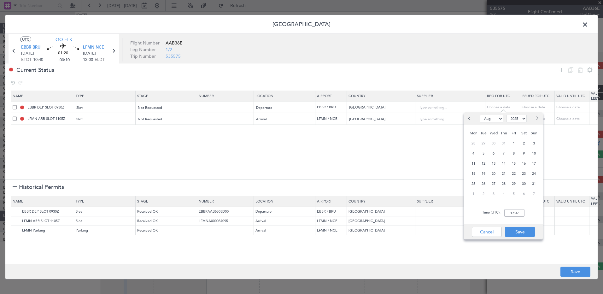
click at [538, 120] on button "Next month" at bounding box center [536, 119] width 7 height 10
click at [537, 120] on button "Next month" at bounding box center [536, 119] width 7 height 10
select select "12"
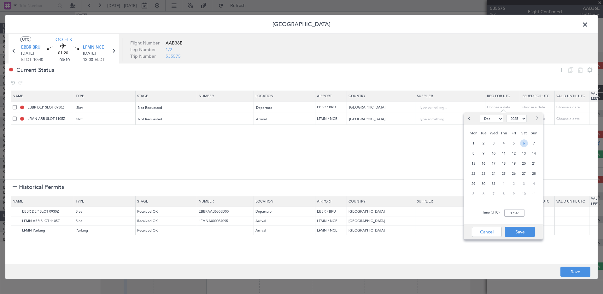
click at [527, 145] on span "6" at bounding box center [524, 143] width 8 height 8
click at [512, 213] on input "00:00" at bounding box center [514, 213] width 20 height 8
type input "10:30"
click at [520, 236] on button "Save" at bounding box center [520, 232] width 30 height 10
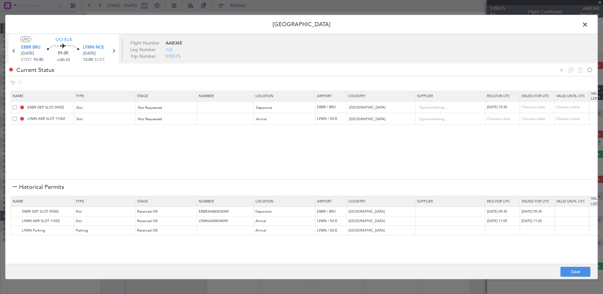
click at [503, 119] on div "Choose a date" at bounding box center [503, 118] width 33 height 5
select select "8"
select select "2025"
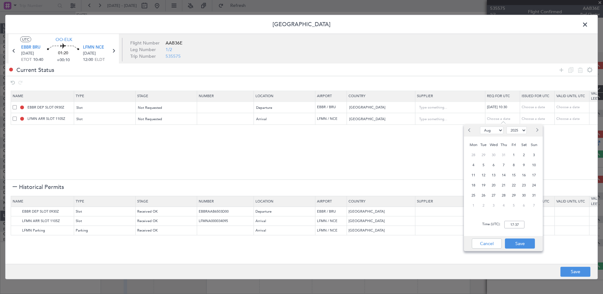
click at [538, 131] on button "Next month" at bounding box center [536, 130] width 7 height 10
click at [538, 131] on span "Next month" at bounding box center [537, 130] width 4 height 4
click at [538, 130] on span "Next month" at bounding box center [537, 130] width 4 height 4
select select "12"
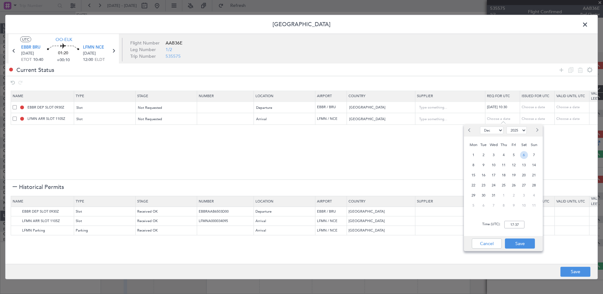
click at [523, 153] on span "6" at bounding box center [524, 155] width 8 height 8
click at [511, 225] on input "00:00" at bounding box center [514, 225] width 20 height 8
type input "12:05"
click at [525, 243] on button "Save" at bounding box center [520, 243] width 30 height 10
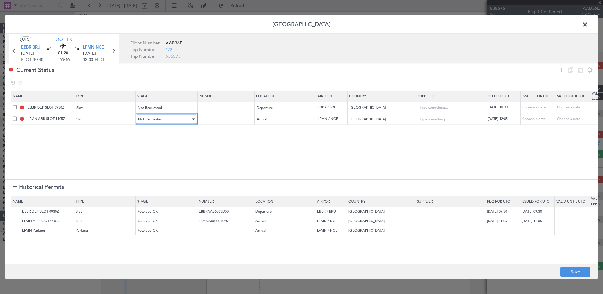
click at [155, 118] on span "Not Requested" at bounding box center [150, 119] width 24 height 5
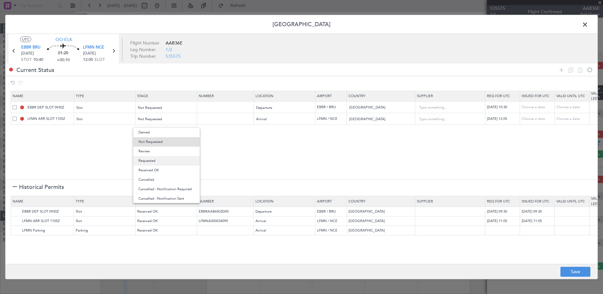
click at [173, 159] on span "Requested" at bounding box center [166, 160] width 56 height 9
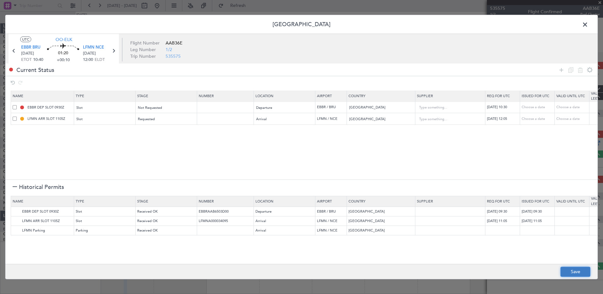
click at [582, 273] on button "Save" at bounding box center [576, 272] width 30 height 10
type input "EBBR DEP SLOT 1030Z"
type input "NNN"
type input "LFMN ARR SLOT 1205Z"
type input "NNN"
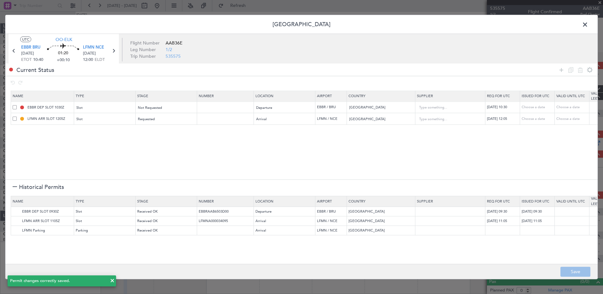
click at [588, 23] on span at bounding box center [588, 26] width 0 height 13
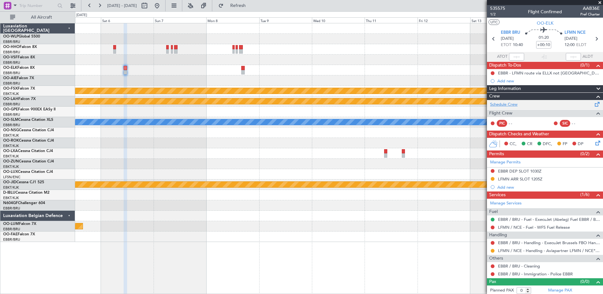
click at [500, 105] on link "Schedule Crew" at bounding box center [503, 105] width 27 height 6
click at [592, 40] on icon at bounding box center [596, 39] width 8 height 8
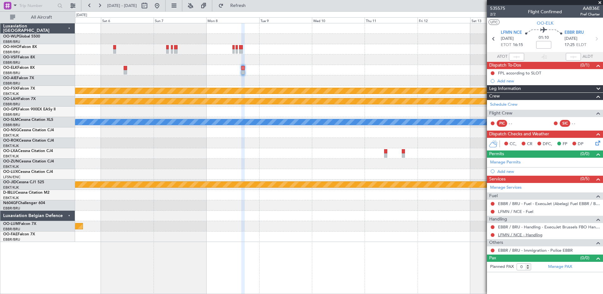
click at [535, 232] on link "LFMN / NCE - Handling" at bounding box center [520, 234] width 44 height 5
click at [251, 4] on span "Refresh" at bounding box center [238, 5] width 26 height 4
click at [540, 45] on input at bounding box center [543, 45] width 15 height 8
type input "+00:10"
click at [596, 144] on icon at bounding box center [596, 141] width 5 height 5
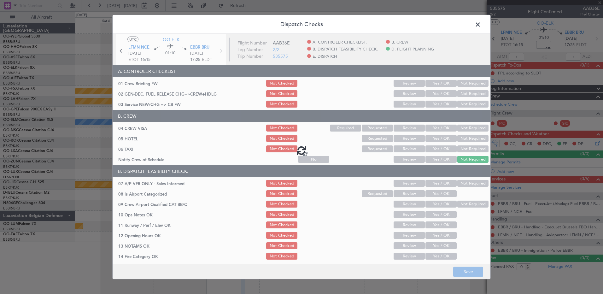
drag, startPoint x: 460, startPoint y: 150, endPoint x: 466, endPoint y: 142, distance: 9.7
click at [460, 150] on div at bounding box center [302, 150] width 378 height 232
type input "+00:10"
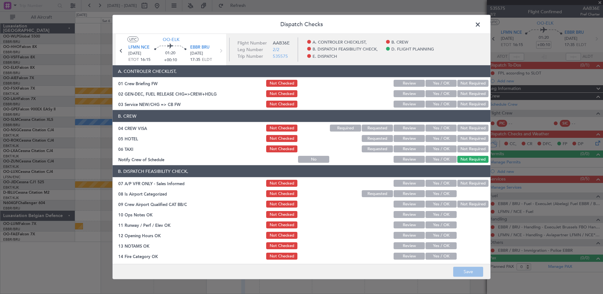
click at [458, 149] on button "Not Required" at bounding box center [472, 148] width 31 height 7
click at [467, 138] on button "Not Required" at bounding box center [472, 138] width 31 height 7
click at [468, 128] on button "Not Required" at bounding box center [472, 128] width 31 height 7
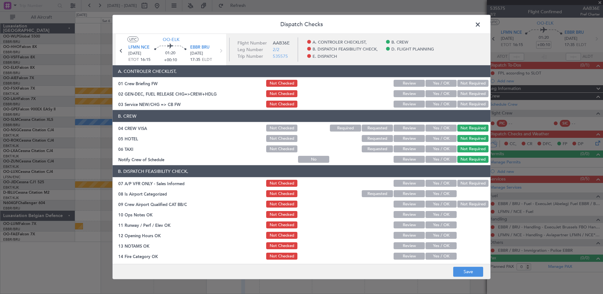
click at [440, 106] on div "Yes / OK" at bounding box center [441, 104] width 32 height 9
click at [443, 104] on button "Yes / OK" at bounding box center [441, 104] width 31 height 7
click at [468, 182] on button "Not Required" at bounding box center [472, 183] width 31 height 7
click at [448, 193] on button "Yes / OK" at bounding box center [441, 193] width 31 height 7
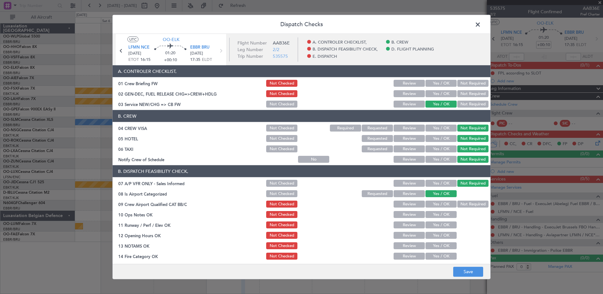
click at [461, 201] on button "Not Required" at bounding box center [472, 204] width 31 height 7
click at [448, 217] on button "Yes / OK" at bounding box center [441, 214] width 31 height 7
click at [443, 224] on button "Yes / OK" at bounding box center [441, 224] width 31 height 7
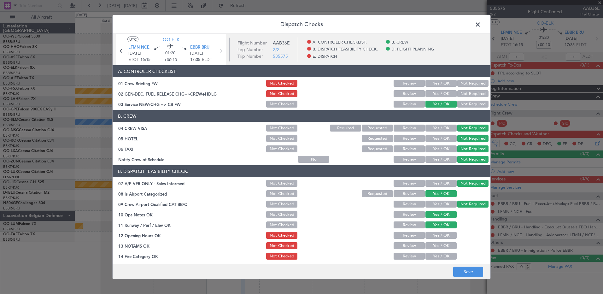
click at [442, 235] on button "Yes / OK" at bounding box center [441, 235] width 31 height 7
click at [442, 246] on button "Yes / OK" at bounding box center [441, 245] width 31 height 7
click at [441, 254] on button "Yes / OK" at bounding box center [441, 256] width 31 height 7
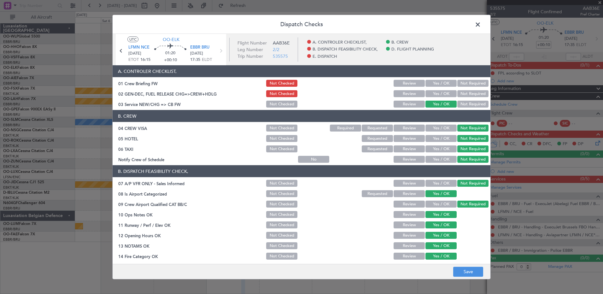
scroll to position [123, 0]
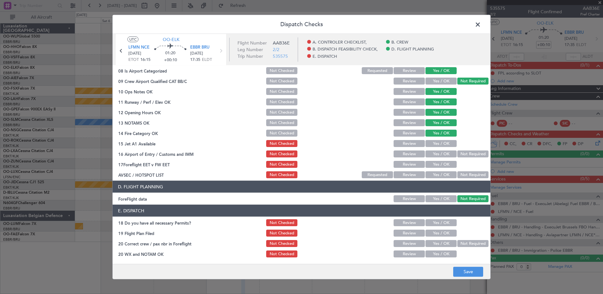
click at [439, 142] on button "Yes / OK" at bounding box center [441, 143] width 31 height 7
click at [466, 156] on button "Not Required" at bounding box center [472, 153] width 31 height 7
click at [442, 165] on button "Yes / OK" at bounding box center [441, 164] width 31 height 7
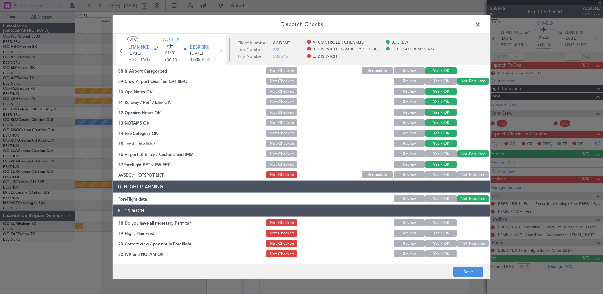
drag, startPoint x: 465, startPoint y: 173, endPoint x: 464, endPoint y: 179, distance: 6.1
click at [465, 173] on button "Not Required" at bounding box center [472, 174] width 31 height 7
click at [468, 273] on button "Save" at bounding box center [468, 272] width 30 height 10
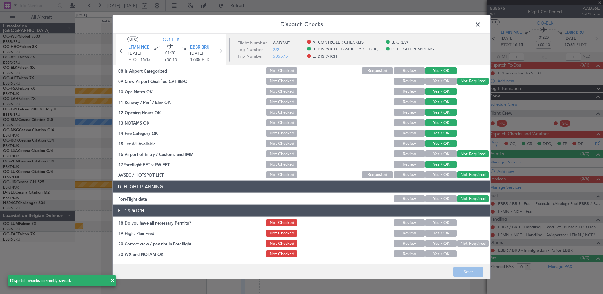
click at [481, 25] on span at bounding box center [481, 26] width 0 height 13
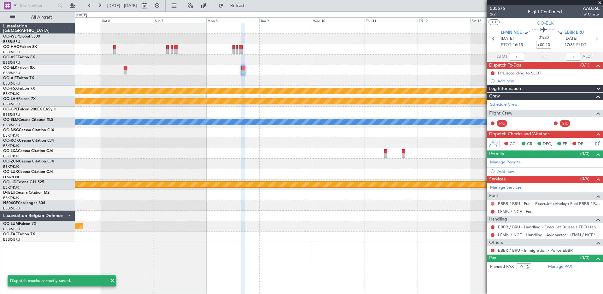
click at [492, 203] on button at bounding box center [493, 204] width 4 height 4
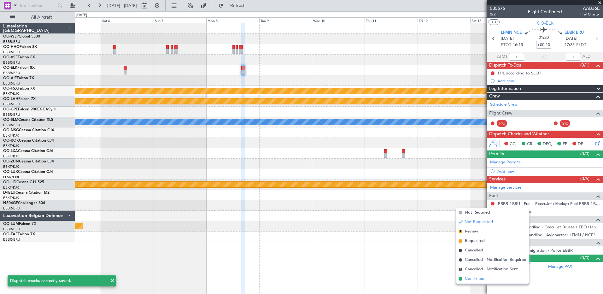
click at [475, 278] on span "Confirmed" at bounding box center [475, 279] width 20 height 6
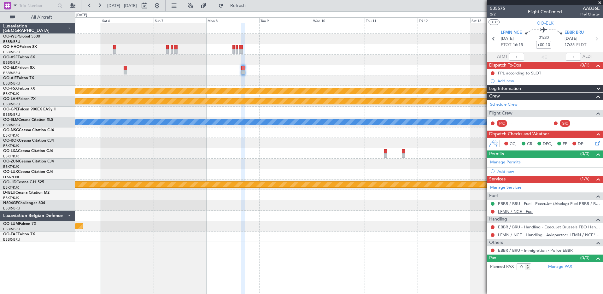
click at [523, 212] on link "LFMN / NCE - Fuel" at bounding box center [515, 211] width 35 height 5
click at [251, 3] on span "Refresh" at bounding box center [238, 5] width 26 height 4
click at [492, 235] on button at bounding box center [493, 235] width 4 height 4
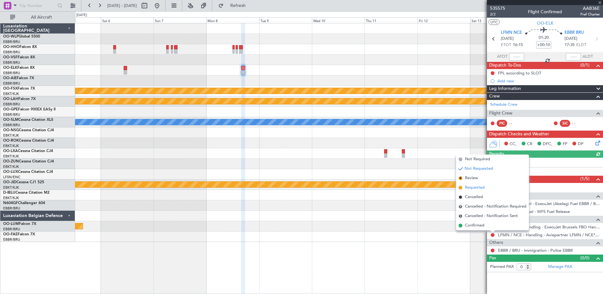
click at [470, 185] on span "Requested" at bounding box center [475, 188] width 20 height 6
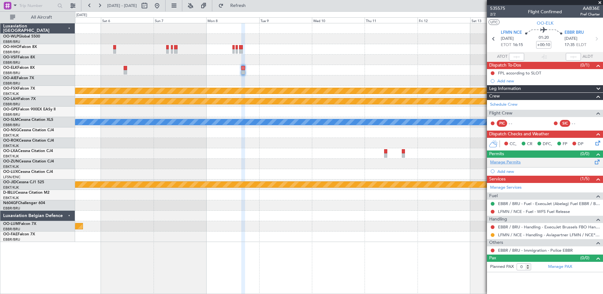
click at [510, 164] on link "Manage Permits" at bounding box center [505, 162] width 31 height 6
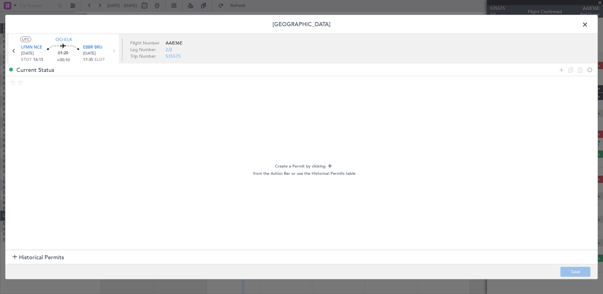
click at [12, 255] on section "Historical Permits" at bounding box center [301, 257] width 592 height 15
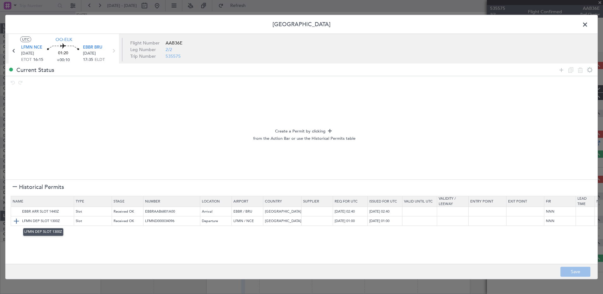
click at [17, 219] on img at bounding box center [17, 221] width 8 height 8
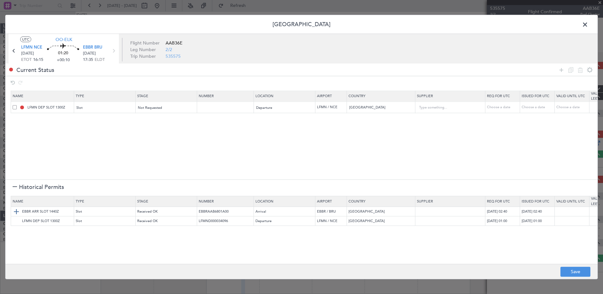
click at [16, 211] on img at bounding box center [17, 212] width 8 height 8
click at [498, 106] on div "Choose a date" at bounding box center [503, 107] width 33 height 5
select select "8"
select select "2025"
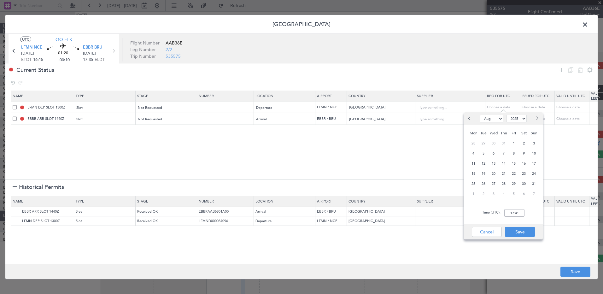
click at [539, 122] on button "Next month" at bounding box center [536, 119] width 7 height 10
click at [539, 121] on button "Next month" at bounding box center [536, 119] width 7 height 10
click at [538, 118] on button "Next month" at bounding box center [536, 119] width 7 height 10
select select "12"
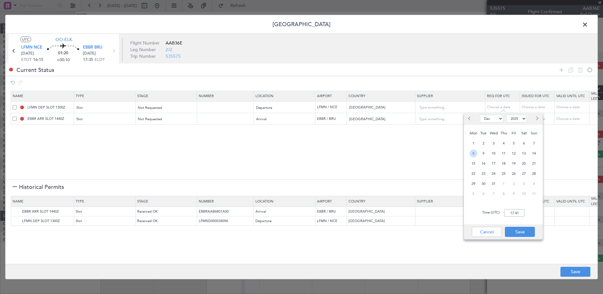
click at [473, 153] on span "8" at bounding box center [474, 154] width 8 height 8
click at [512, 213] on input "00:00" at bounding box center [514, 213] width 20 height 8
type input "0"
type input "17:45"
click at [521, 232] on button "Save" at bounding box center [520, 232] width 30 height 10
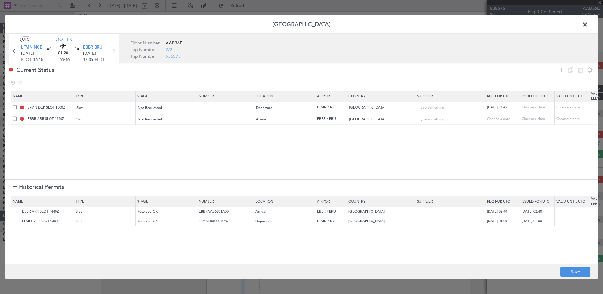
click at [495, 121] on div "Choose a date" at bounding box center [503, 118] width 33 height 5
select select "8"
select select "2025"
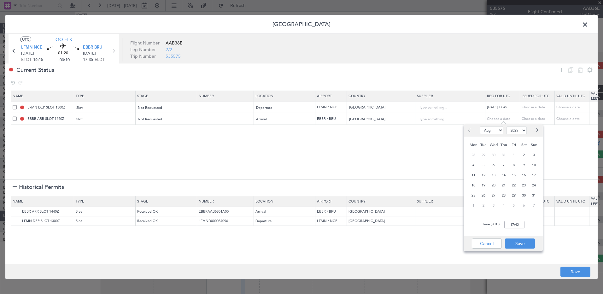
click at [537, 128] on button "Next month" at bounding box center [536, 130] width 7 height 10
select select "10"
click at [511, 107] on div "08/12/2025 17:45" at bounding box center [503, 107] width 33 height 5
select select "12"
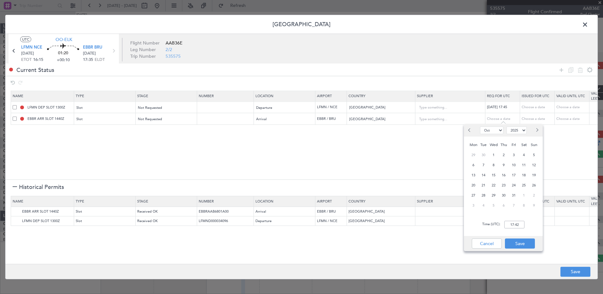
select select "2025"
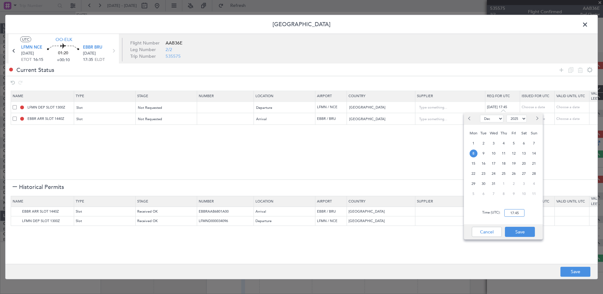
click at [512, 214] on input "17:45" at bounding box center [514, 213] width 20 height 8
type input "16:00"
click at [520, 230] on button "Save" at bounding box center [520, 232] width 30 height 10
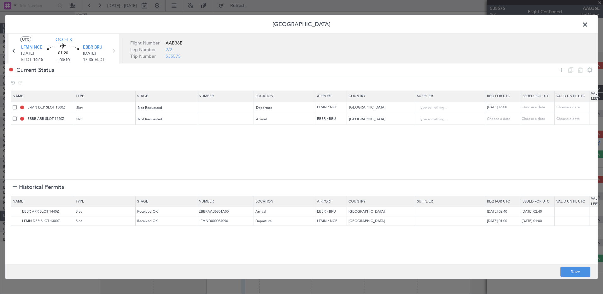
click at [500, 122] on td "Choose a date" at bounding box center [502, 119] width 35 height 12
click at [501, 120] on div "Choose a date" at bounding box center [503, 118] width 33 height 5
select select "8"
select select "2025"
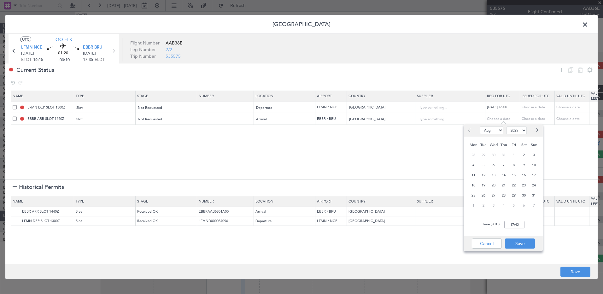
click at [539, 129] on button "Next month" at bounding box center [536, 130] width 7 height 10
click at [537, 128] on button "Next month" at bounding box center [536, 130] width 7 height 10
click at [537, 129] on button "Next month" at bounding box center [536, 130] width 7 height 10
click at [537, 129] on span "Next month" at bounding box center [537, 130] width 4 height 4
select select "12"
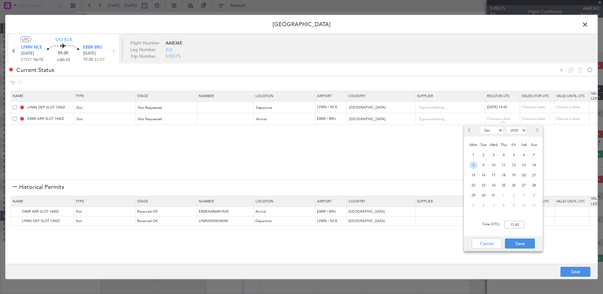
click at [472, 165] on span "8" at bounding box center [474, 165] width 8 height 8
click at [513, 222] on input "00:00" at bounding box center [514, 225] width 20 height 8
type input "17:45"
click at [526, 247] on button "Save" at bounding box center [520, 243] width 30 height 10
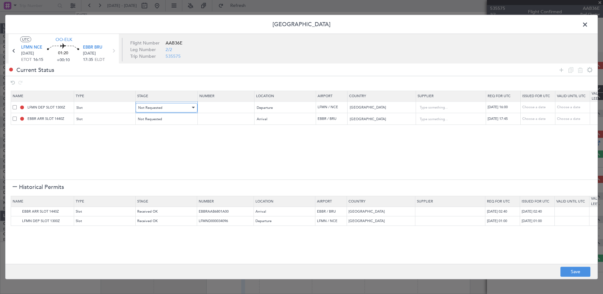
click at [180, 108] on div "Not Requested" at bounding box center [164, 107] width 52 height 9
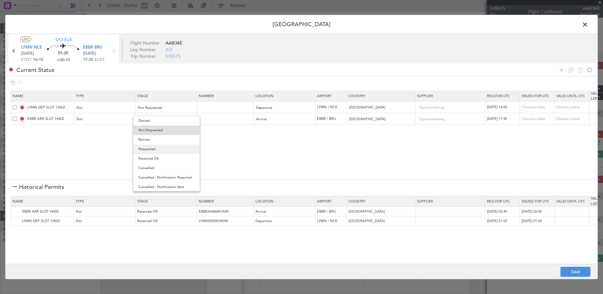
click at [166, 148] on span "Requested" at bounding box center [166, 148] width 56 height 9
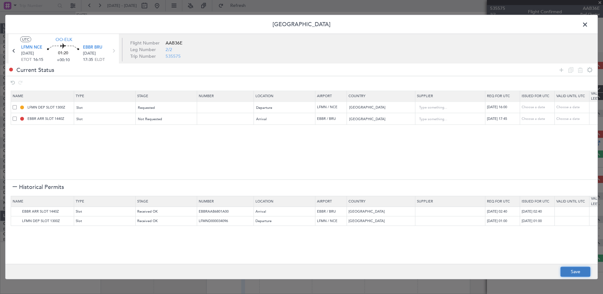
click at [586, 274] on button "Save" at bounding box center [576, 272] width 30 height 10
type input "LFMN DEP SLOT 1600Z"
type input "NNN"
type input "EBBR ARR SLOT 1745Z"
type input "NNN"
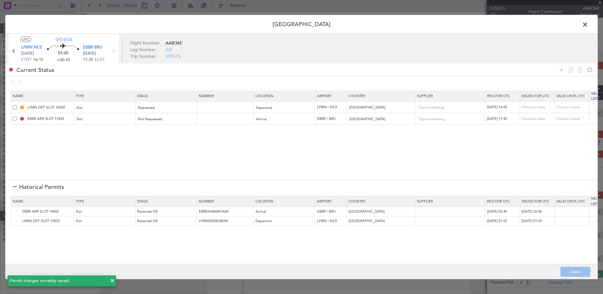
click at [588, 26] on span at bounding box center [588, 26] width 0 height 13
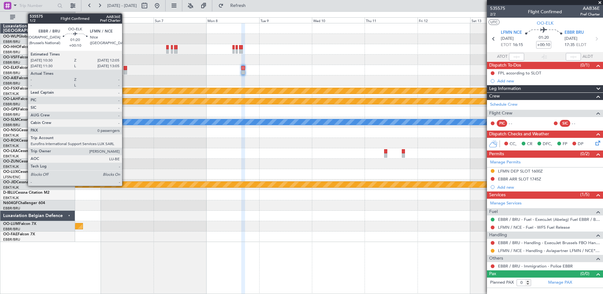
click at [125, 70] on div at bounding box center [126, 68] width 4 height 4
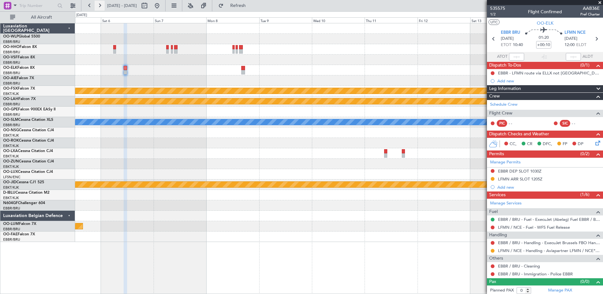
click at [96, 4] on button at bounding box center [100, 6] width 10 height 10
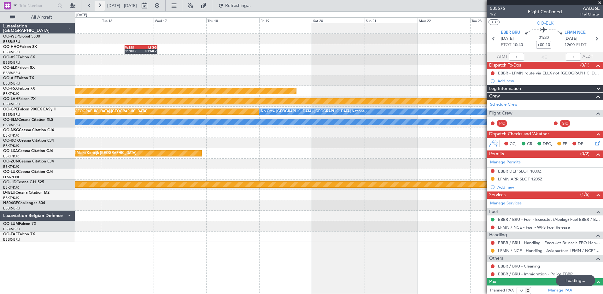
click at [98, 4] on button at bounding box center [100, 6] width 10 height 10
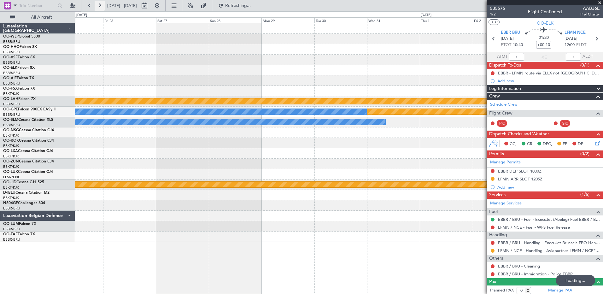
click at [98, 4] on button at bounding box center [100, 6] width 10 height 10
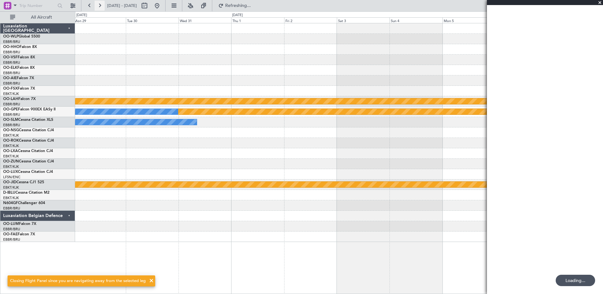
click at [98, 4] on button at bounding box center [100, 6] width 10 height 10
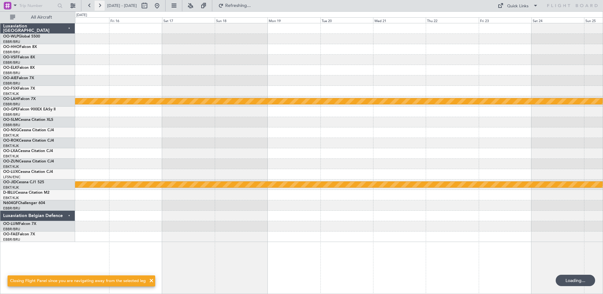
click at [98, 4] on button at bounding box center [100, 6] width 10 height 10
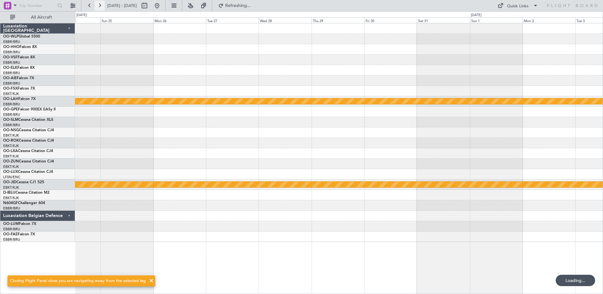
click at [98, 4] on button at bounding box center [100, 6] width 10 height 10
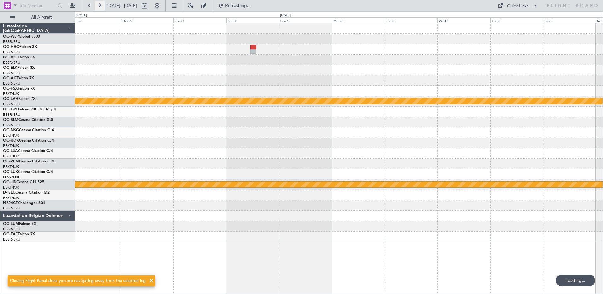
click at [98, 4] on button at bounding box center [100, 6] width 10 height 10
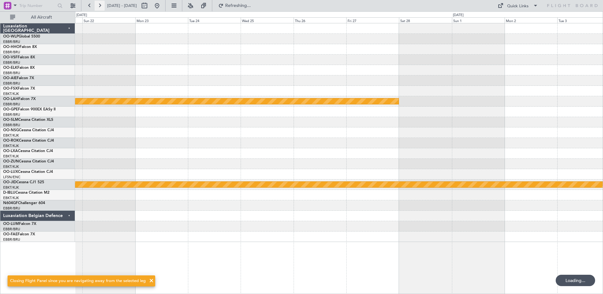
click at [98, 4] on button at bounding box center [100, 6] width 10 height 10
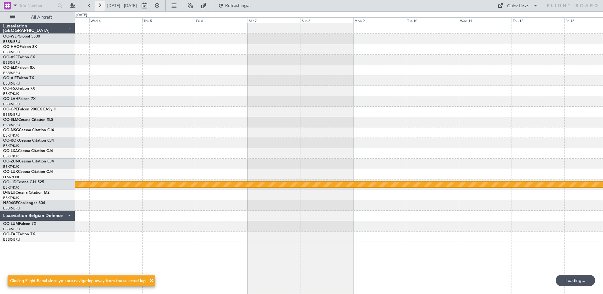
click at [98, 4] on button at bounding box center [100, 6] width 10 height 10
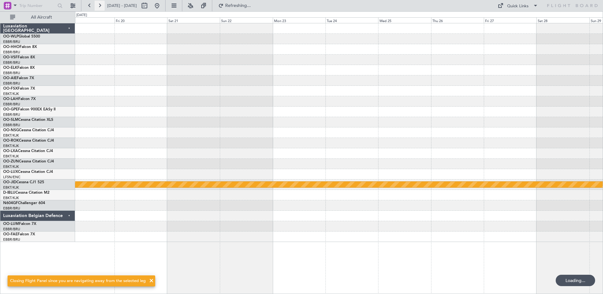
click at [98, 4] on button at bounding box center [100, 6] width 10 height 10
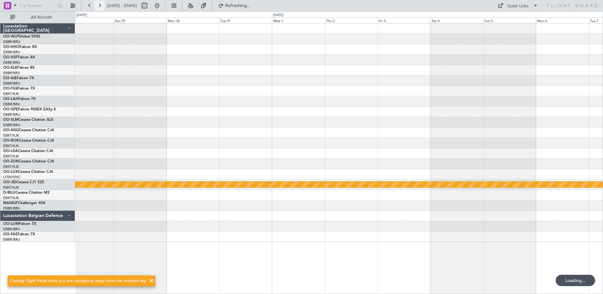
click at [98, 4] on button at bounding box center [100, 6] width 10 height 10
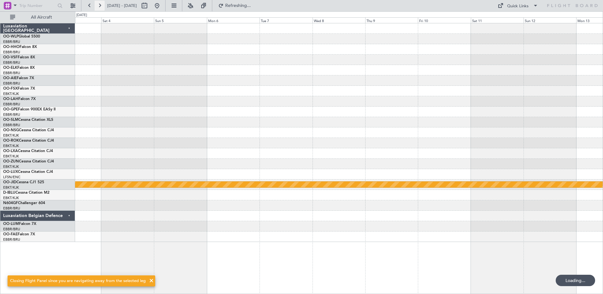
click at [98, 4] on button at bounding box center [100, 6] width 10 height 10
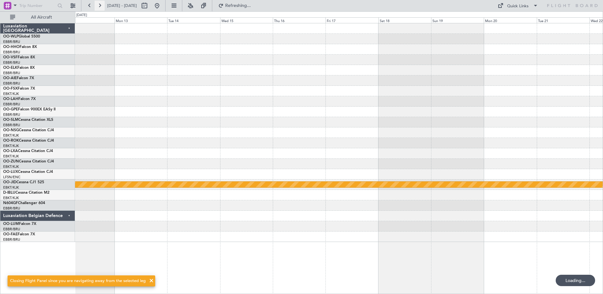
click at [98, 4] on button at bounding box center [100, 6] width 10 height 10
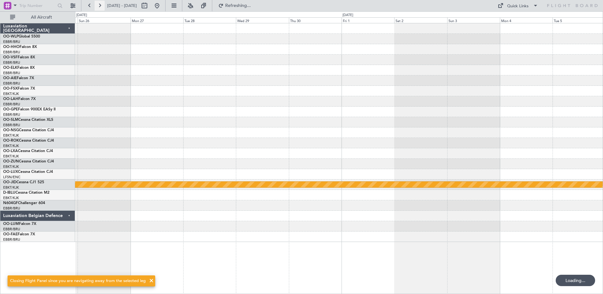
click at [98, 4] on button at bounding box center [100, 6] width 10 height 10
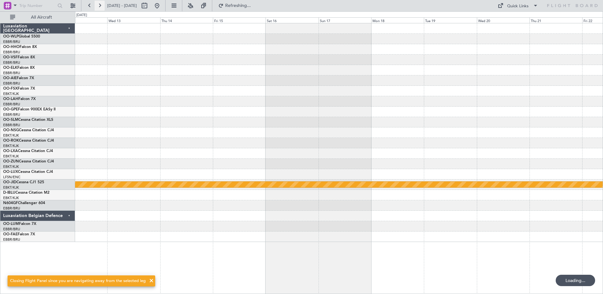
click at [98, 4] on button at bounding box center [100, 6] width 10 height 10
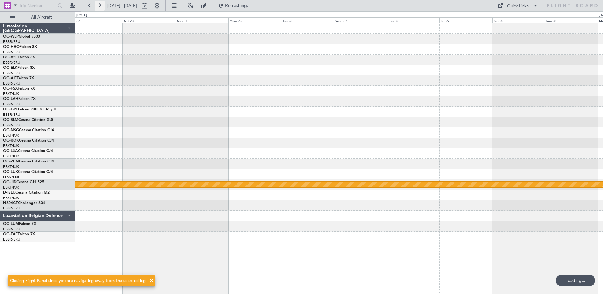
click at [98, 4] on button at bounding box center [100, 6] width 10 height 10
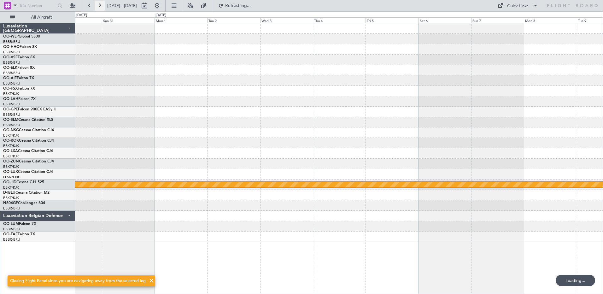
click at [98, 4] on button at bounding box center [100, 6] width 10 height 10
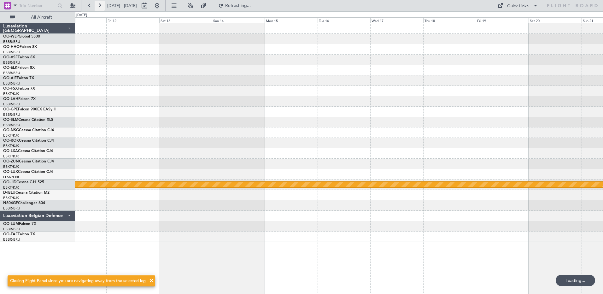
click at [98, 4] on button at bounding box center [100, 6] width 10 height 10
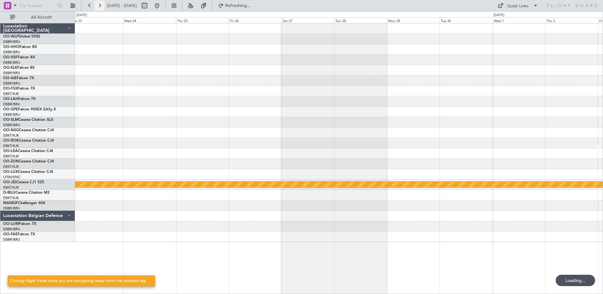
click at [98, 4] on button at bounding box center [100, 6] width 10 height 10
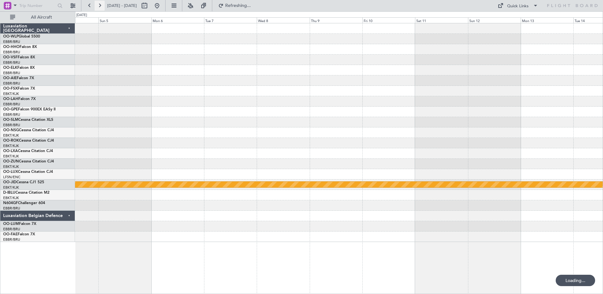
click at [98, 4] on button at bounding box center [100, 6] width 10 height 10
click at [99, 4] on button at bounding box center [100, 6] width 10 height 10
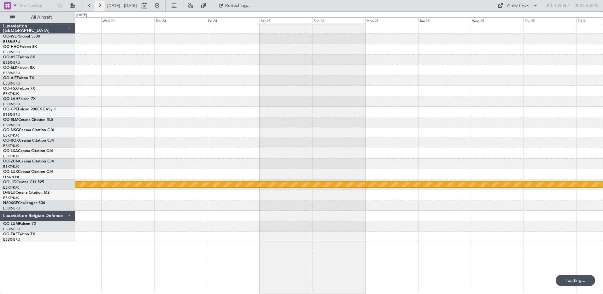
click at [99, 4] on button at bounding box center [100, 6] width 10 height 10
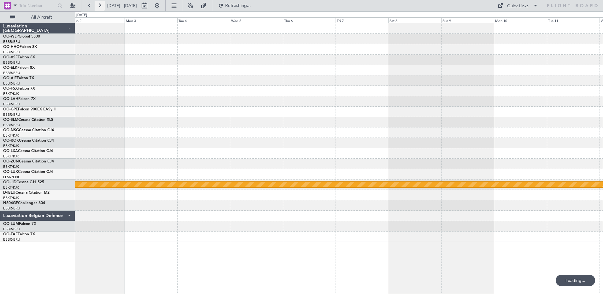
click at [99, 4] on button at bounding box center [100, 6] width 10 height 10
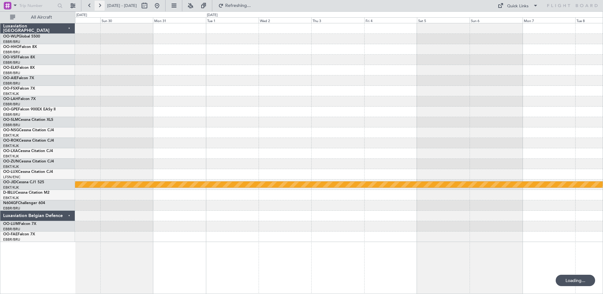
click at [99, 4] on button at bounding box center [100, 6] width 10 height 10
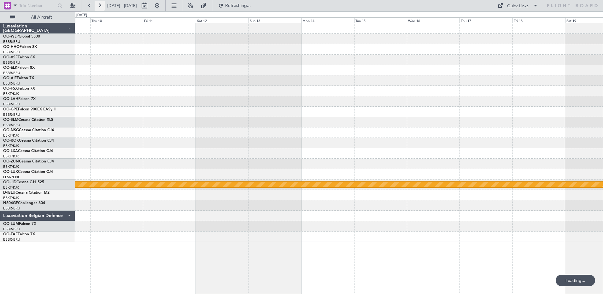
click at [99, 4] on button at bounding box center [100, 6] width 10 height 10
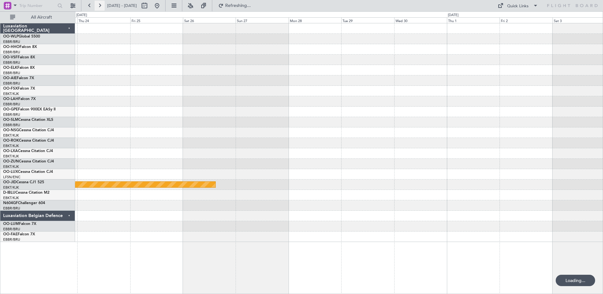
click at [99, 4] on button at bounding box center [100, 6] width 10 height 10
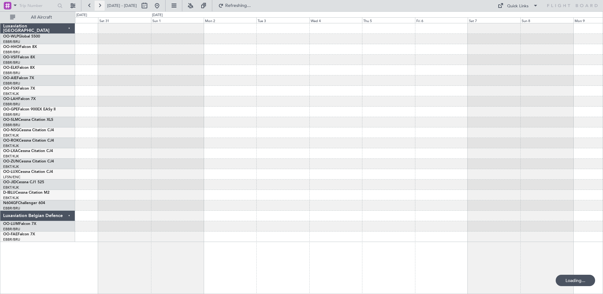
click at [99, 4] on button at bounding box center [100, 6] width 10 height 10
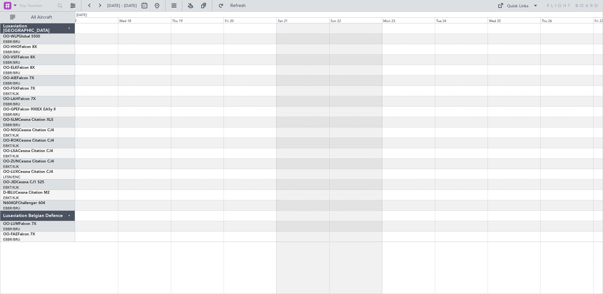
click at [371, 82] on div at bounding box center [339, 80] width 528 height 10
click at [9, 35] on span "OO-WLP" at bounding box center [10, 37] width 15 height 4
click at [150, 4] on button at bounding box center [144, 6] width 10 height 10
select select "11"
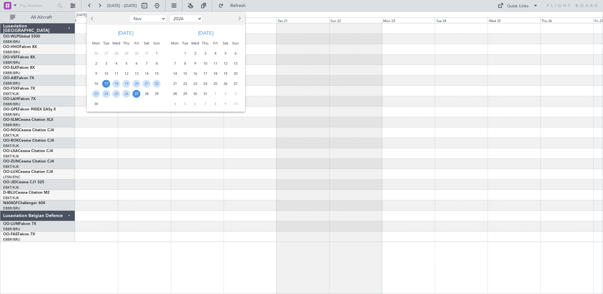
click at [193, 19] on select "2016 2017 2018 2019 2020 2021 2022 2023 2024 2025 2026 2027 2028 2029 2030 2031…" at bounding box center [185, 19] width 33 height 8
select select "2021"
click at [169, 15] on select "2016 2017 2018 2019 2020 2021 2022 2023 2024 2025 2026 2027 2028 2029 2030 2031…" at bounding box center [185, 19] width 33 height 8
click at [173, 84] on span "20" at bounding box center [175, 84] width 8 height 8
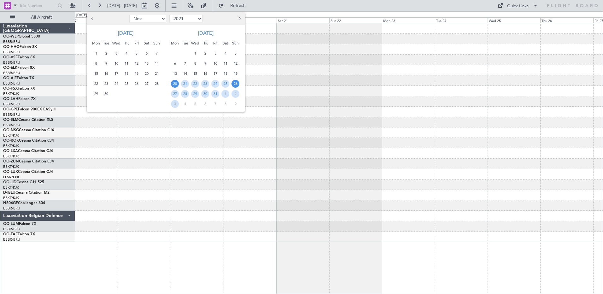
click at [235, 82] on span "26" at bounding box center [236, 84] width 8 height 8
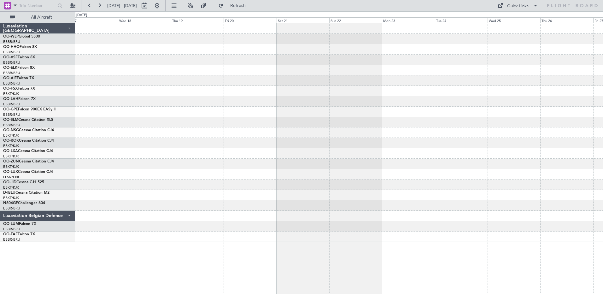
select select "12"
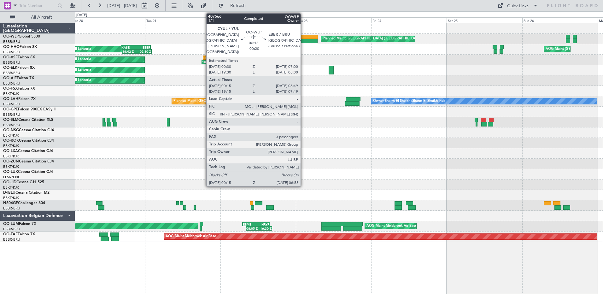
click at [303, 40] on div at bounding box center [307, 41] width 21 height 4
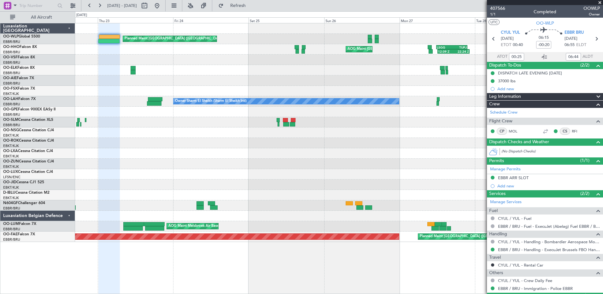
click at [215, 73] on div "null Lanseria" at bounding box center [339, 70] width 528 height 10
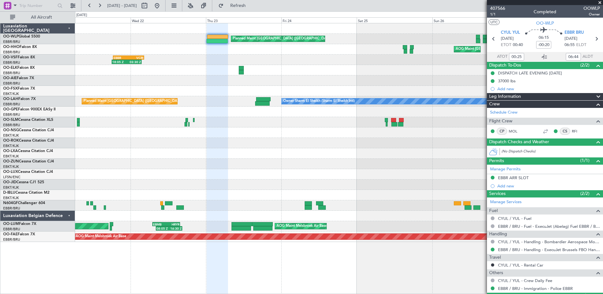
click at [380, 46] on div "AOG Maint Brussels (Brussels National) 12:09 Z 22:24 Z LSGG 11:45 Z TUPJ 21:40 …" at bounding box center [339, 49] width 528 height 10
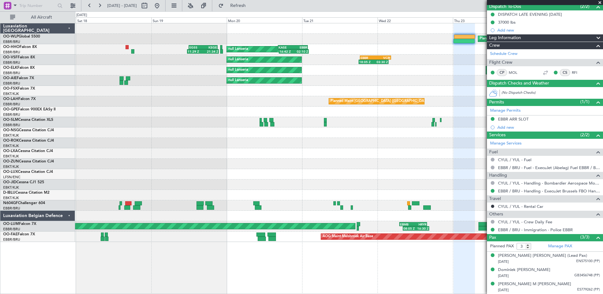
click at [431, 103] on div "Planned Maint Brussels (Brussels National) KASE 16:20 Z EBBR 01:50 Z 16:42 Z 02…" at bounding box center [339, 132] width 528 height 219
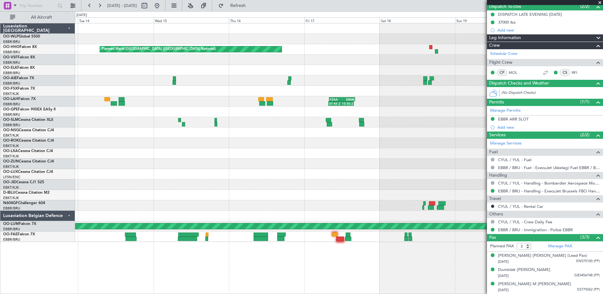
click at [514, 144] on fb-app "21 Dec 2021 - 28 Dec 2021 Refresh Quick Links All Aircraft KASE 16:20 Z EBBR 01…" at bounding box center [301, 149] width 603 height 289
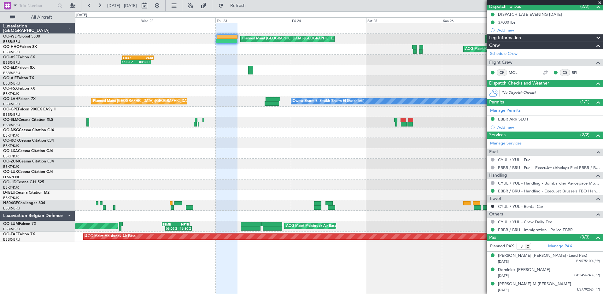
click at [86, 94] on div "Planned Maint Brussels (Brussels National) AOG Maint Brussels (Brussels Nationa…" at bounding box center [339, 132] width 528 height 219
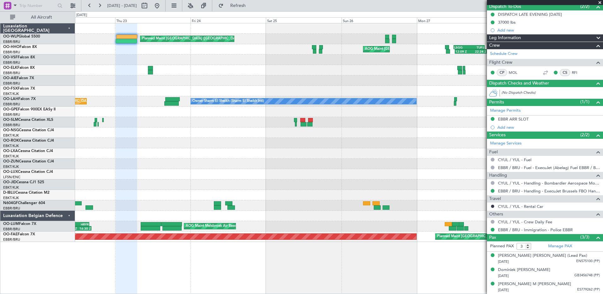
click at [205, 73] on div "null Lanseria" at bounding box center [339, 70] width 528 height 10
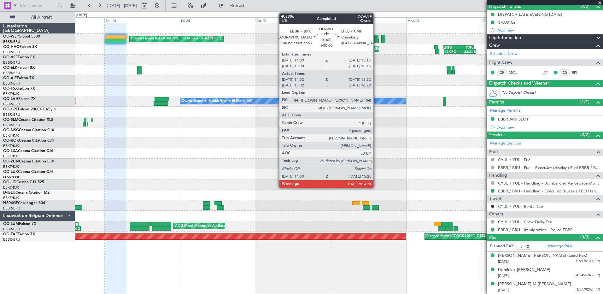
click at [376, 39] on div at bounding box center [376, 41] width 4 height 4
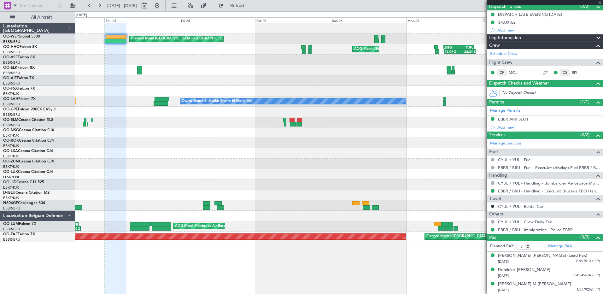
type input "14:12"
type input "15:17"
type input "4"
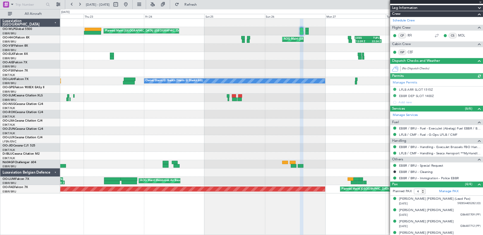
scroll to position [102, 0]
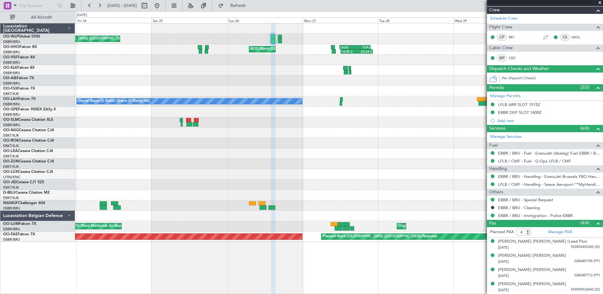
click at [320, 103] on div "Owner Sharm El Sheikh (Sharm El Sheikh Intl) Planned Maint Brussels (Brussels N…" at bounding box center [339, 101] width 528 height 10
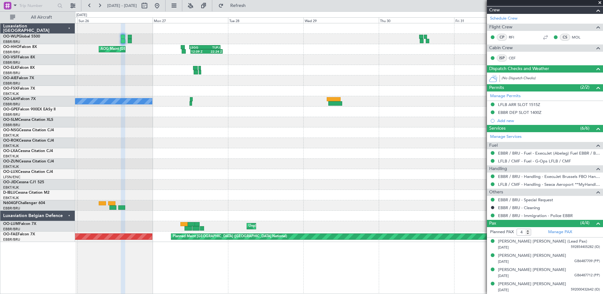
click at [206, 38] on div "Planned Maint Brussels (Brussels National) AOG Maint Brussels (Brussels Nationa…" at bounding box center [339, 132] width 528 height 219
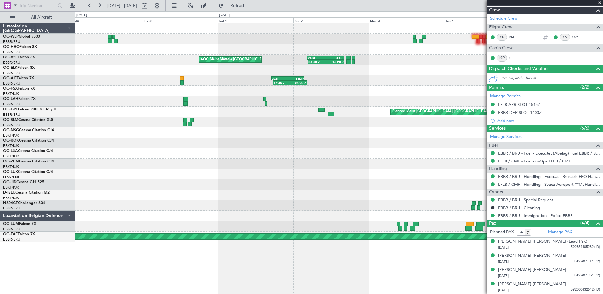
click at [127, 20] on div "Unplanned Maint Brussels (Brussels National) null Lanseria 00:19 Z 08:38 Z TNCM…" at bounding box center [301, 152] width 603 height 283
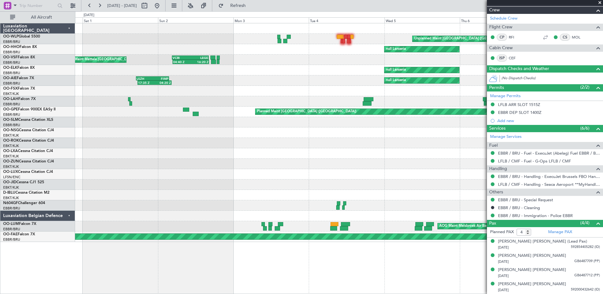
click at [325, 67] on div "Unplanned Maint Brussels (Brussels National) null Lanseria 00:19 Z 08:38 Z TNCM…" at bounding box center [339, 132] width 528 height 219
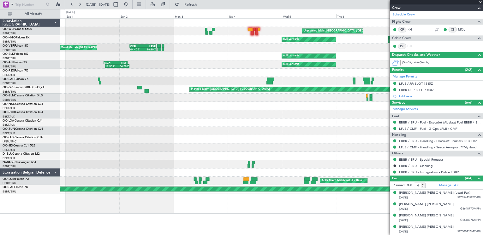
scroll to position [102, 0]
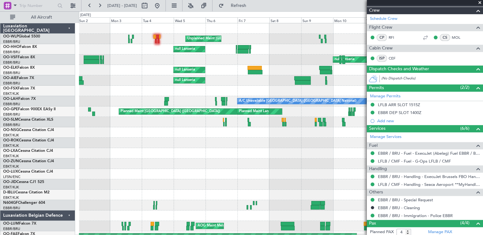
click at [176, 93] on div "Unplanned Maint Brussels (Brussels National) null Lanseria Planned Maint Kortri…" at bounding box center [280, 132] width 403 height 219
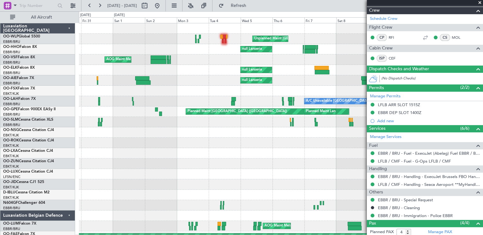
click at [202, 73] on div "Unplanned Maint Brussels (Brussels National) null Lanseria Planned Maint Kortri…" at bounding box center [280, 132] width 403 height 219
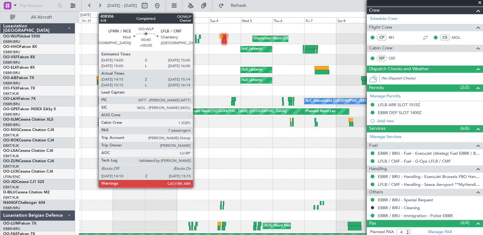
click at [196, 37] on div at bounding box center [196, 37] width 2 height 4
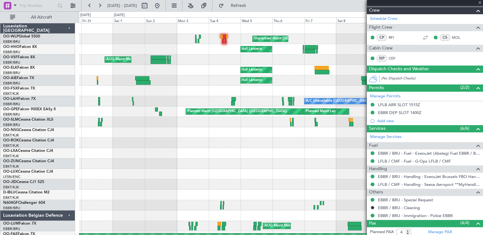
type input "14:30"
type input "15:09"
type input "7"
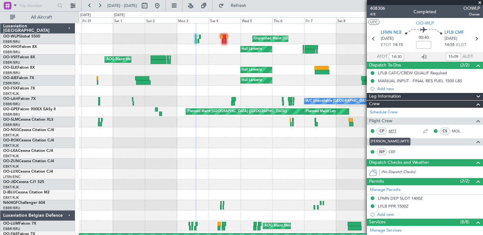
click at [394, 128] on link "MTT" at bounding box center [395, 131] width 14 height 6
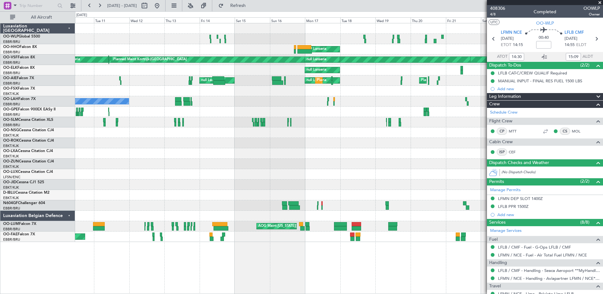
click at [69, 76] on div "null Lanseria null Lanseria Planned Maint Kortrijk-Wevelgem null Lanseria null …" at bounding box center [301, 152] width 603 height 283
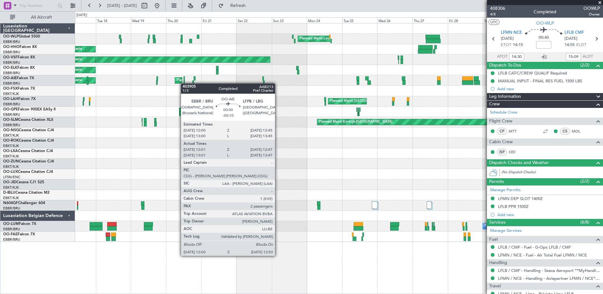
click at [184, 83] on div at bounding box center [184, 82] width 1 height 4
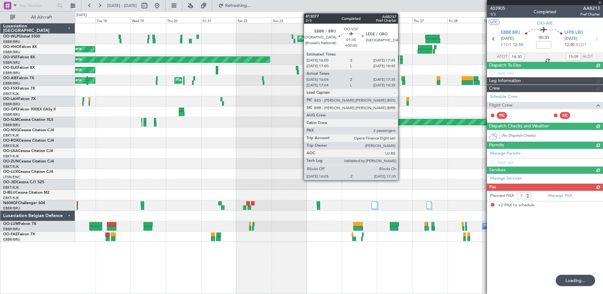
type input "-00:10"
type input "12:11"
type input "12:42"
type input "2"
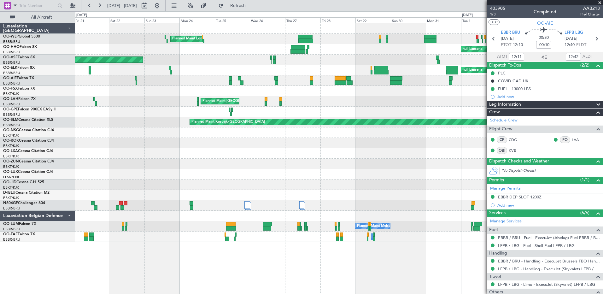
click at [347, 46] on div "Planned Maint London ([GEOGRAPHIC_DATA]) Planned Maint Milan ([GEOGRAPHIC_DATA]…" at bounding box center [339, 132] width 528 height 219
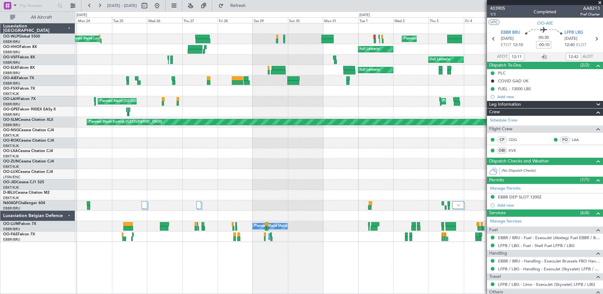
click at [254, 46] on div "Planned Maint London ([GEOGRAPHIC_DATA]) Planned Maint Milan ([GEOGRAPHIC_DATA]…" at bounding box center [339, 132] width 528 height 219
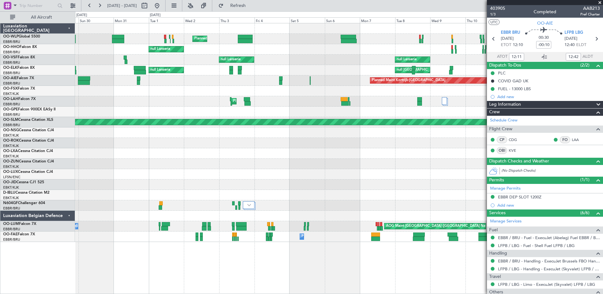
click at [240, 54] on div "Planned Maint Milan (Linate) null [GEOGRAPHIC_DATA] null [GEOGRAPHIC_DATA] ([GE…" at bounding box center [339, 132] width 528 height 219
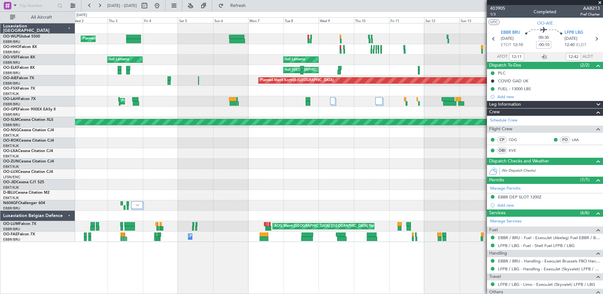
click at [179, 82] on div "Planned Maint Milan (Linate) null [GEOGRAPHIC_DATA] ([GEOGRAPHIC_DATA]) null [G…" at bounding box center [339, 132] width 528 height 219
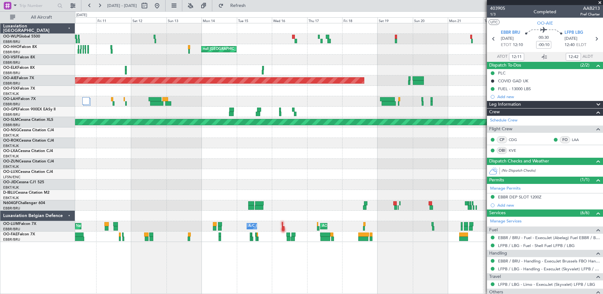
click at [142, 44] on div "Unplanned Maint [GEOGRAPHIC_DATA] ([GEOGRAPHIC_DATA]) null [GEOGRAPHIC_DATA] ([…" at bounding box center [339, 132] width 528 height 219
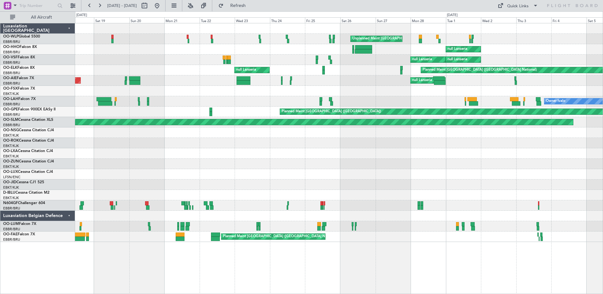
click at [150, 46] on div "null Lanseria null [GEOGRAPHIC_DATA] ([GEOGRAPHIC_DATA])" at bounding box center [339, 49] width 528 height 10
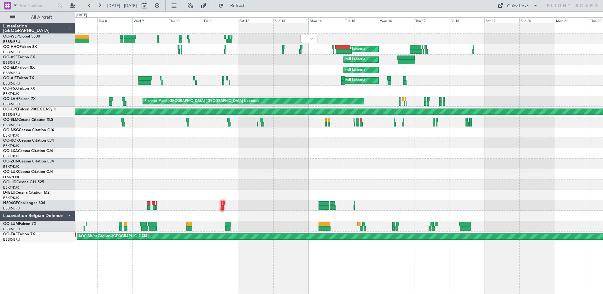
click at [239, 81] on div "null Lanseria" at bounding box center [339, 80] width 528 height 10
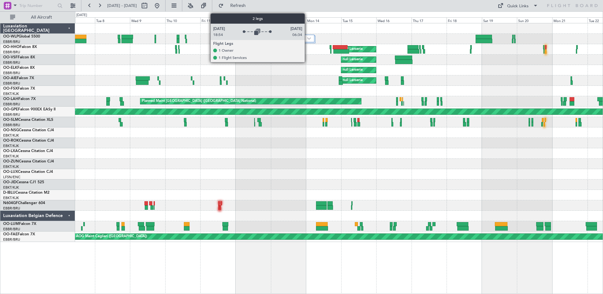
click at [308, 38] on img at bounding box center [309, 38] width 4 height 3
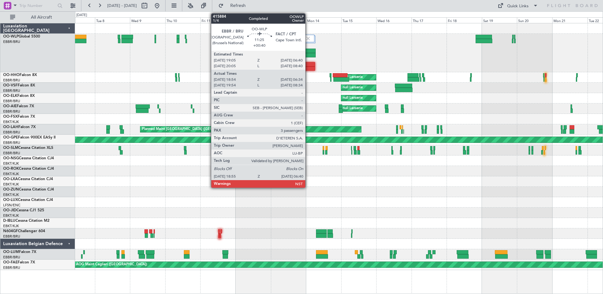
click at [308, 53] on div at bounding box center [306, 51] width 17 height 4
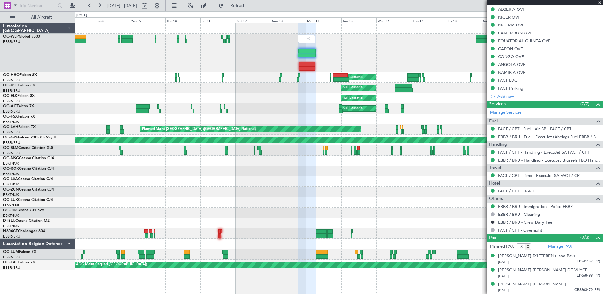
scroll to position [221, 0]
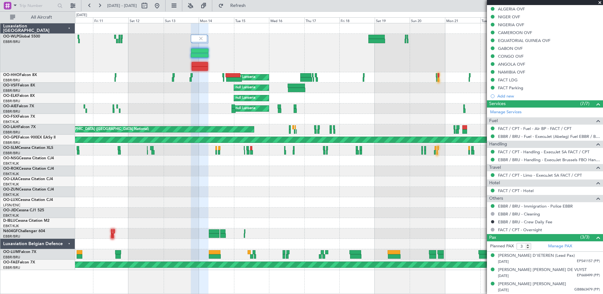
click at [329, 54] on div "Planned Maint [GEOGRAPHIC_DATA] ([GEOGRAPHIC_DATA] National)" at bounding box center [339, 53] width 528 height 38
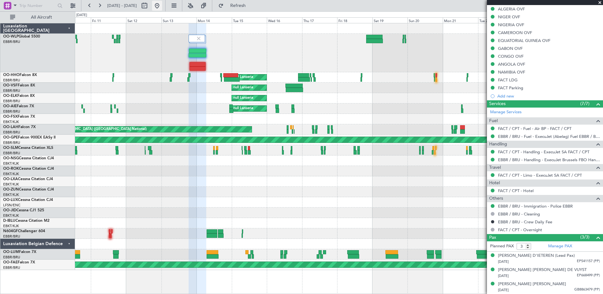
click at [162, 8] on button at bounding box center [157, 6] width 10 height 10
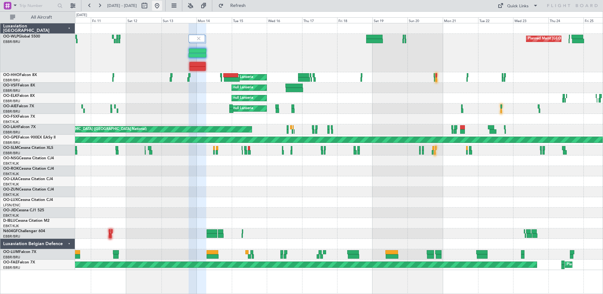
scroll to position [0, 0]
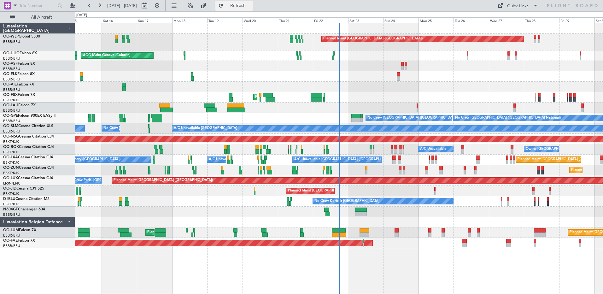
click at [253, 9] on button "Refresh" at bounding box center [234, 6] width 38 height 10
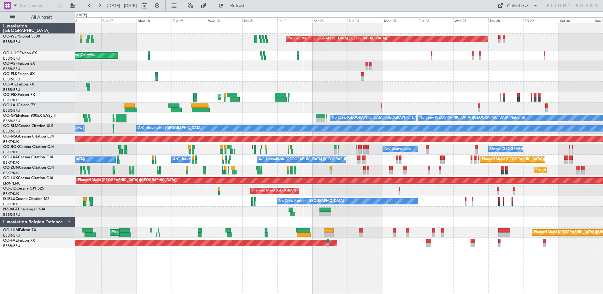
click at [399, 69] on div at bounding box center [339, 66] width 528 height 10
click at [150, 5] on button at bounding box center [144, 6] width 10 height 10
select select "8"
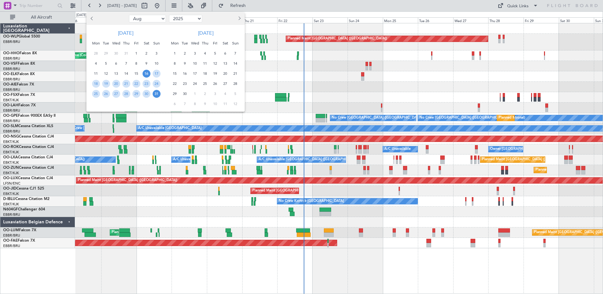
click at [198, 19] on select "2015 2016 2017 2018 2019 2020 2021 2022 2023 2024 2025 2026 2027 2028 2029 2030…" at bounding box center [185, 19] width 33 height 8
select select "2015"
click at [169, 15] on select "2015 2016 2017 2018 2019 2020 2021 2022 2023 2024 2025 2026 2027 2028 2029 2030…" at bounding box center [185, 19] width 33 height 8
click at [156, 56] on span "2" at bounding box center [157, 54] width 8 height 8
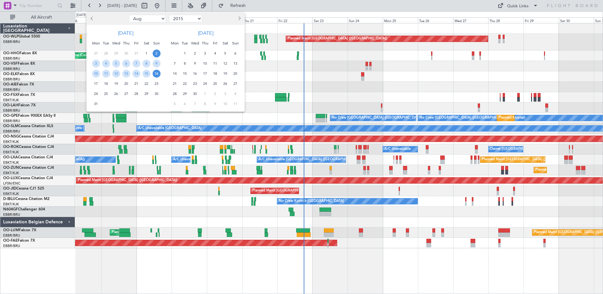
click at [156, 70] on span "16" at bounding box center [157, 74] width 8 height 8
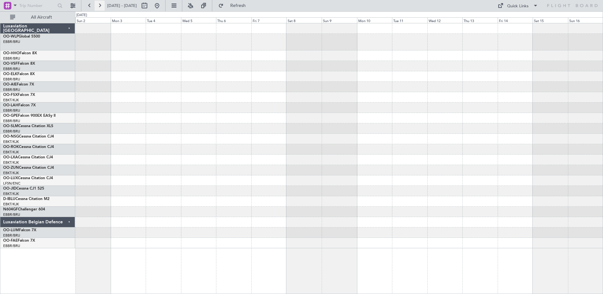
click at [100, 8] on button at bounding box center [100, 6] width 10 height 10
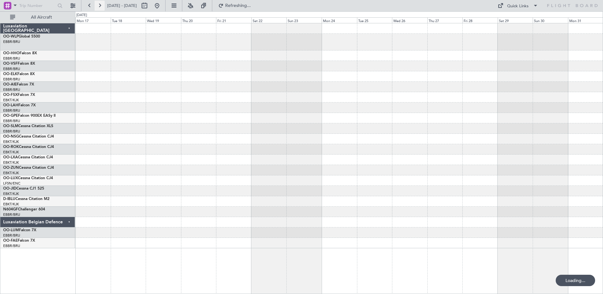
click at [100, 8] on button at bounding box center [100, 6] width 10 height 10
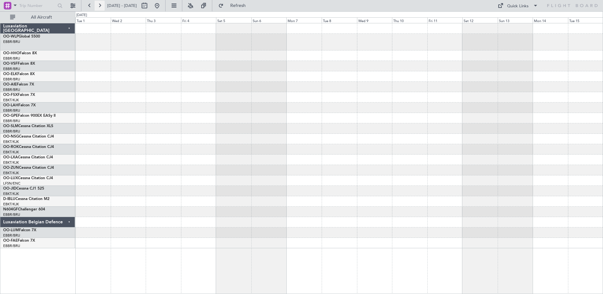
click at [100, 8] on button at bounding box center [100, 6] width 10 height 10
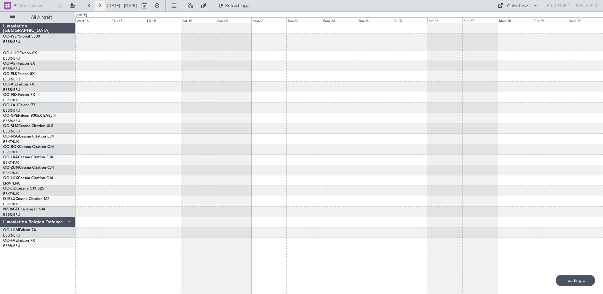
click at [100, 8] on button at bounding box center [100, 6] width 10 height 10
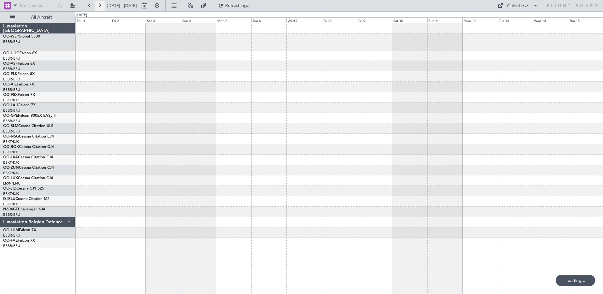
click at [100, 8] on button at bounding box center [100, 6] width 10 height 10
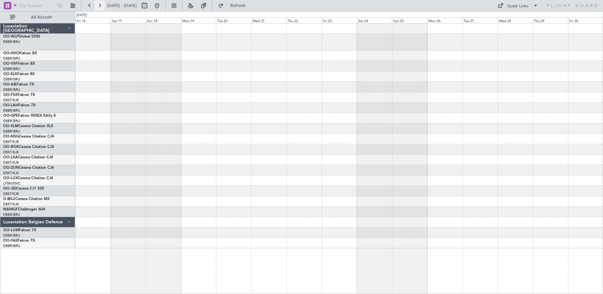
click at [100, 8] on button at bounding box center [100, 6] width 10 height 10
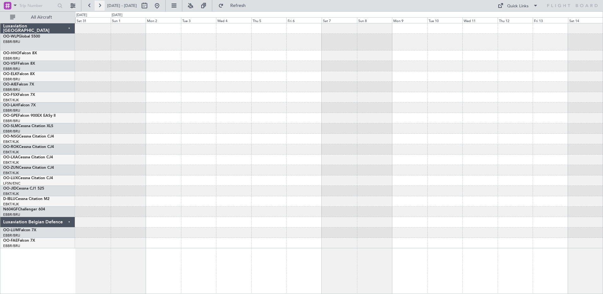
click at [100, 8] on button at bounding box center [100, 6] width 10 height 10
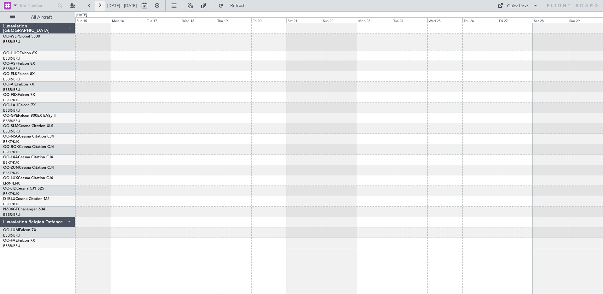
click at [100, 8] on button at bounding box center [100, 6] width 10 height 10
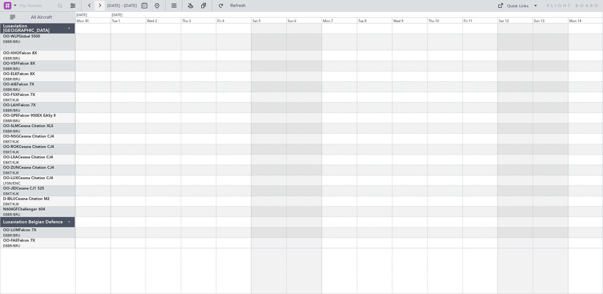
click at [100, 8] on button at bounding box center [100, 6] width 10 height 10
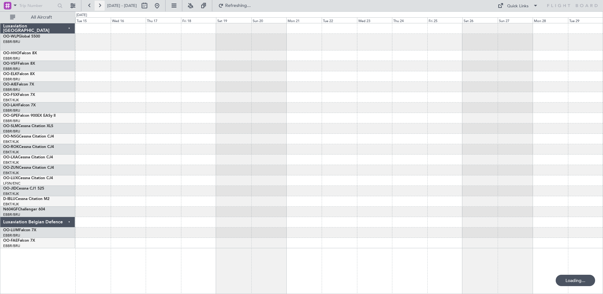
click at [100, 8] on button at bounding box center [100, 6] width 10 height 10
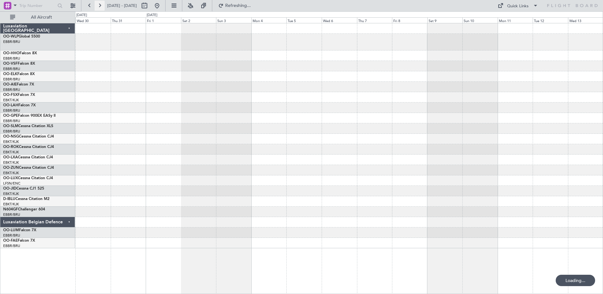
click at [100, 8] on button at bounding box center [100, 6] width 10 height 10
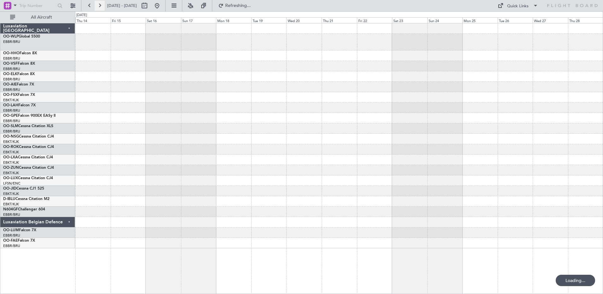
click at [100, 8] on button at bounding box center [100, 6] width 10 height 10
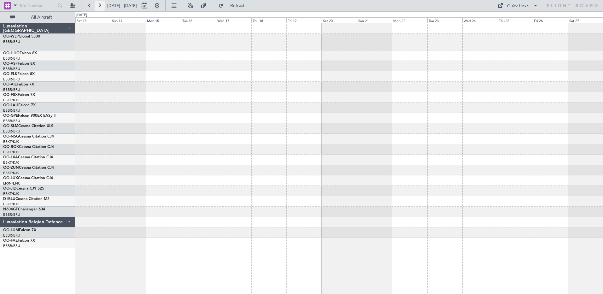
click at [100, 7] on button at bounding box center [100, 6] width 10 height 10
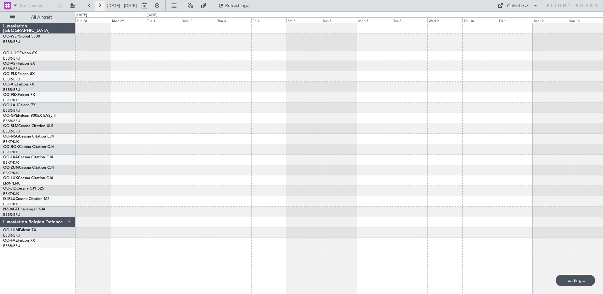
click at [100, 7] on button at bounding box center [100, 6] width 10 height 10
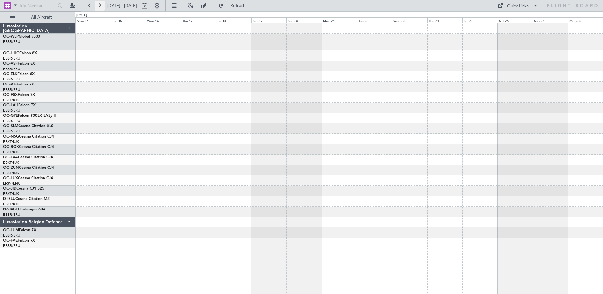
click at [100, 4] on button at bounding box center [100, 6] width 10 height 10
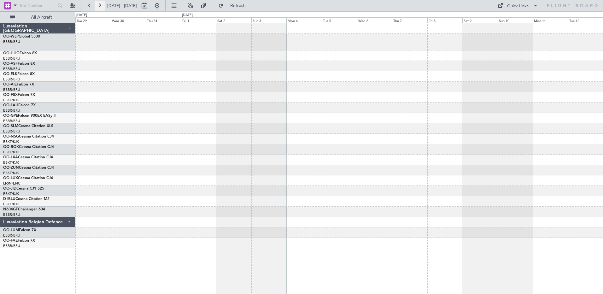
click at [102, 3] on button at bounding box center [100, 6] width 10 height 10
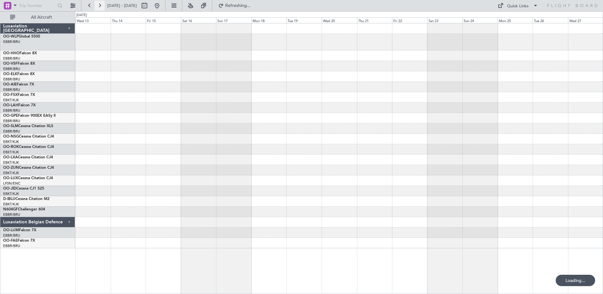
click at [102, 4] on button at bounding box center [100, 6] width 10 height 10
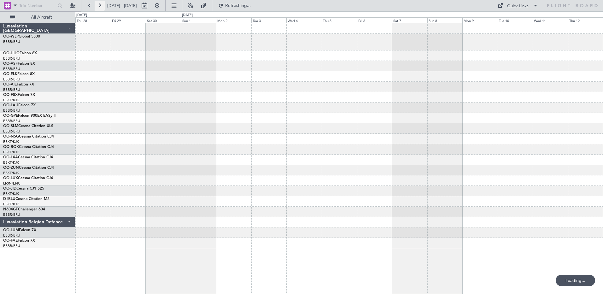
click at [102, 4] on button at bounding box center [100, 6] width 10 height 10
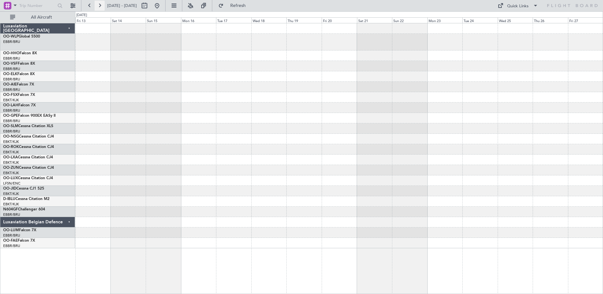
click at [102, 4] on button at bounding box center [100, 6] width 10 height 10
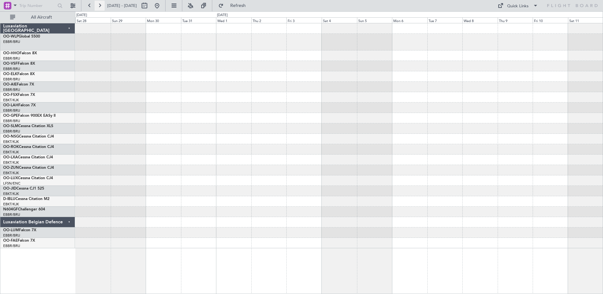
click at [102, 4] on button at bounding box center [100, 6] width 10 height 10
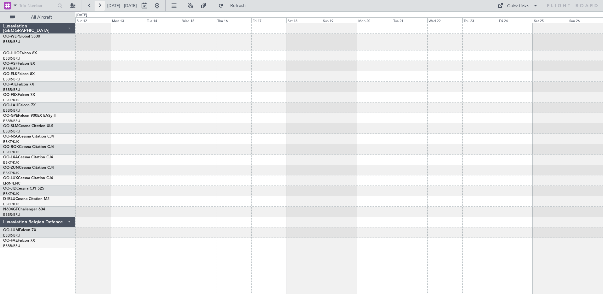
click at [100, 5] on button at bounding box center [100, 6] width 10 height 10
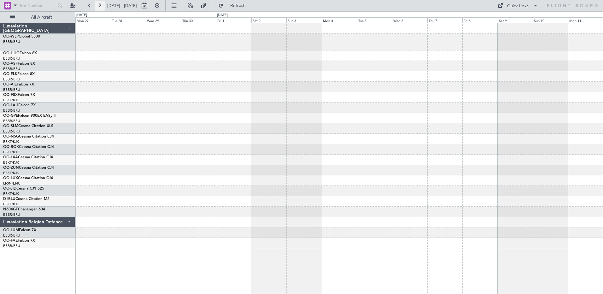
click at [99, 6] on button at bounding box center [100, 6] width 10 height 10
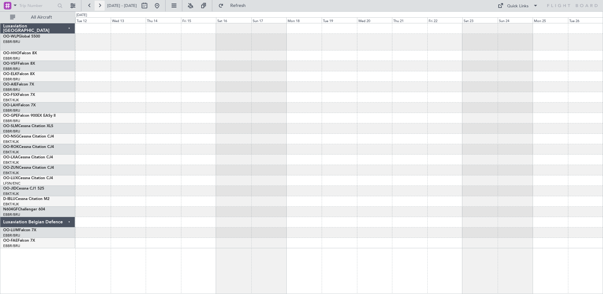
click at [98, 6] on button at bounding box center [100, 6] width 10 height 10
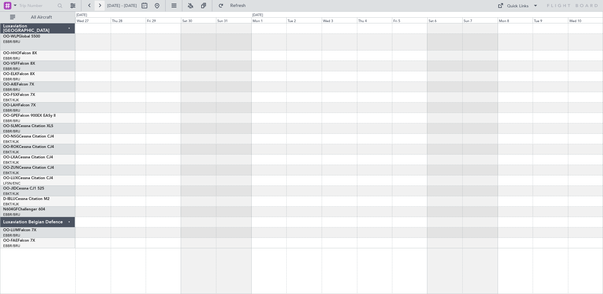
click at [98, 6] on button at bounding box center [100, 6] width 10 height 10
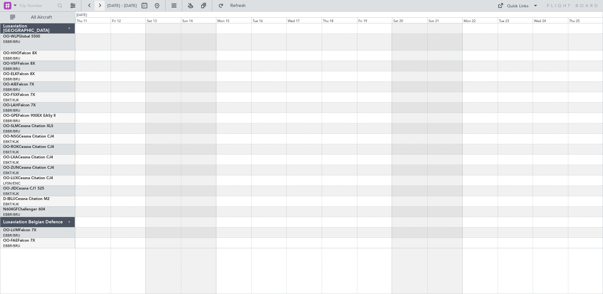
click at [99, 6] on button at bounding box center [100, 6] width 10 height 10
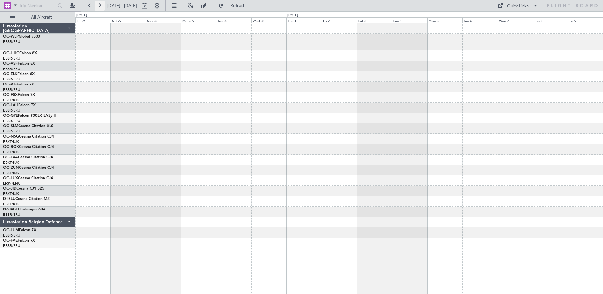
click at [99, 6] on button at bounding box center [100, 6] width 10 height 10
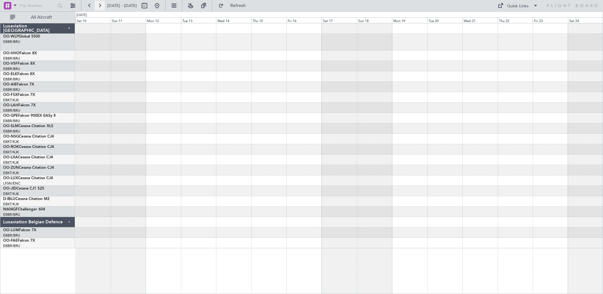
click at [97, 5] on button at bounding box center [100, 6] width 10 height 10
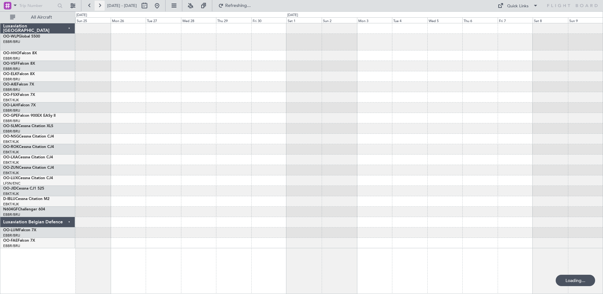
click at [97, 5] on button at bounding box center [100, 6] width 10 height 10
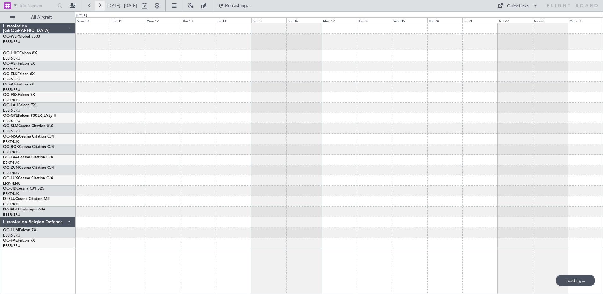
click at [97, 5] on button at bounding box center [100, 6] width 10 height 10
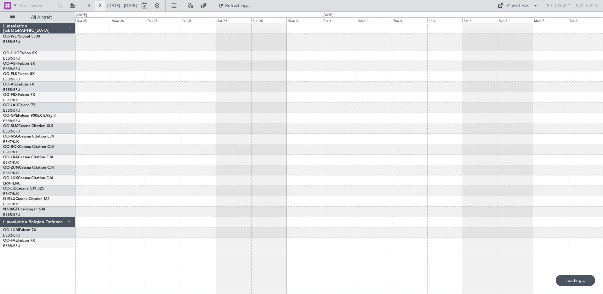
click at [97, 5] on button at bounding box center [100, 6] width 10 height 10
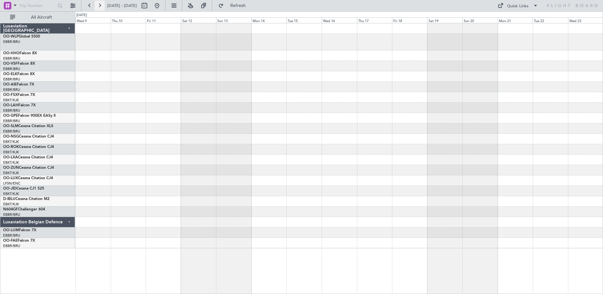
click at [97, 5] on button at bounding box center [100, 6] width 10 height 10
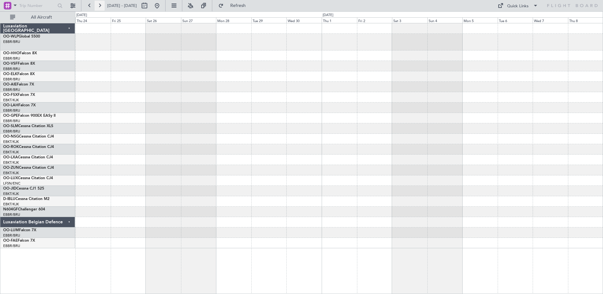
click at [97, 5] on button at bounding box center [100, 6] width 10 height 10
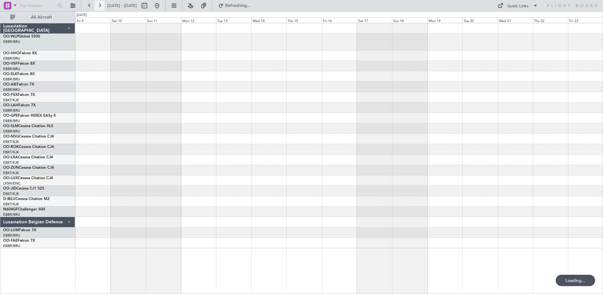
click at [97, 5] on button at bounding box center [100, 6] width 10 height 10
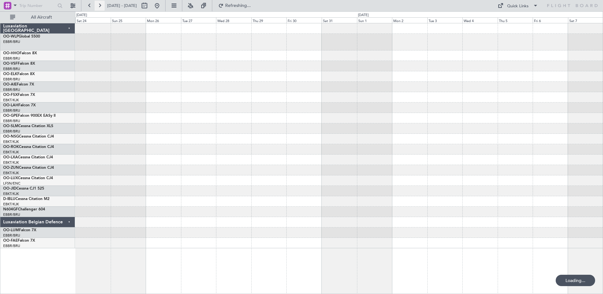
click at [102, 4] on button at bounding box center [100, 6] width 10 height 10
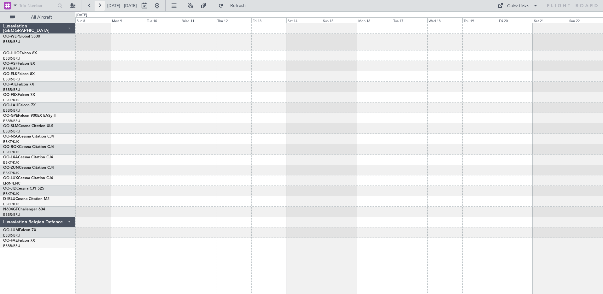
click at [102, 4] on button at bounding box center [100, 6] width 10 height 10
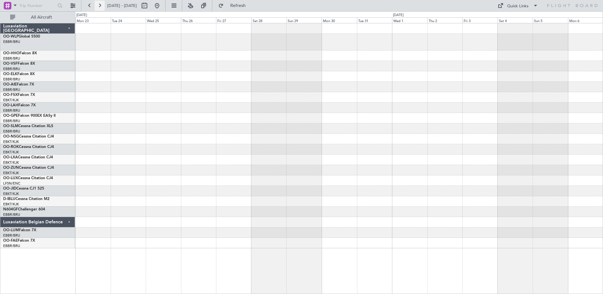
click at [102, 4] on button at bounding box center [100, 6] width 10 height 10
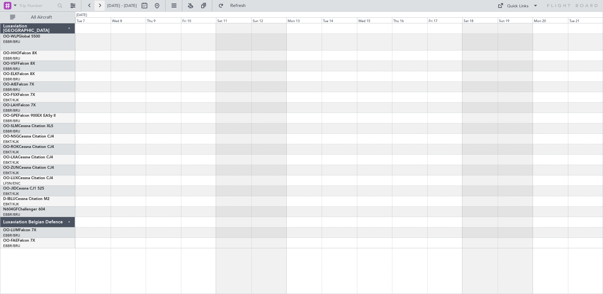
click at [102, 4] on button at bounding box center [100, 6] width 10 height 10
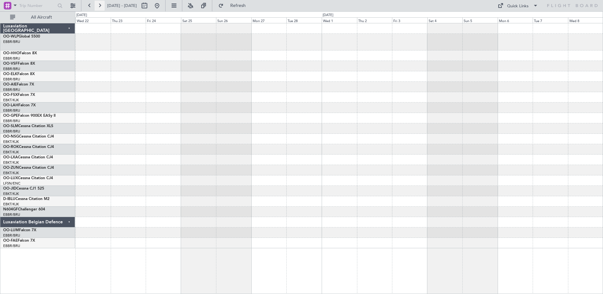
click at [102, 4] on button at bounding box center [100, 6] width 10 height 10
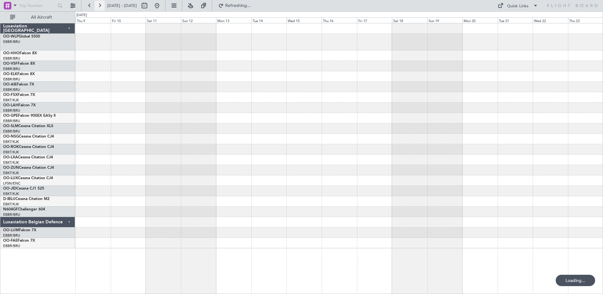
click at [102, 4] on button at bounding box center [100, 6] width 10 height 10
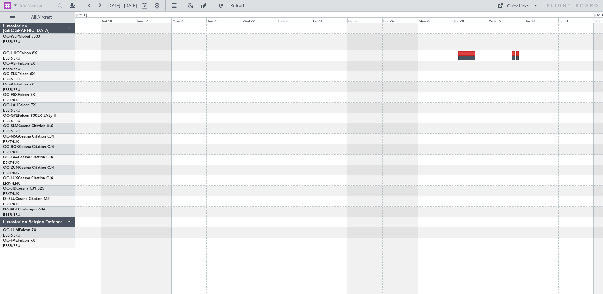
click at [412, 60] on div at bounding box center [339, 55] width 528 height 10
click at [138, 55] on div at bounding box center [339, 55] width 528 height 10
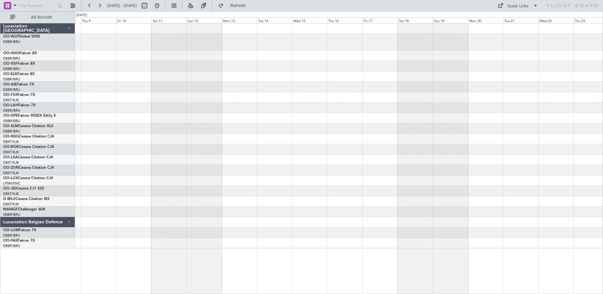
click at [429, 56] on div at bounding box center [339, 55] width 528 height 10
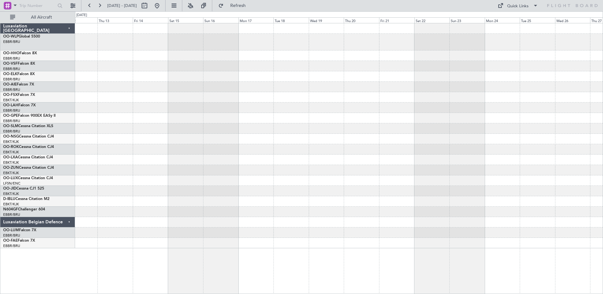
click at [33, 48] on div "Luxaviation [GEOGRAPHIC_DATA] OO-WLP Global 5500 EBBR/BRU [GEOGRAPHIC_DATA] ([G…" at bounding box center [301, 152] width 603 height 283
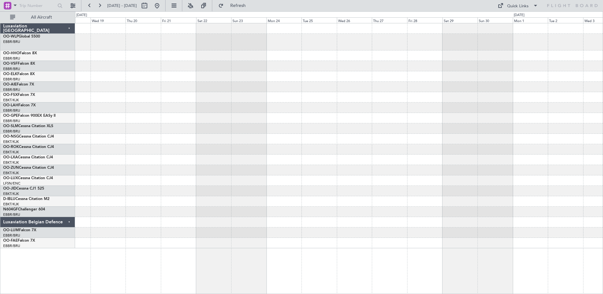
click at [394, 197] on div at bounding box center [339, 135] width 528 height 225
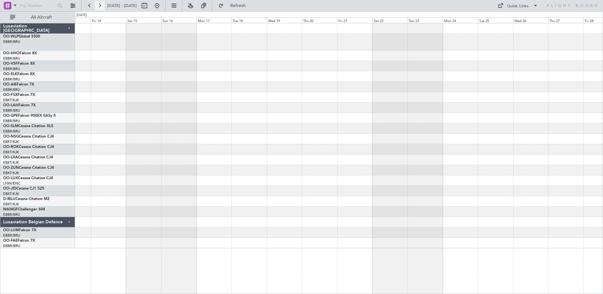
click at [101, 7] on button at bounding box center [100, 6] width 10 height 10
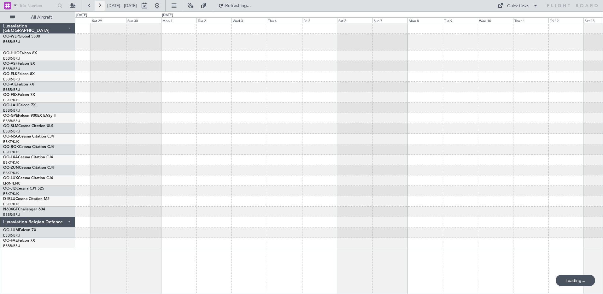
click at [101, 7] on button at bounding box center [100, 6] width 10 height 10
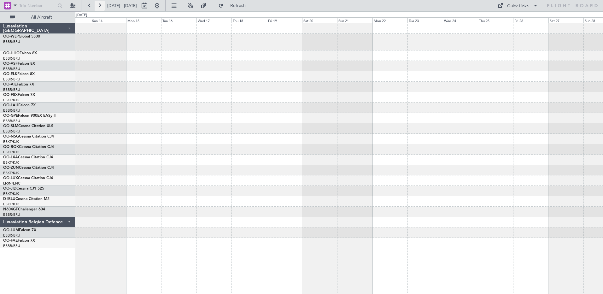
click at [101, 7] on button at bounding box center [100, 6] width 10 height 10
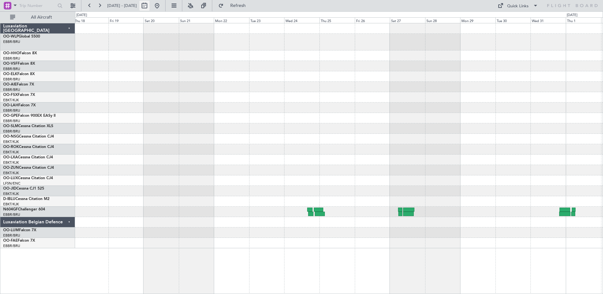
click at [150, 5] on button at bounding box center [144, 6] width 10 height 10
select select "5"
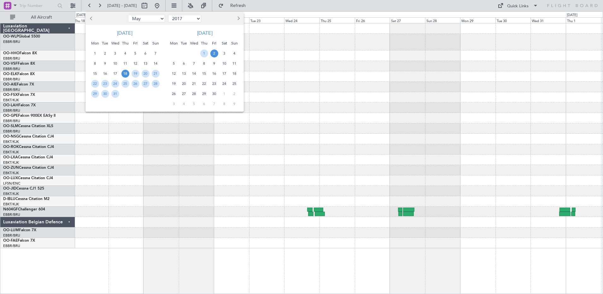
click at [185, 20] on select "2007 2008 2009 2010 2011 2012 2013 2014 2015 2016 2017 2018 2019 2020 2021 2022…" at bounding box center [184, 19] width 33 height 8
select select "2021"
click at [168, 15] on select "2007 2008 2009 2010 2011 2012 2013 2014 2015 2016 2017 2018 2019 2020 2021 2022…" at bounding box center [184, 19] width 33 height 8
click at [154, 17] on select "Jan Feb Mar Apr May Jun [DATE] Aug Sep Oct Nov Dec" at bounding box center [146, 19] width 37 height 8
select select "3"
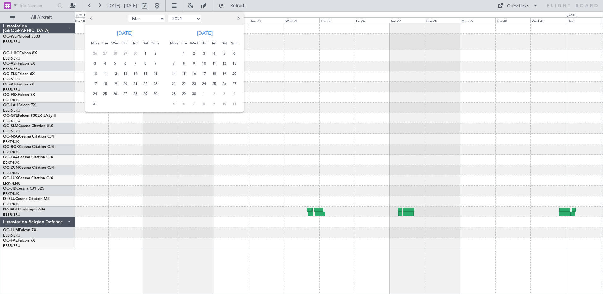
click at [128, 15] on select "Jan Feb Mar Apr May Jun [DATE] Aug Sep Oct Nov Dec" at bounding box center [146, 19] width 37 height 8
click at [141, 66] on div "13" at bounding box center [145, 63] width 10 height 10
click at [144, 86] on span "27" at bounding box center [146, 84] width 8 height 8
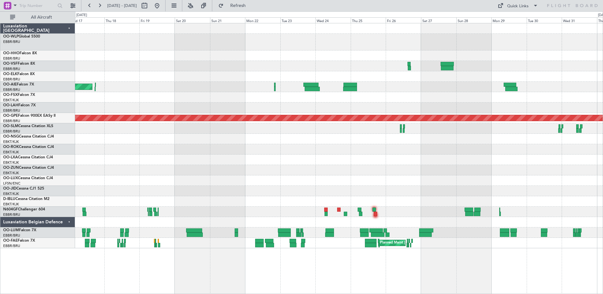
click at [282, 184] on div at bounding box center [339, 180] width 528 height 10
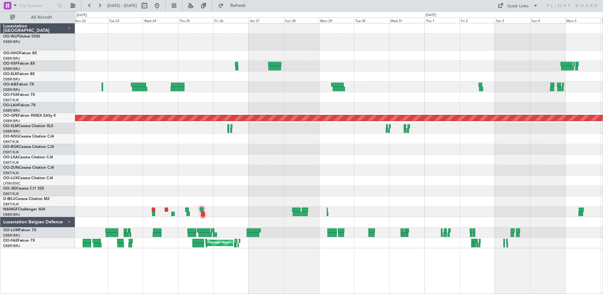
click at [219, 136] on div "Planned Maint [GEOGRAPHIC_DATA] ([GEOGRAPHIC_DATA]) Planned Maint [GEOGRAPHIC_D…" at bounding box center [339, 135] width 528 height 225
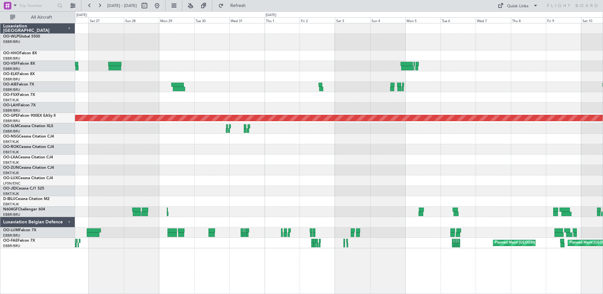
click at [188, 90] on div "Planned Maint [GEOGRAPHIC_DATA] ([GEOGRAPHIC_DATA]) Planned Maint [GEOGRAPHIC_D…" at bounding box center [339, 135] width 528 height 225
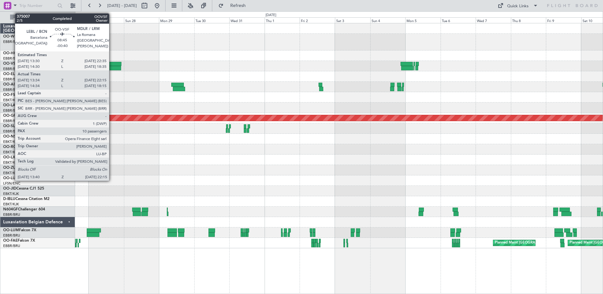
click at [112, 64] on div at bounding box center [115, 64] width 14 height 4
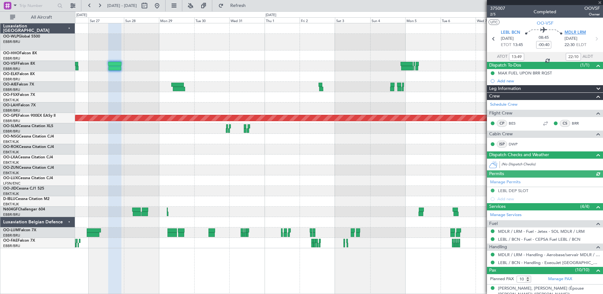
click at [569, 33] on span "MDLR LRM" at bounding box center [575, 33] width 21 height 6
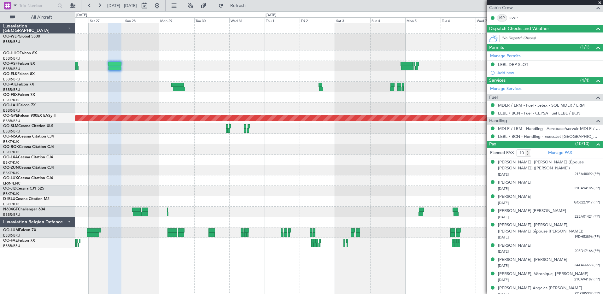
scroll to position [138, 0]
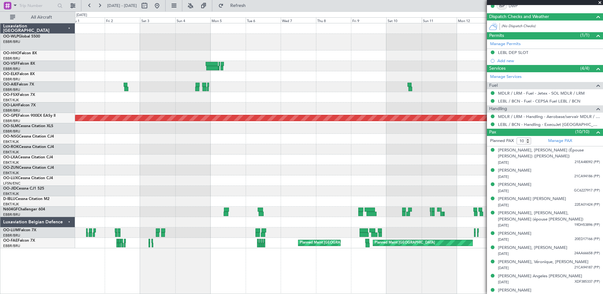
click at [230, 99] on div "Planned Maint [GEOGRAPHIC_DATA] ([GEOGRAPHIC_DATA]) AOG Maint Tallinn ([PERSON_…" at bounding box center [339, 135] width 528 height 225
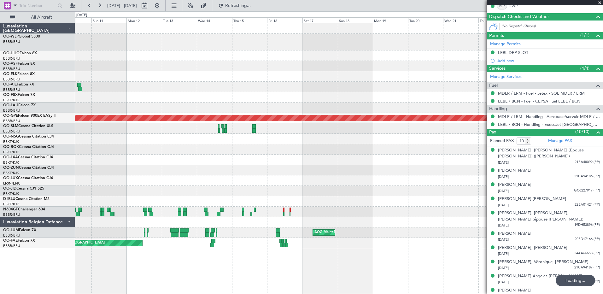
click at [204, 103] on div "Planned Maint [GEOGRAPHIC_DATA] ([GEOGRAPHIC_DATA]) AOG Maint Tallinn ([PERSON_…" at bounding box center [339, 135] width 528 height 225
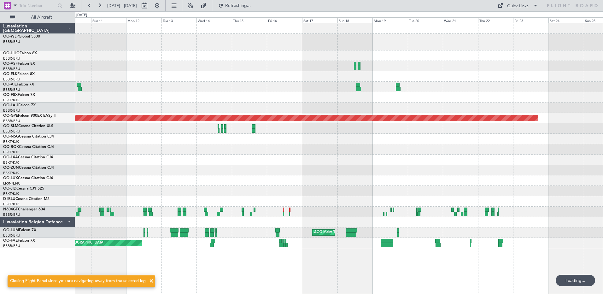
scroll to position [0, 0]
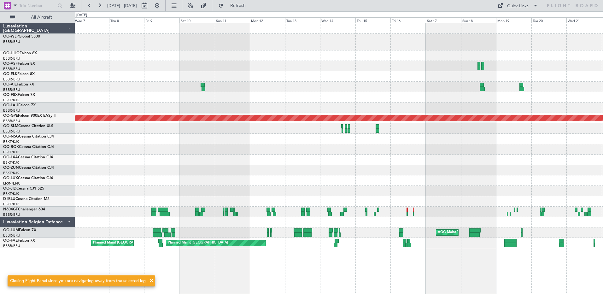
click at [272, 206] on div "Planned Maint [GEOGRAPHIC_DATA] ([GEOGRAPHIC_DATA]) AOG Maint Tallinn ([PERSON_…" at bounding box center [339, 135] width 528 height 225
click at [603, 185] on html "[DATE] - [DATE] Refresh Quick Links All Aircraft Planned Maint [GEOGRAPHIC_DATA…" at bounding box center [301, 147] width 603 height 294
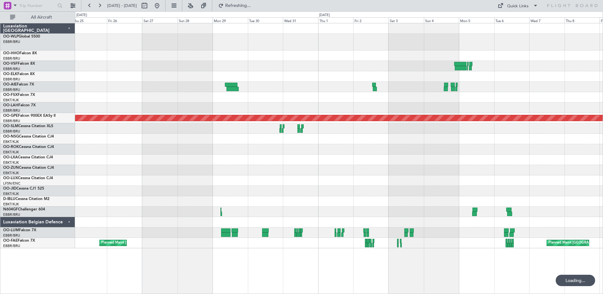
click at [555, 171] on div at bounding box center [339, 170] width 528 height 10
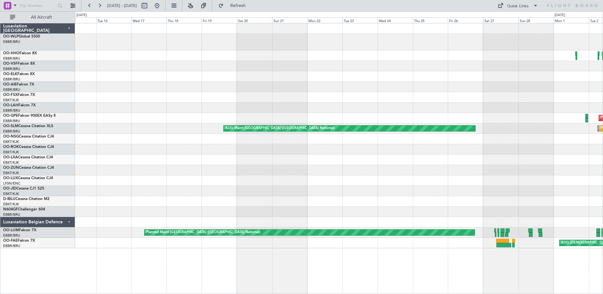
click at [516, 175] on div at bounding box center [339, 170] width 528 height 10
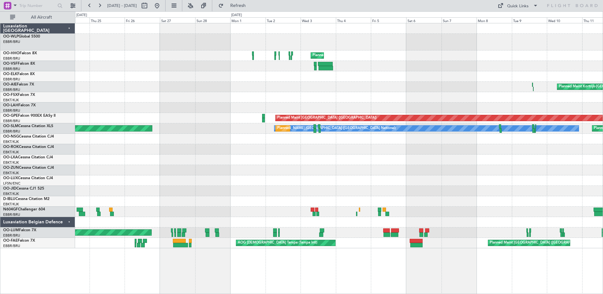
click at [204, 138] on div "Planned Maint [GEOGRAPHIC_DATA] ([GEOGRAPHIC_DATA] National) Planned Maint [GEO…" at bounding box center [339, 135] width 528 height 225
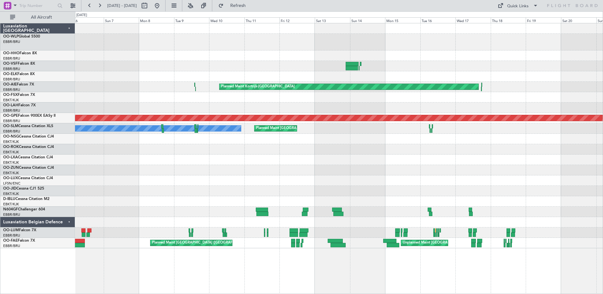
click at [94, 204] on div "Planned Maint [GEOGRAPHIC_DATA] ([GEOGRAPHIC_DATA] National) Planned Maint [GEO…" at bounding box center [339, 135] width 528 height 225
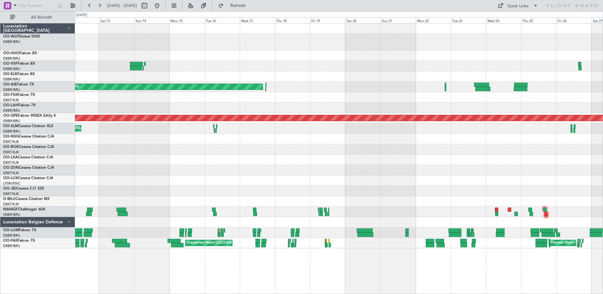
click at [193, 124] on div "Planned Maint [GEOGRAPHIC_DATA] ([GEOGRAPHIC_DATA] National) [PERSON_NAME] [GEO…" at bounding box center [339, 128] width 528 height 10
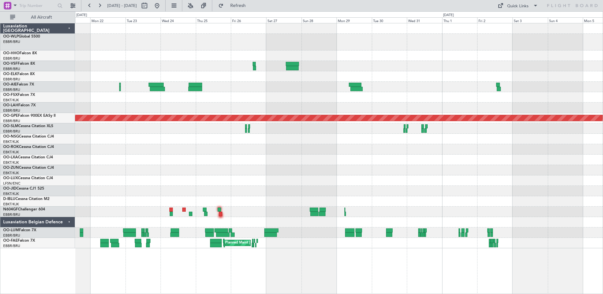
click at [194, 127] on div "Planned Maint [GEOGRAPHIC_DATA] ([GEOGRAPHIC_DATA]) Planned Maint [GEOGRAPHIC_D…" at bounding box center [339, 135] width 528 height 225
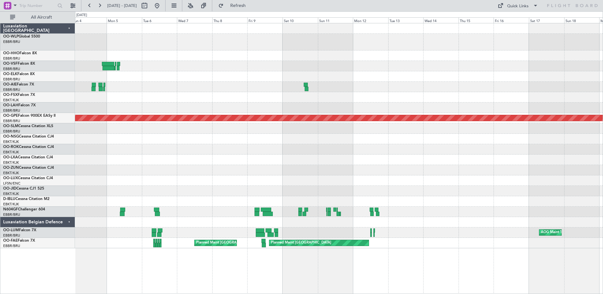
click at [64, 137] on div "Planned Maint [GEOGRAPHIC_DATA] ([GEOGRAPHIC_DATA]) AOG Maint Tallinn ([PERSON_…" at bounding box center [301, 152] width 603 height 283
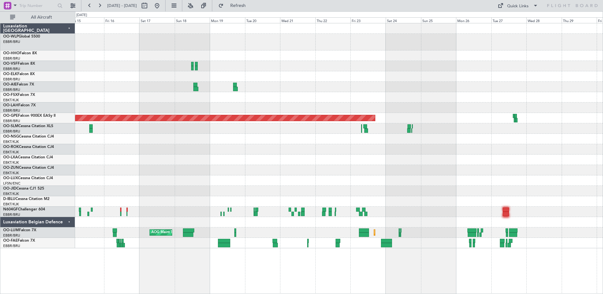
click at [140, 136] on div at bounding box center [339, 139] width 528 height 10
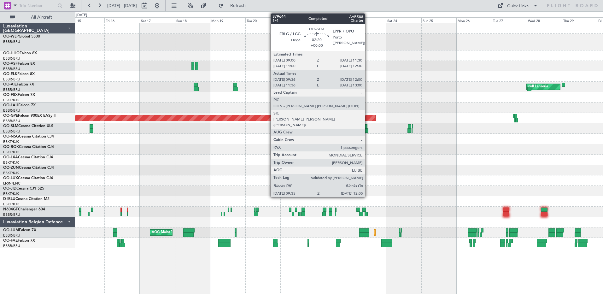
click at [368, 131] on div at bounding box center [367, 130] width 4 height 4
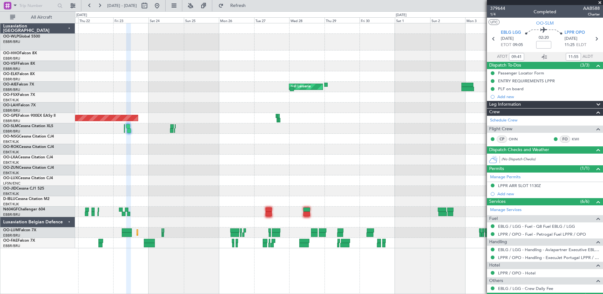
click at [191, 169] on div at bounding box center [339, 170] width 528 height 10
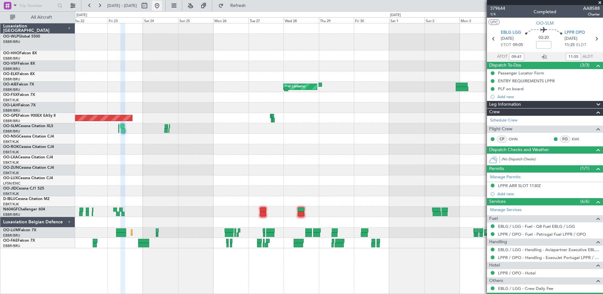
click at [162, 3] on button at bounding box center [157, 6] width 10 height 10
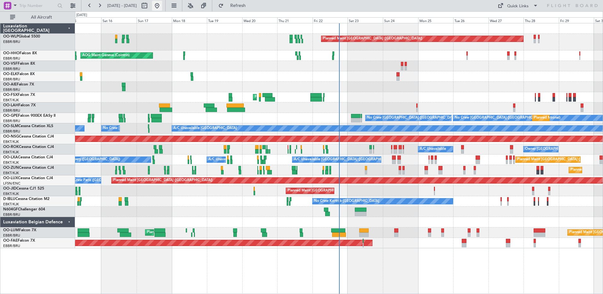
click at [162, 7] on button at bounding box center [157, 6] width 10 height 10
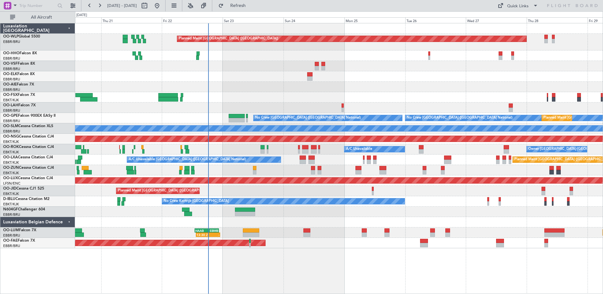
click at [277, 184] on div "Planned Maint [GEOGRAPHIC_DATA] ([GEOGRAPHIC_DATA]) - - [PERSON_NAME] 10:00 Z K…" at bounding box center [339, 135] width 528 height 225
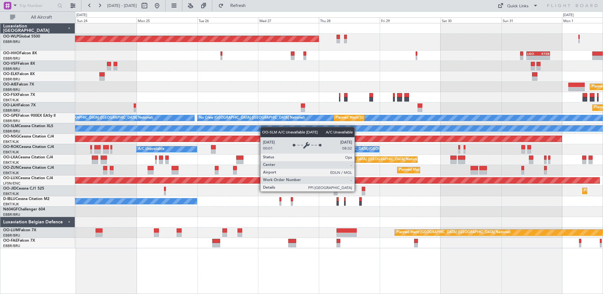
click at [215, 132] on div "Planned Maint [GEOGRAPHIC_DATA] ([GEOGRAPHIC_DATA]) - - LIML 07:00 Z KCLT 16:05…" at bounding box center [339, 135] width 528 height 225
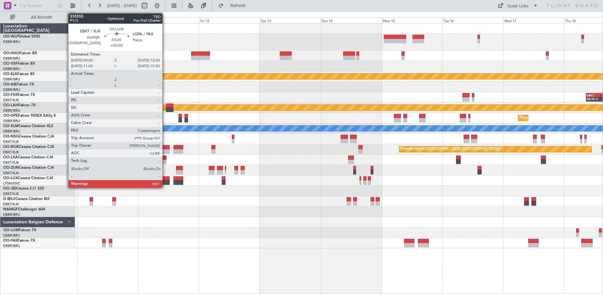
click at [165, 183] on div at bounding box center [165, 182] width 9 height 4
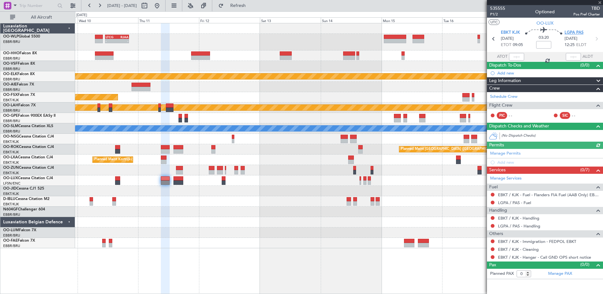
click at [578, 33] on span "LGPA PAS" at bounding box center [574, 33] width 19 height 6
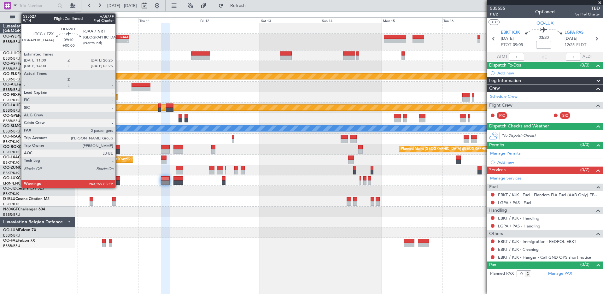
click at [119, 37] on div "RJAA" at bounding box center [122, 37] width 11 height 4
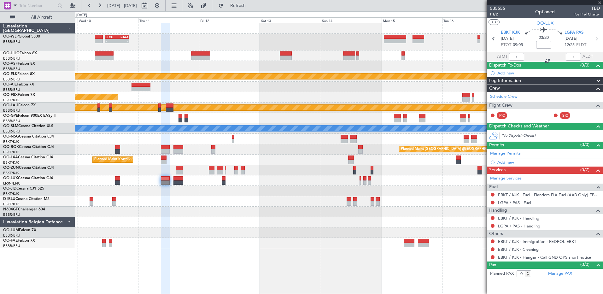
type input "2"
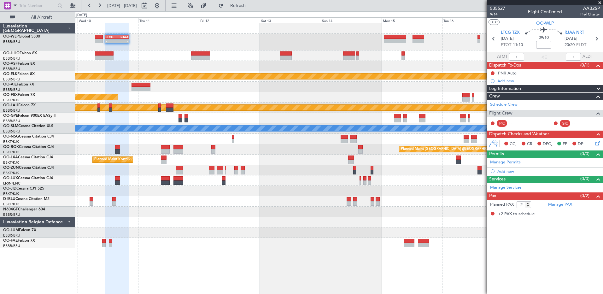
click at [550, 25] on span "OO-WLP" at bounding box center [545, 23] width 18 height 7
click at [150, 7] on button at bounding box center [144, 6] width 10 height 10
select select "9"
select select "2025"
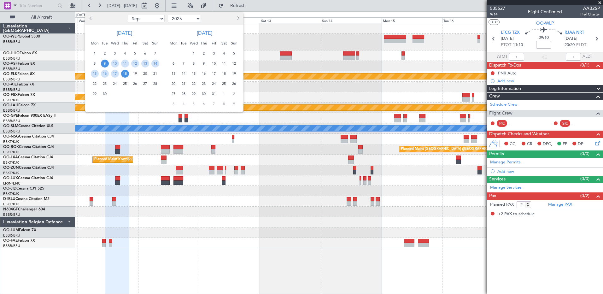
click at [160, 18] on select "Jan Feb Mar Apr May Jun Jul Aug Sep Oct Nov Dec" at bounding box center [146, 19] width 37 height 8
select select "11"
click at [128, 15] on select "Jan Feb Mar Apr May Jun Jul Aug Sep Oct Nov Dec" at bounding box center [146, 19] width 37 height 8
click at [191, 17] on select "2015 2016 2017 2018 2019 2020 2021 2022 2023 2024 2025 2026 2027 2028 2029 2030…" at bounding box center [184, 19] width 33 height 8
select select "2021"
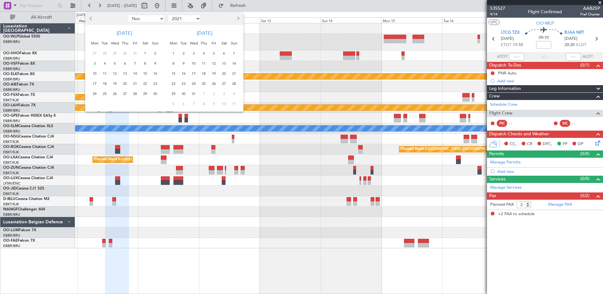
click at [168, 15] on select "2015 2016 2017 2018 2019 2020 2021 2022 2023 2024 2025 2026 2027 2028 2029 2030…" at bounding box center [184, 19] width 33 height 8
click at [260, 39] on div at bounding box center [301, 147] width 603 height 294
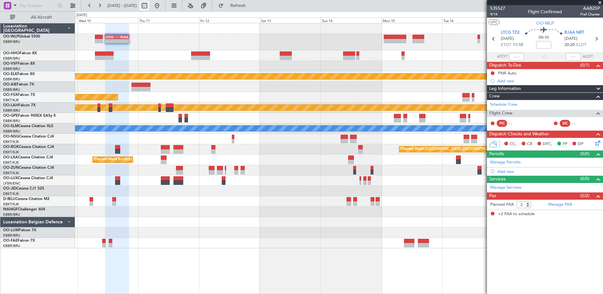
click at [150, 5] on button at bounding box center [144, 6] width 10 height 10
select select "11"
select select "2021"
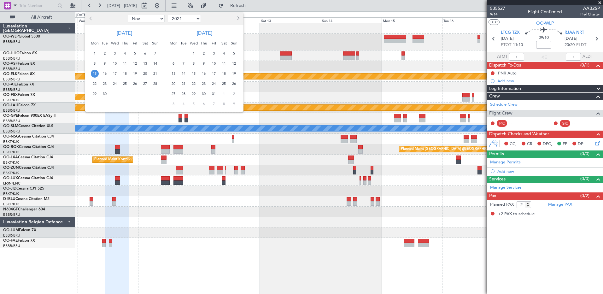
click at [95, 74] on span "15" at bounding box center [95, 74] width 8 height 8
click at [93, 92] on span "29" at bounding box center [95, 94] width 8 height 8
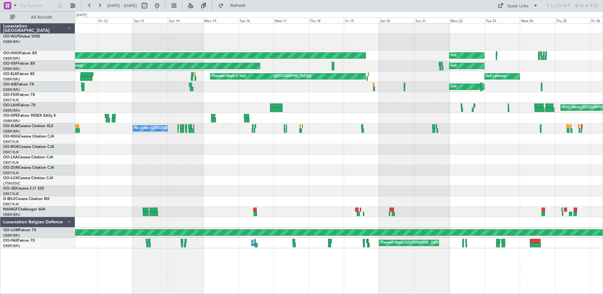
click at [559, 107] on div "null Planned Maint Geneva (Cointrin) null AOG Maint Brussels (Brussels National…" at bounding box center [339, 135] width 528 height 225
